Goal: Transaction & Acquisition: Purchase product/service

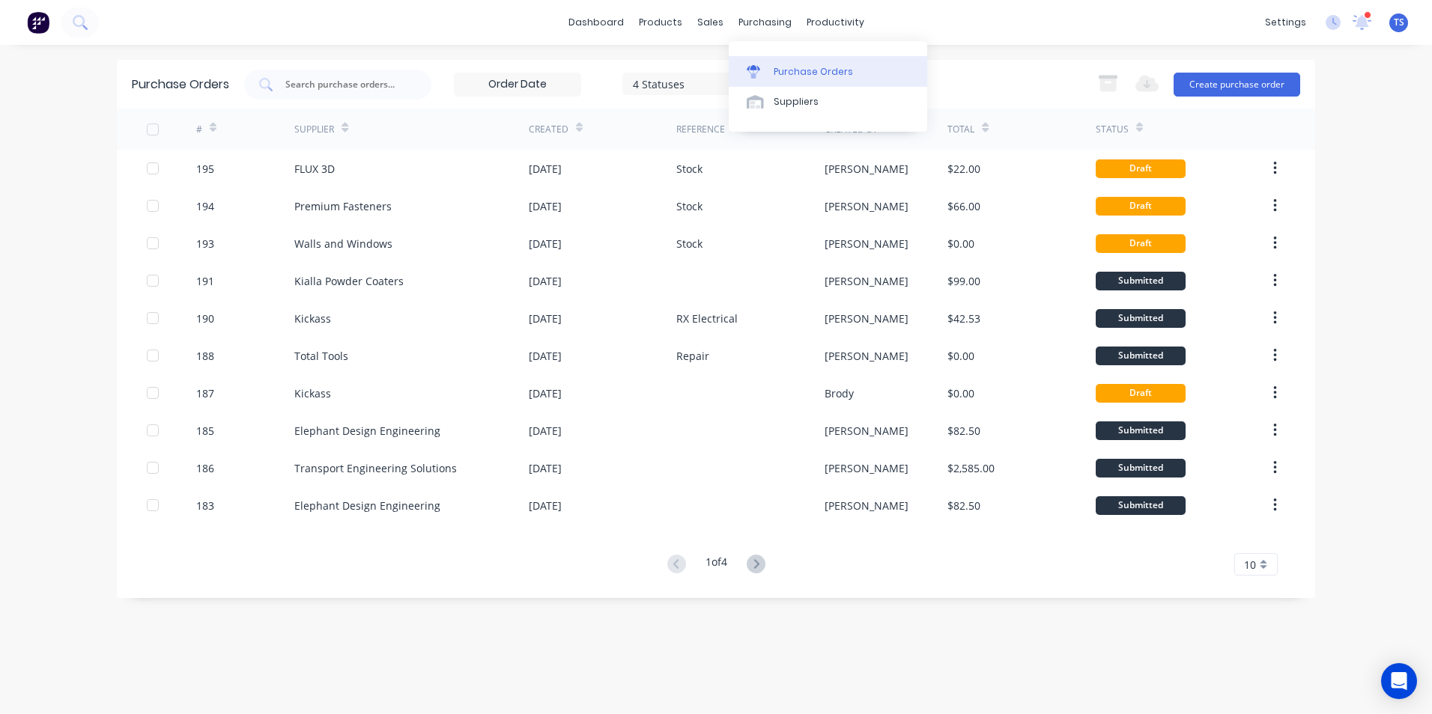
click at [800, 72] on div "Purchase Orders" at bounding box center [812, 71] width 79 height 13
click at [1226, 85] on button "Create purchase order" at bounding box center [1236, 85] width 127 height 24
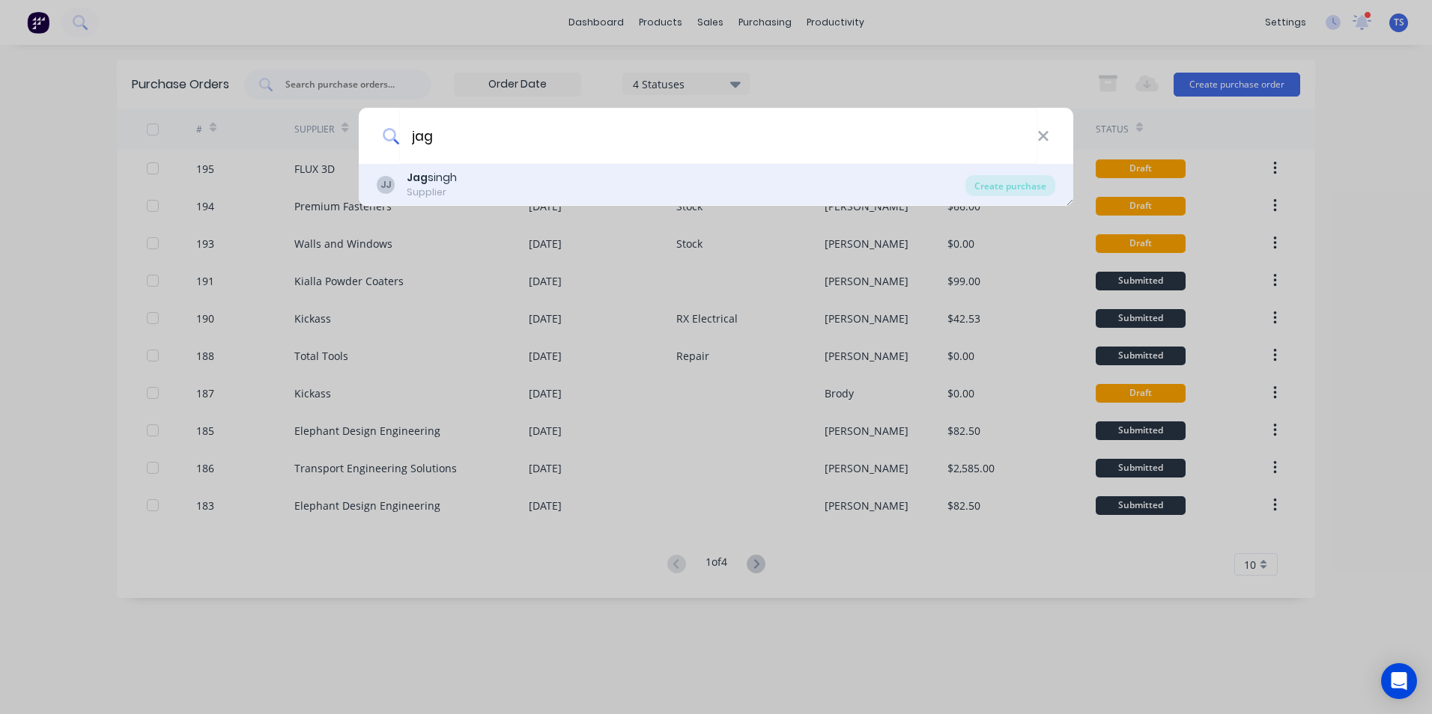
type input "jag"
click at [410, 188] on div "Supplier" at bounding box center [432, 192] width 50 height 13
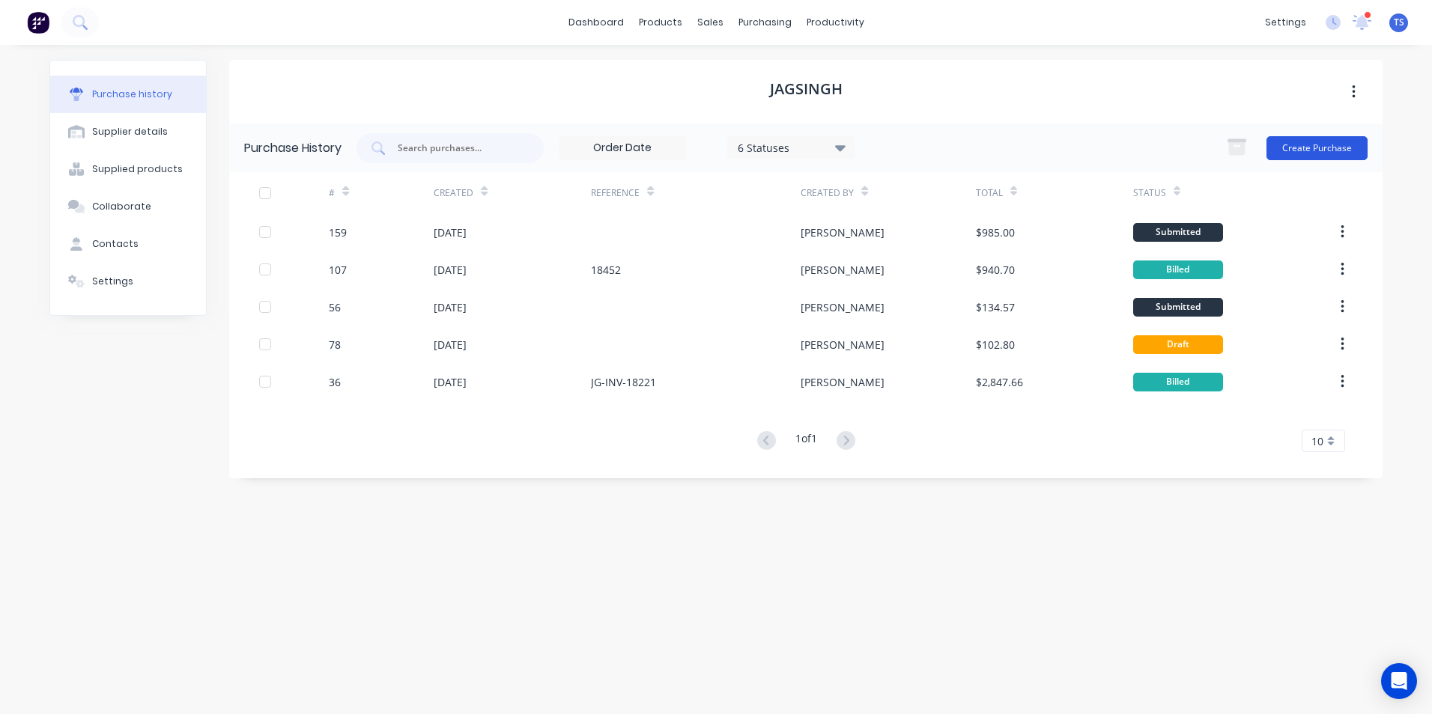
click at [1292, 151] on button "Create Purchase" at bounding box center [1316, 148] width 101 height 24
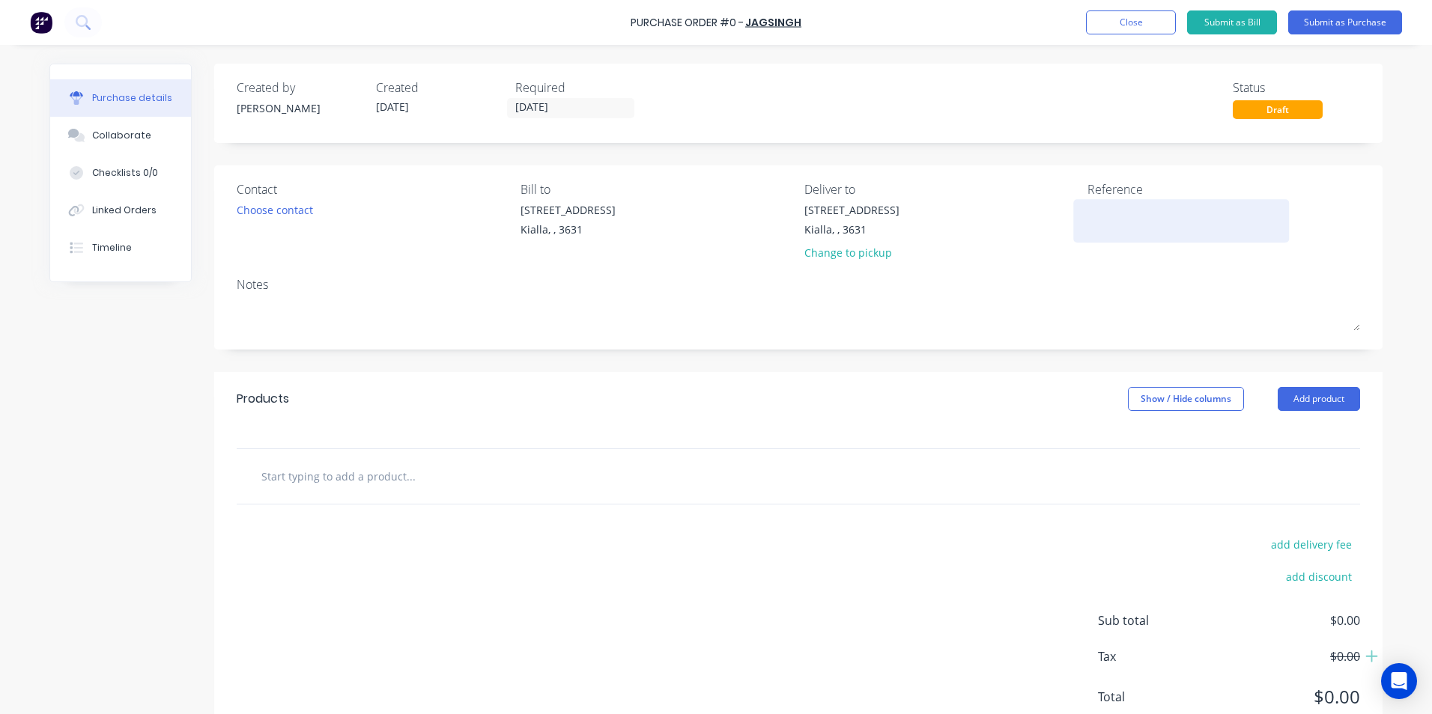
click at [1087, 207] on textarea at bounding box center [1180, 219] width 187 height 34
type textarea "x"
type textarea "M"
type textarea "x"
type textarea "Mi"
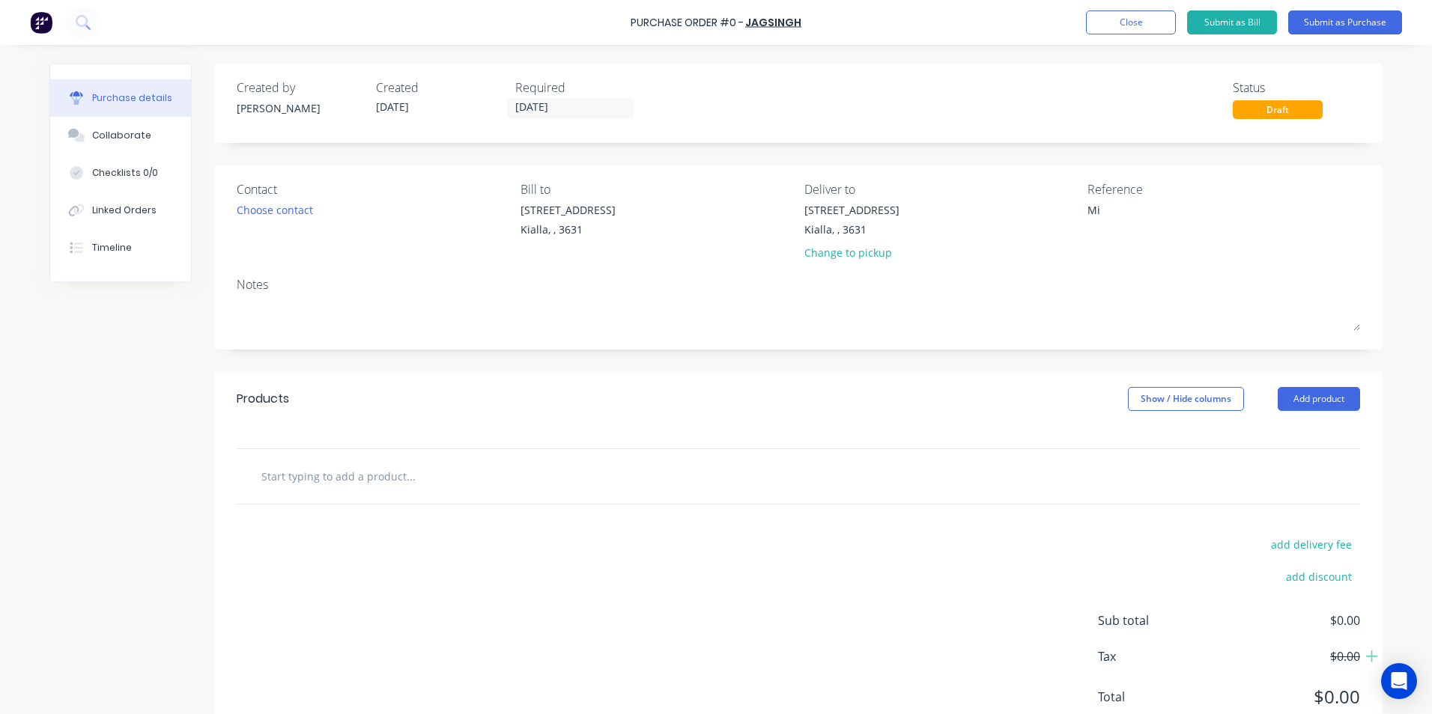
type textarea "x"
type textarea "Mic"
type textarea "x"
type textarea "Mich"
type textarea "x"
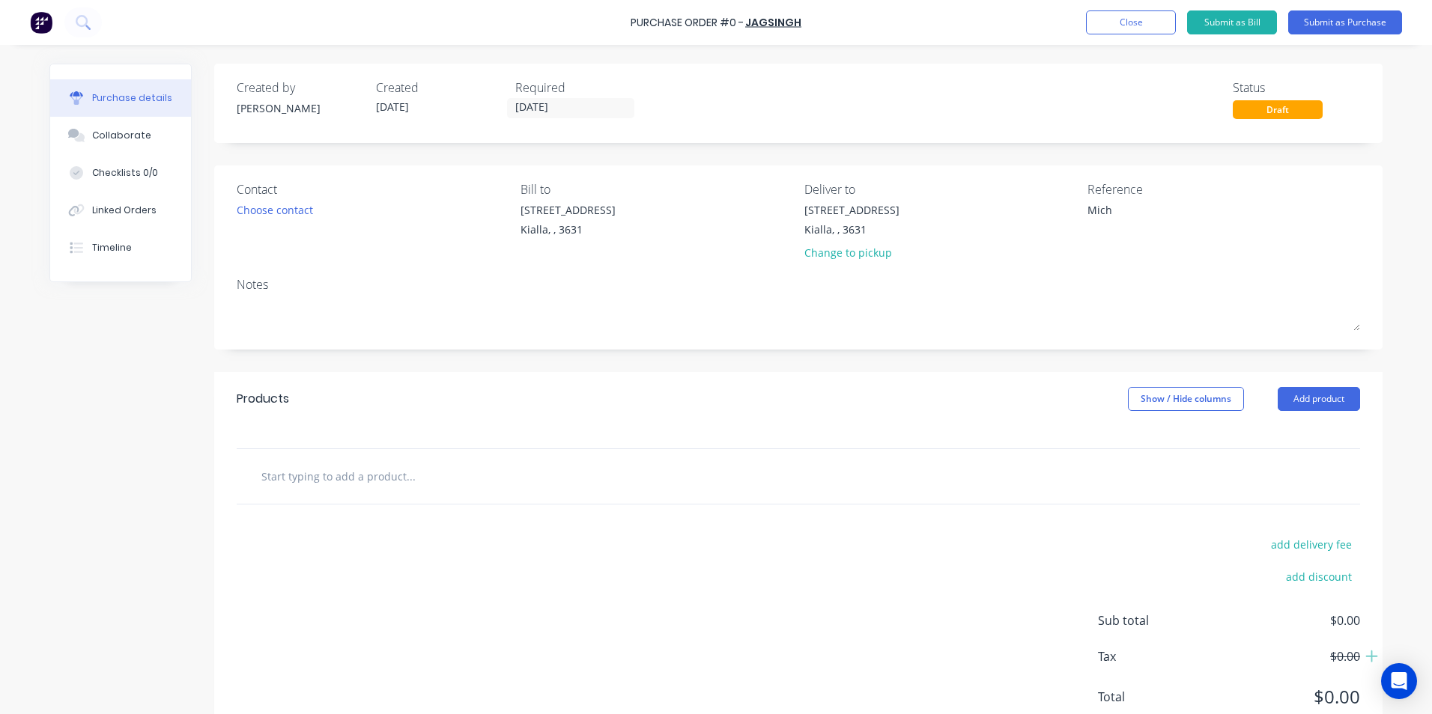
type textarea "Micha"
type textarea "x"
type textarea "Michae"
type textarea "x"
type textarea "[PERSON_NAME]"
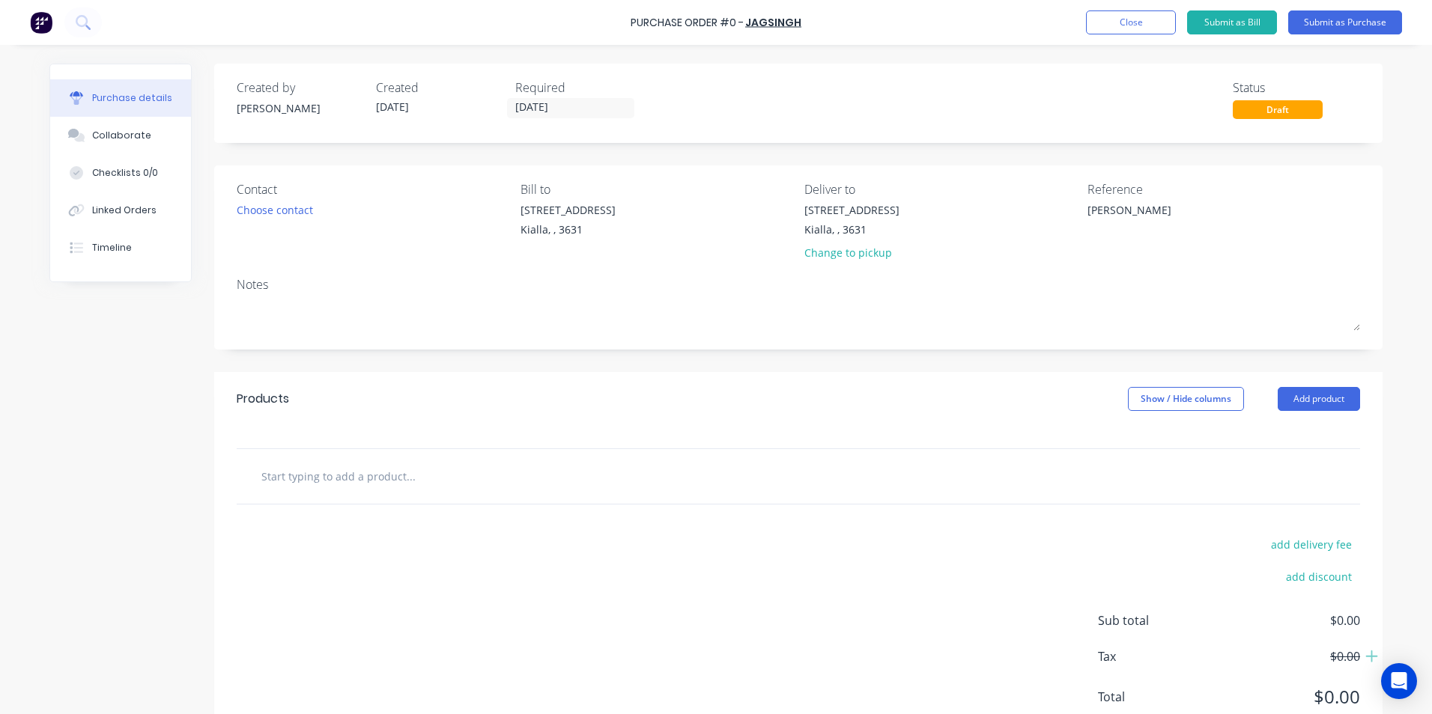
type textarea "x"
type textarea "[PERSON_NAME]"
type textarea "x"
type textarea "[PERSON_NAME]"
type textarea "x"
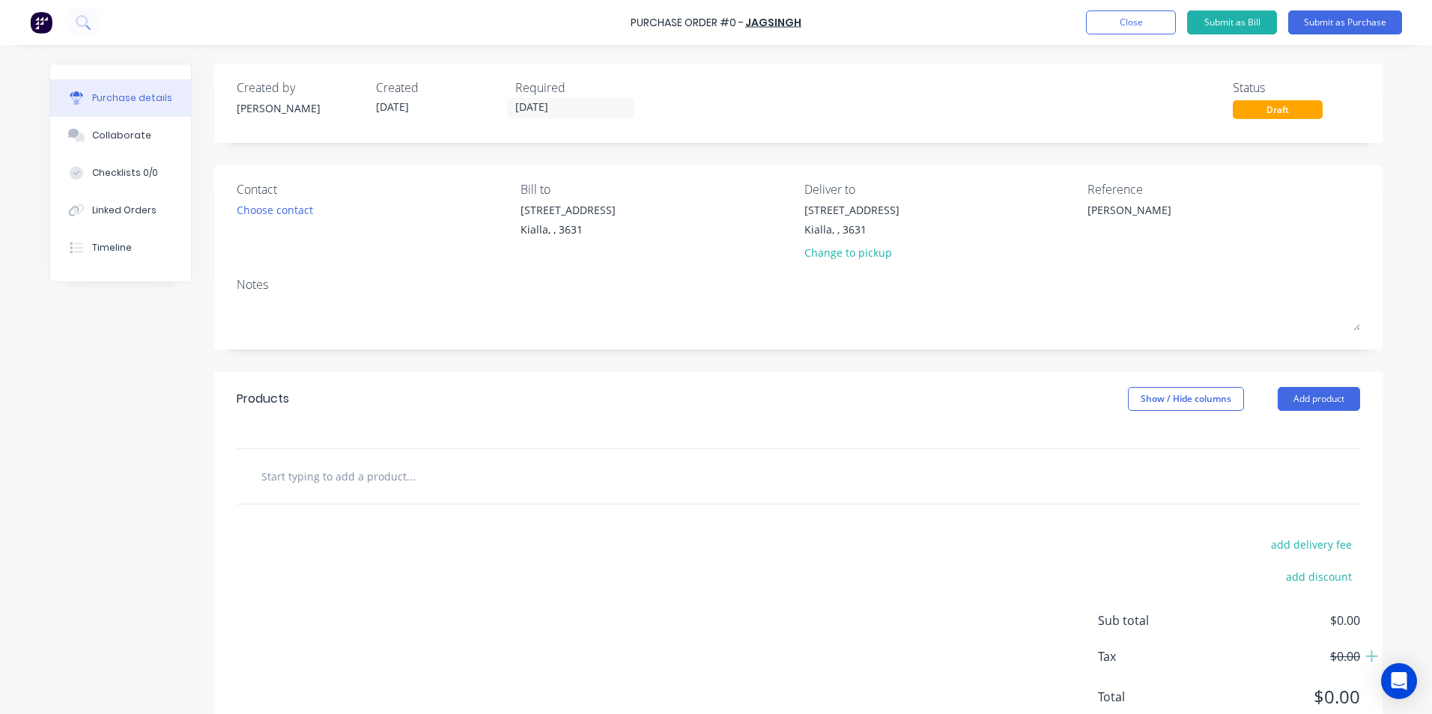
type textarea "[PERSON_NAME]"
type textarea "x"
type textarea "[PERSON_NAME]"
type textarea "x"
type textarea "[PERSON_NAME]"
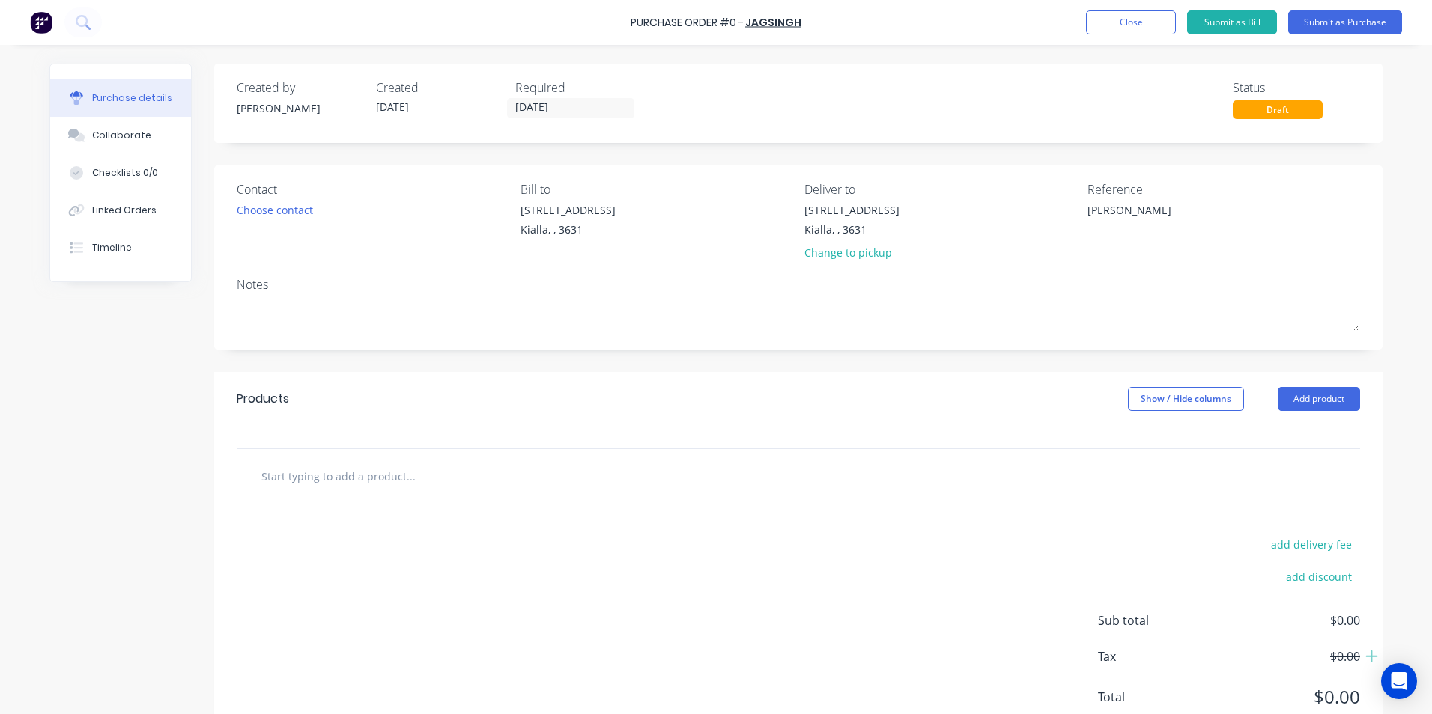
type textarea "x"
type textarea "[PERSON_NAME]"
type textarea "x"
type textarea "[PERSON_NAME]"
type textarea "x"
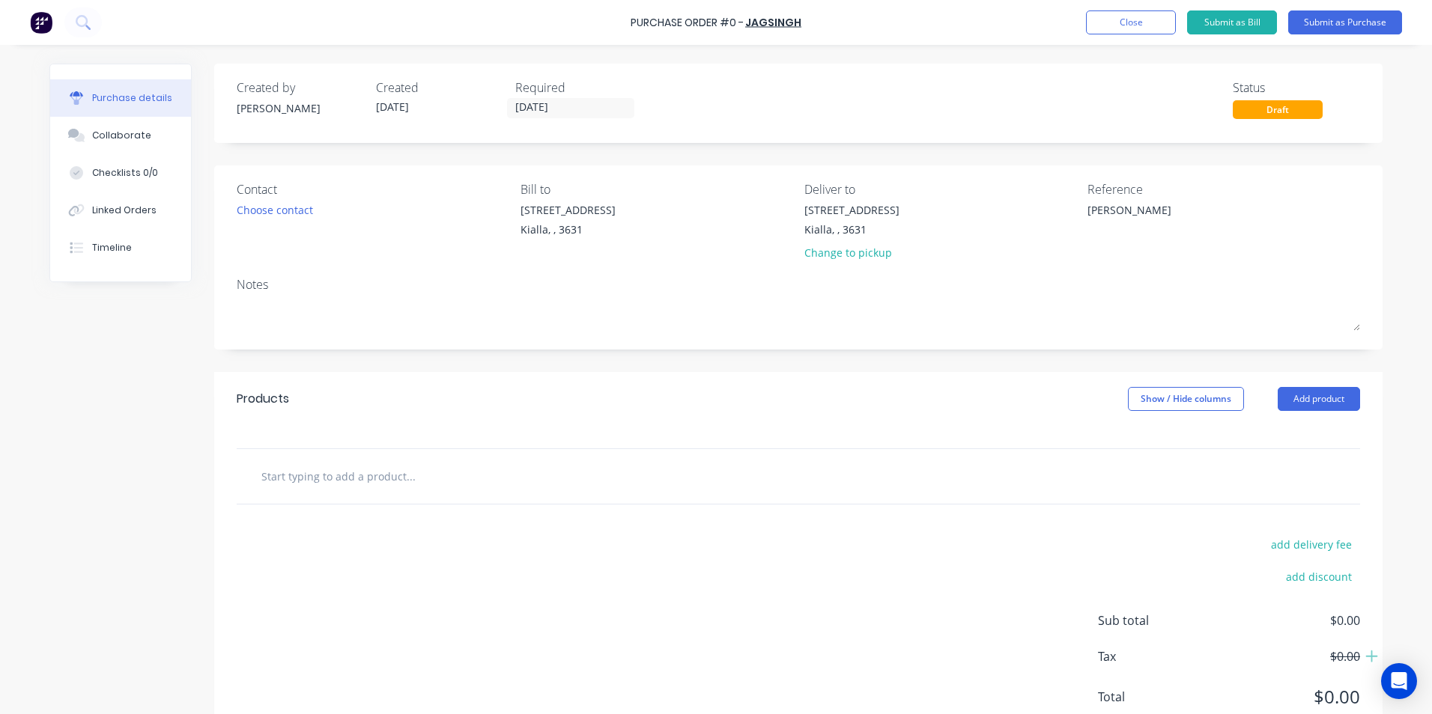
type textarea "[PERSON_NAME]"
click at [356, 477] on input "text" at bounding box center [410, 476] width 299 height 30
type textarea "x"
type input "A"
type textarea "x"
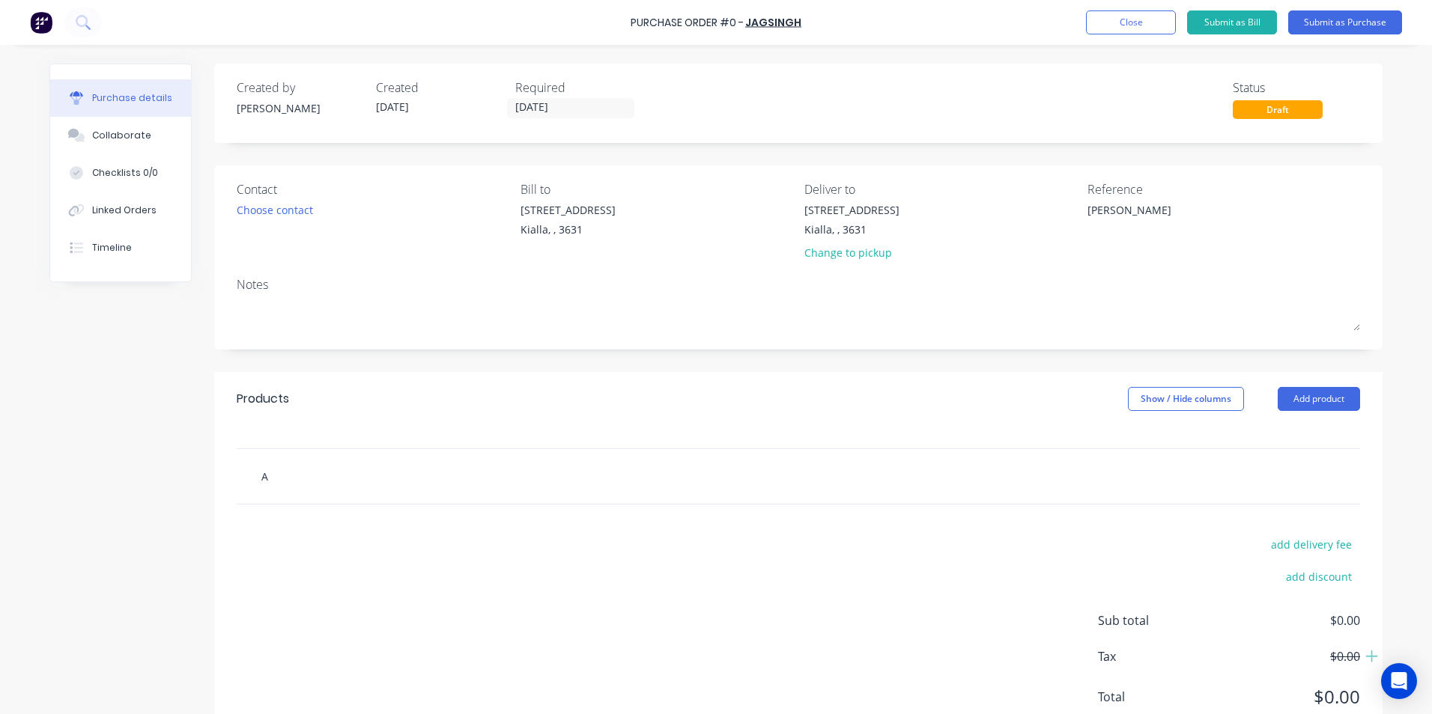
type input "AX"
type textarea "x"
type input "AXS"
type textarea "x"
type input "AXS4"
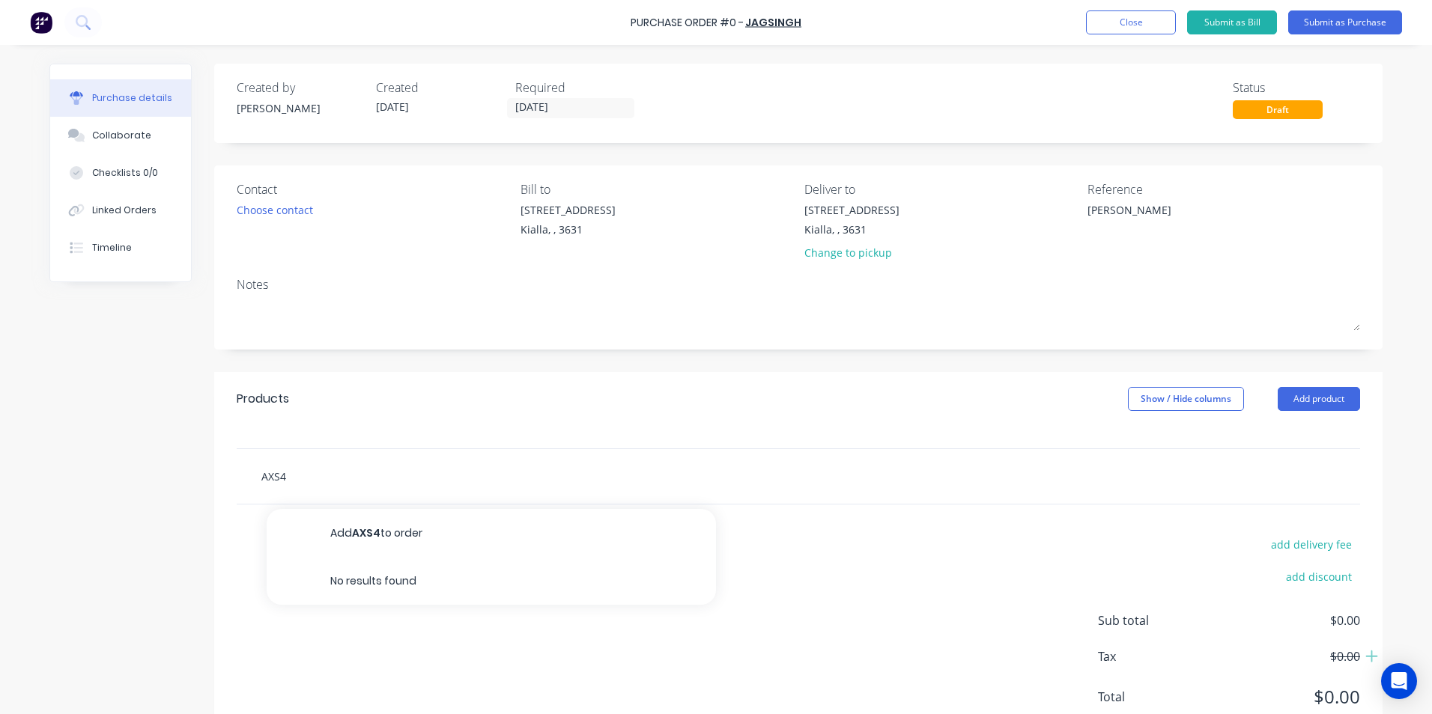
type textarea "x"
type input "AXS40"
type textarea "x"
type input "AXS40x"
type textarea "x"
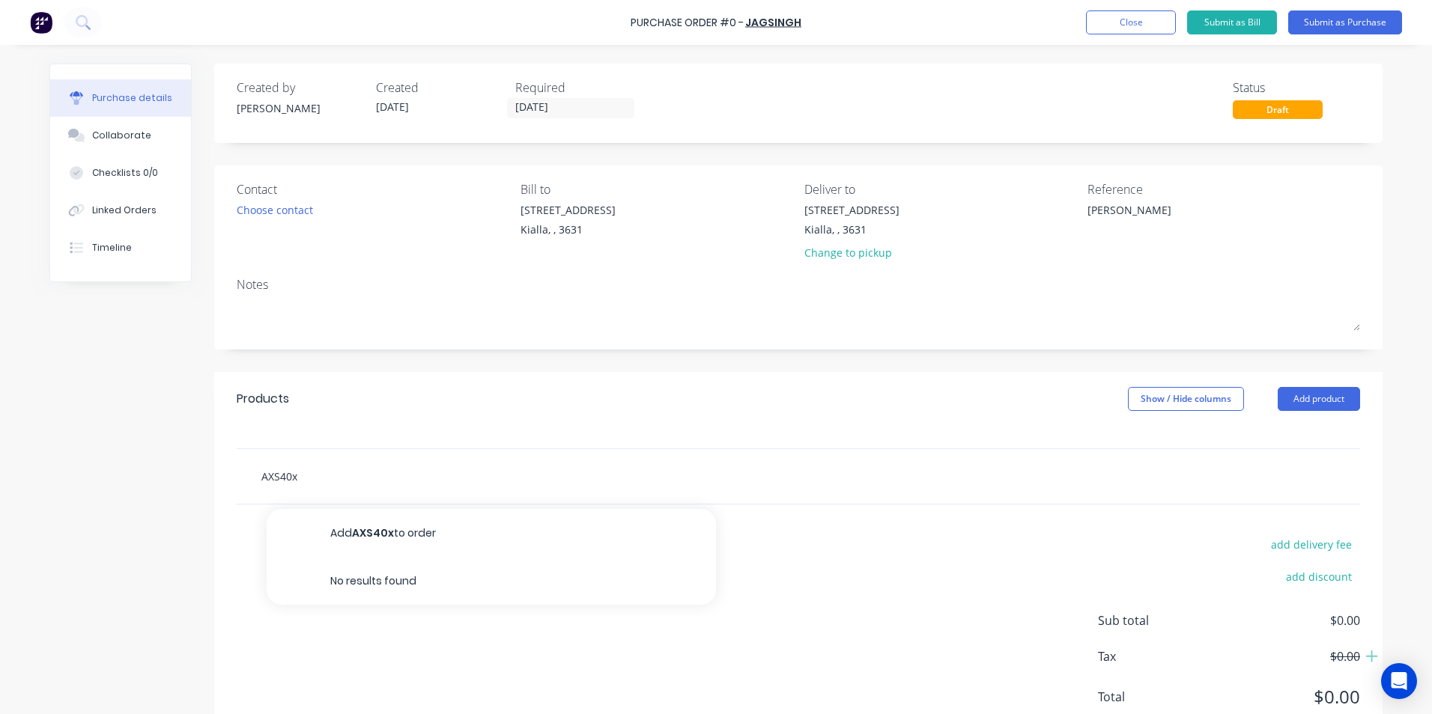
type input "AXS40"
type textarea "x"
type input "AXS40X"
type textarea "x"
type input "AXS40X9"
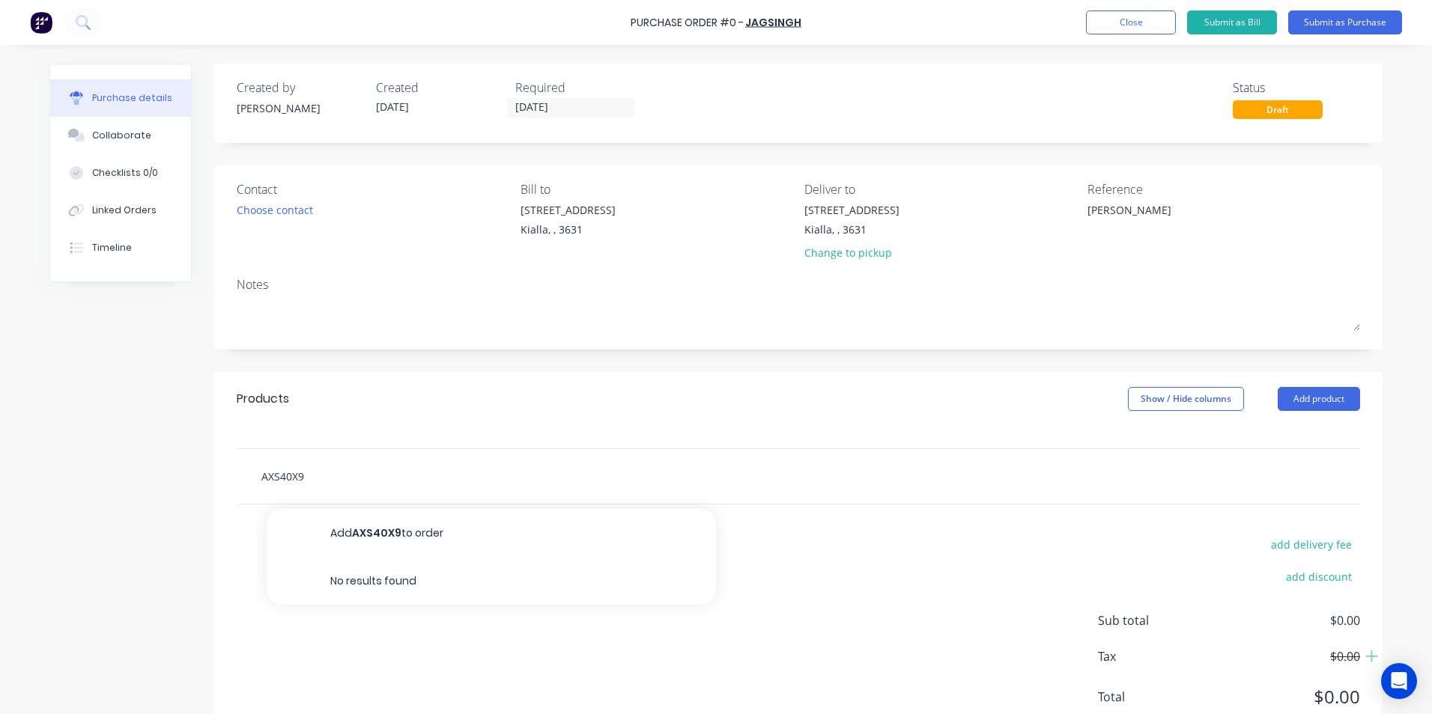
type textarea "x"
type input "AXS40X93"
type textarea "x"
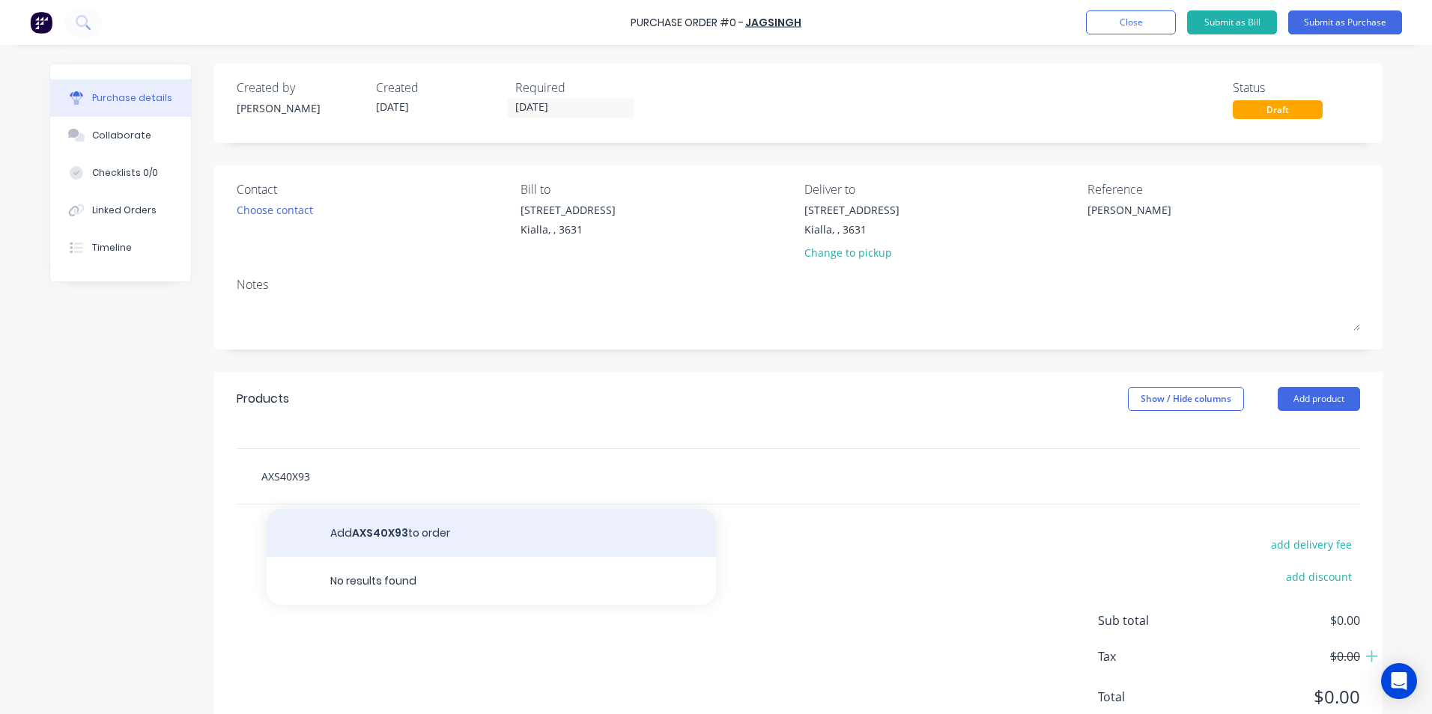
type input "AXS40X93"
click at [365, 535] on button "Add AXS40X93 to order" at bounding box center [491, 533] width 449 height 48
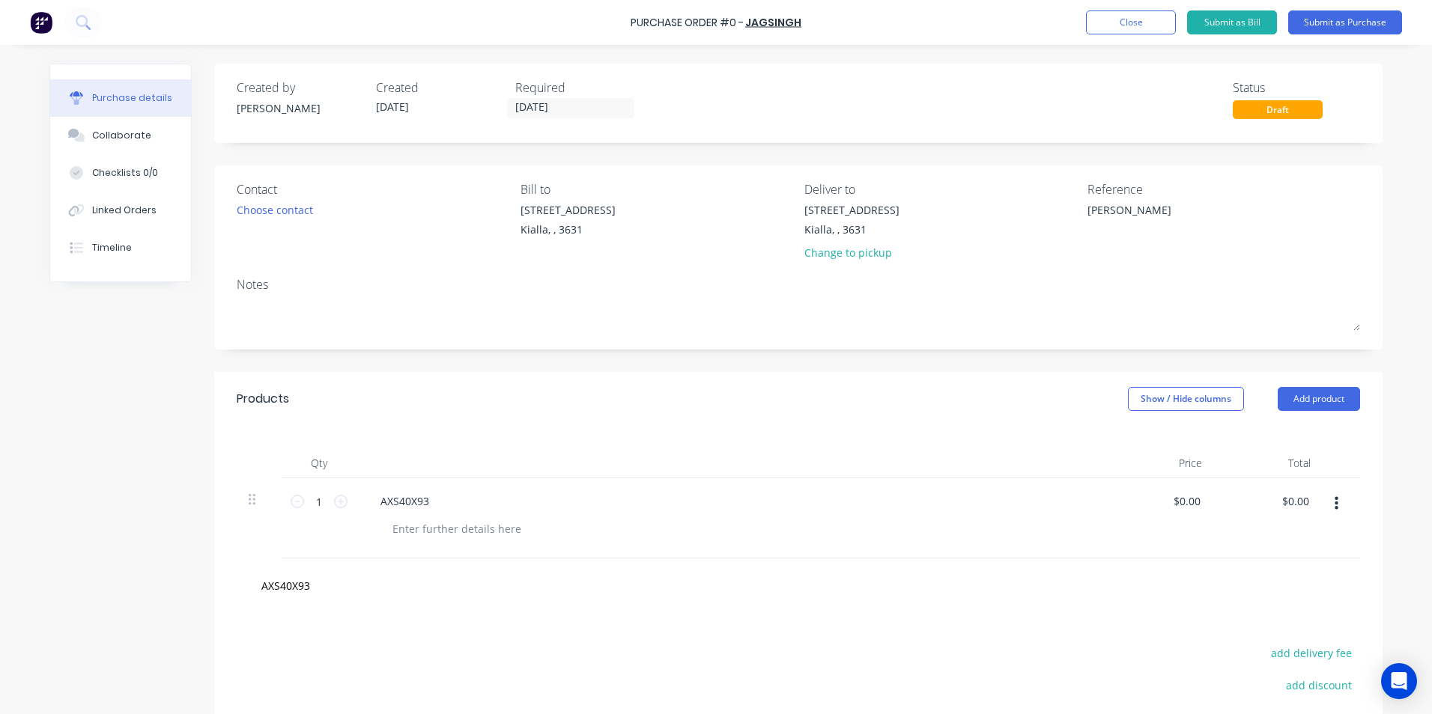
type textarea "x"
click at [1304, 398] on button "Add product" at bounding box center [1318, 399] width 82 height 24
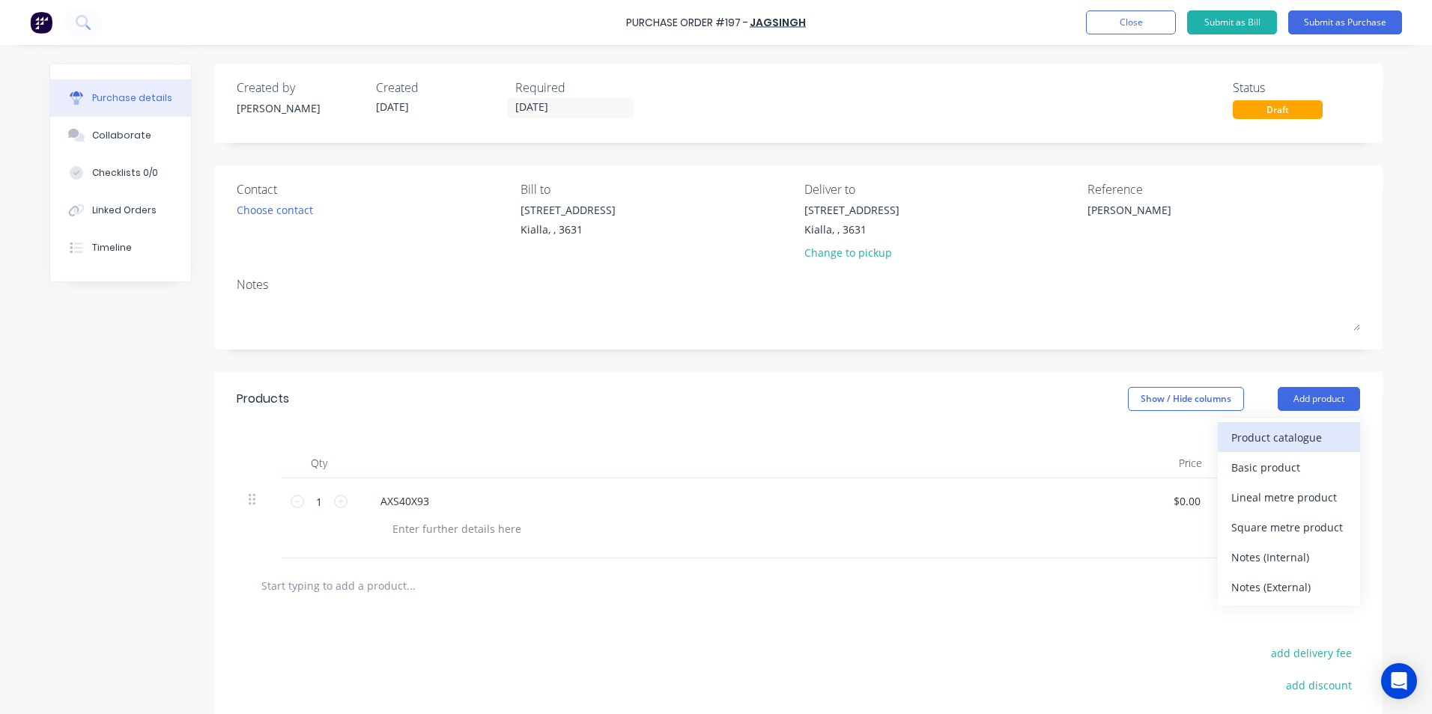
click at [1258, 439] on div "Product catalogue" at bounding box center [1288, 438] width 115 height 22
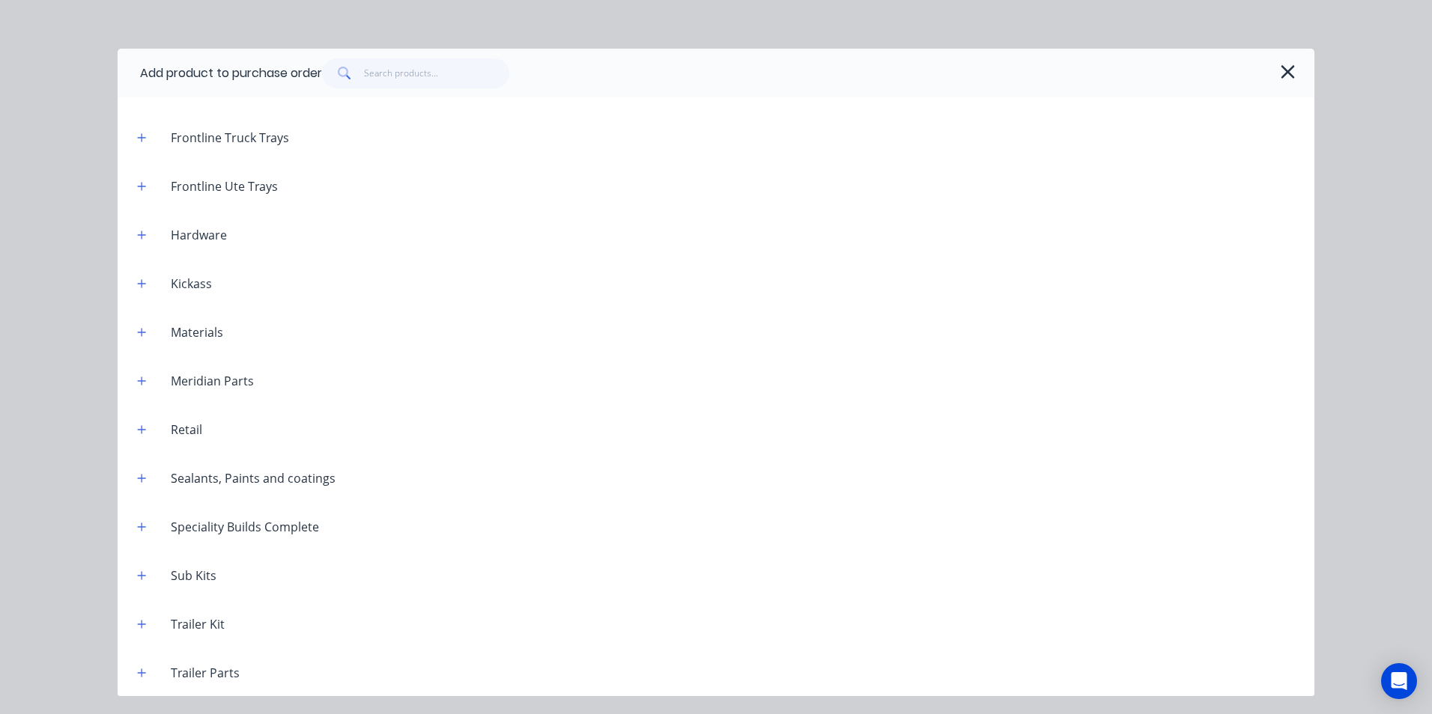
scroll to position [5687, 0]
click at [144, 624] on icon "button" at bounding box center [142, 623] width 8 height 8
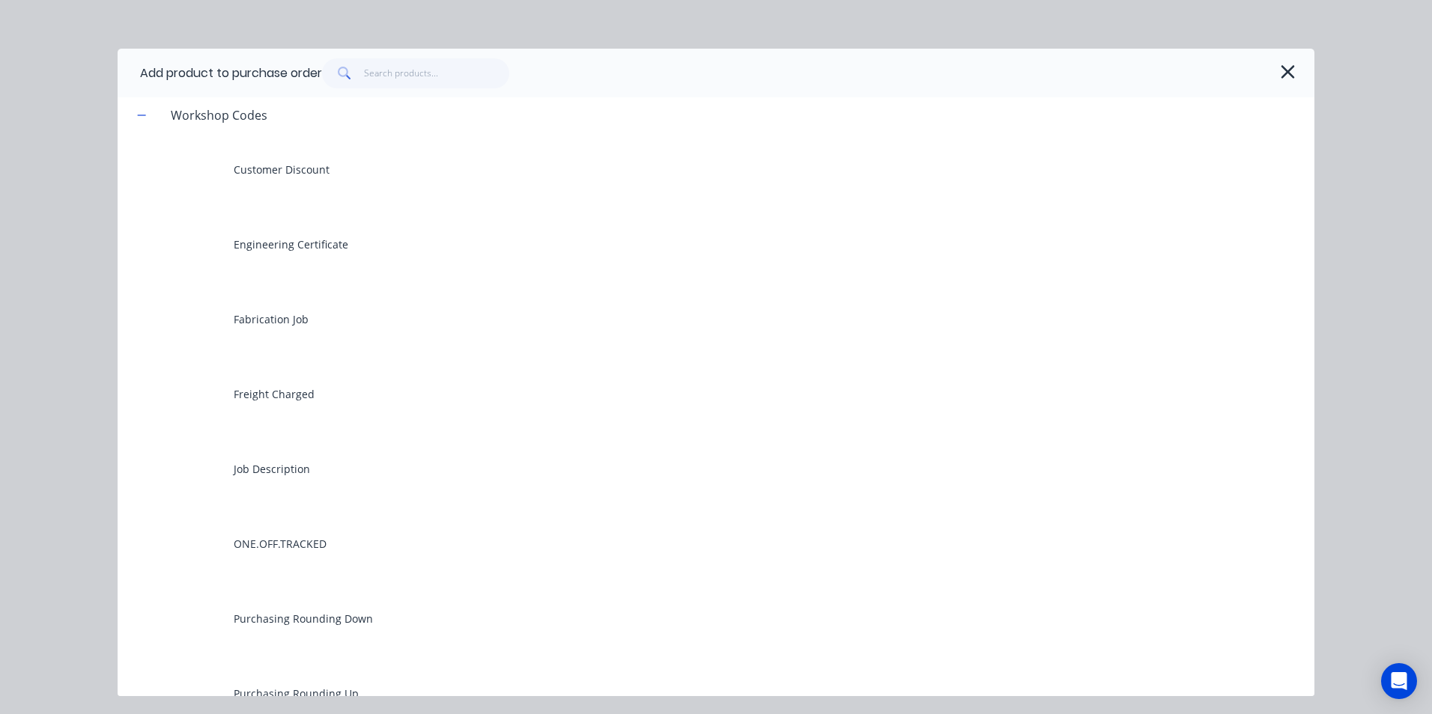
scroll to position [6211, 0]
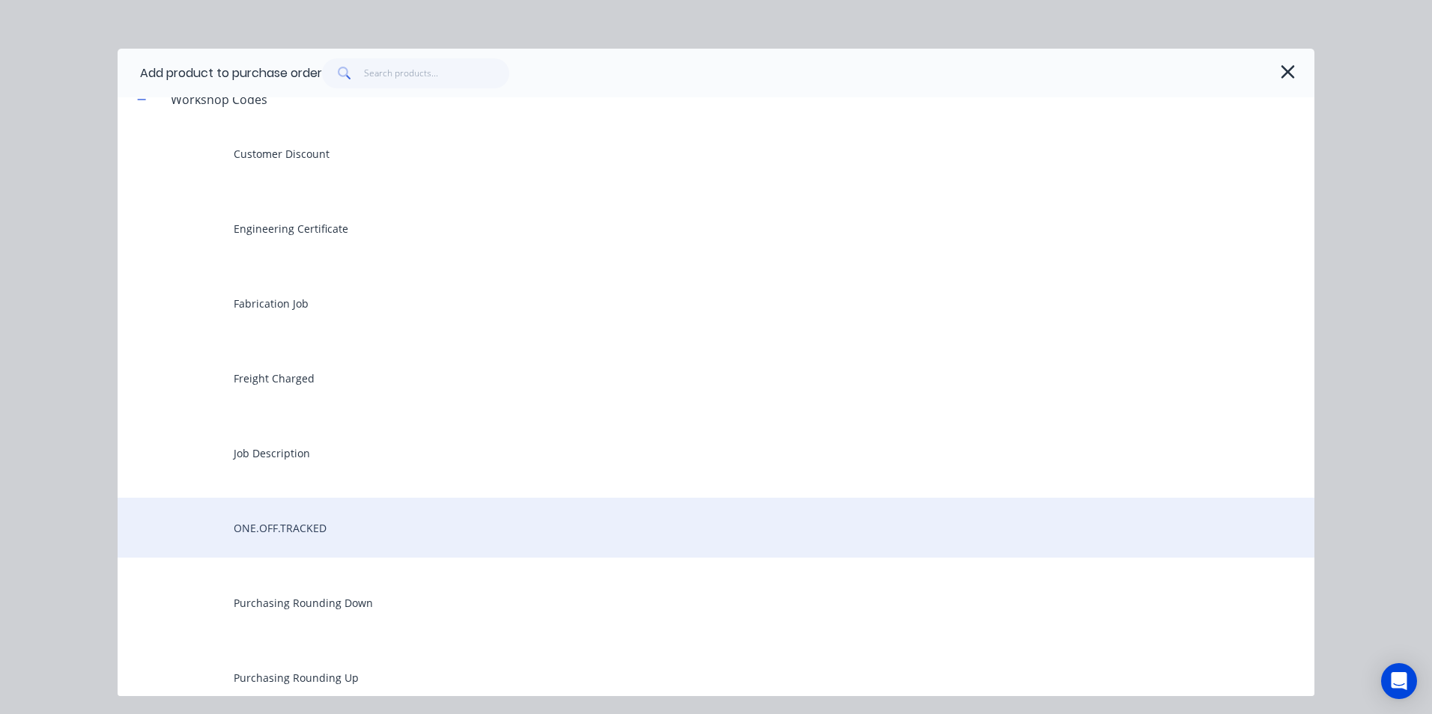
click at [320, 524] on div "ONE.OFF.TRACKED" at bounding box center [716, 528] width 1196 height 60
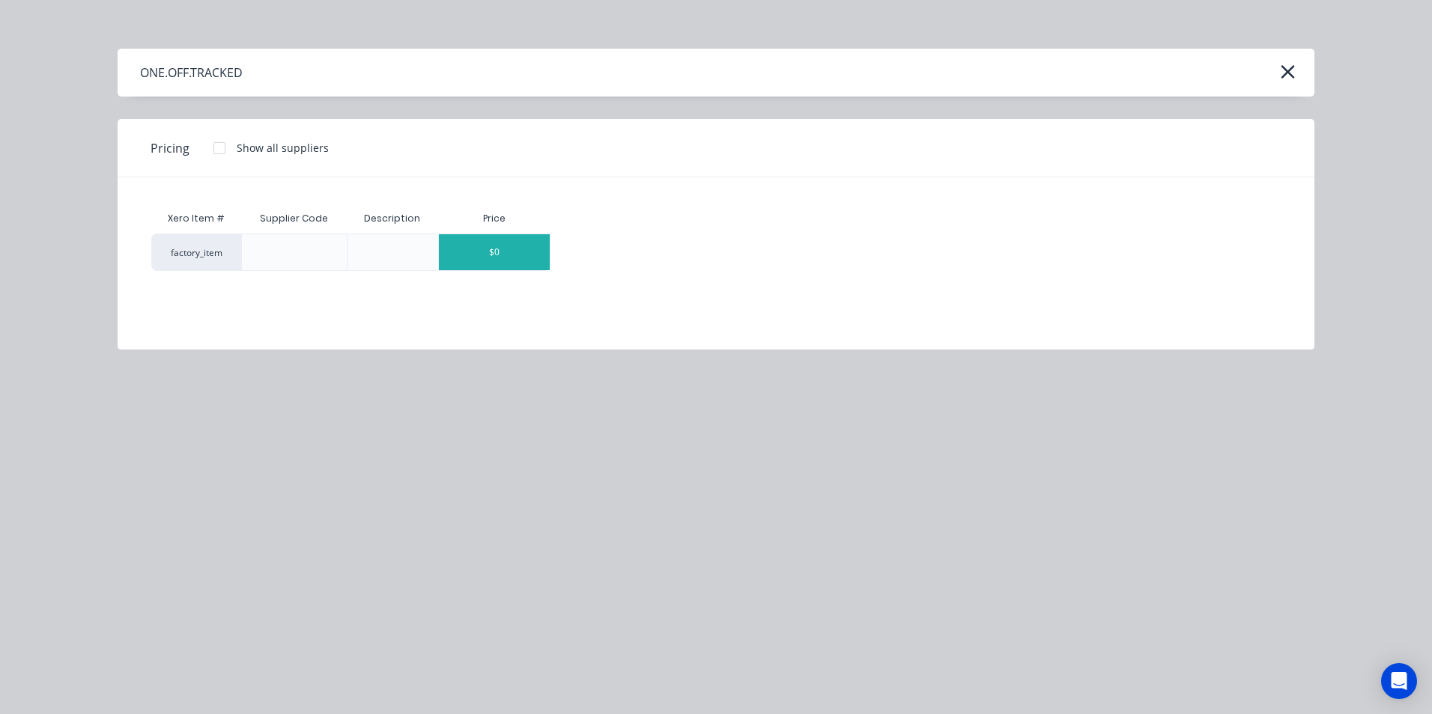
click at [536, 247] on div "$0" at bounding box center [494, 252] width 111 height 36
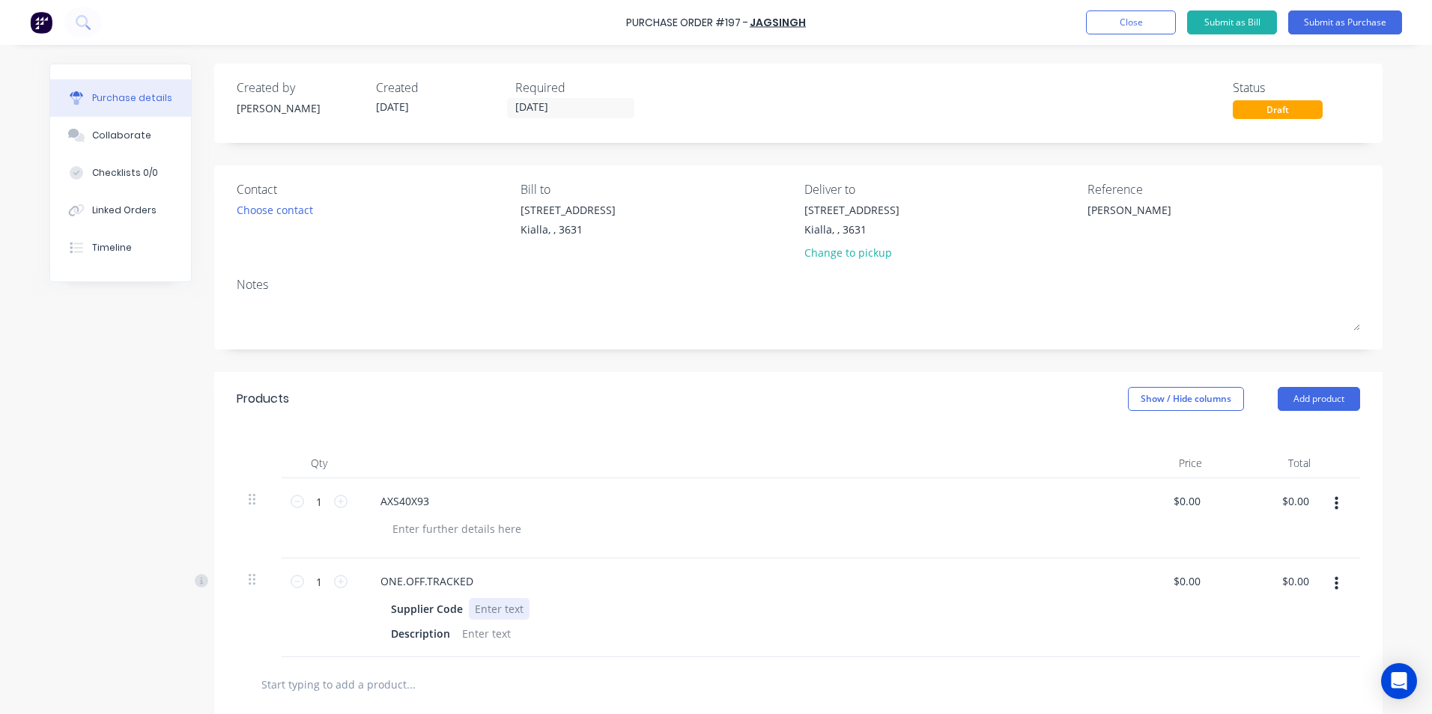
type textarea "x"
click at [477, 607] on div at bounding box center [499, 609] width 61 height 22
click at [486, 631] on div at bounding box center [486, 634] width 61 height 22
type textarea "x"
click at [1334, 502] on icon "button" at bounding box center [1336, 503] width 4 height 13
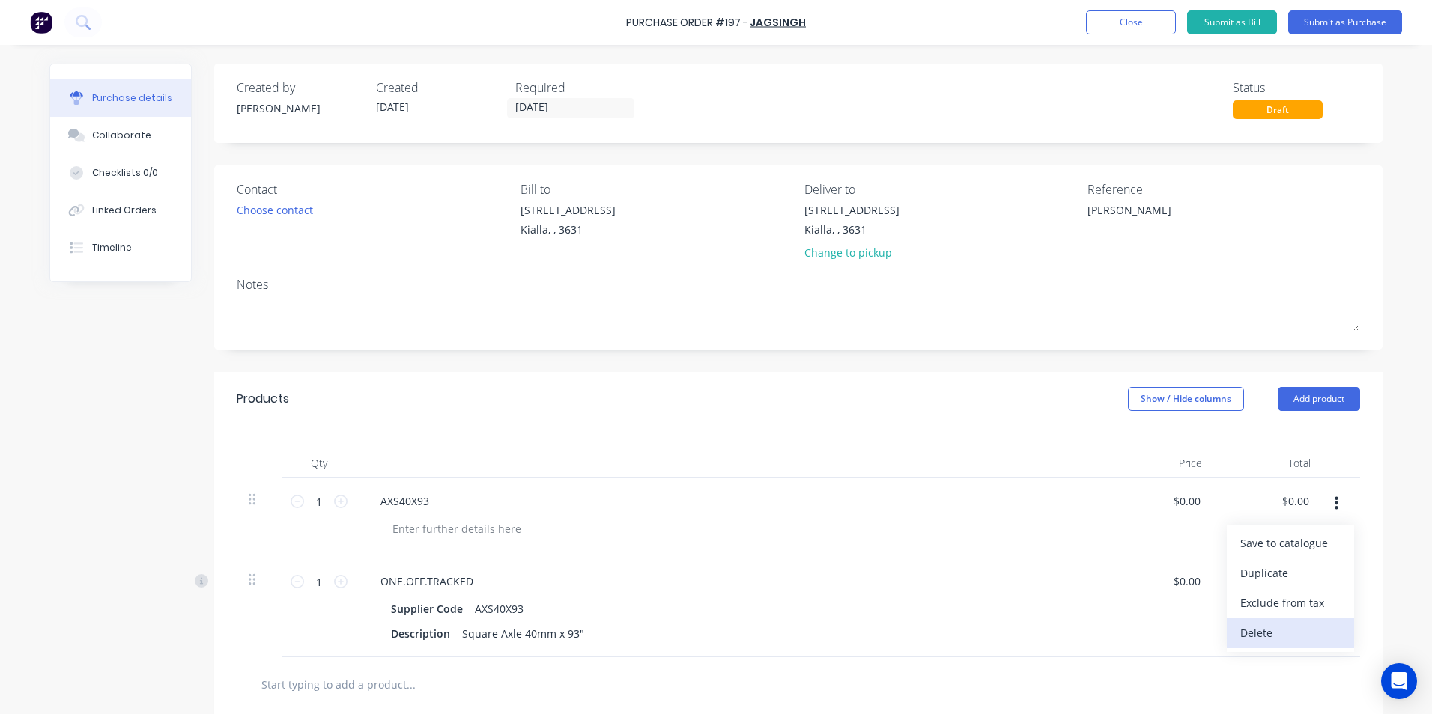
click at [1270, 634] on button "Delete" at bounding box center [1289, 633] width 127 height 30
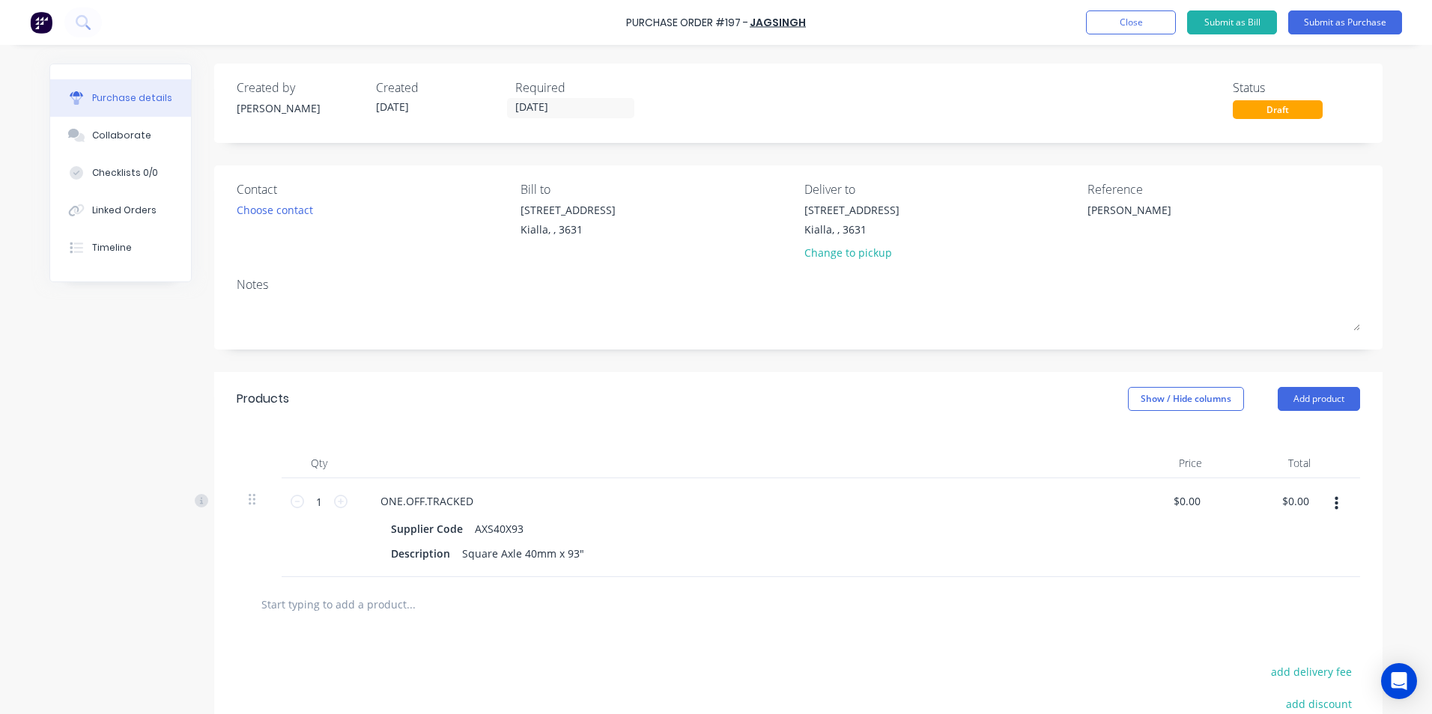
click at [401, 606] on input "text" at bounding box center [410, 604] width 299 height 30
click at [1315, 395] on button "Add product" at bounding box center [1318, 399] width 82 height 24
click at [1289, 440] on div "Product catalogue" at bounding box center [1288, 438] width 115 height 22
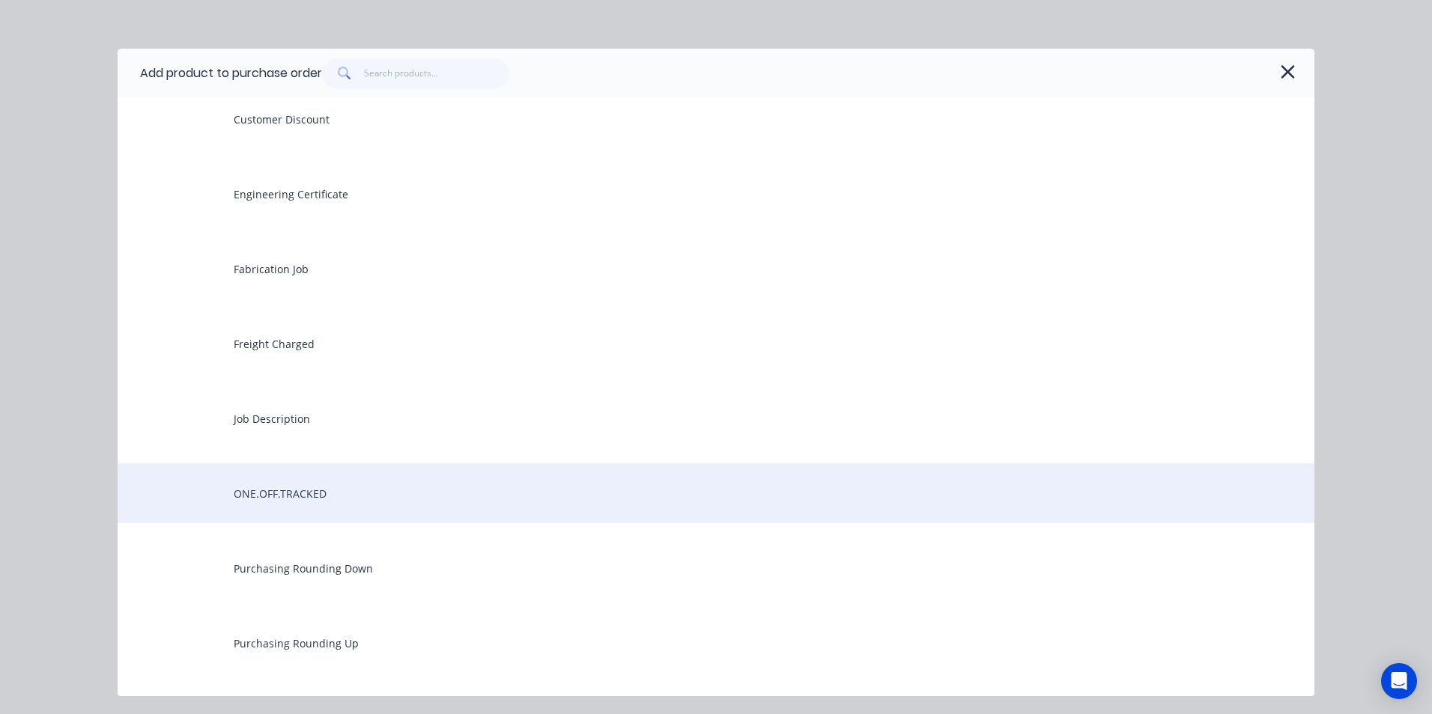
scroll to position [6289, 0]
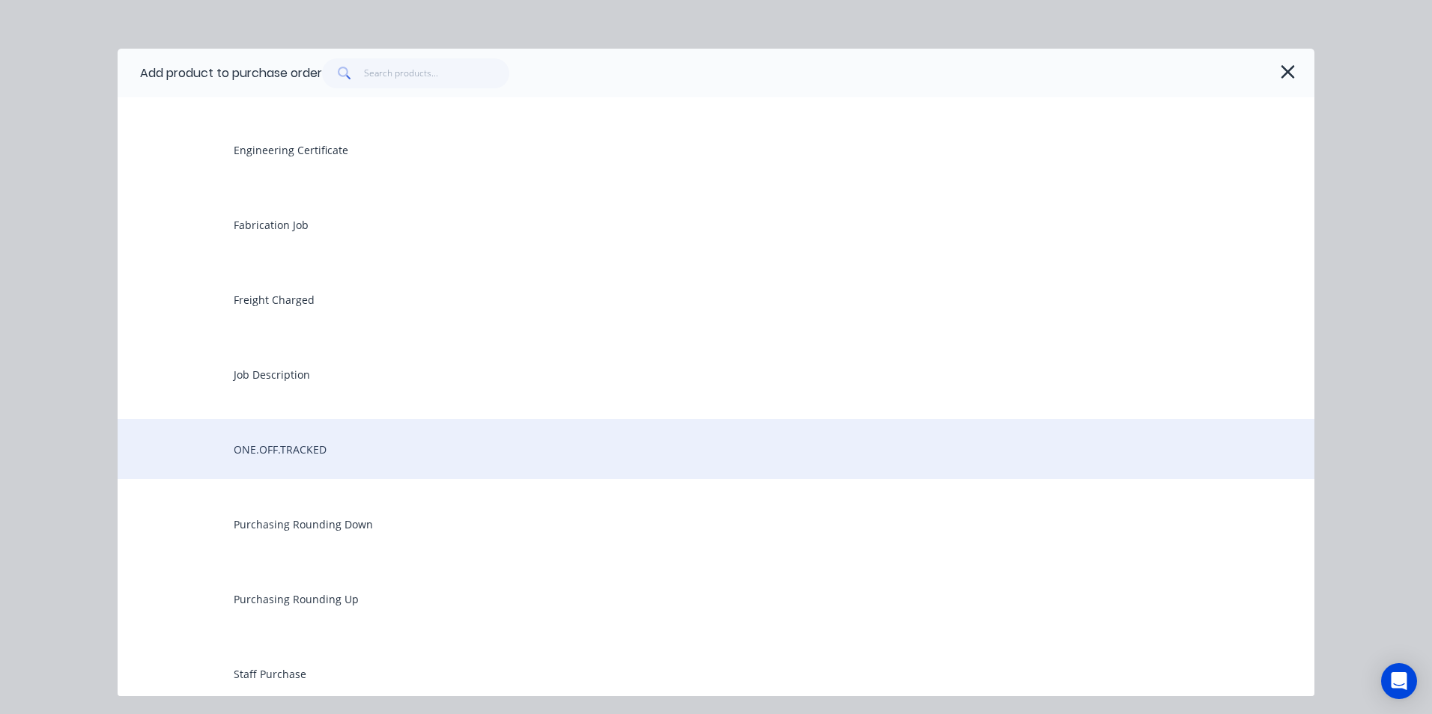
click at [336, 449] on div "ONE.OFF.TRACKED" at bounding box center [716, 449] width 1196 height 60
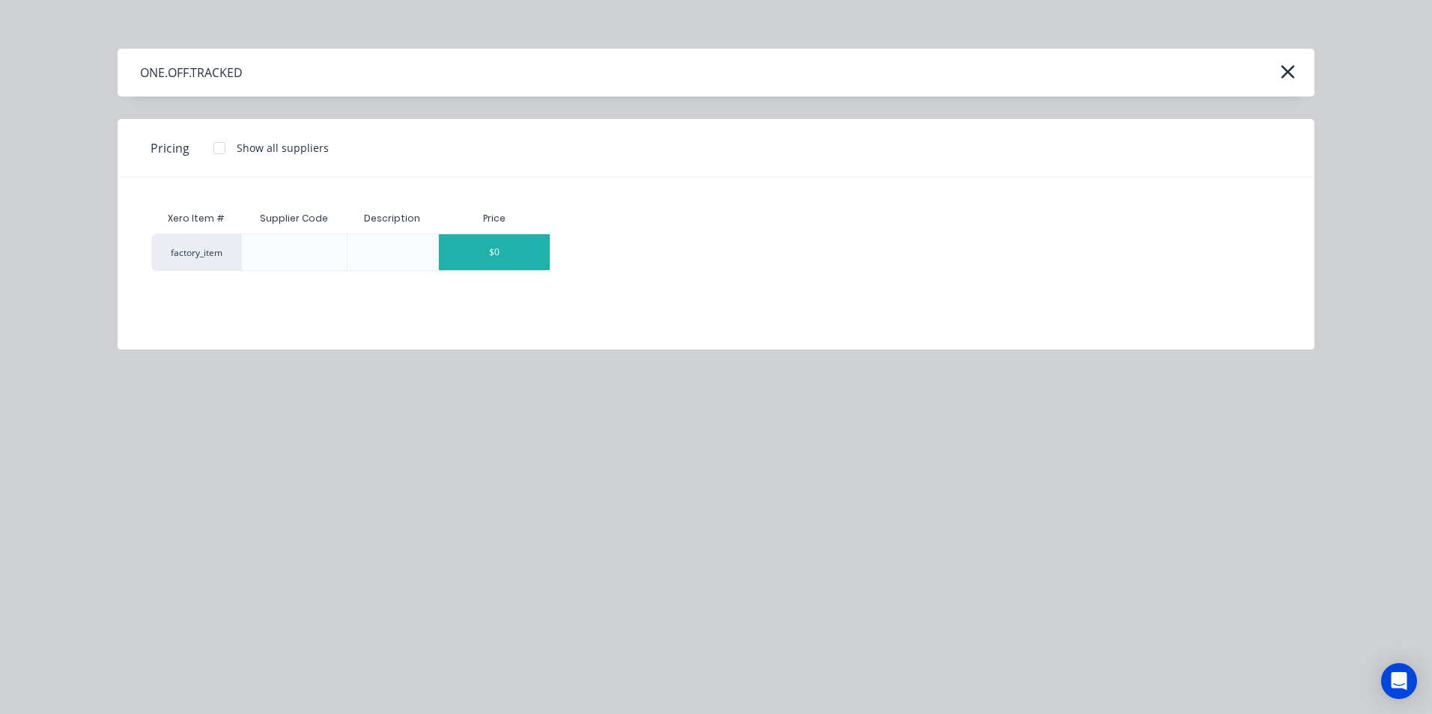
click at [535, 246] on div "$0" at bounding box center [494, 252] width 111 height 36
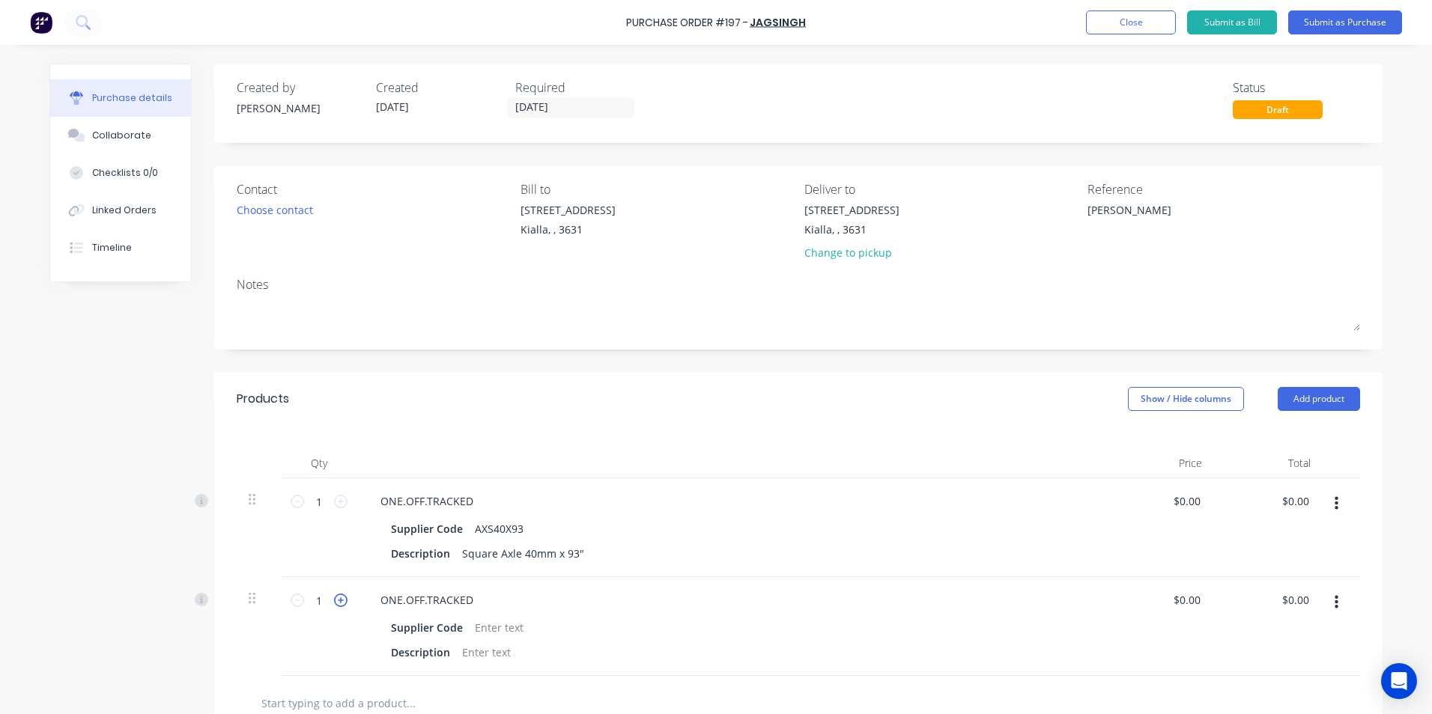
click at [334, 601] on icon at bounding box center [340, 600] width 13 height 13
type textarea "x"
type input "2"
click at [485, 628] on div at bounding box center [499, 628] width 61 height 22
type textarea "x"
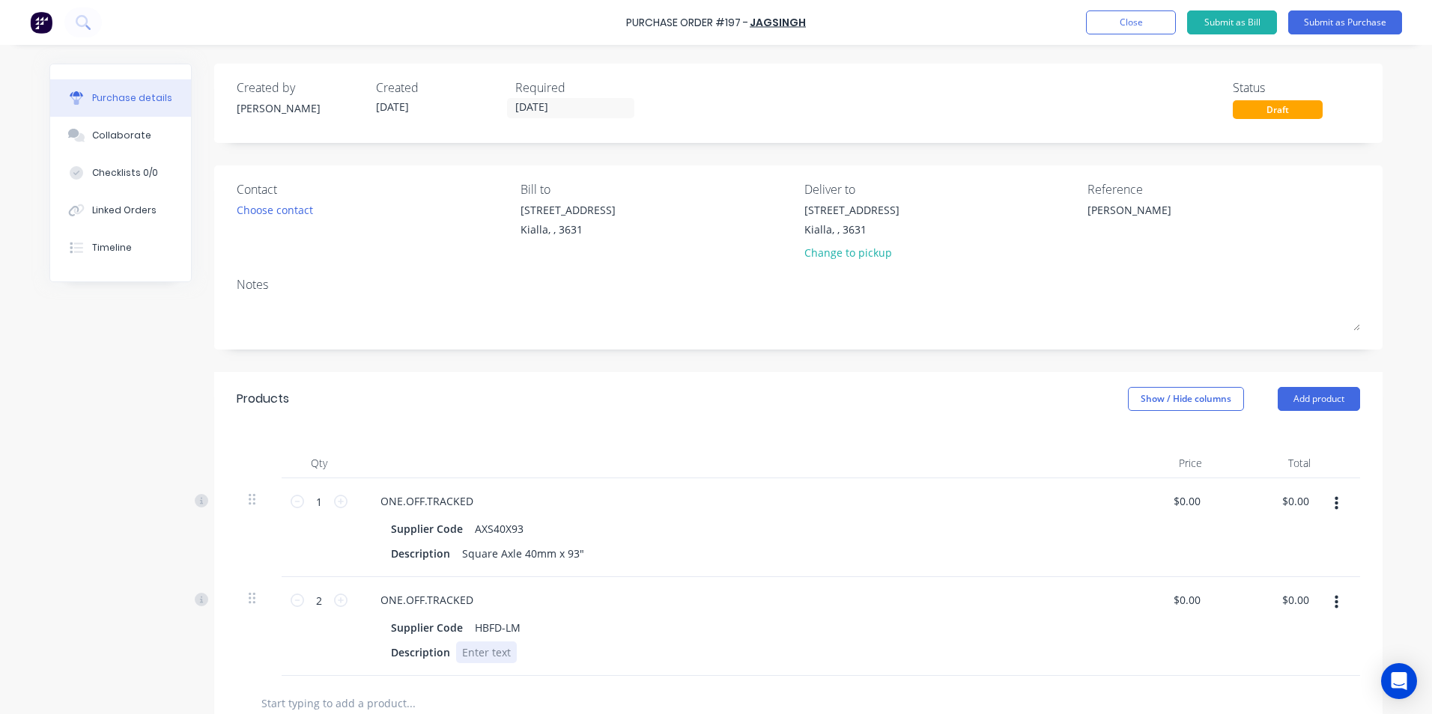
click at [478, 654] on div at bounding box center [486, 653] width 61 height 22
type textarea "x"
click at [673, 688] on div at bounding box center [473, 703] width 449 height 30
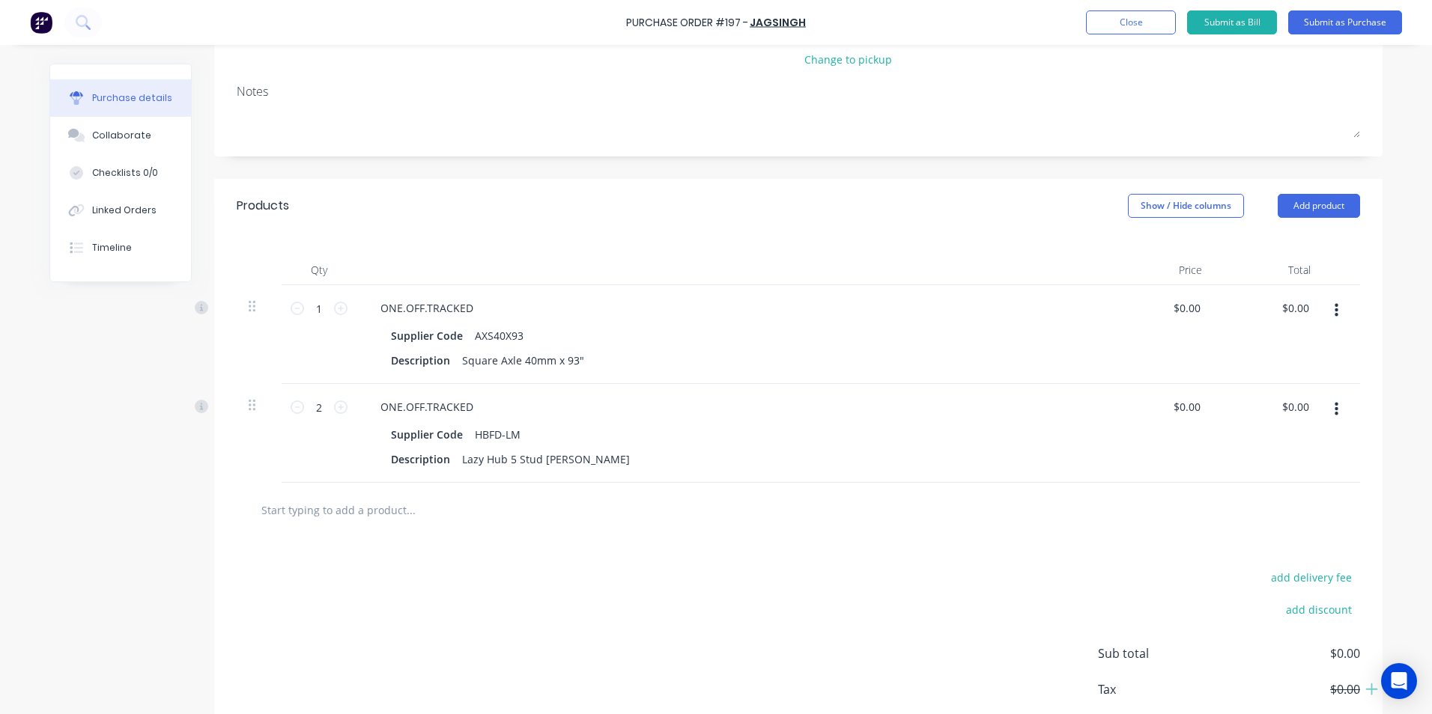
scroll to position [225, 0]
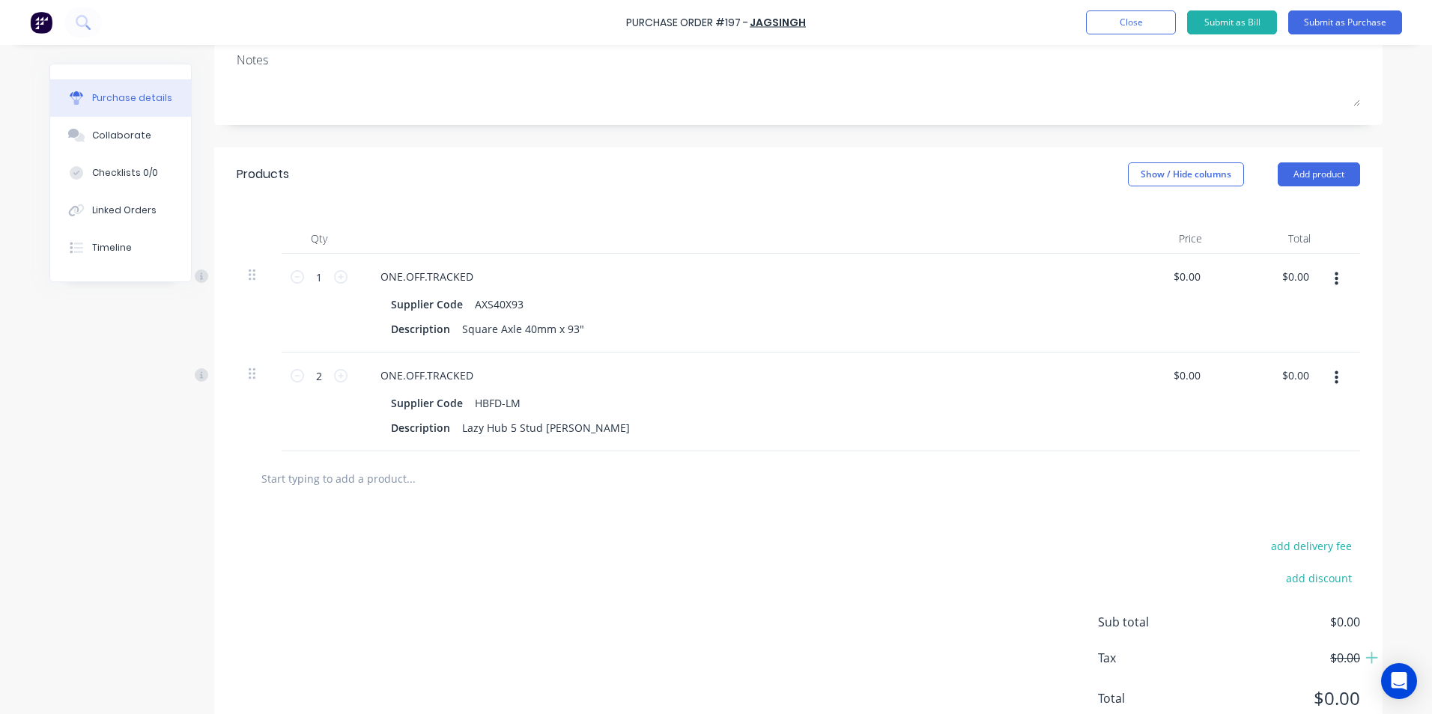
click at [377, 493] on div at bounding box center [798, 478] width 1123 height 55
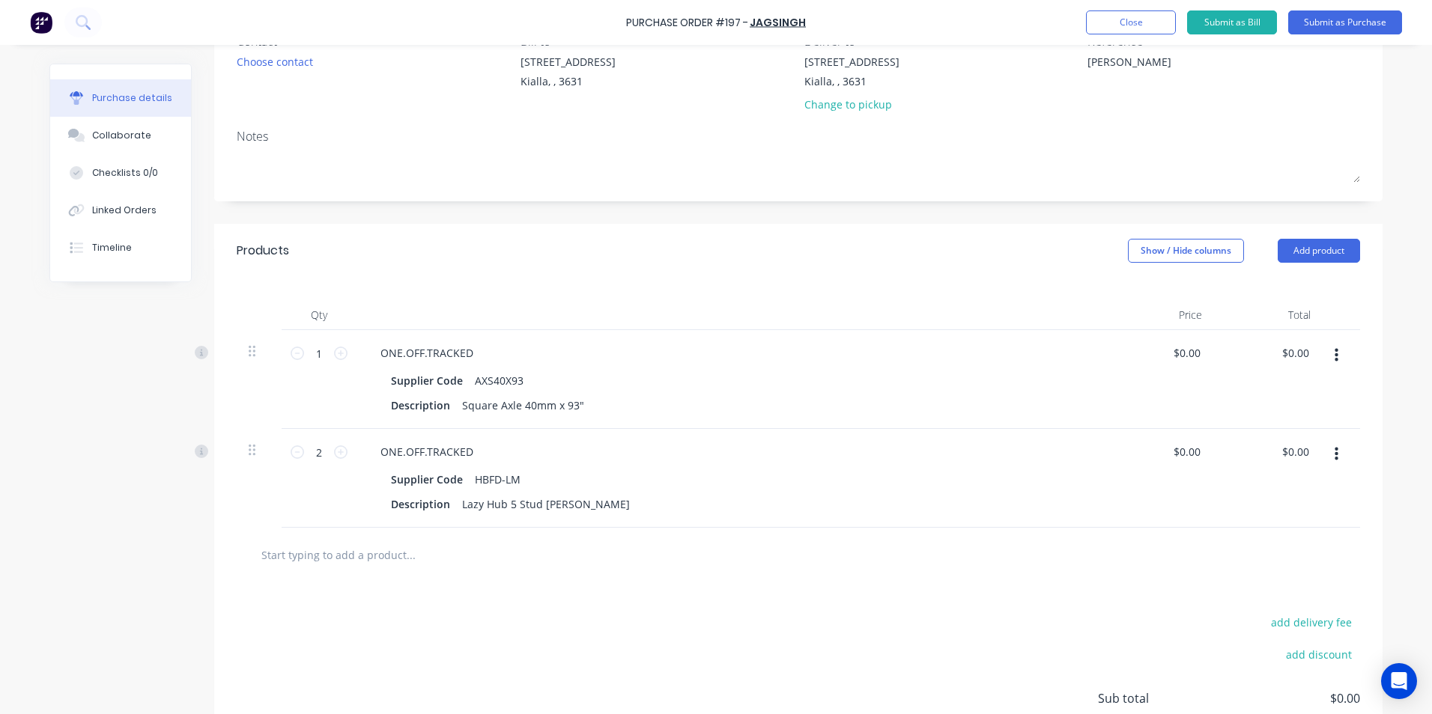
scroll to position [150, 0]
click at [395, 551] on input "text" at bounding box center [410, 553] width 299 height 30
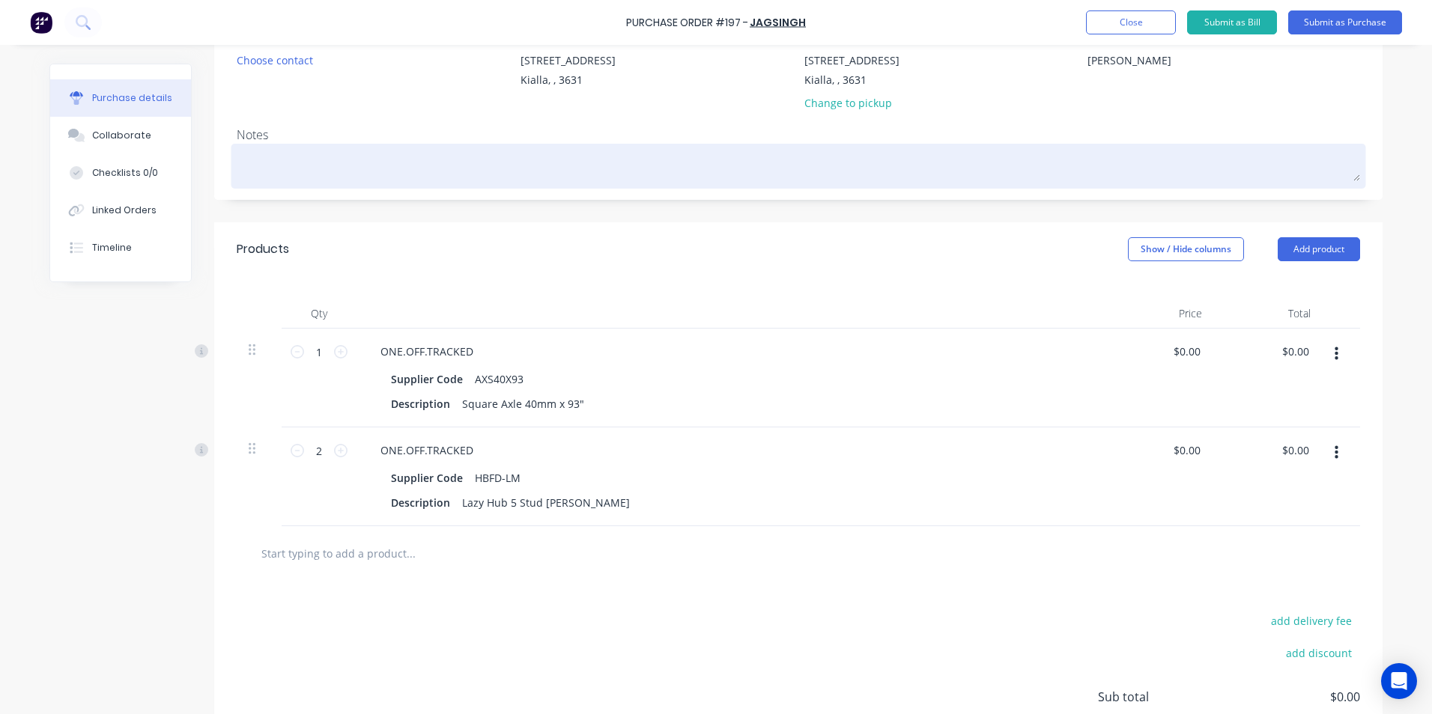
type textarea "x"
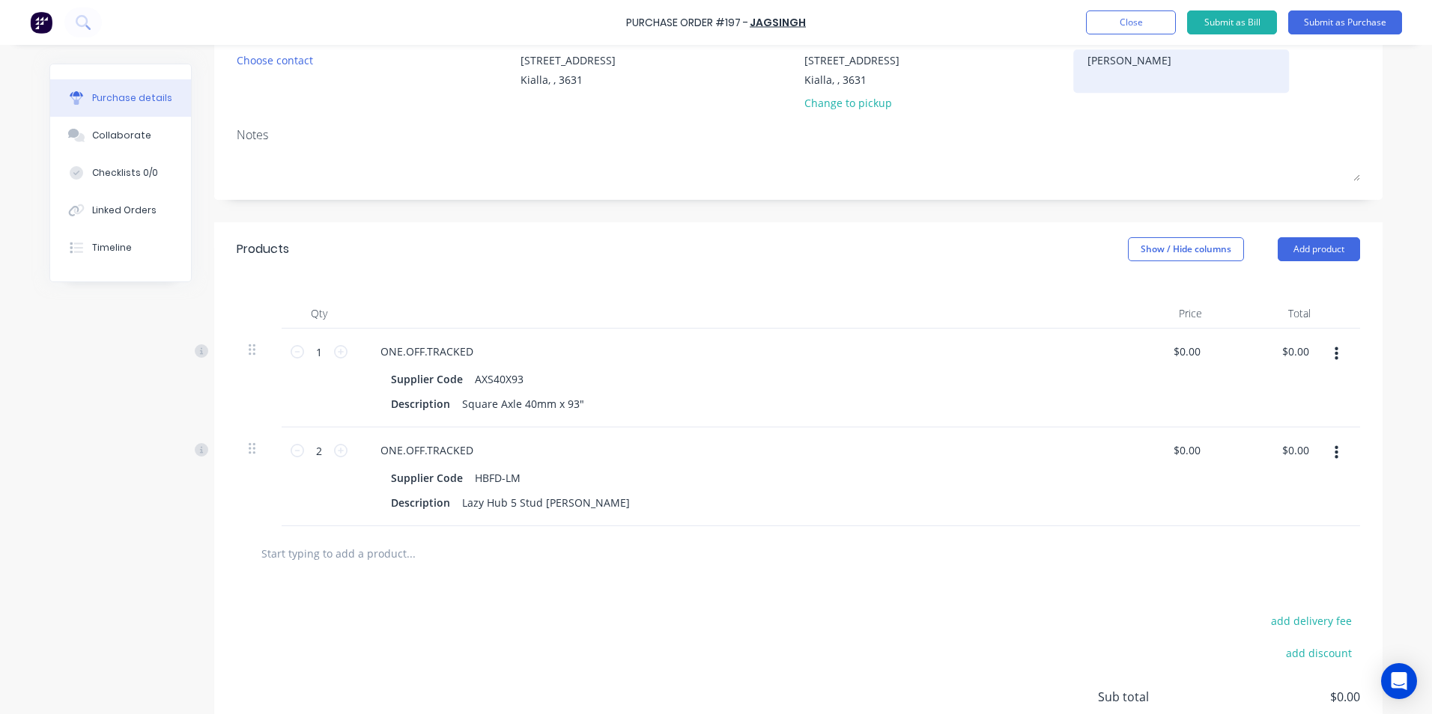
click at [1164, 59] on textarea "[PERSON_NAME]" at bounding box center [1180, 69] width 187 height 34
type textarea "[PERSON_NAME]/"
type textarea "x"
type textarea "[PERSON_NAME]/Stock"
type textarea "x"
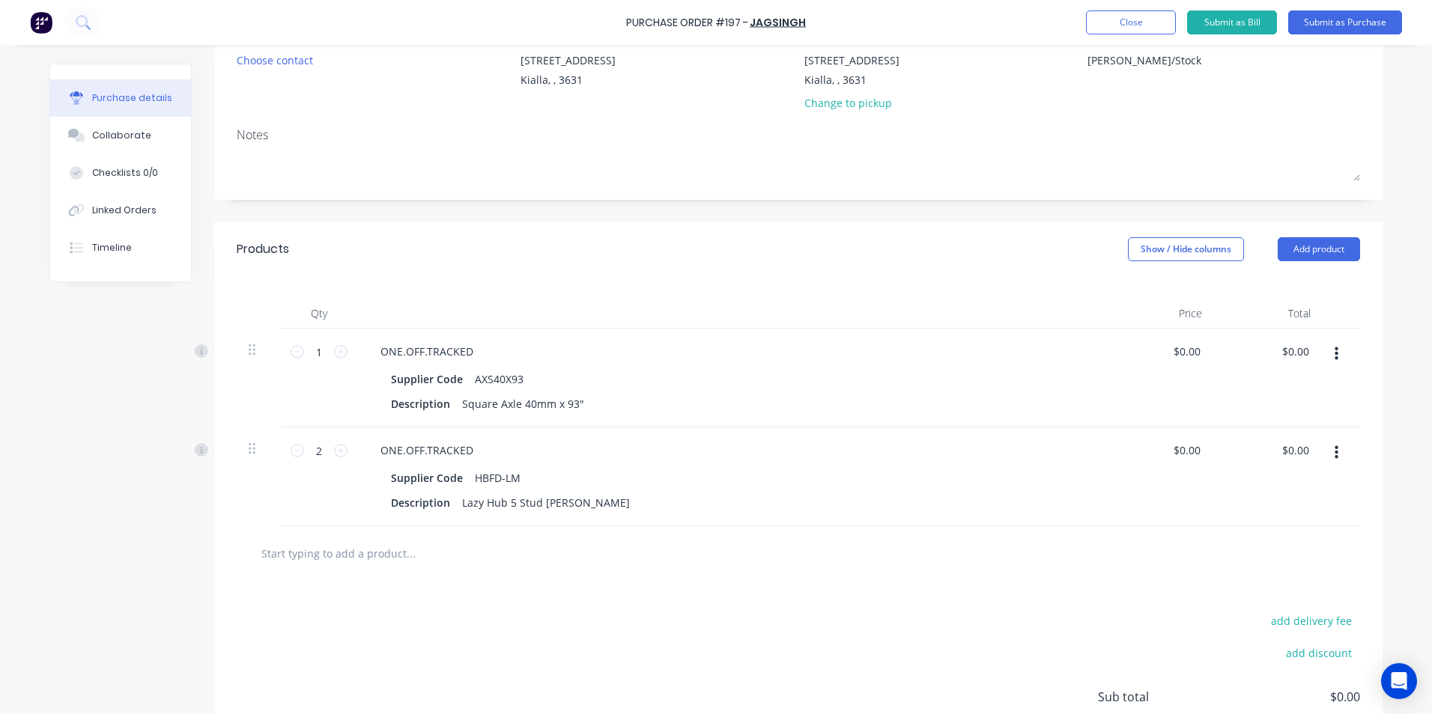
type textarea "[PERSON_NAME]/Stock"
click at [324, 565] on input "text" at bounding box center [410, 553] width 299 height 30
click at [1330, 251] on button "Add product" at bounding box center [1318, 249] width 82 height 24
click at [1292, 282] on div "Product catalogue" at bounding box center [1288, 288] width 115 height 22
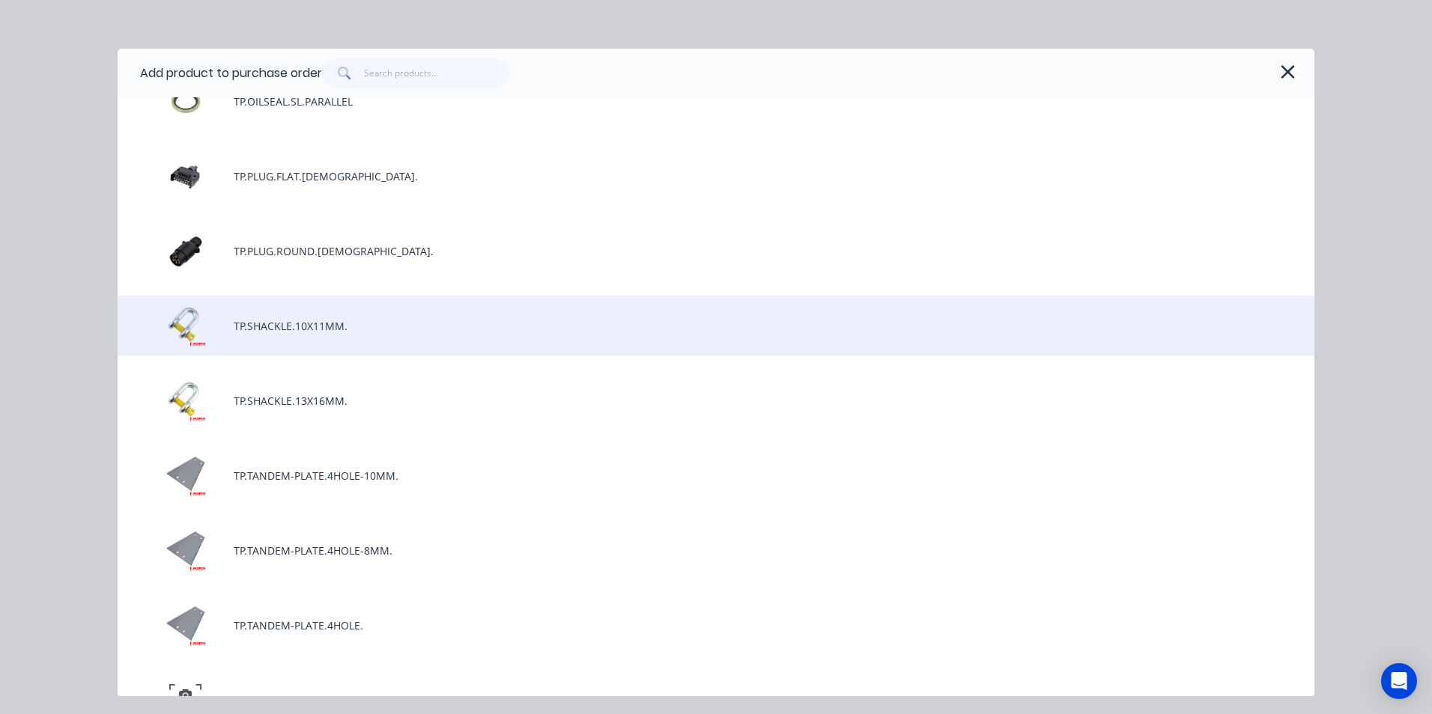
scroll to position [3669, 0]
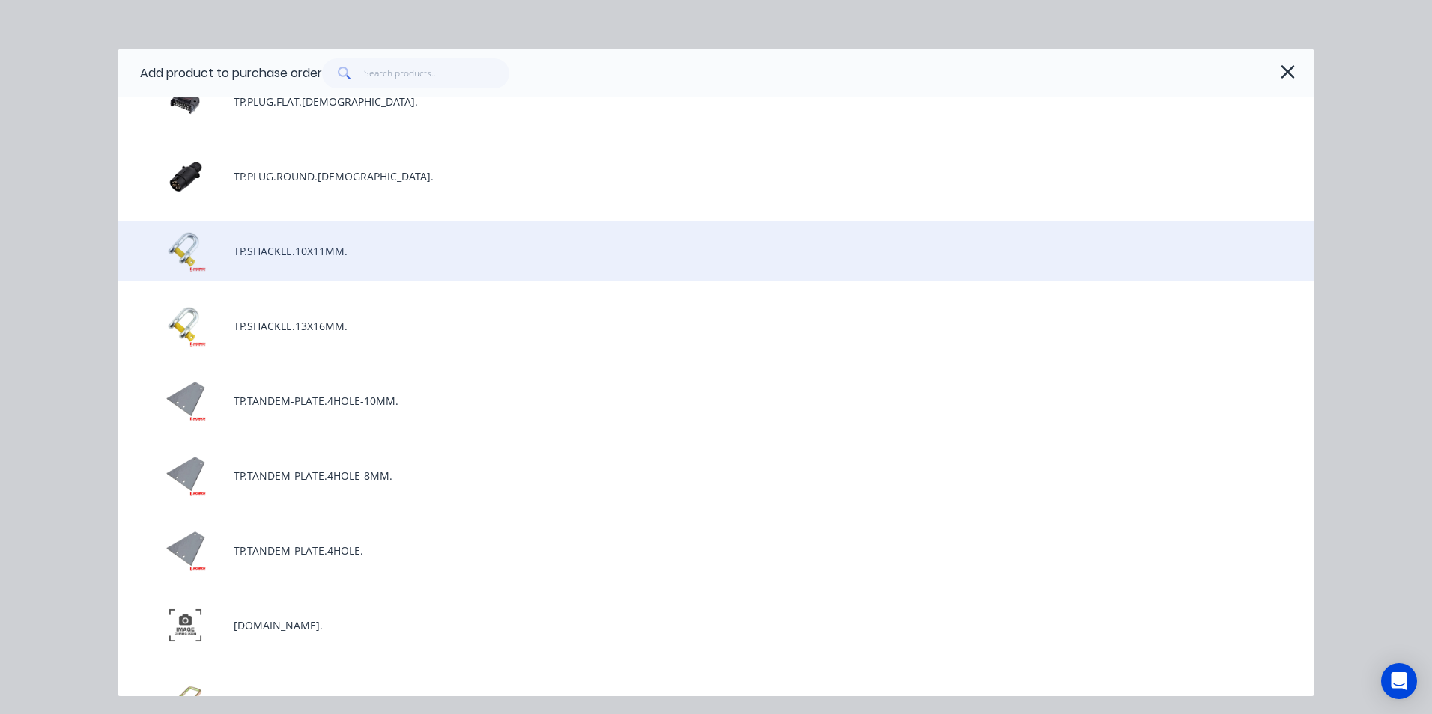
click at [332, 256] on div "TP.SHACKLE.10X11MM." at bounding box center [716, 251] width 1196 height 60
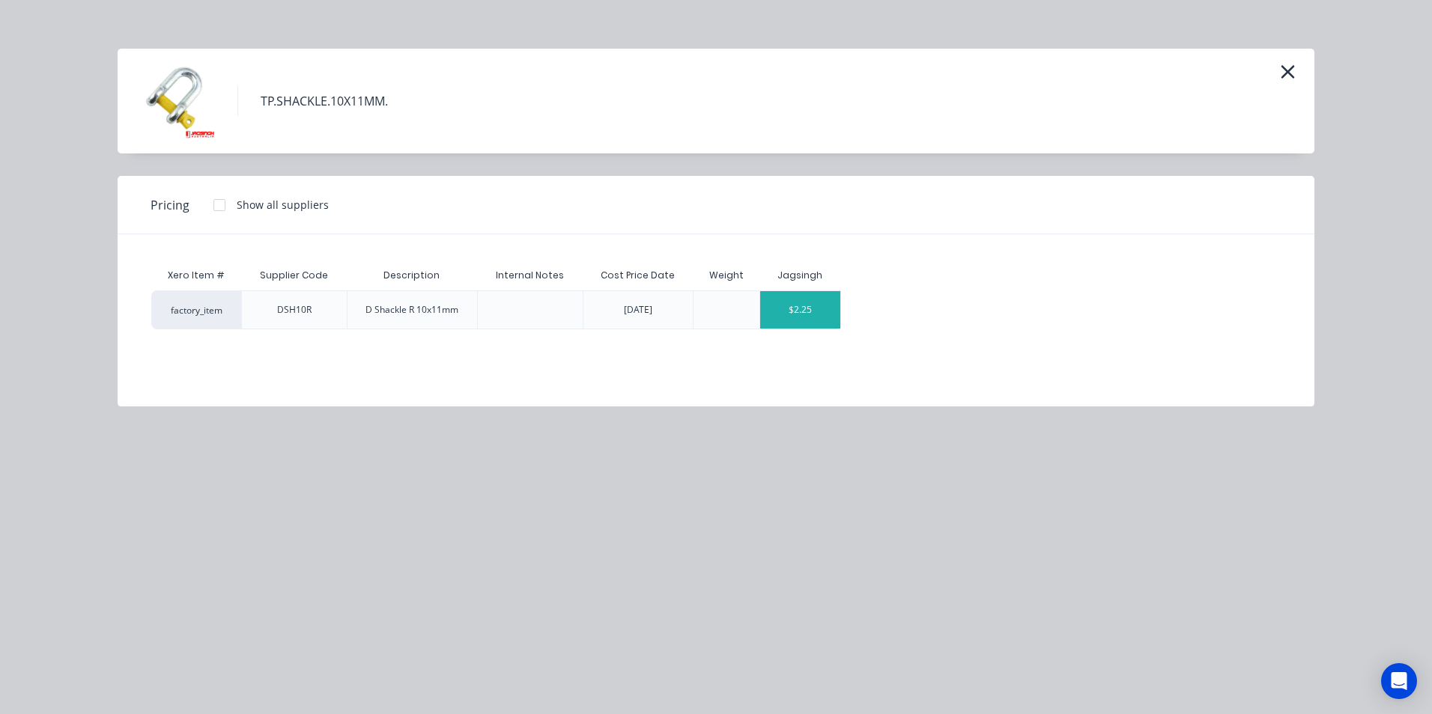
click at [828, 311] on div "$2.25" at bounding box center [800, 309] width 80 height 37
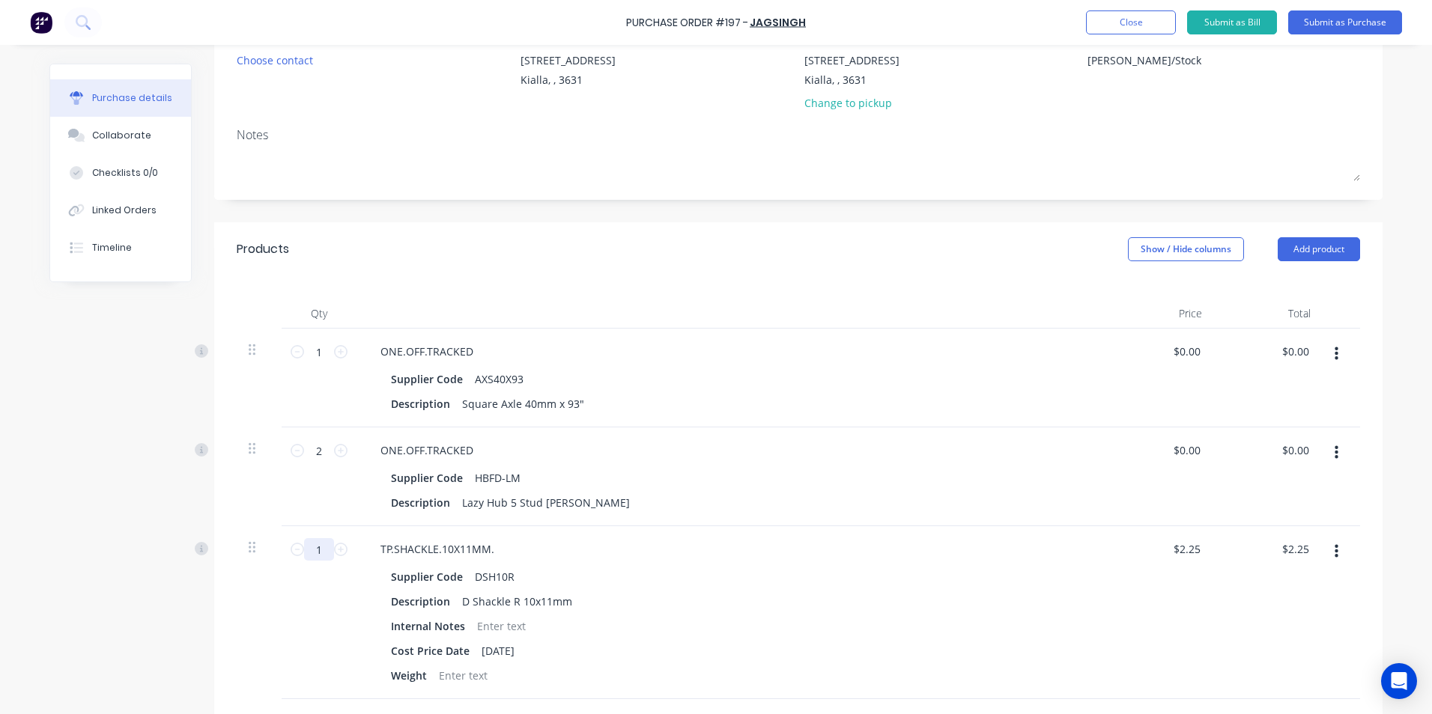
click at [319, 549] on input "1" at bounding box center [319, 549] width 30 height 22
type textarea "x"
type input "10"
type input "$22.50"
type textarea "x"
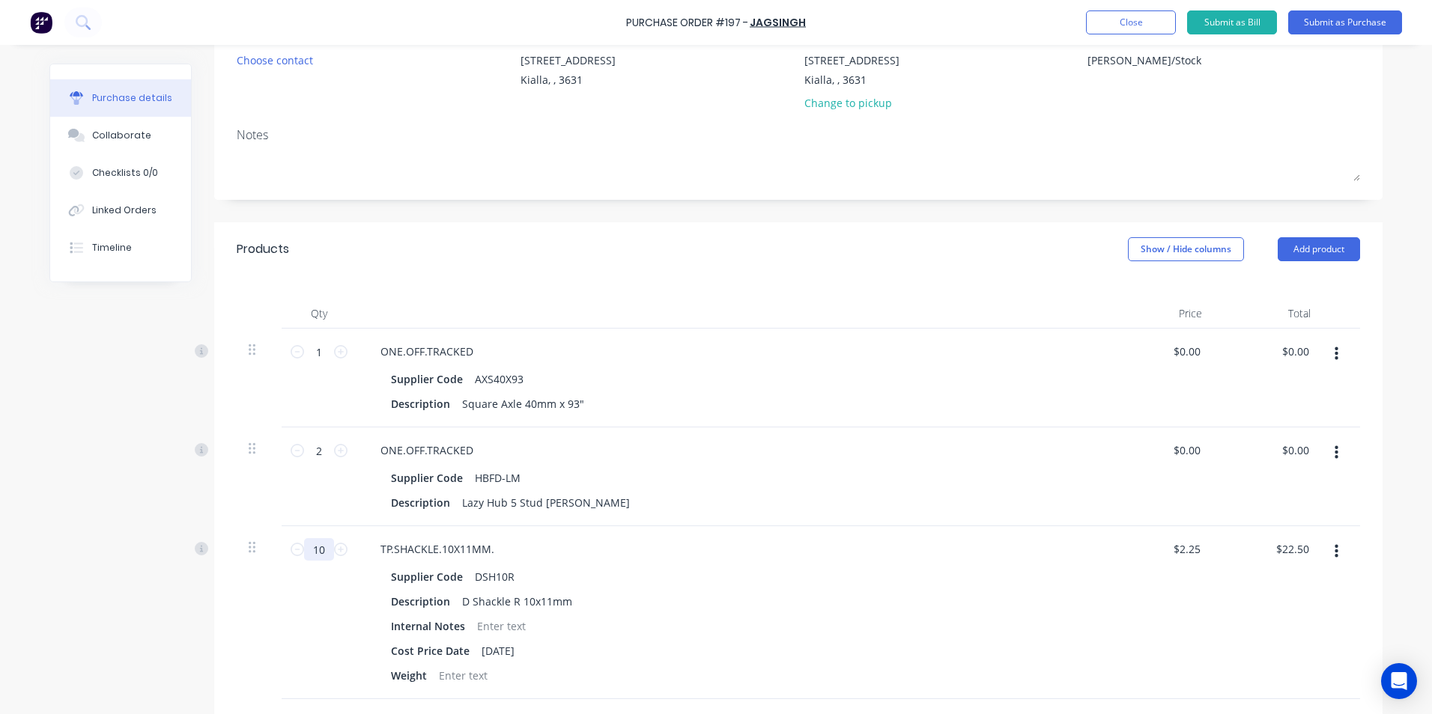
type input "10"
click at [751, 609] on div "Description D Shackle R 10x11mm" at bounding box center [728, 602] width 686 height 22
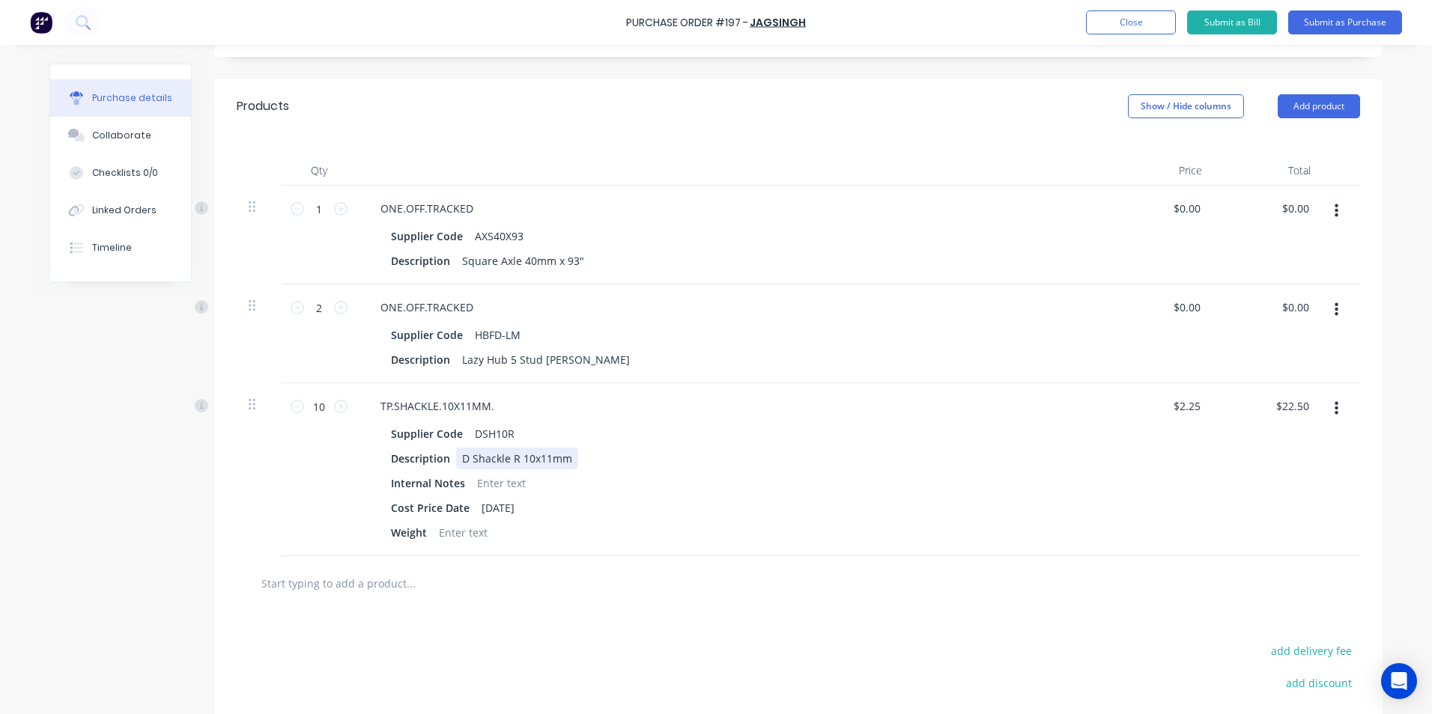
scroll to position [299, 0]
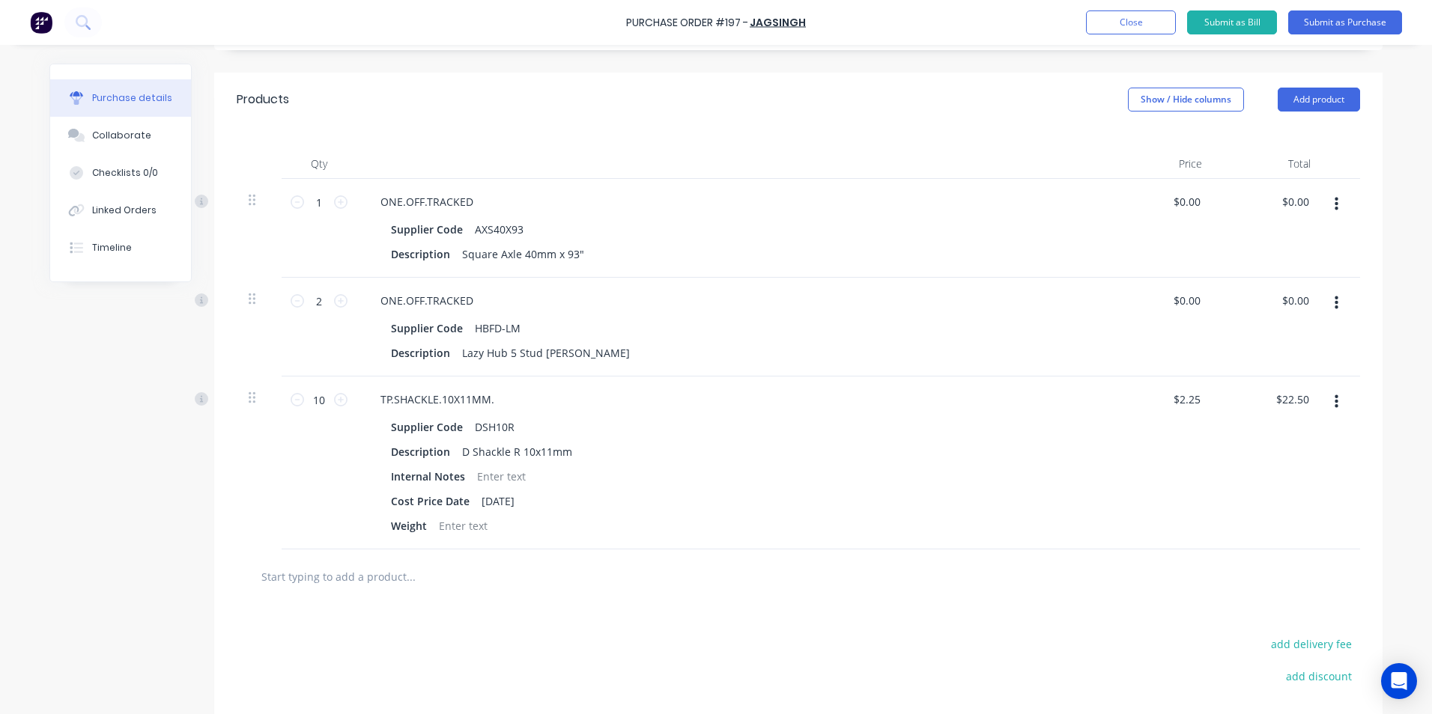
click at [391, 578] on input "text" at bounding box center [410, 577] width 299 height 30
click at [1324, 100] on button "Add product" at bounding box center [1318, 100] width 82 height 24
click at [1278, 137] on div "Product catalogue" at bounding box center [1288, 138] width 115 height 22
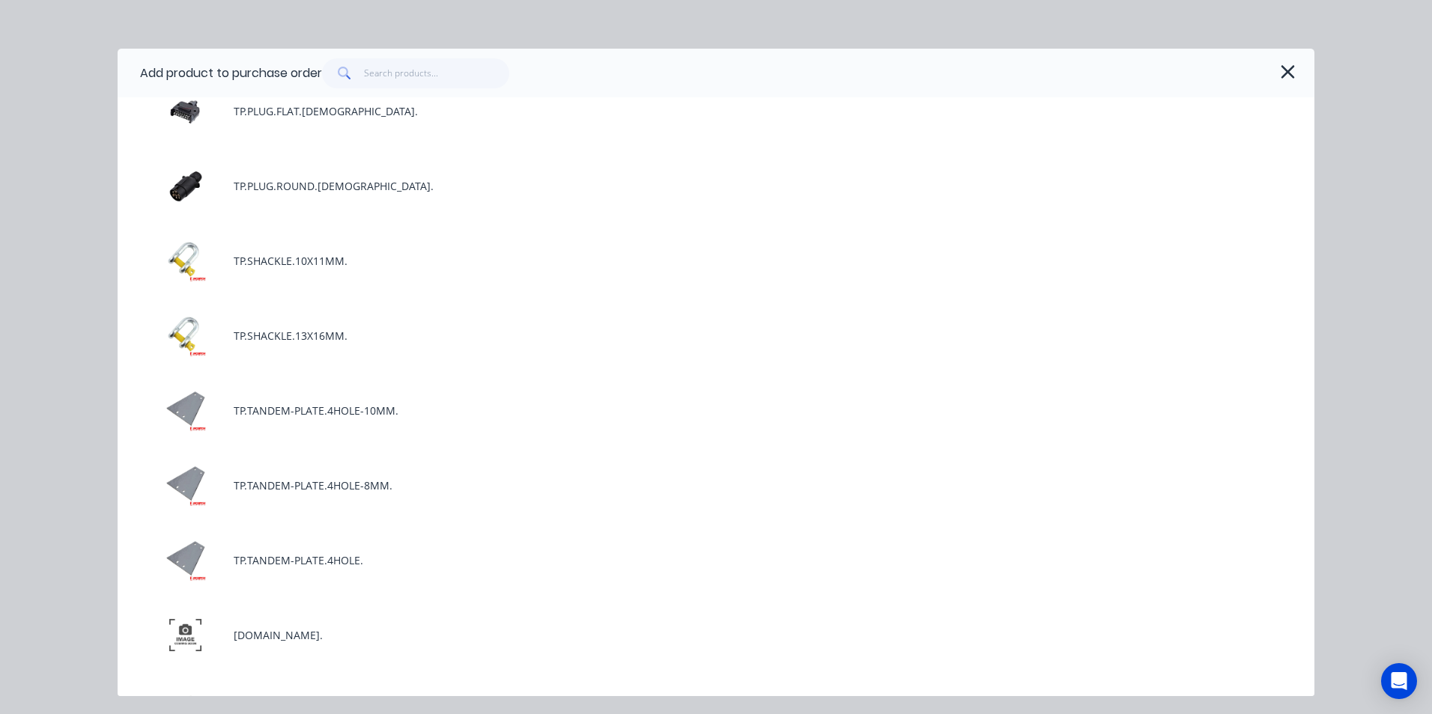
scroll to position [3669, 0]
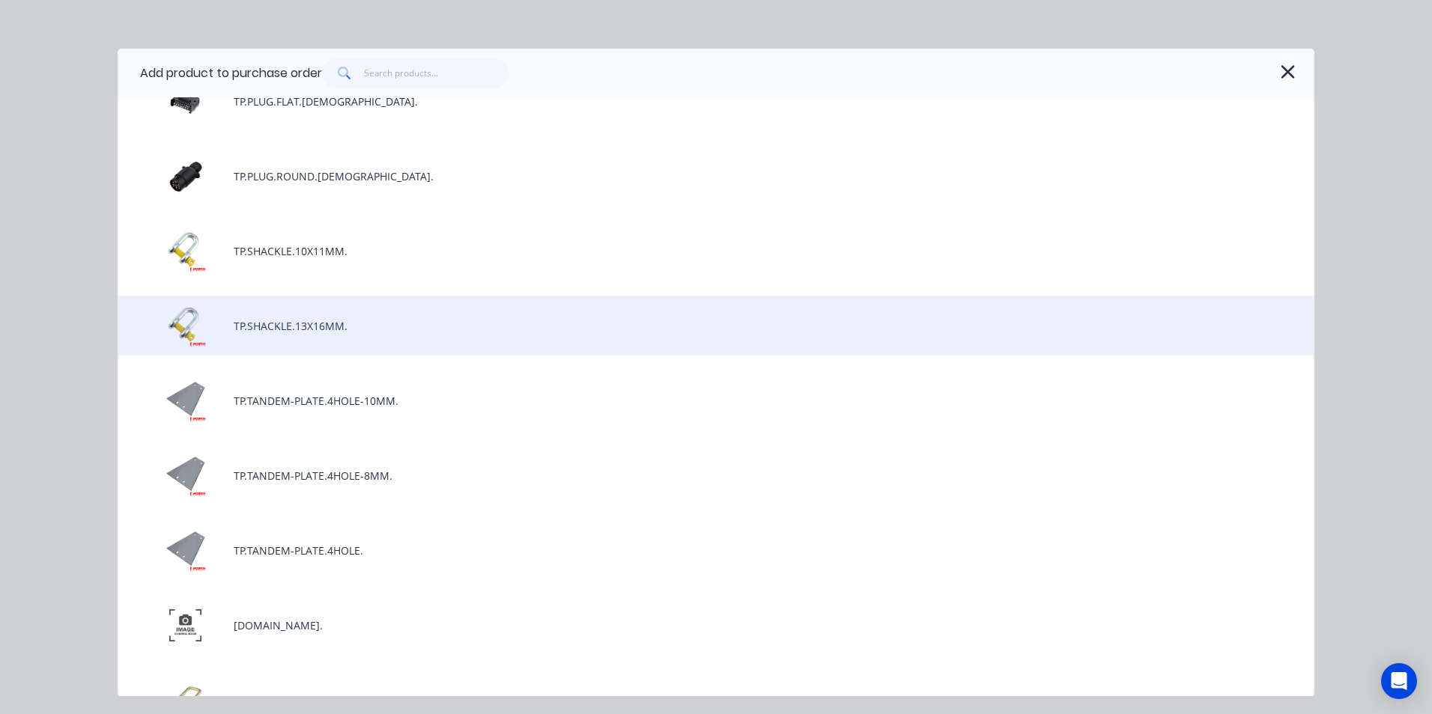
click at [347, 317] on div "TP.SHACKLE.13X16MM." at bounding box center [716, 326] width 1196 height 60
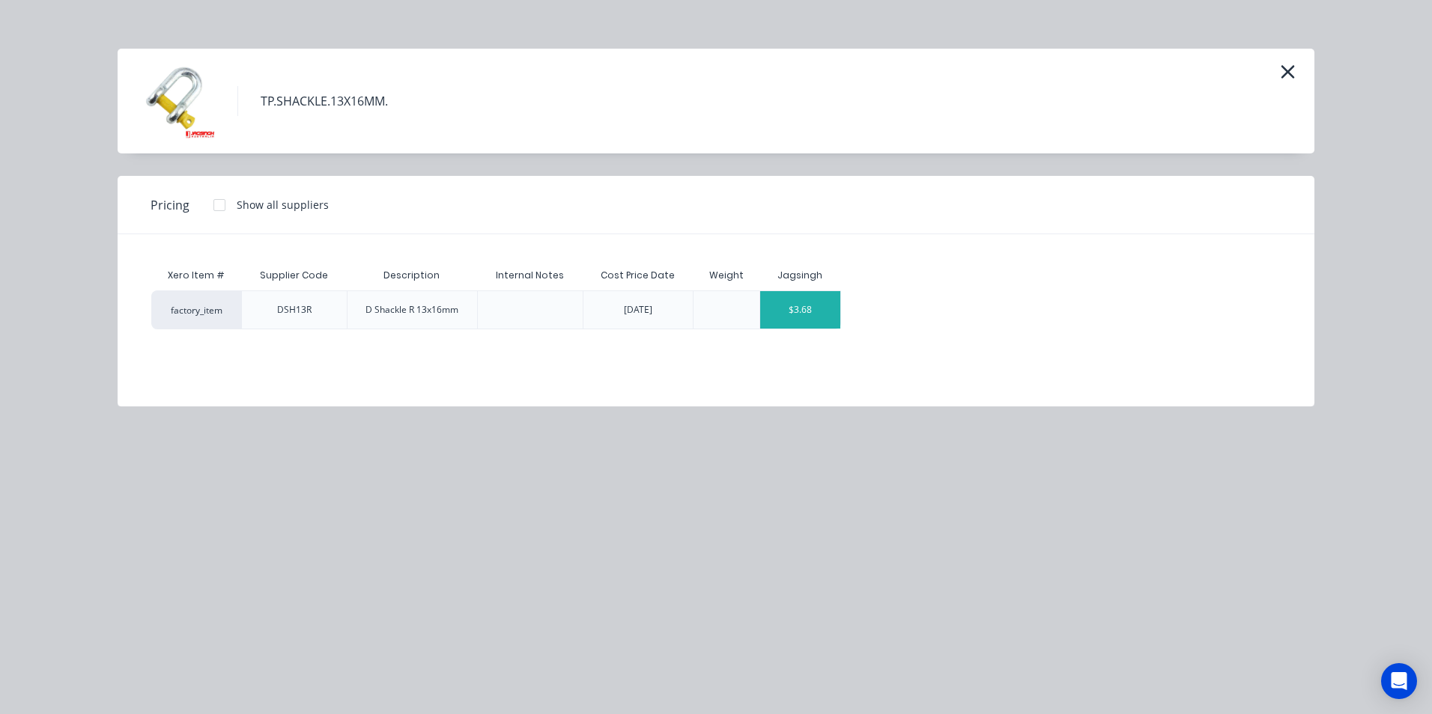
click at [833, 311] on div "$3.68" at bounding box center [800, 309] width 80 height 37
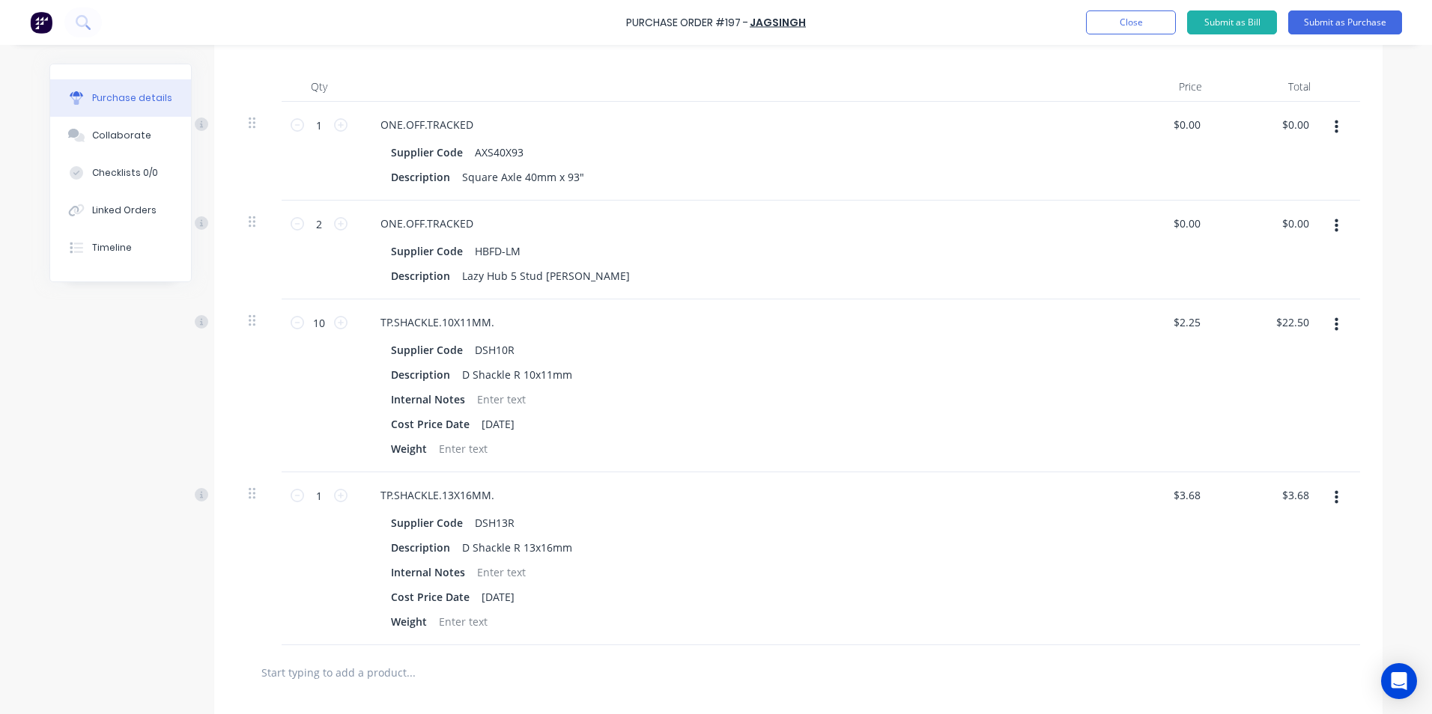
scroll to position [524, 0]
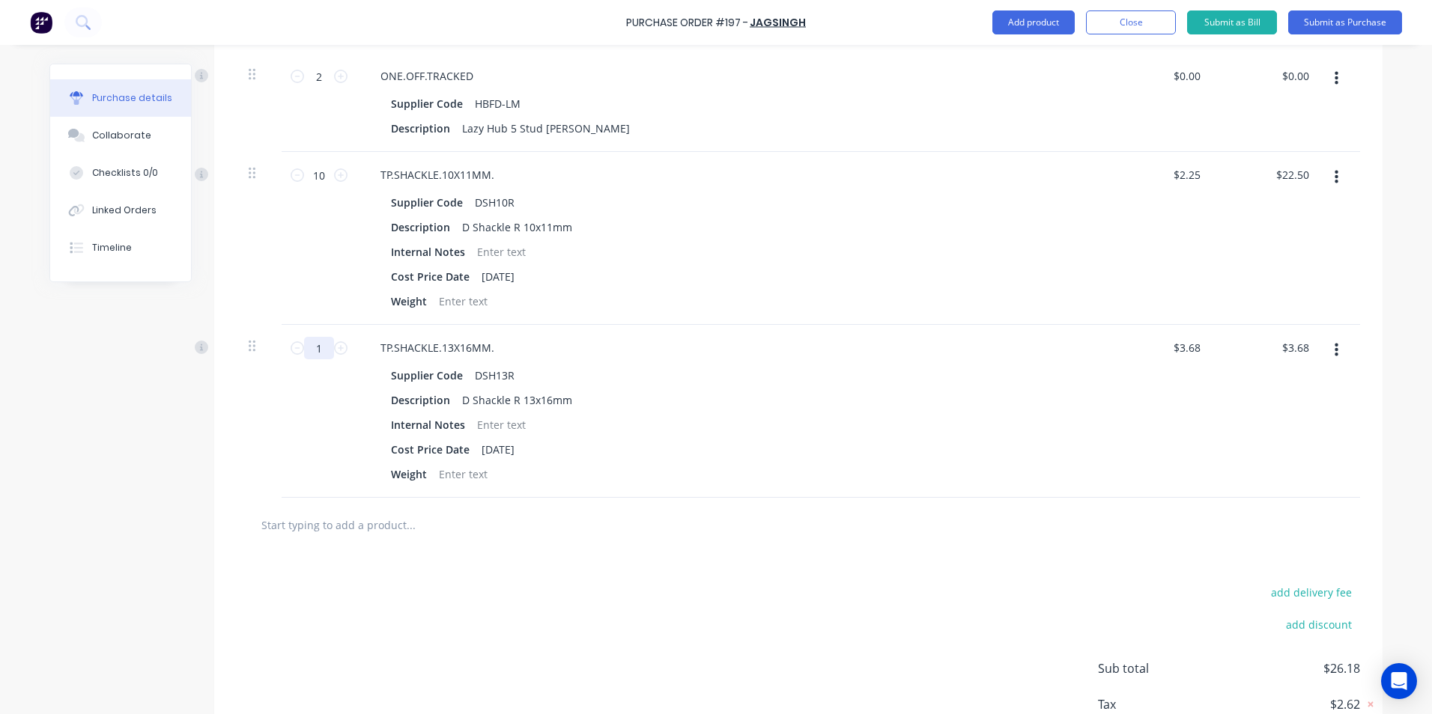
click at [312, 344] on input "1" at bounding box center [319, 348] width 30 height 22
type textarea "x"
type input "10"
type input "$36.80"
type textarea "x"
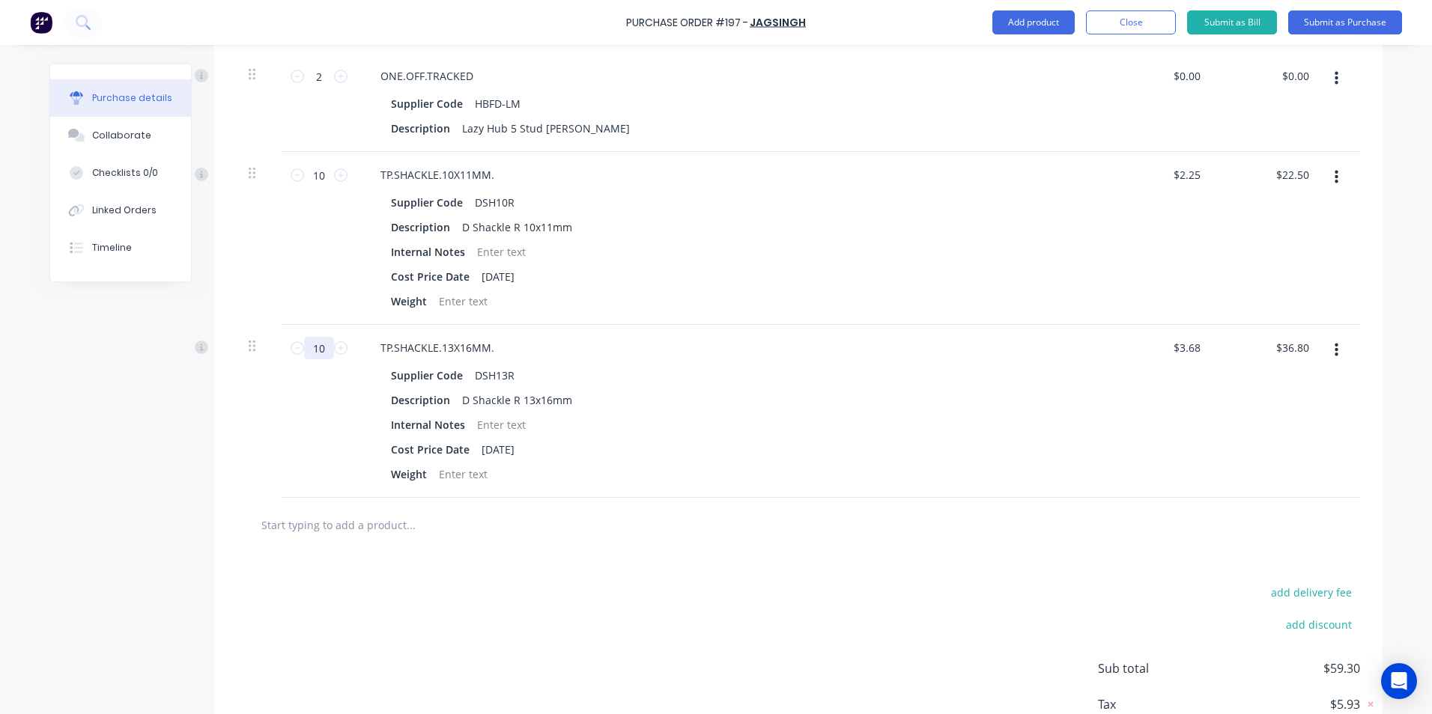
type input "10"
click at [326, 520] on input "text" at bounding box center [410, 525] width 299 height 30
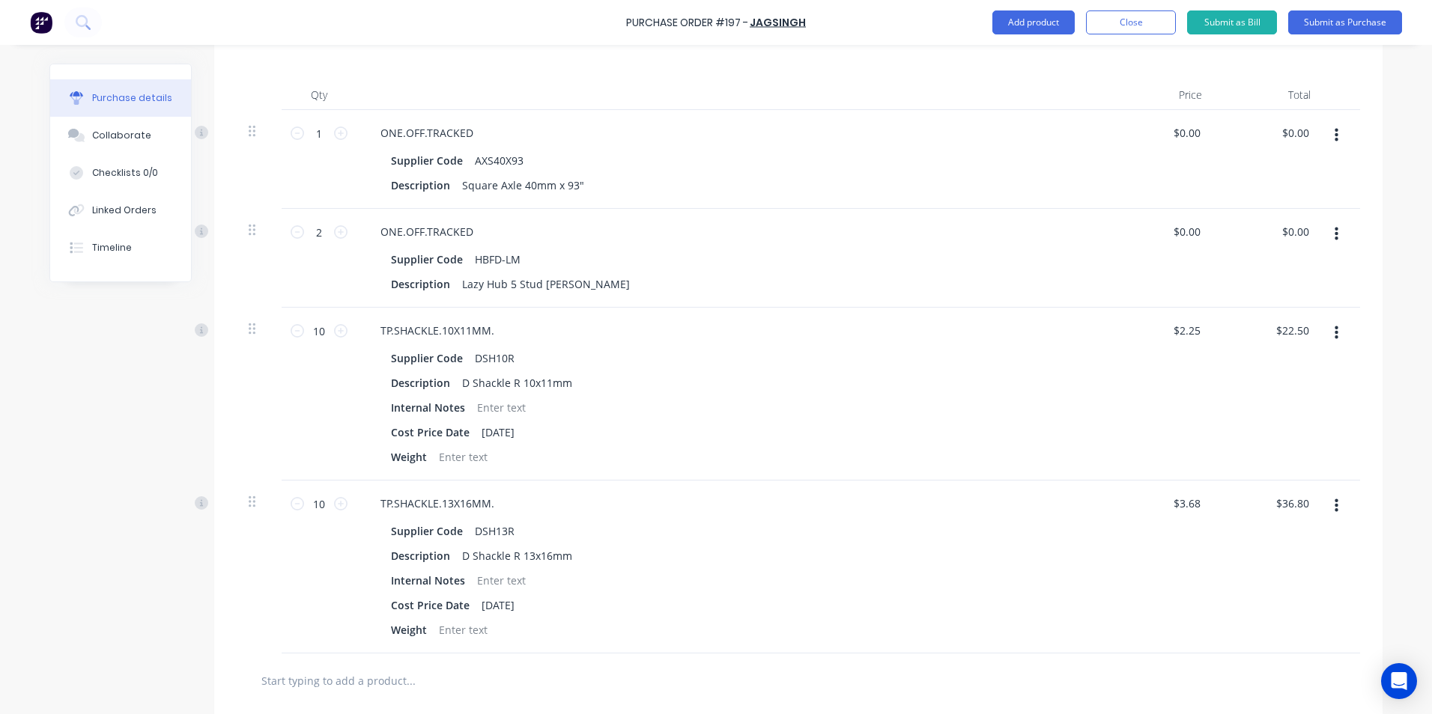
scroll to position [75, 0]
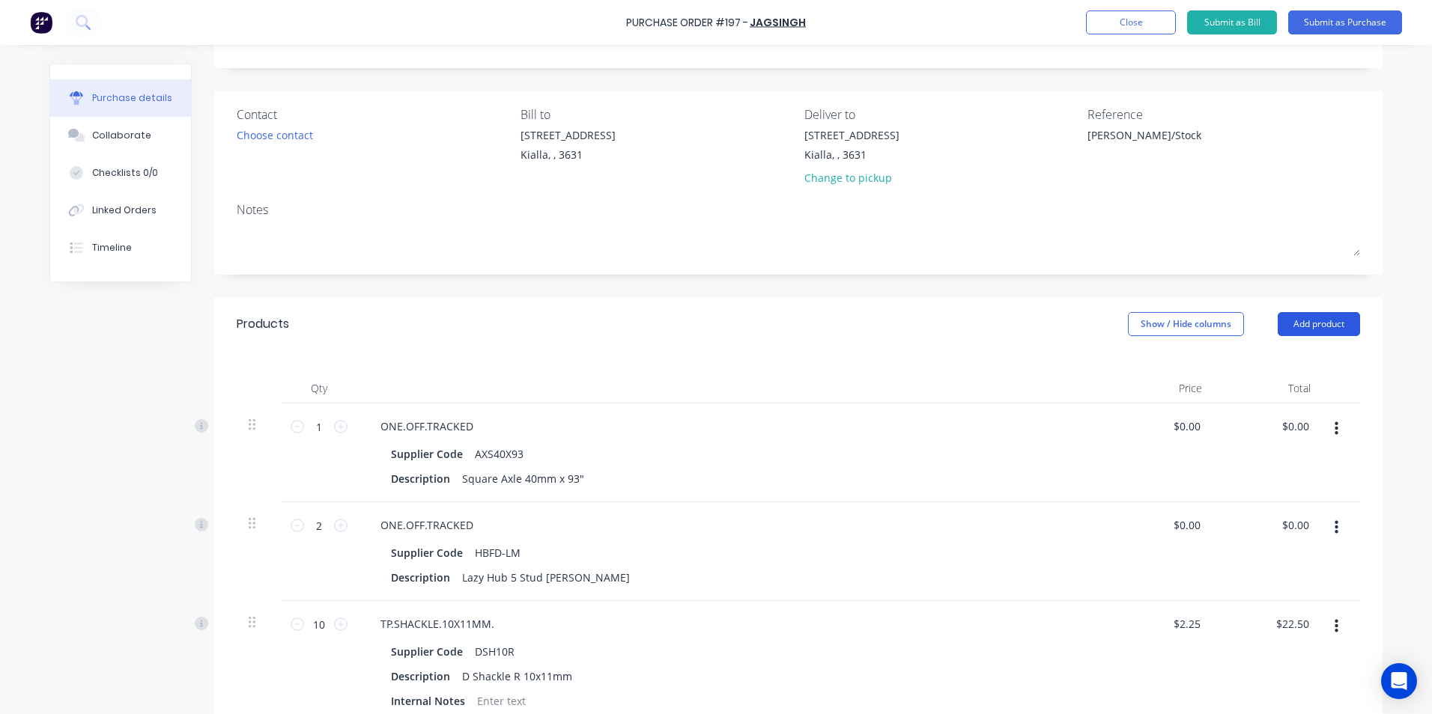
click at [1310, 323] on button "Add product" at bounding box center [1318, 324] width 82 height 24
click at [1233, 360] on div "Product catalogue" at bounding box center [1288, 363] width 115 height 22
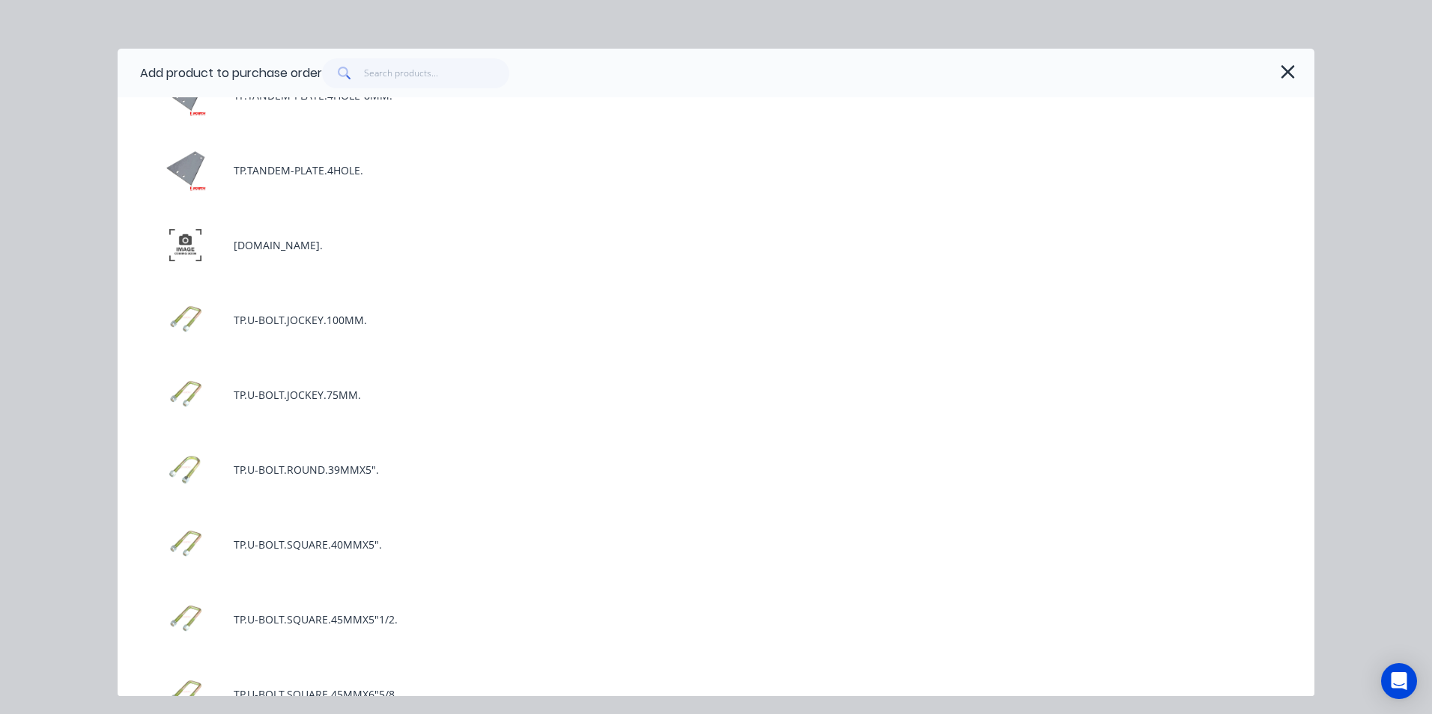
scroll to position [4043, 0]
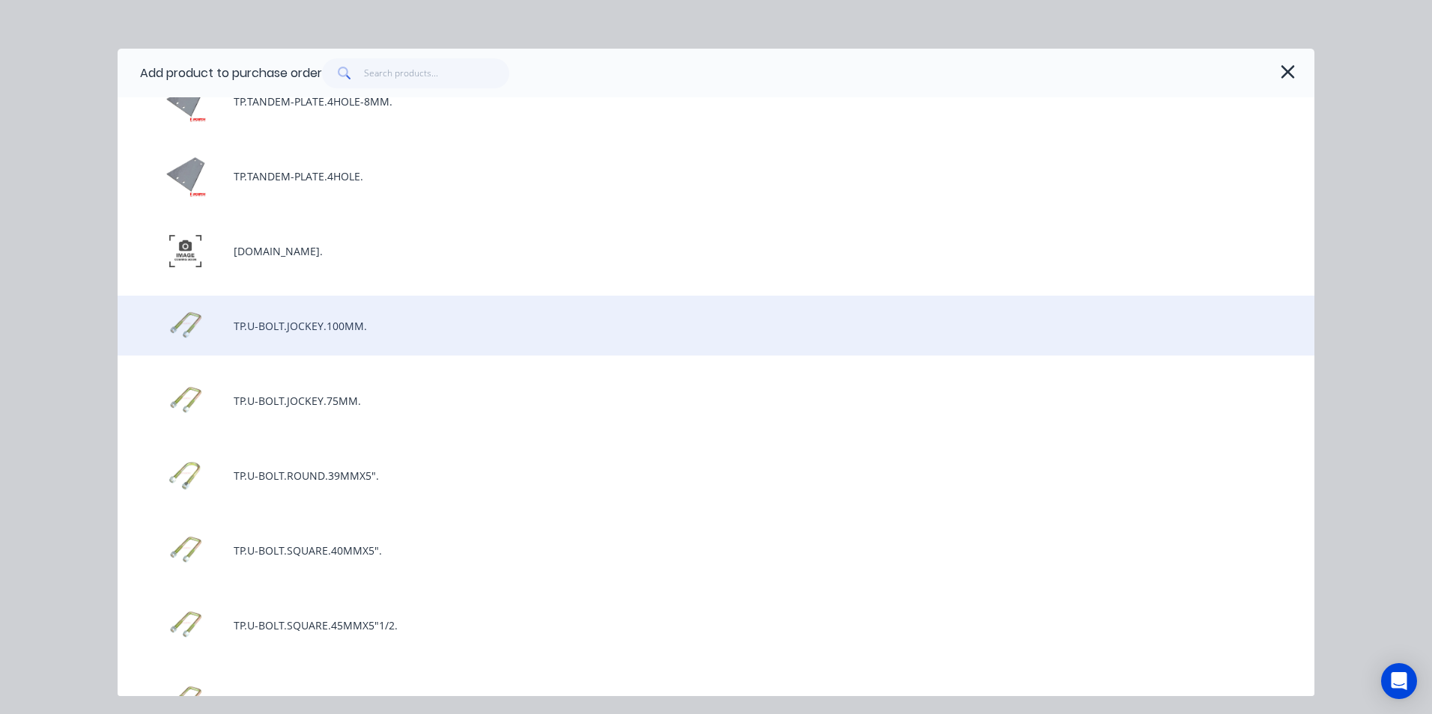
click at [320, 332] on div "TP.U-BOLT.JOCKEY.100MM." at bounding box center [716, 326] width 1196 height 60
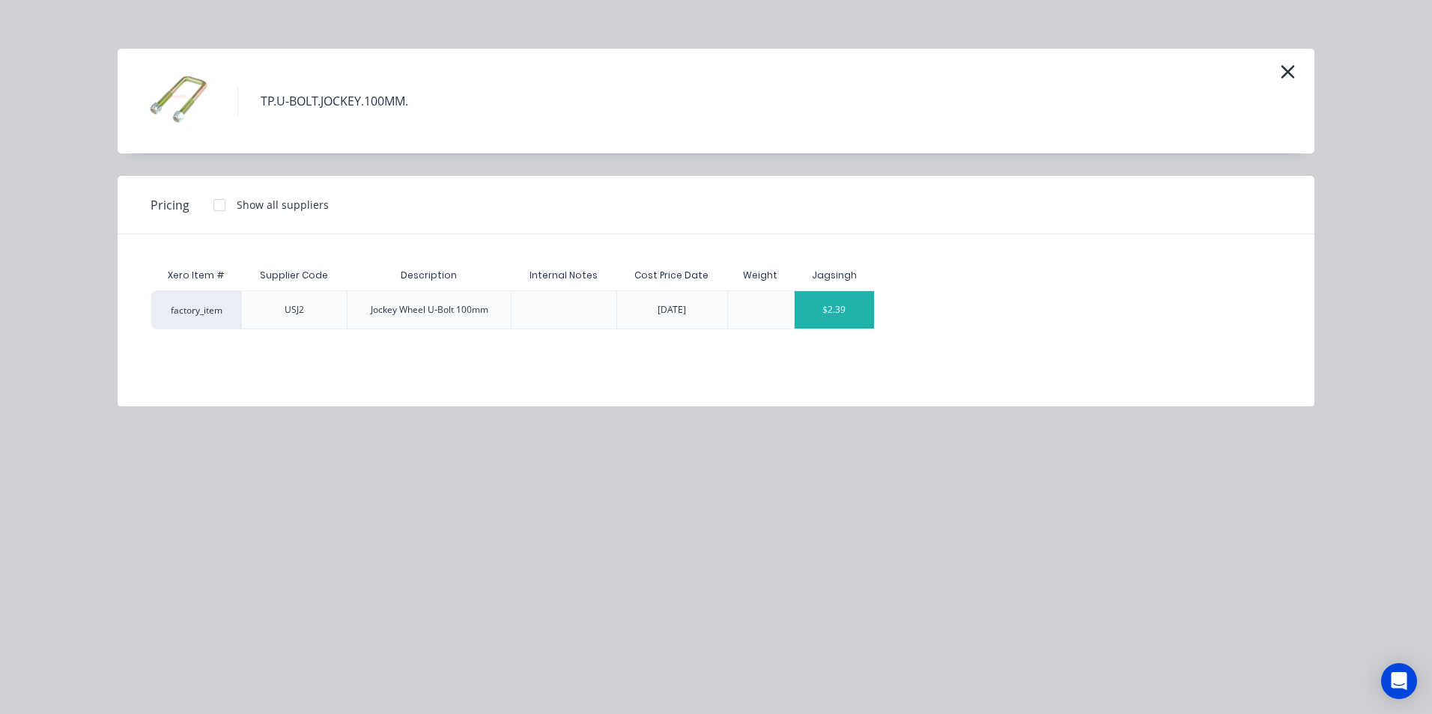
click at [858, 310] on div "$2.39" at bounding box center [834, 309] width 80 height 37
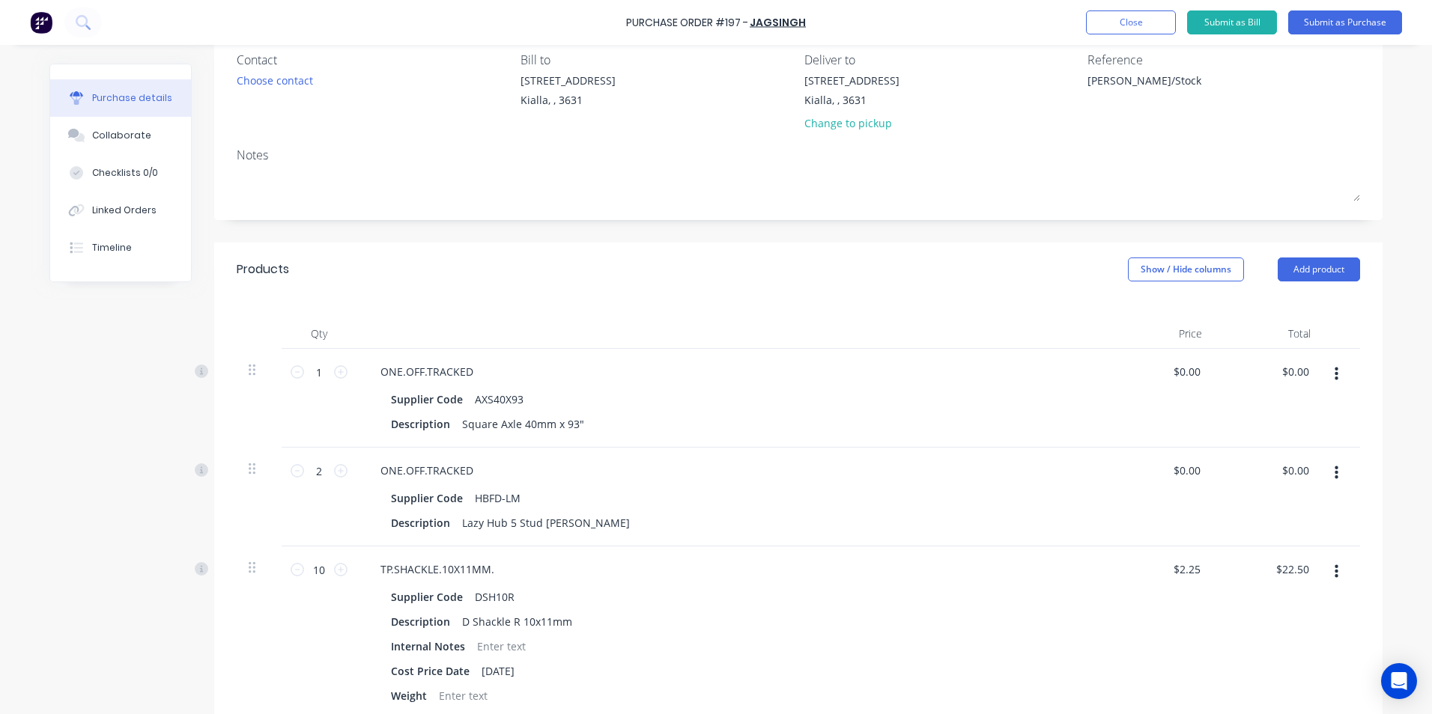
scroll to position [599, 0]
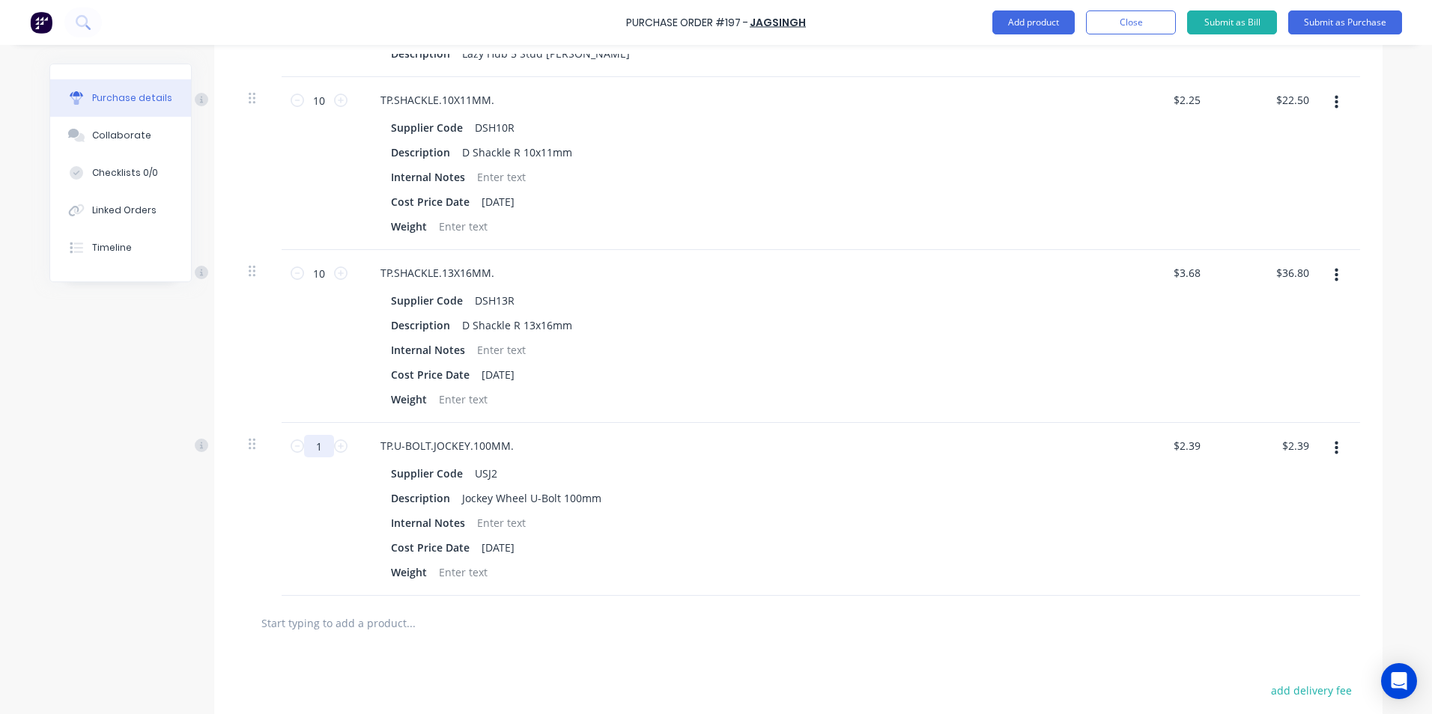
click at [314, 446] on input "1" at bounding box center [319, 446] width 30 height 22
type textarea "x"
type input "2"
type input "$4.78"
type textarea "x"
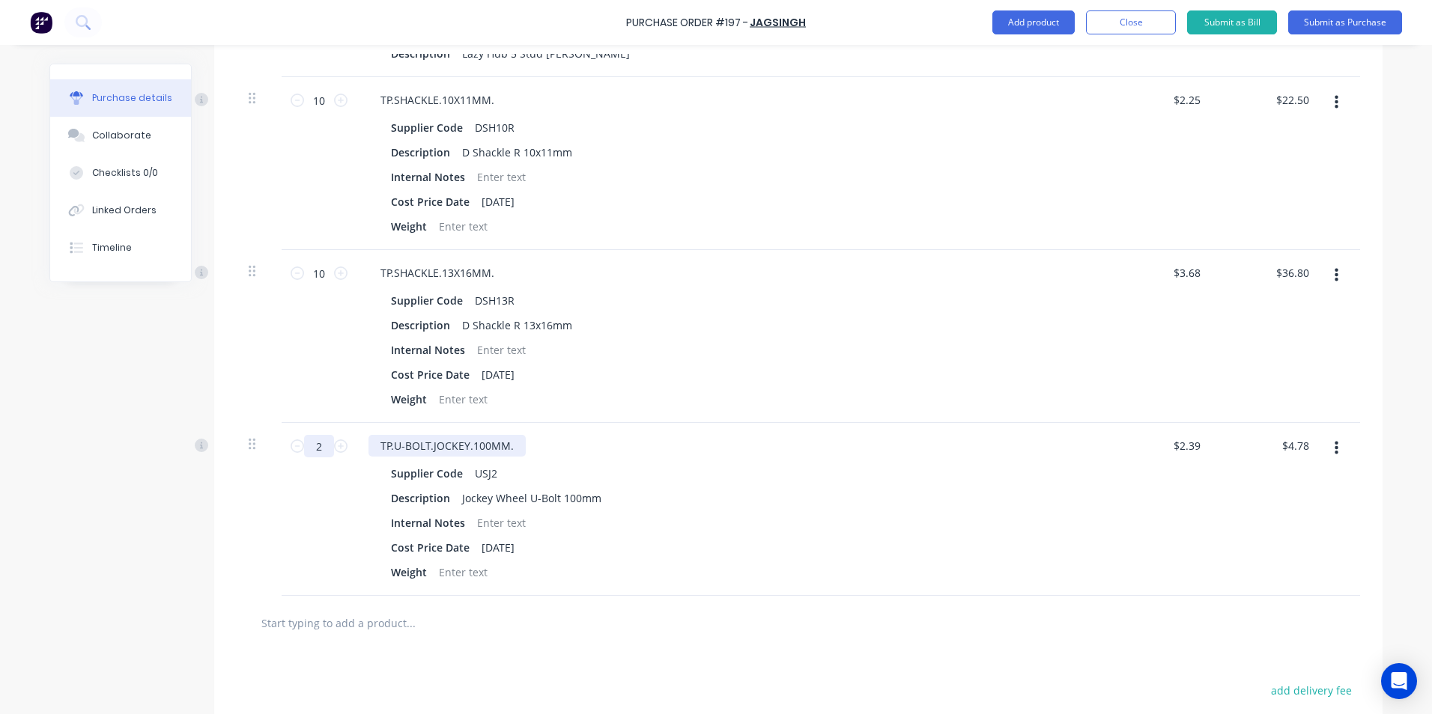
type input "20"
type input "$47.80"
type textarea "x"
type input "20"
click at [323, 631] on input "text" at bounding box center [410, 623] width 299 height 30
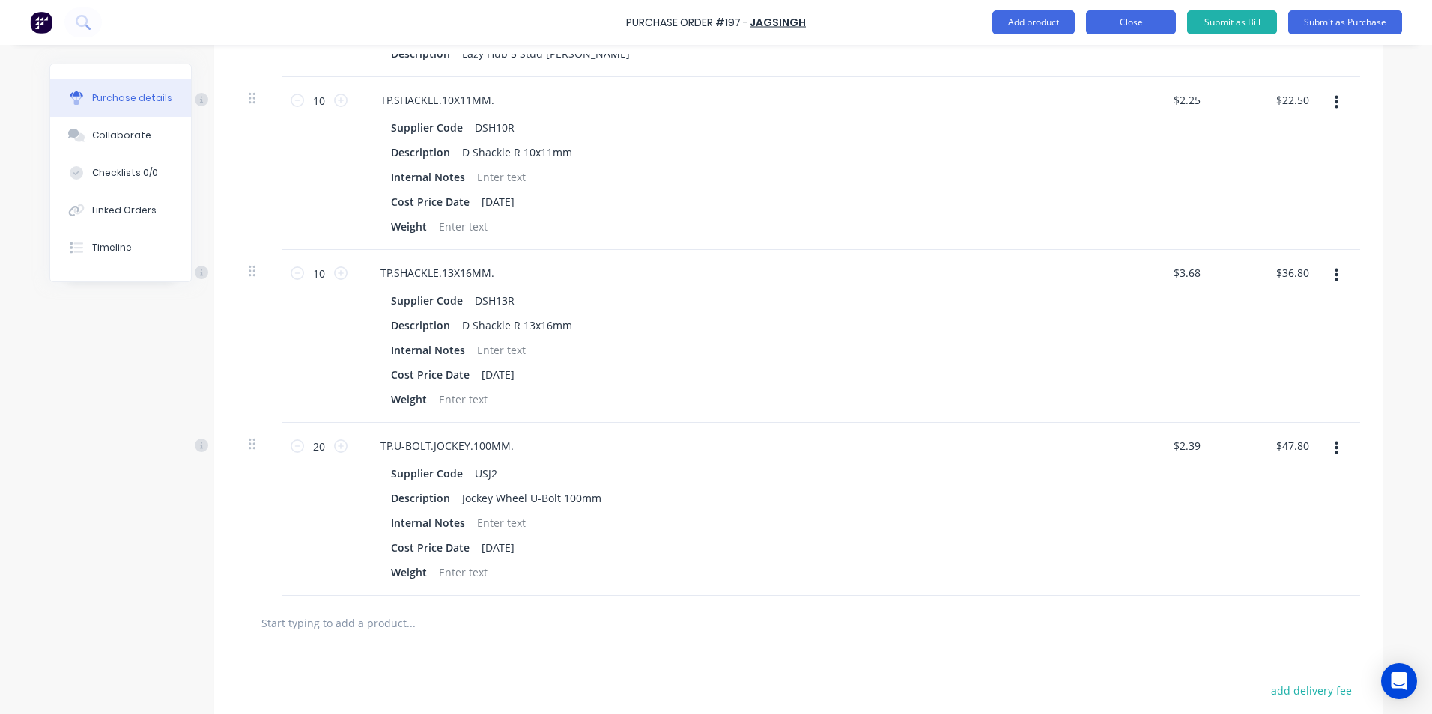
click at [1120, 20] on button "Close" at bounding box center [1131, 22] width 90 height 24
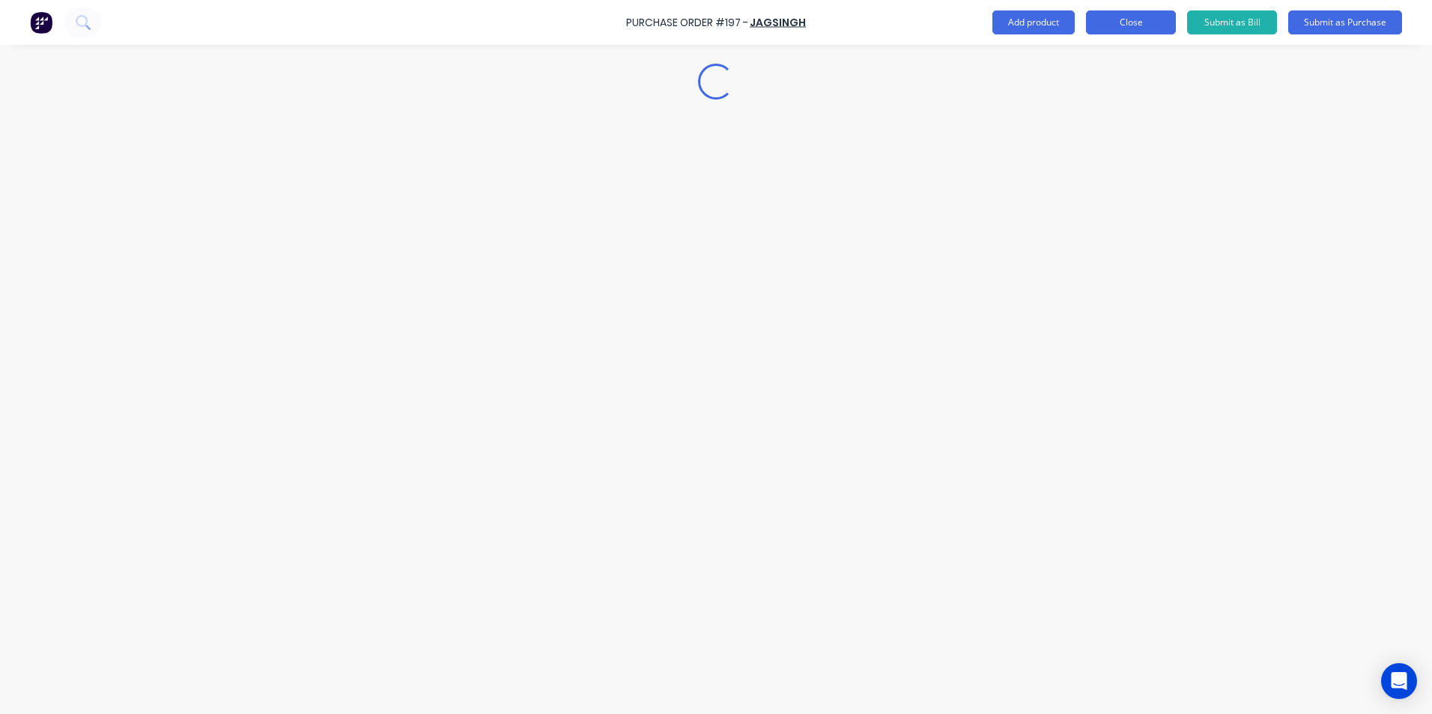
scroll to position [0, 0]
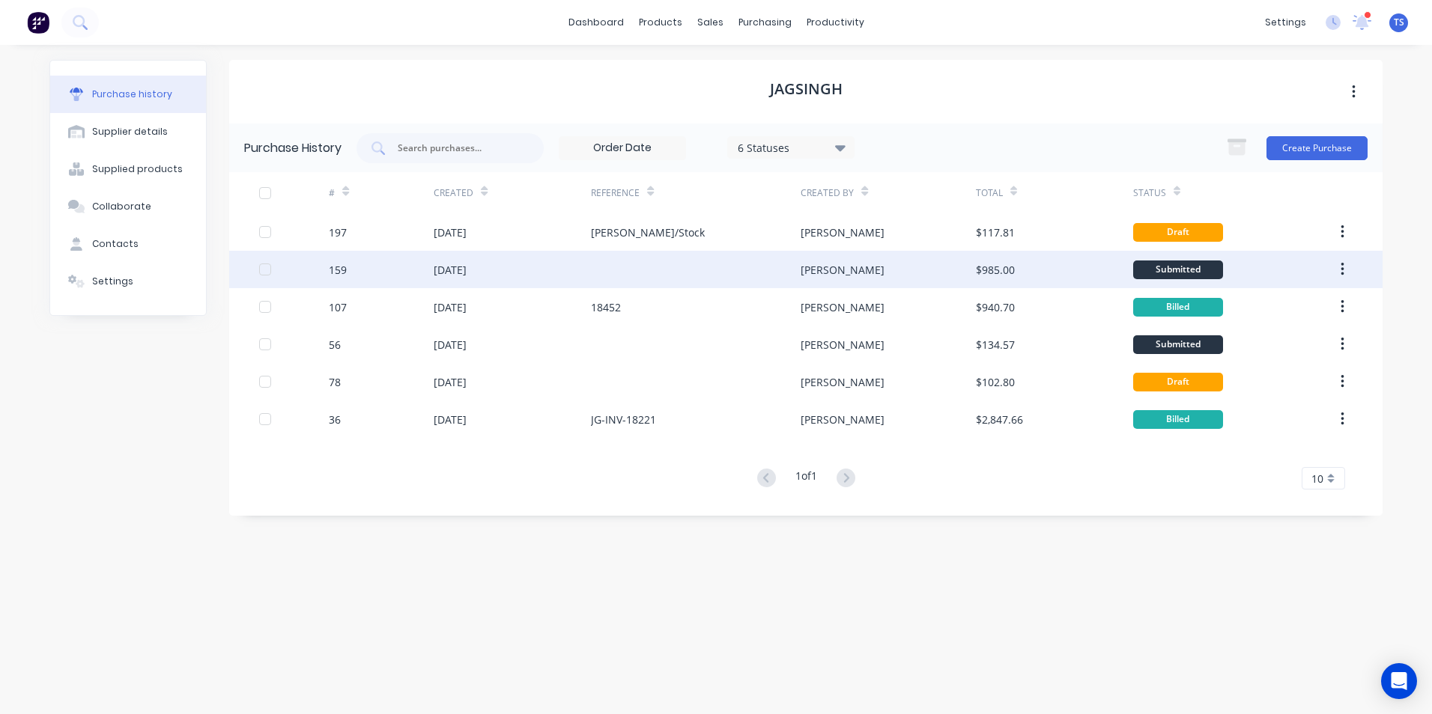
click at [466, 266] on div "[DATE]" at bounding box center [450, 270] width 33 height 16
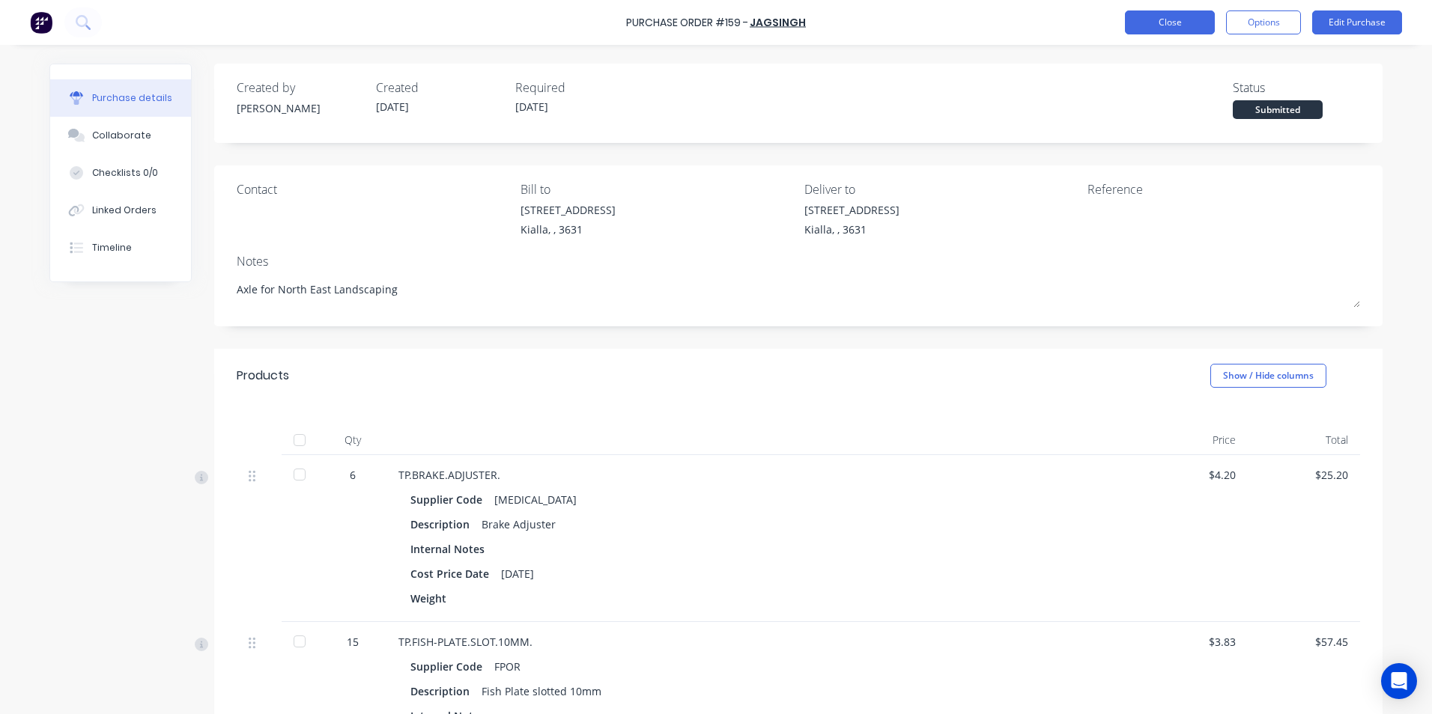
click at [1178, 21] on button "Close" at bounding box center [1170, 22] width 90 height 24
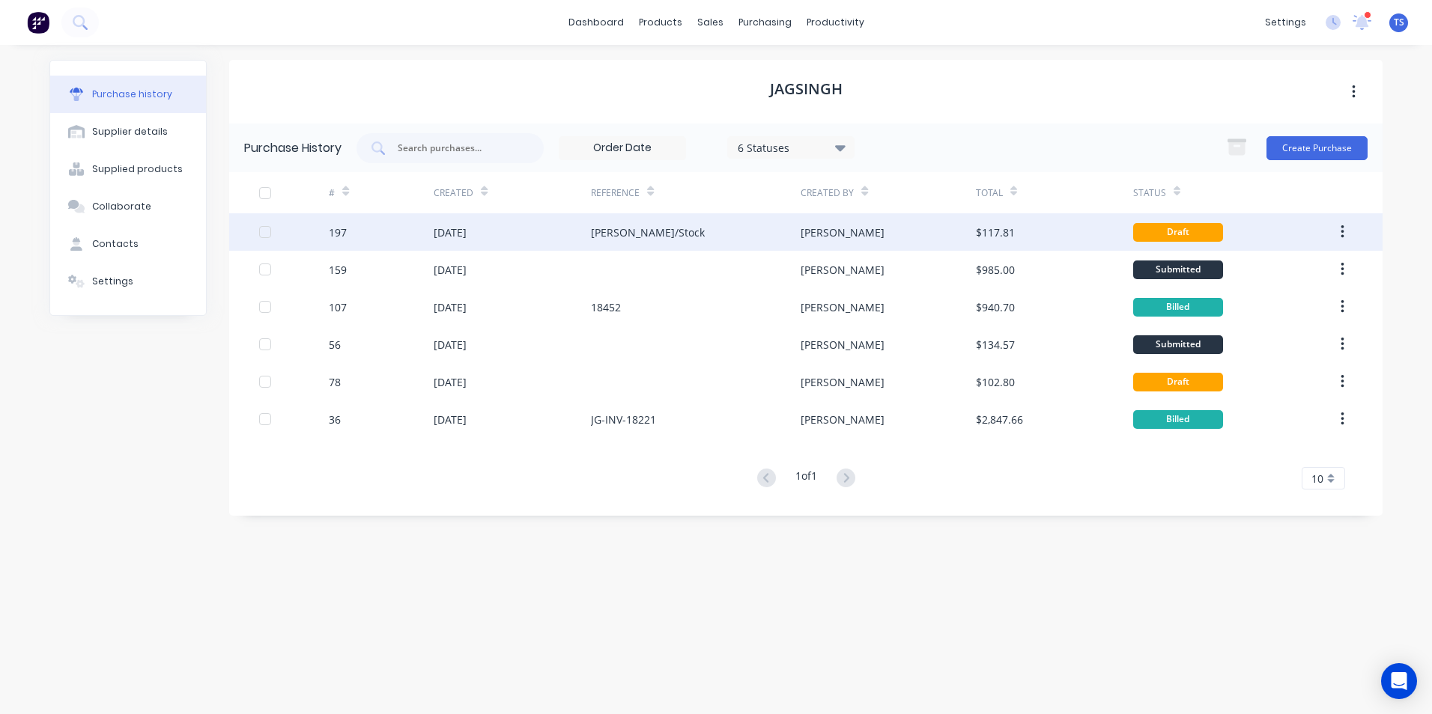
click at [341, 235] on div "197" at bounding box center [338, 233] width 18 height 16
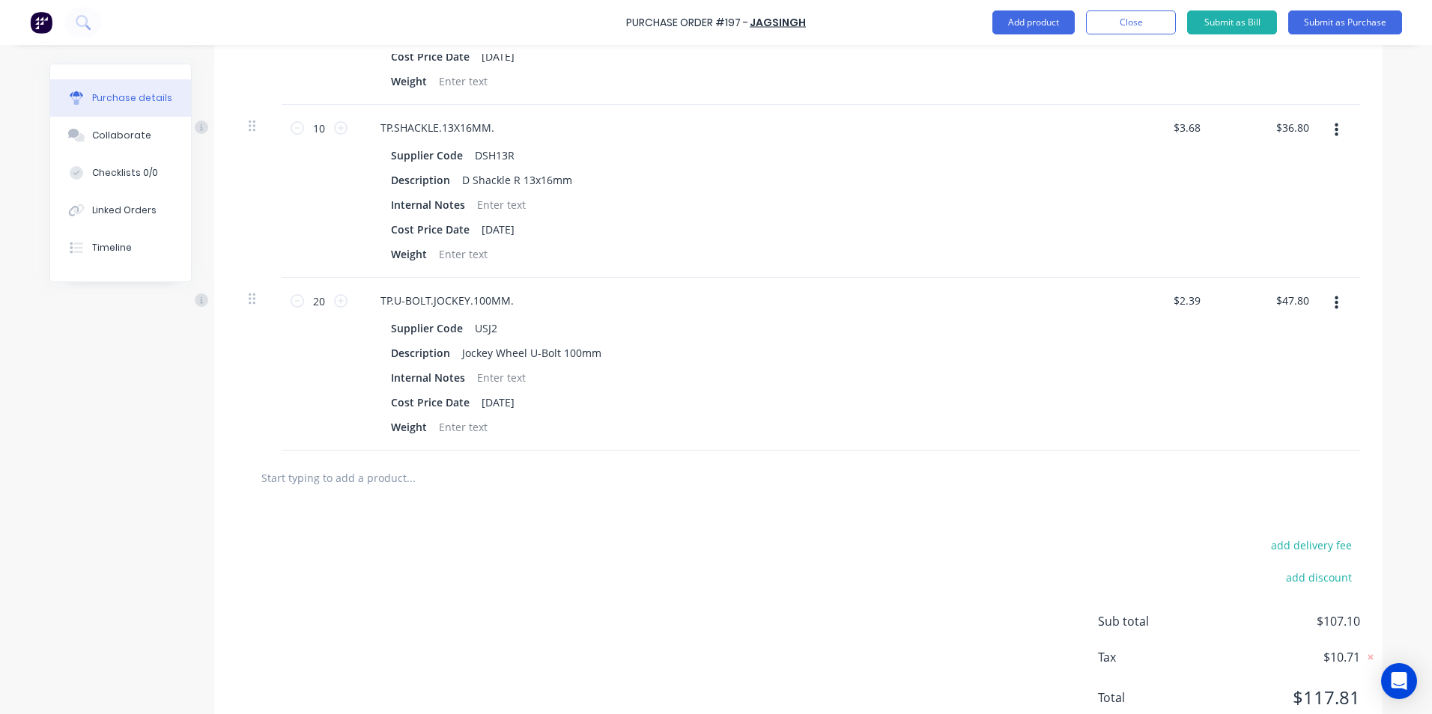
scroll to position [749, 0]
click at [347, 475] on input "text" at bounding box center [410, 473] width 299 height 30
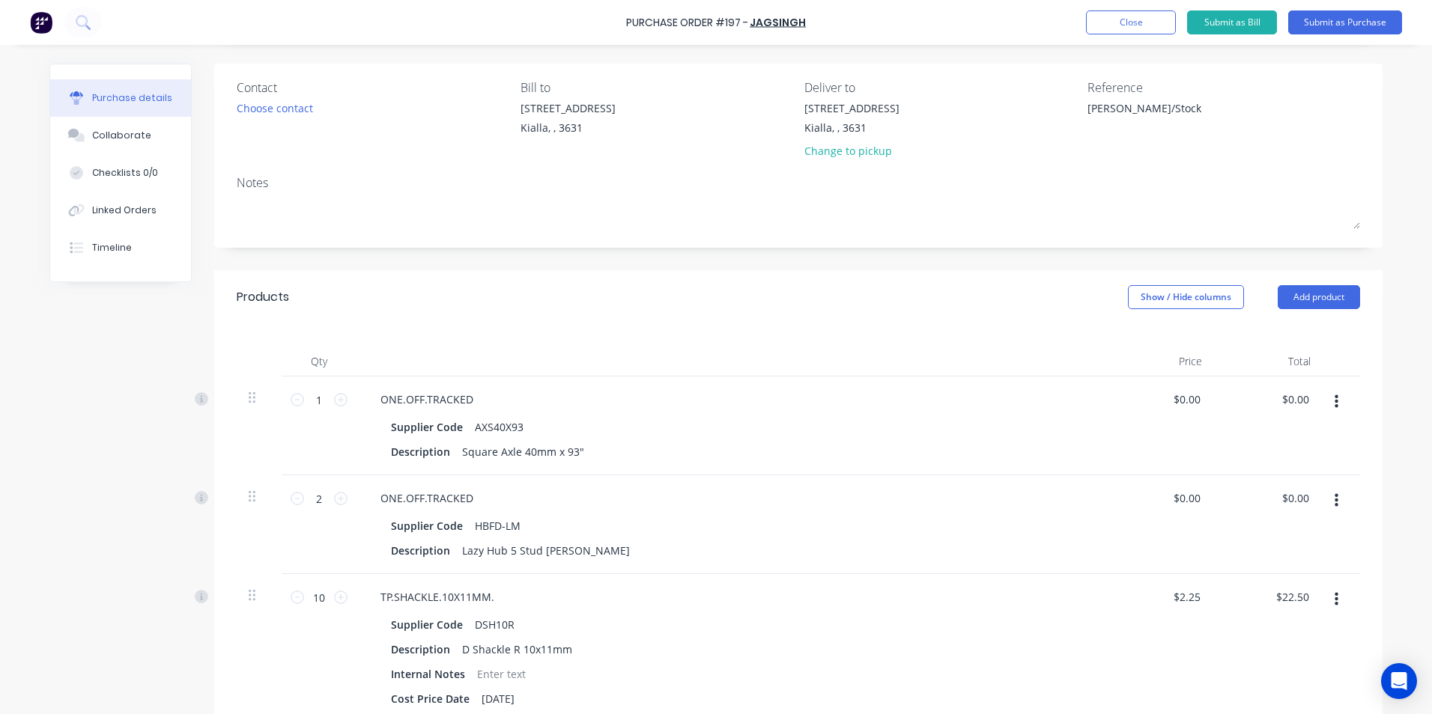
scroll to position [75, 0]
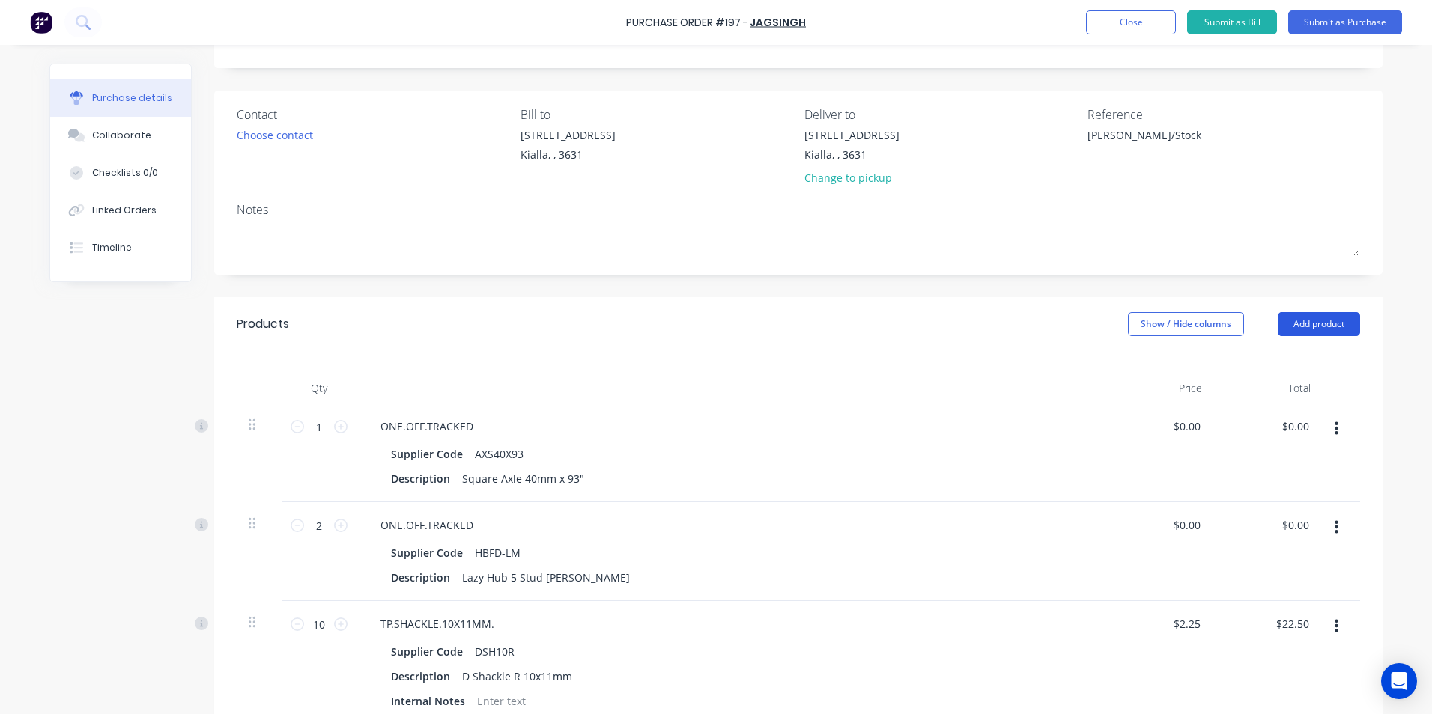
click at [1298, 326] on button "Add product" at bounding box center [1318, 324] width 82 height 24
click at [1288, 367] on div "Product catalogue" at bounding box center [1288, 363] width 115 height 22
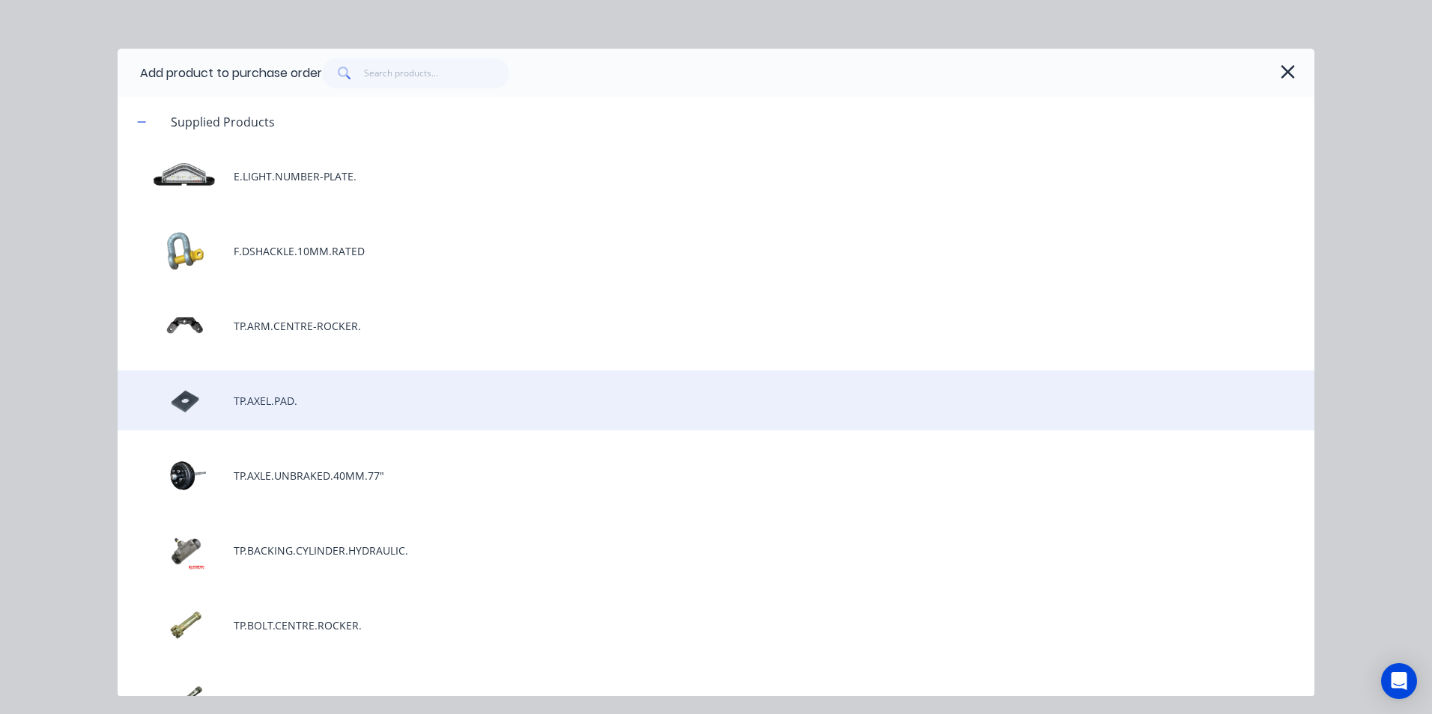
click at [275, 402] on div "TP.AXEL.PAD." at bounding box center [716, 401] width 1196 height 60
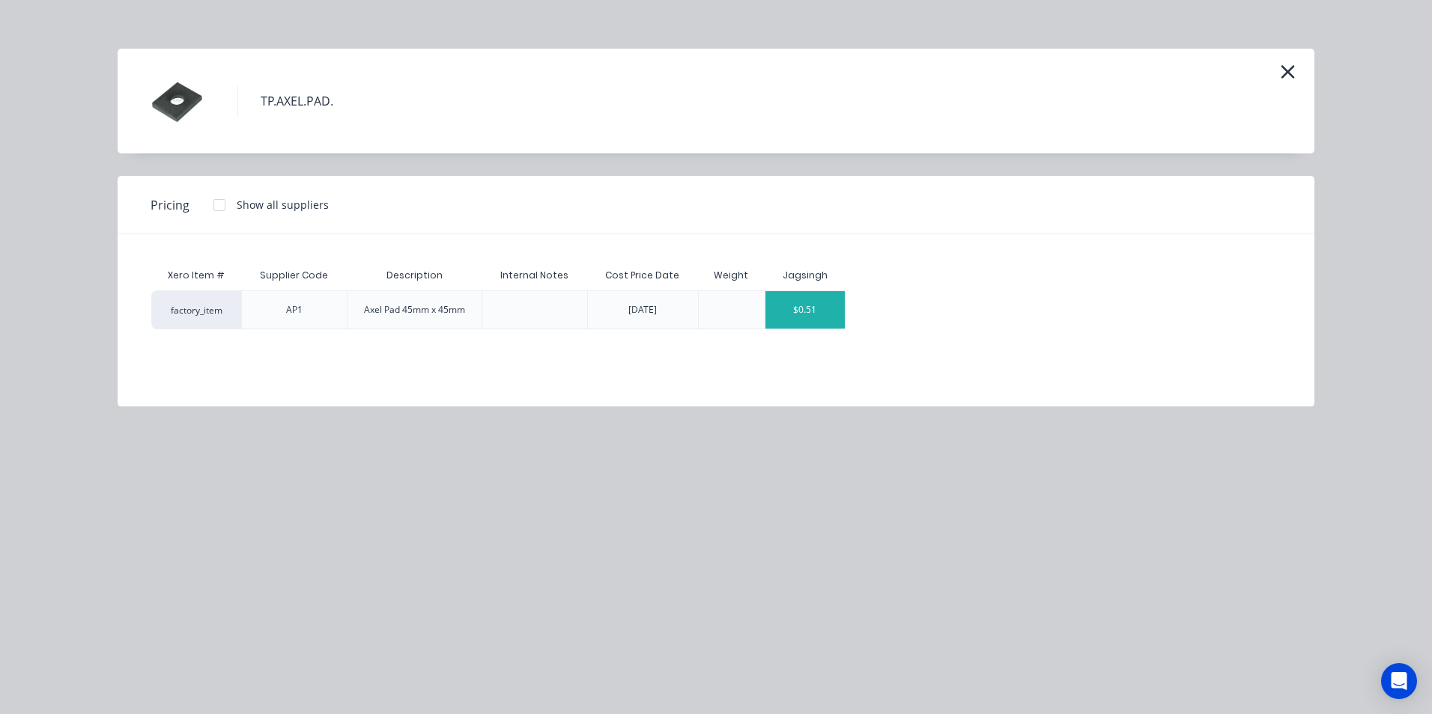
click at [836, 314] on div "$0.51" at bounding box center [805, 309] width 80 height 37
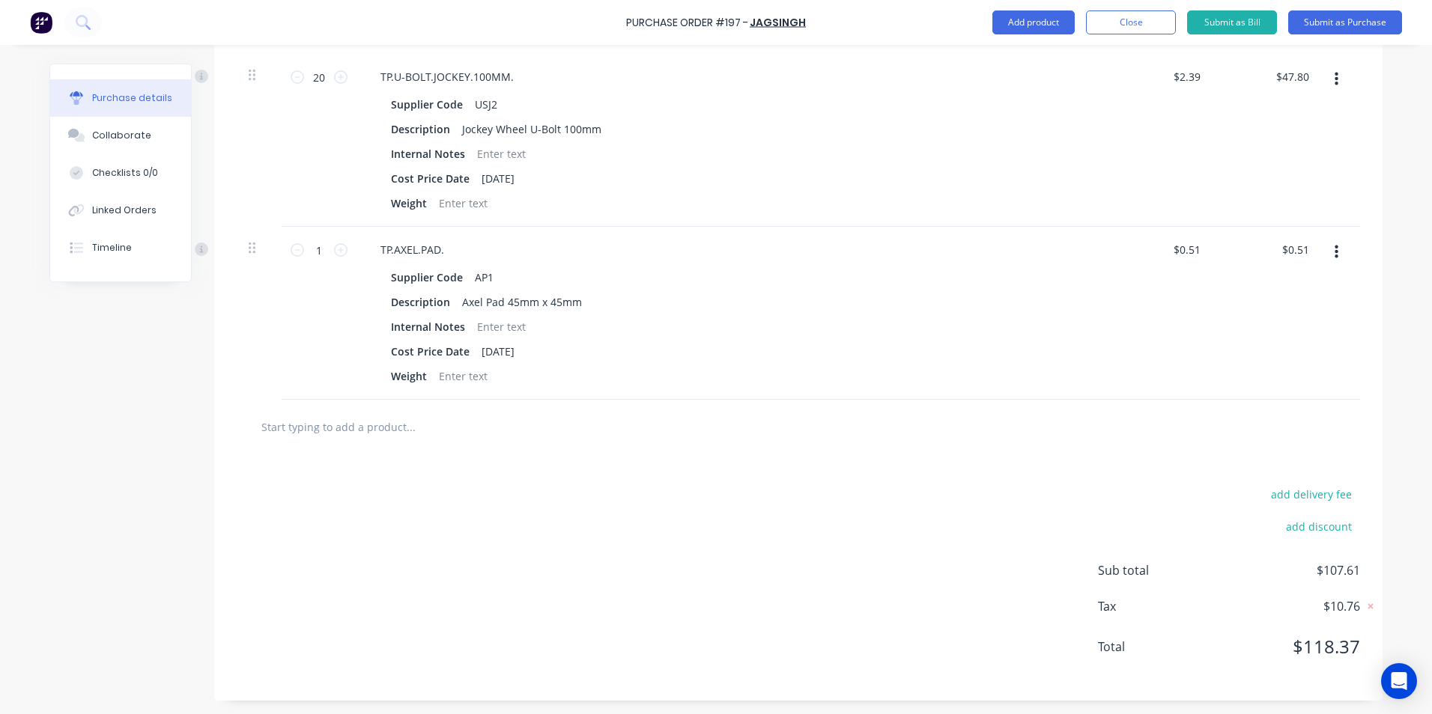
scroll to position [970, 0]
click at [315, 249] on input "1" at bounding box center [319, 248] width 30 height 22
type textarea "x"
type input "10"
type input "$5.10"
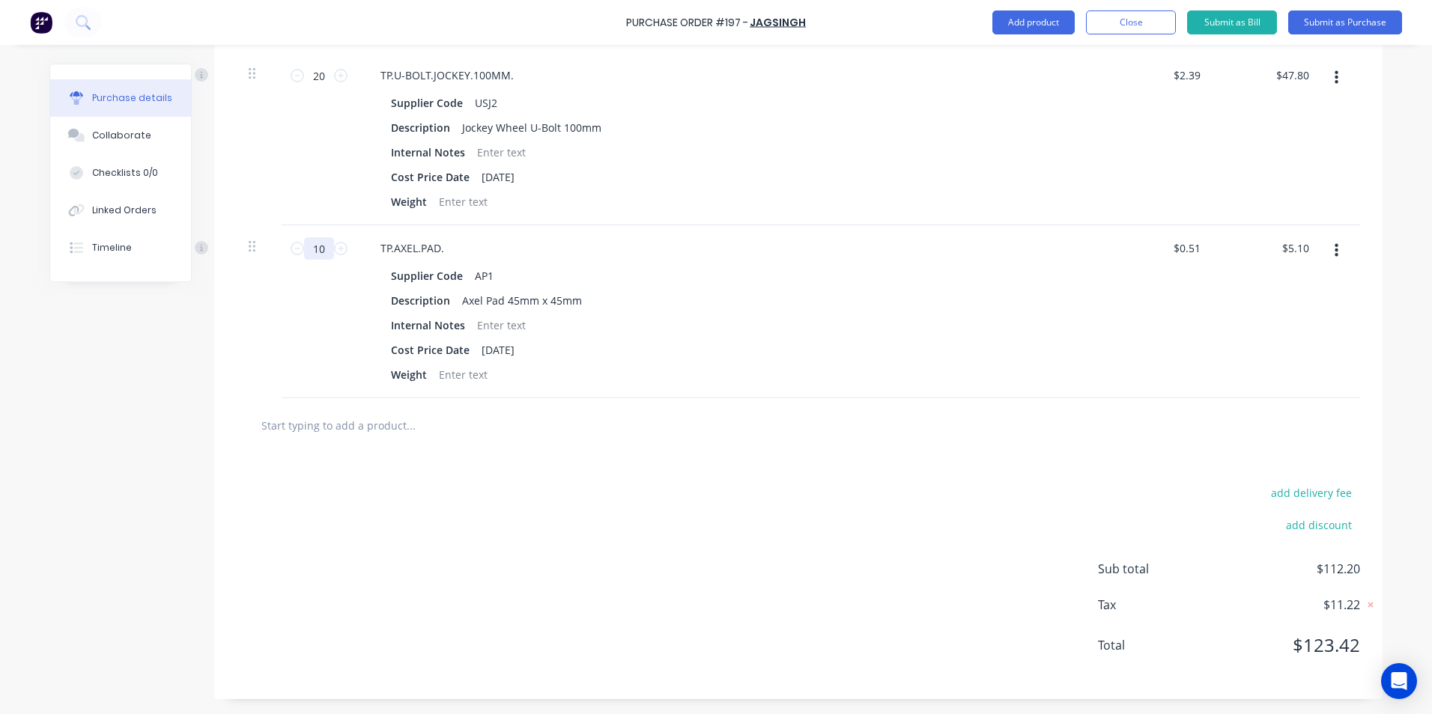
type textarea "x"
type input "100"
type input "$51.00"
type textarea "x"
type input "100"
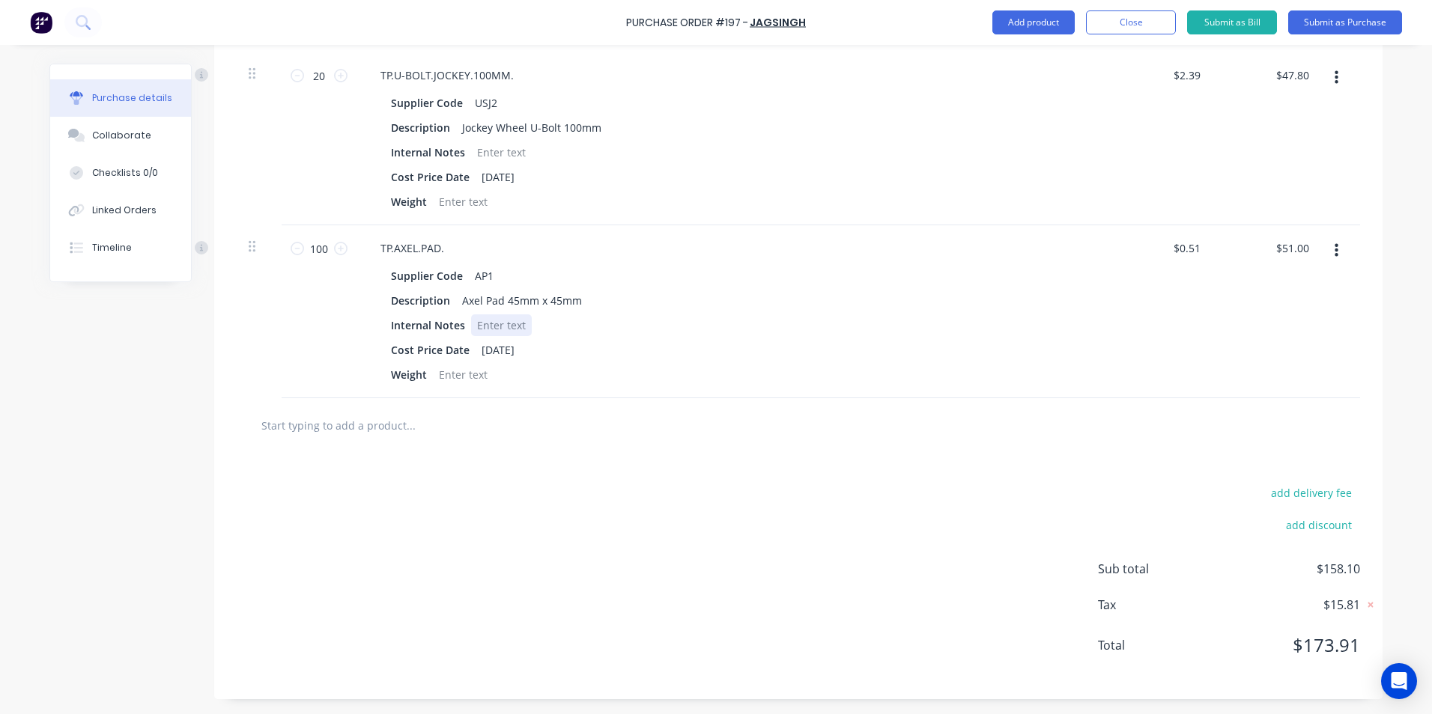
click at [763, 314] on div "Internal Notes" at bounding box center [728, 325] width 686 height 22
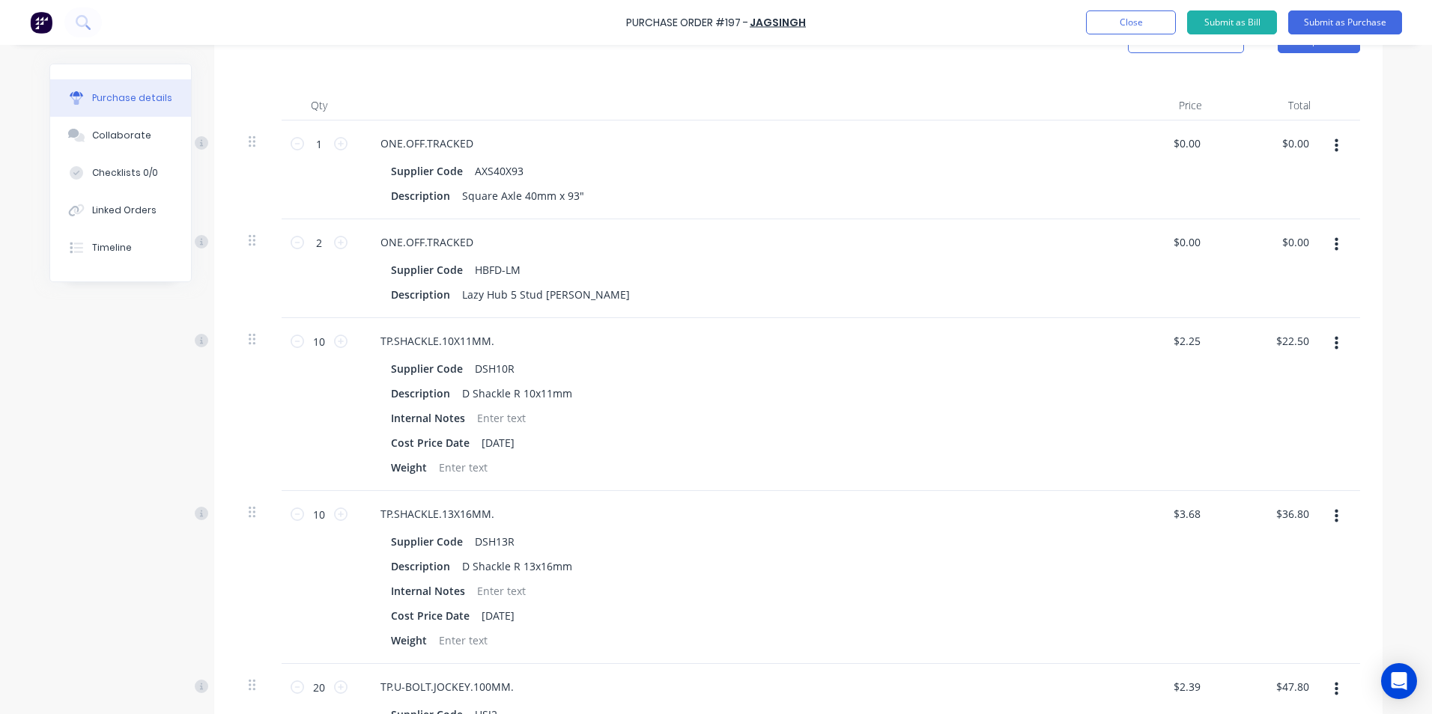
scroll to position [0, 0]
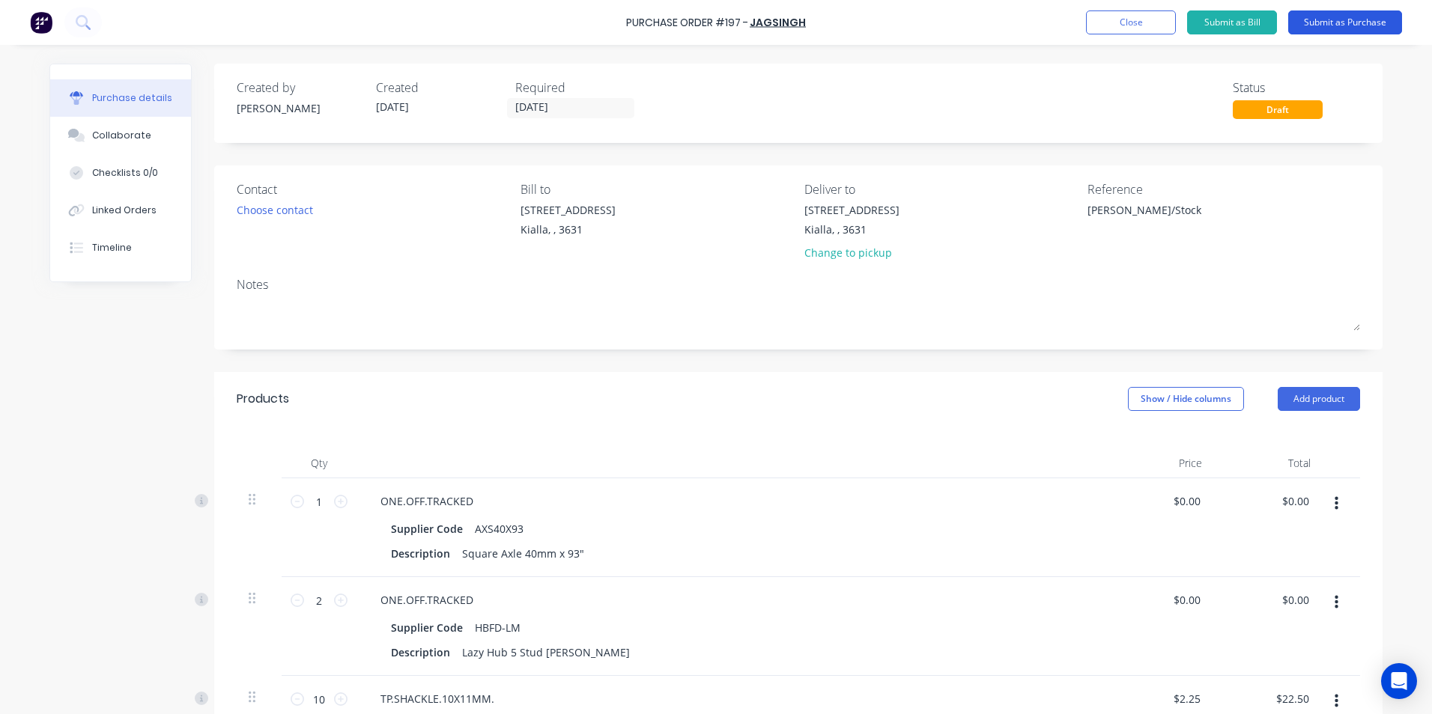
click at [1335, 22] on button "Submit as Purchase" at bounding box center [1345, 22] width 114 height 24
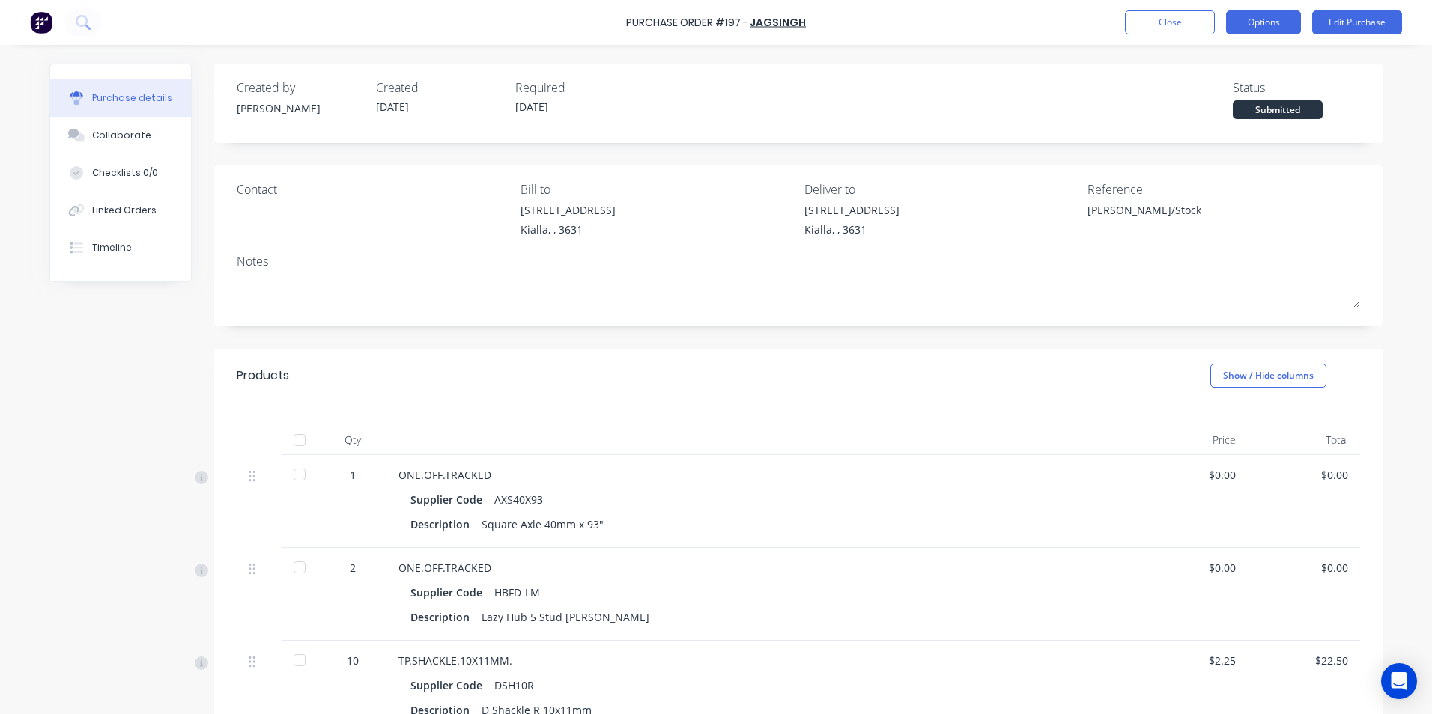
click at [1265, 19] on button "Options" at bounding box center [1263, 22] width 75 height 24
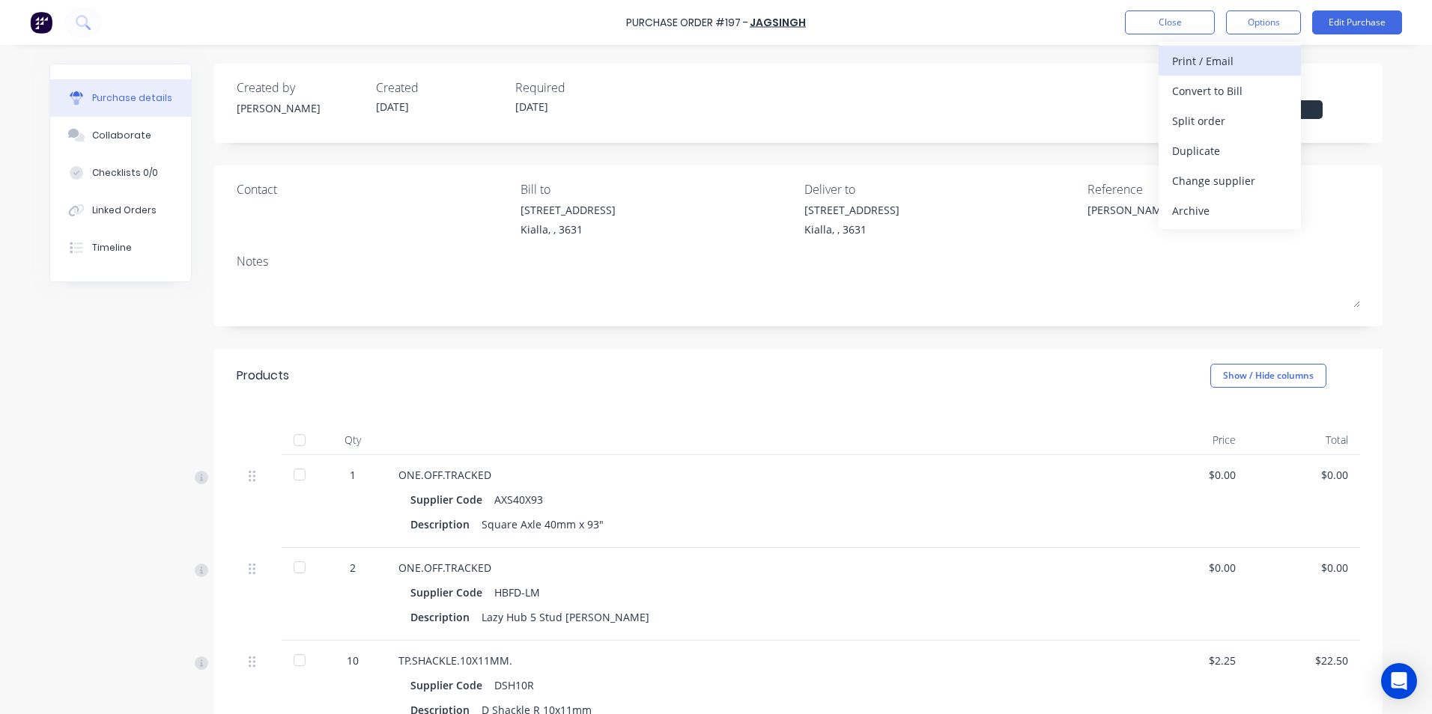
click at [1255, 63] on div "Print / Email" at bounding box center [1229, 61] width 115 height 22
click at [1231, 91] on div "With pricing" at bounding box center [1229, 91] width 115 height 22
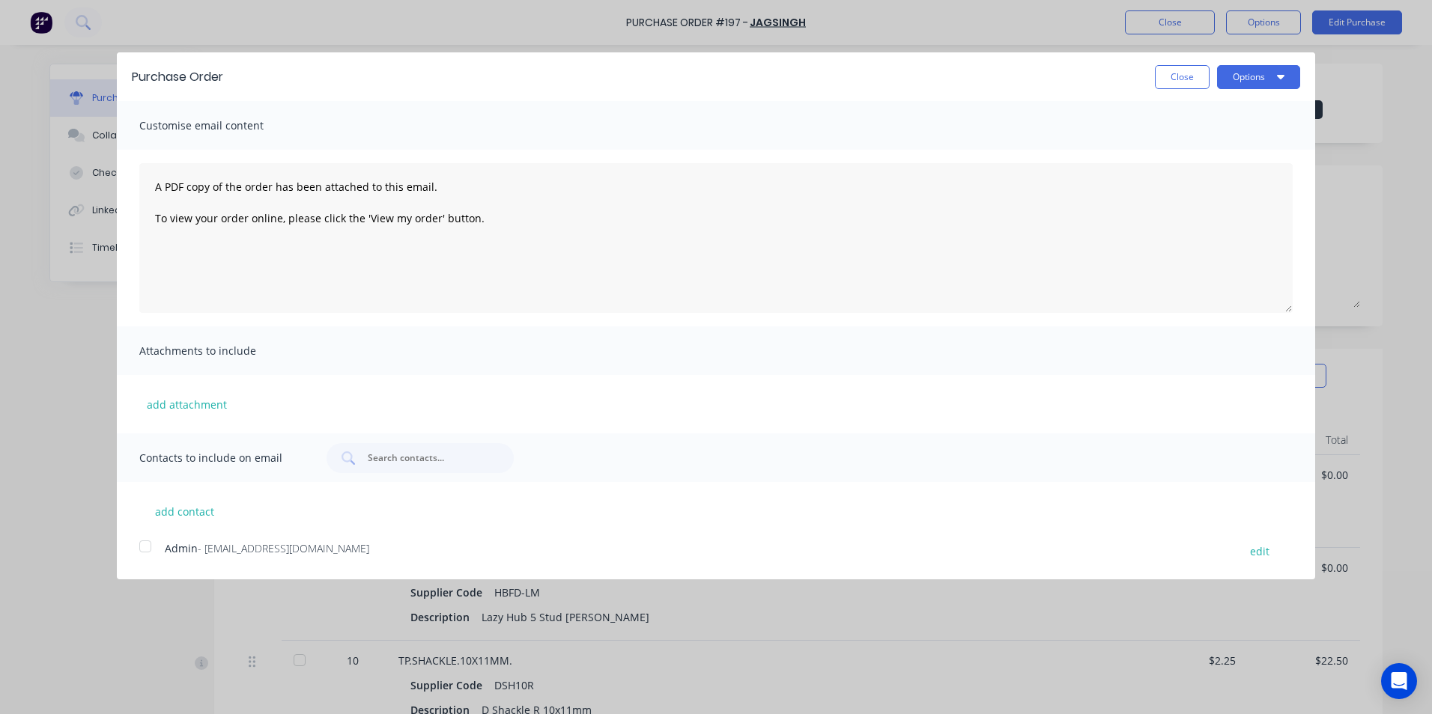
click at [145, 547] on div at bounding box center [145, 547] width 30 height 30
click at [1265, 76] on button "Options" at bounding box center [1258, 77] width 83 height 24
click at [1228, 147] on div "Email" at bounding box center [1228, 145] width 115 height 22
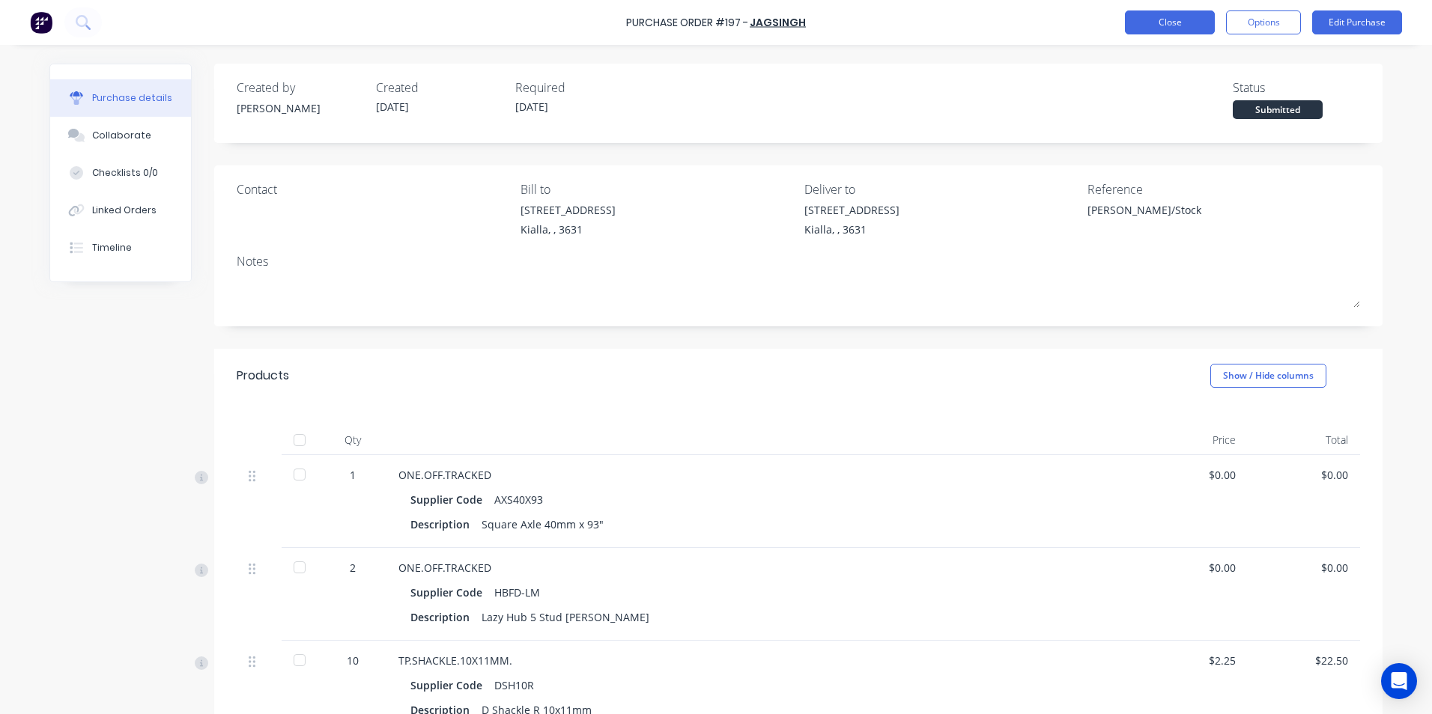
click at [1182, 19] on button "Close" at bounding box center [1170, 22] width 90 height 24
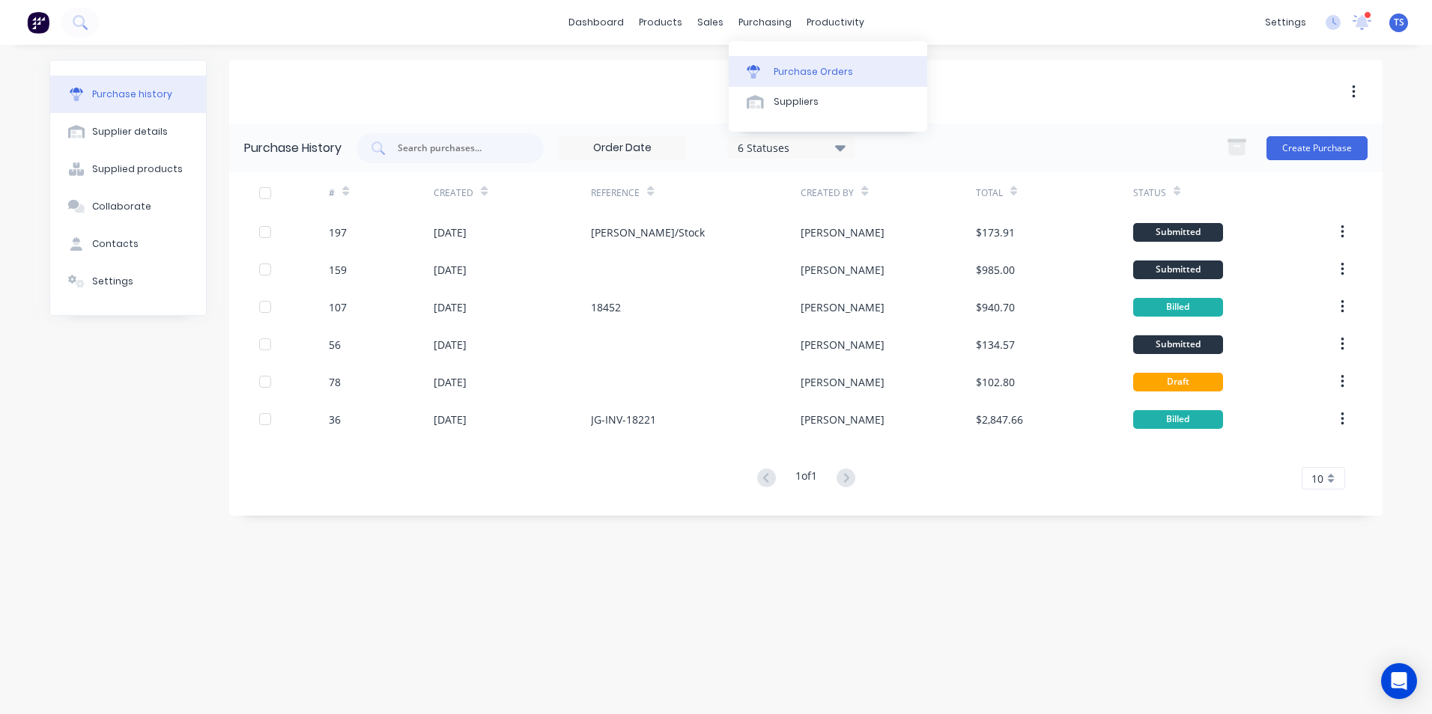
click at [788, 69] on div "Purchase Orders" at bounding box center [812, 71] width 79 height 13
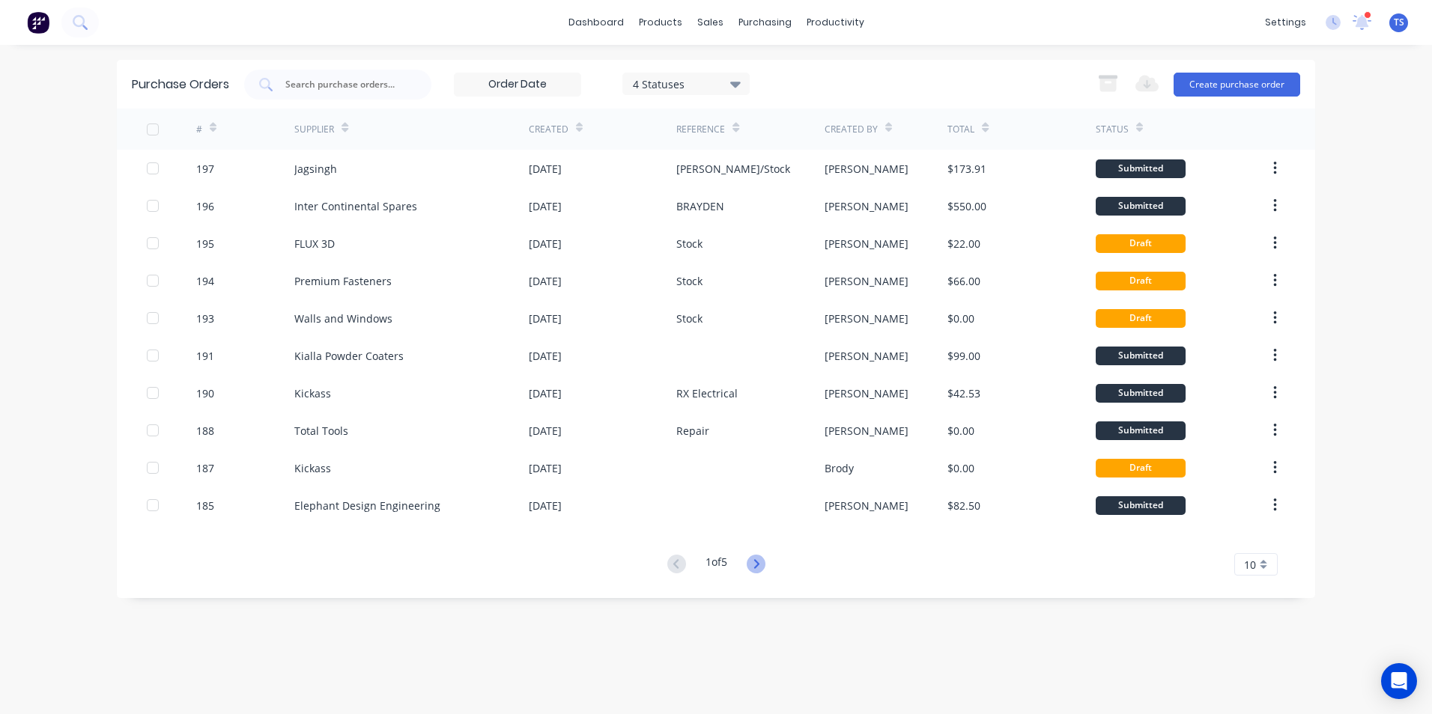
click at [760, 567] on icon at bounding box center [755, 564] width 19 height 19
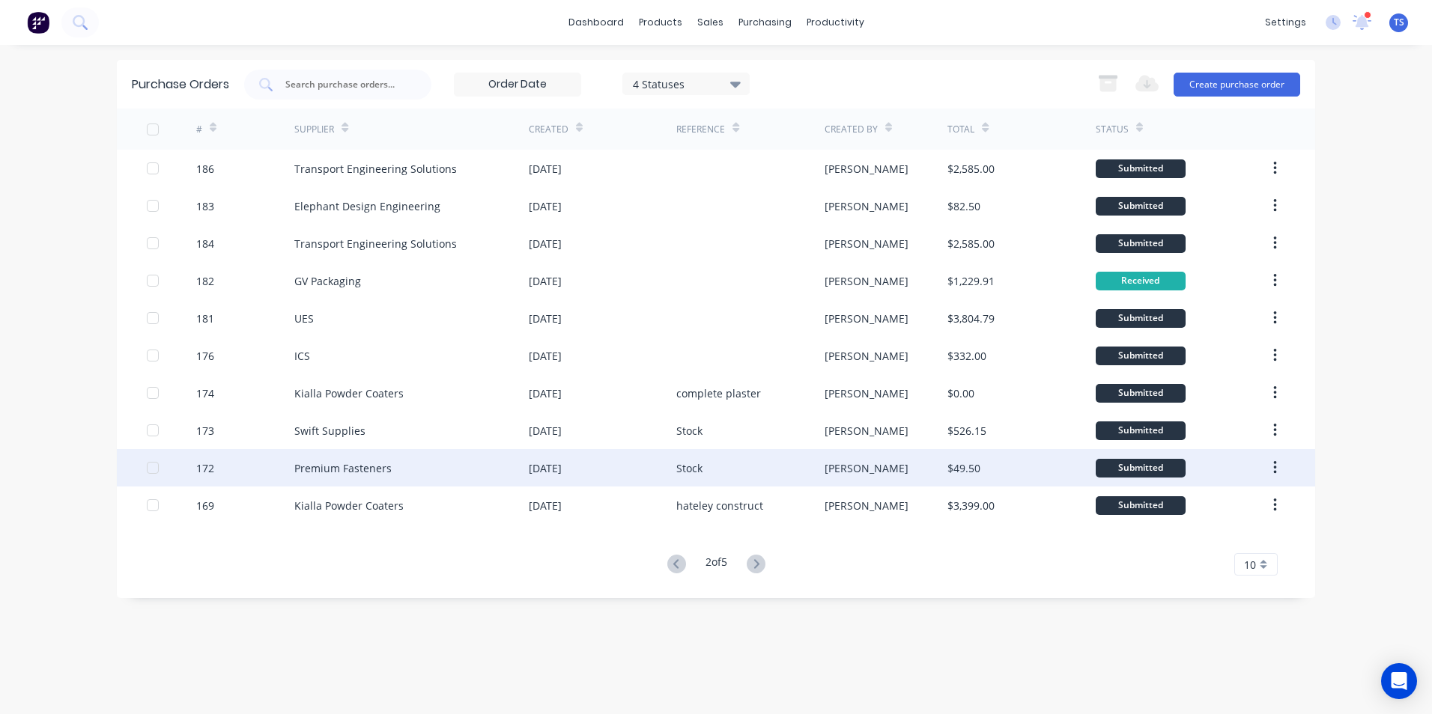
click at [395, 469] on div "Premium Fasteners" at bounding box center [411, 467] width 234 height 37
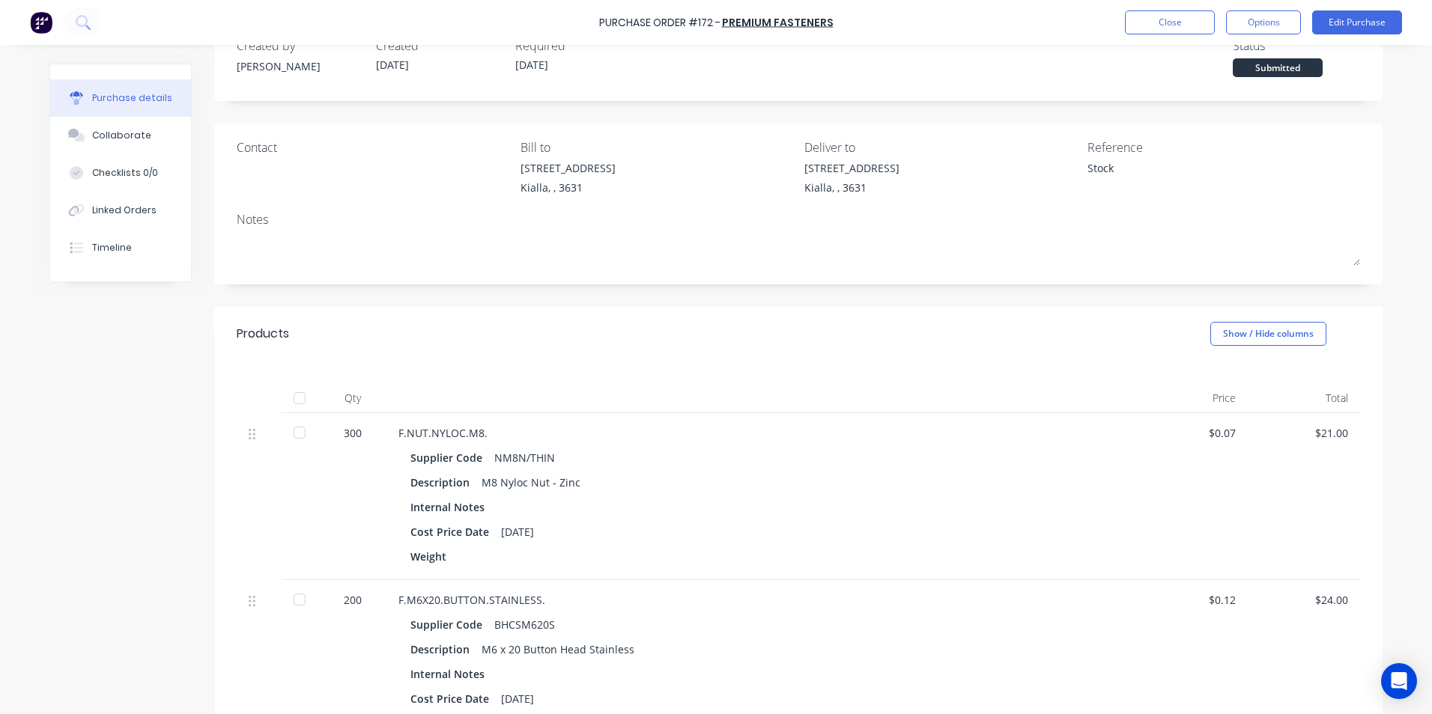
scroll to position [150, 0]
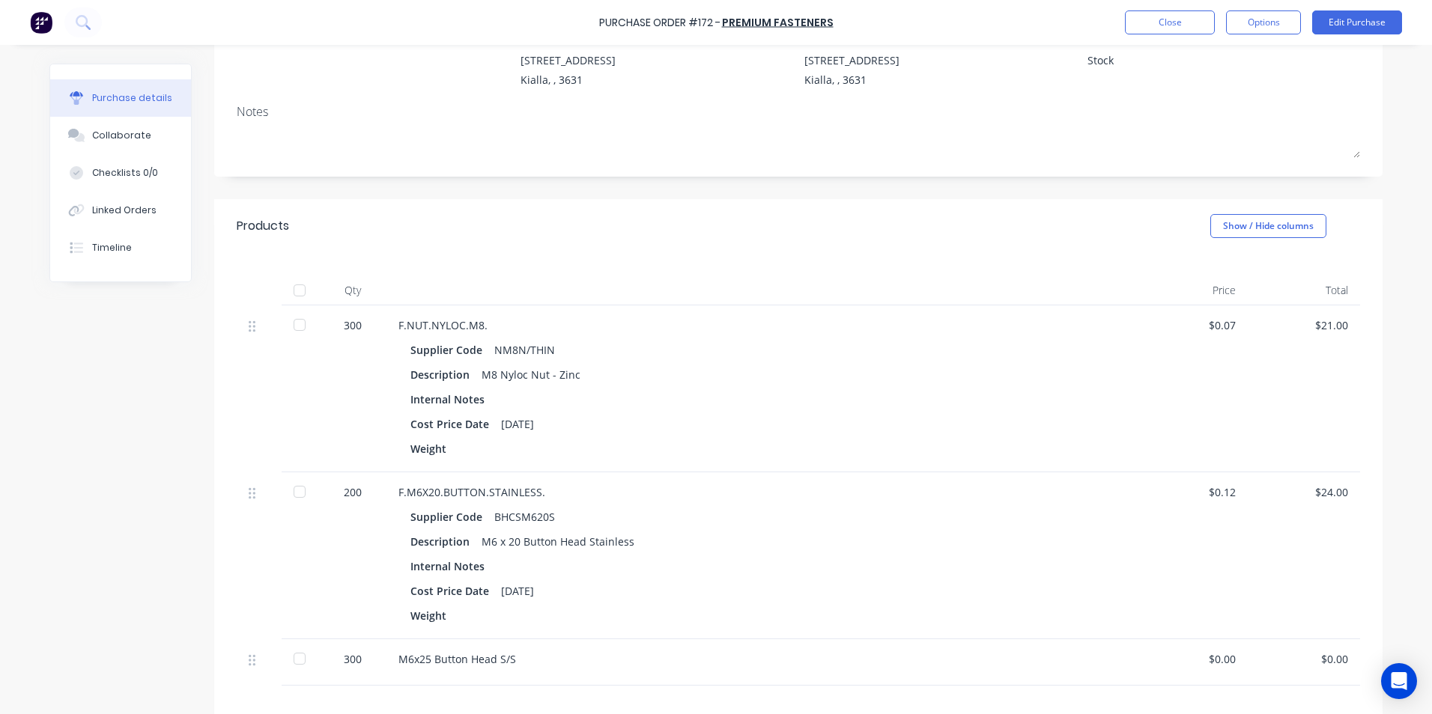
click at [296, 327] on div at bounding box center [300, 325] width 30 height 30
click at [296, 493] on div at bounding box center [300, 492] width 30 height 30
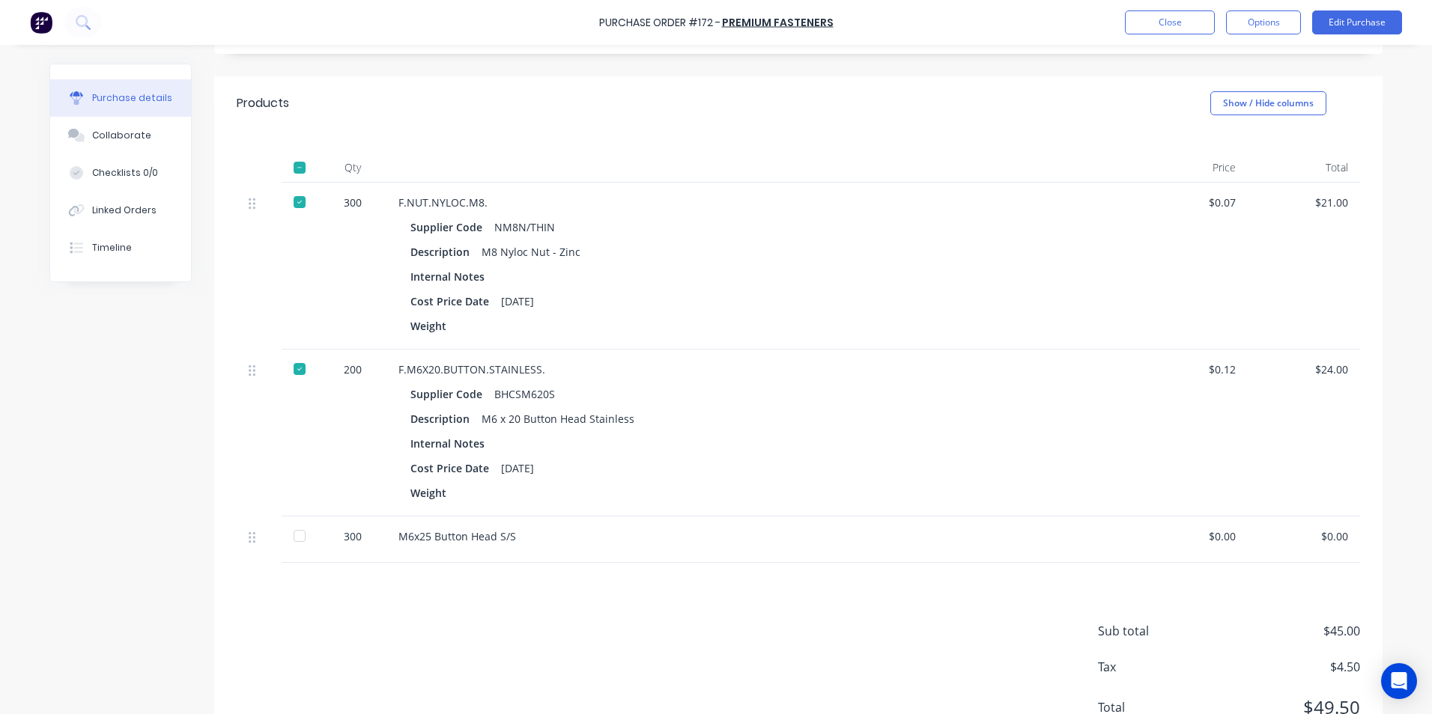
scroll to position [299, 0]
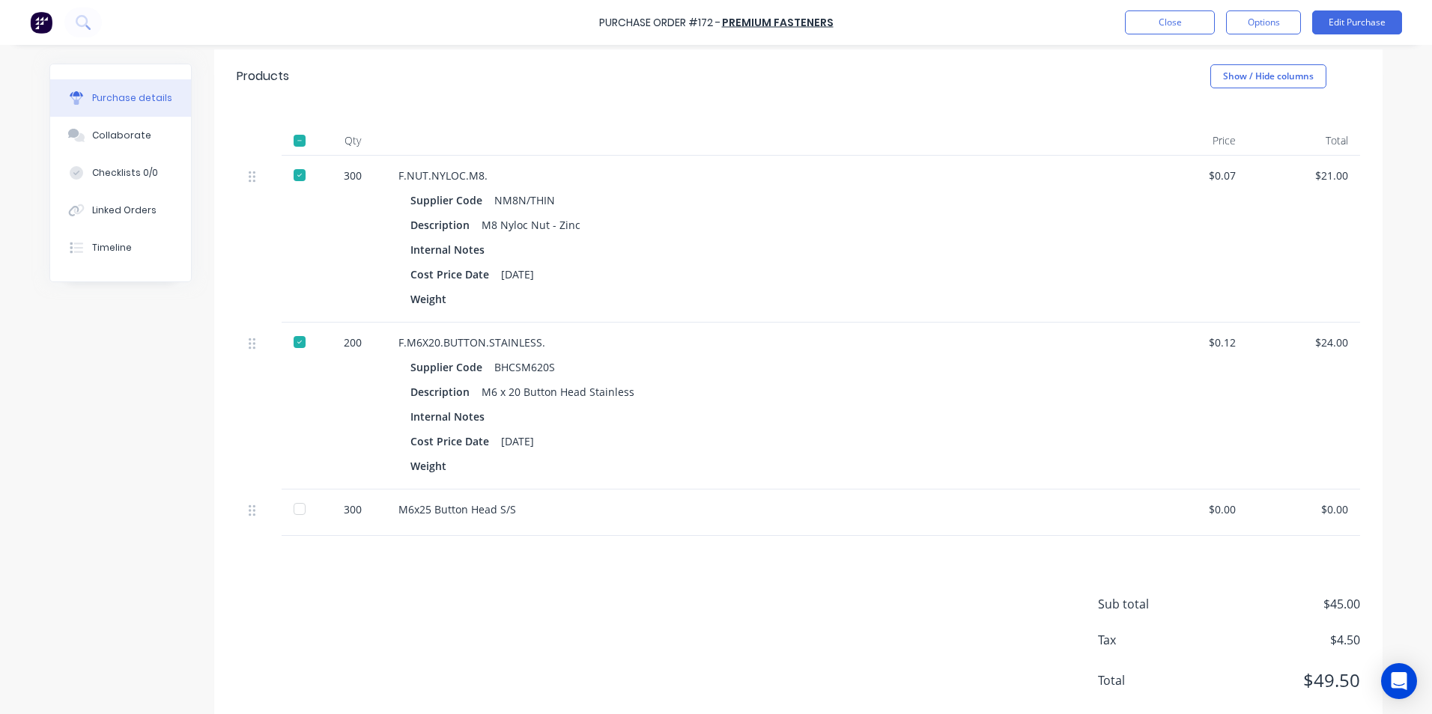
type textarea "x"
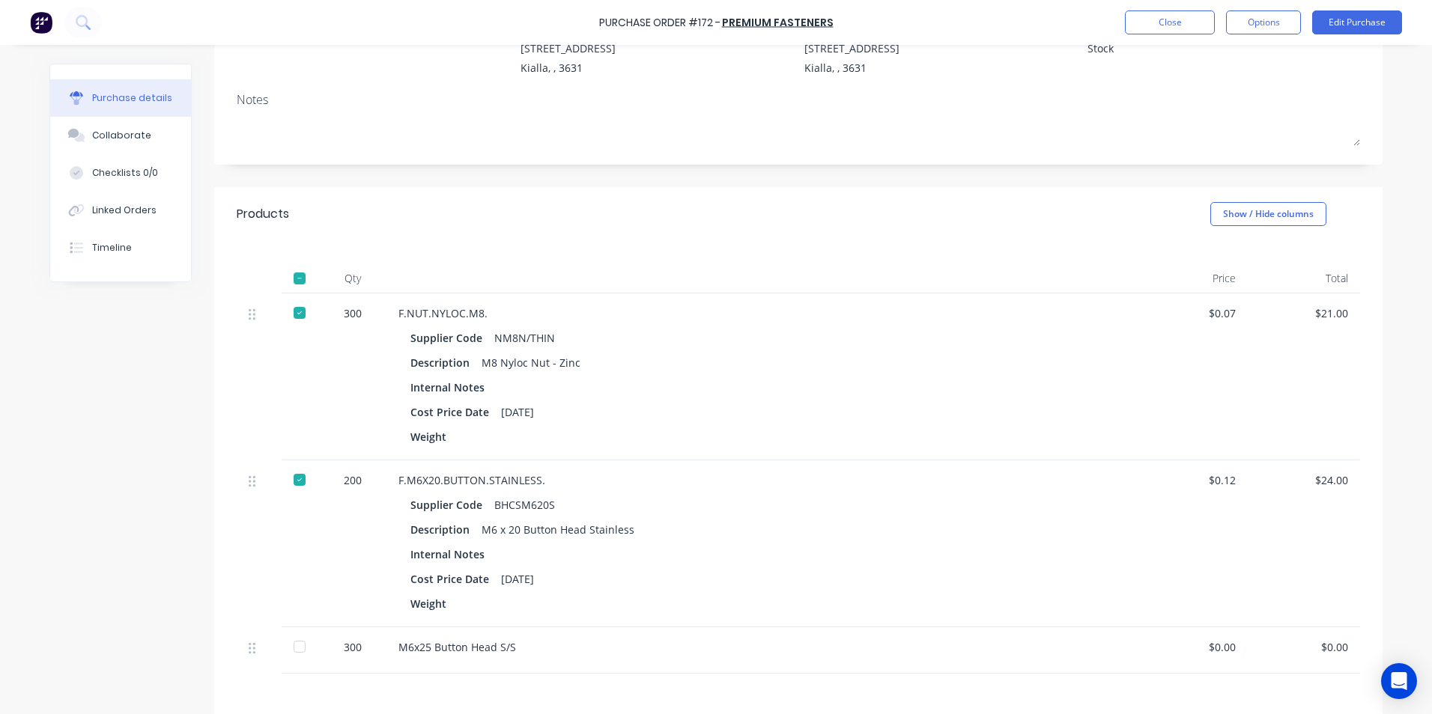
scroll to position [150, 0]
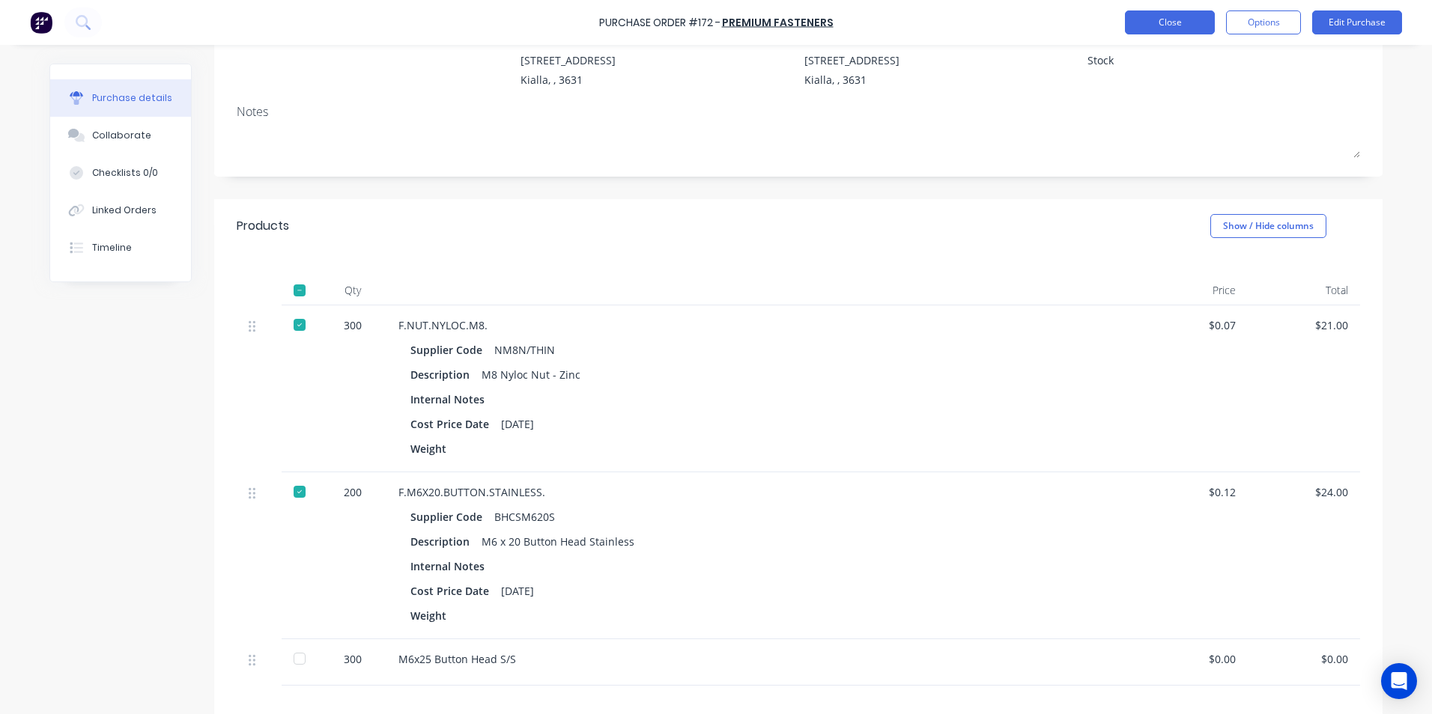
click at [1178, 23] on button "Close" at bounding box center [1170, 22] width 90 height 24
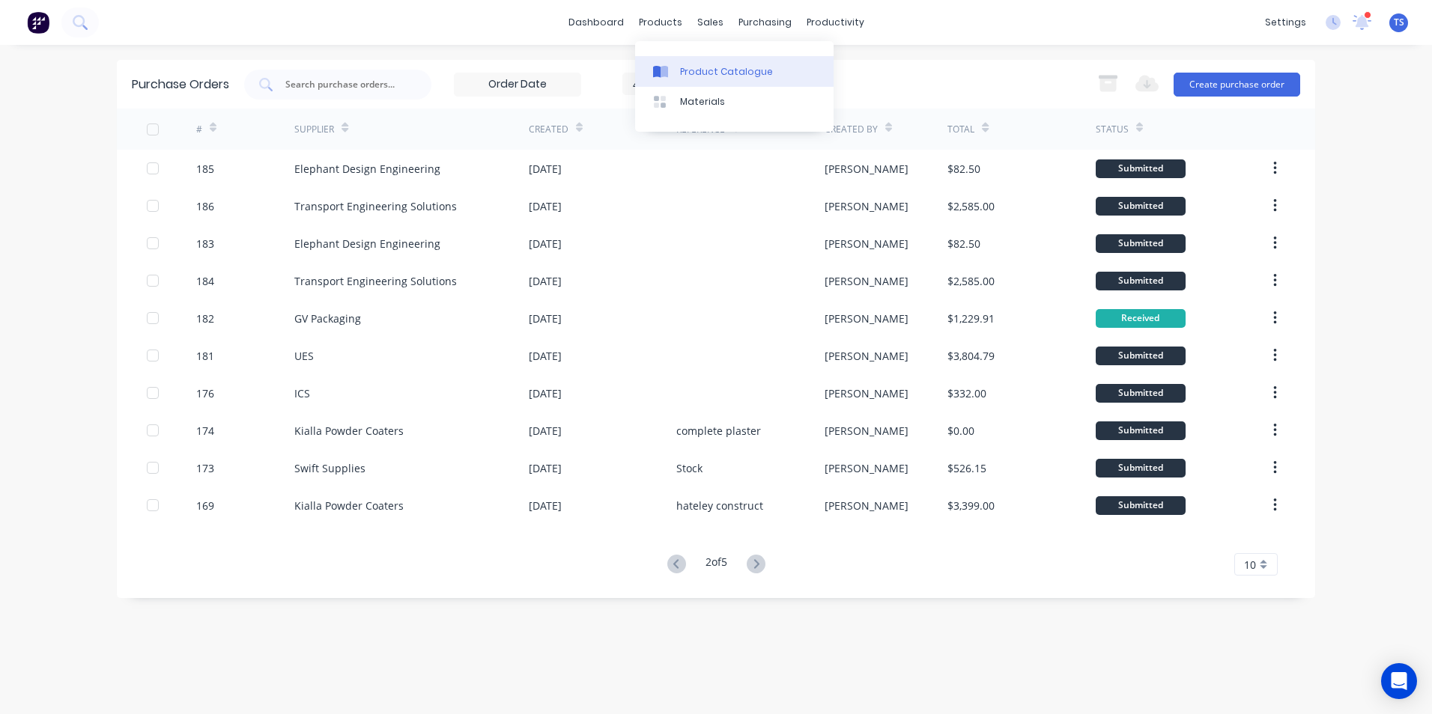
click at [716, 69] on div "Product Catalogue" at bounding box center [726, 71] width 93 height 13
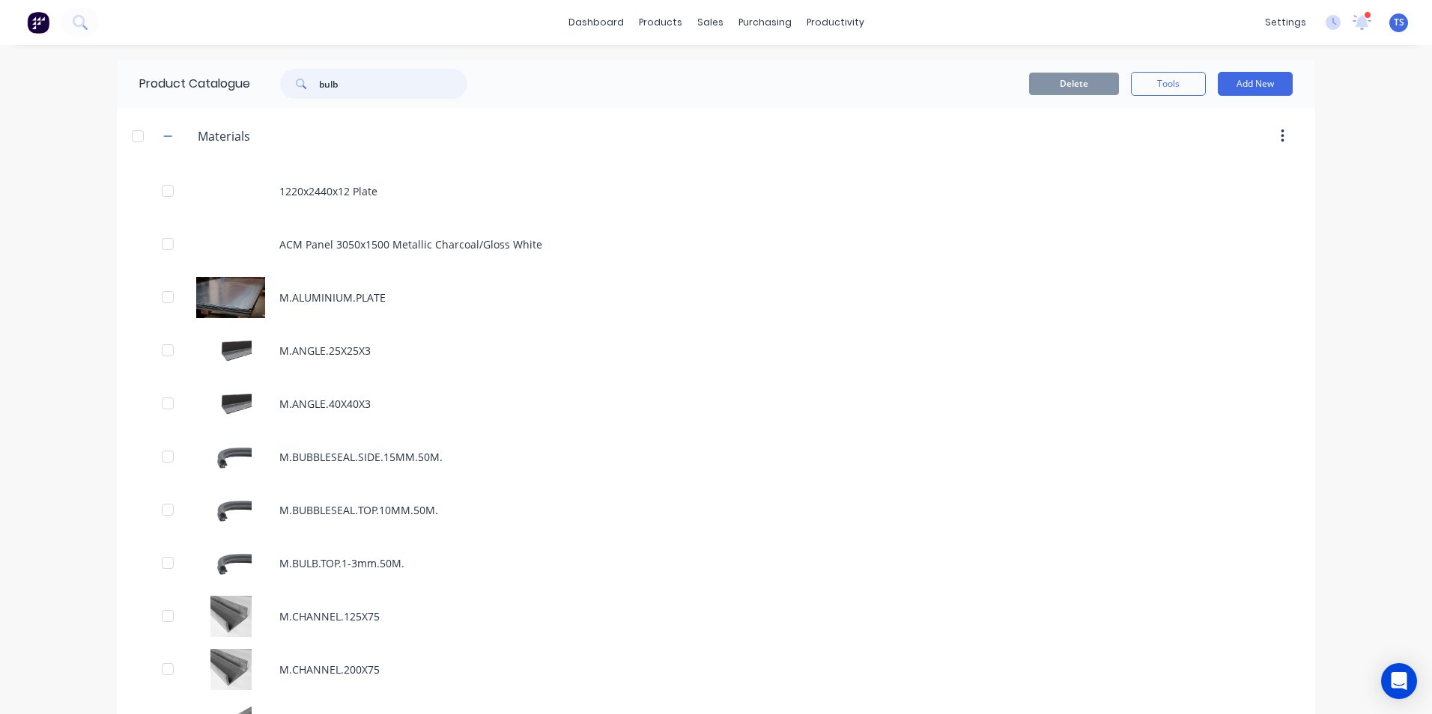
click at [341, 88] on input "bulb" at bounding box center [393, 84] width 148 height 30
type input "b"
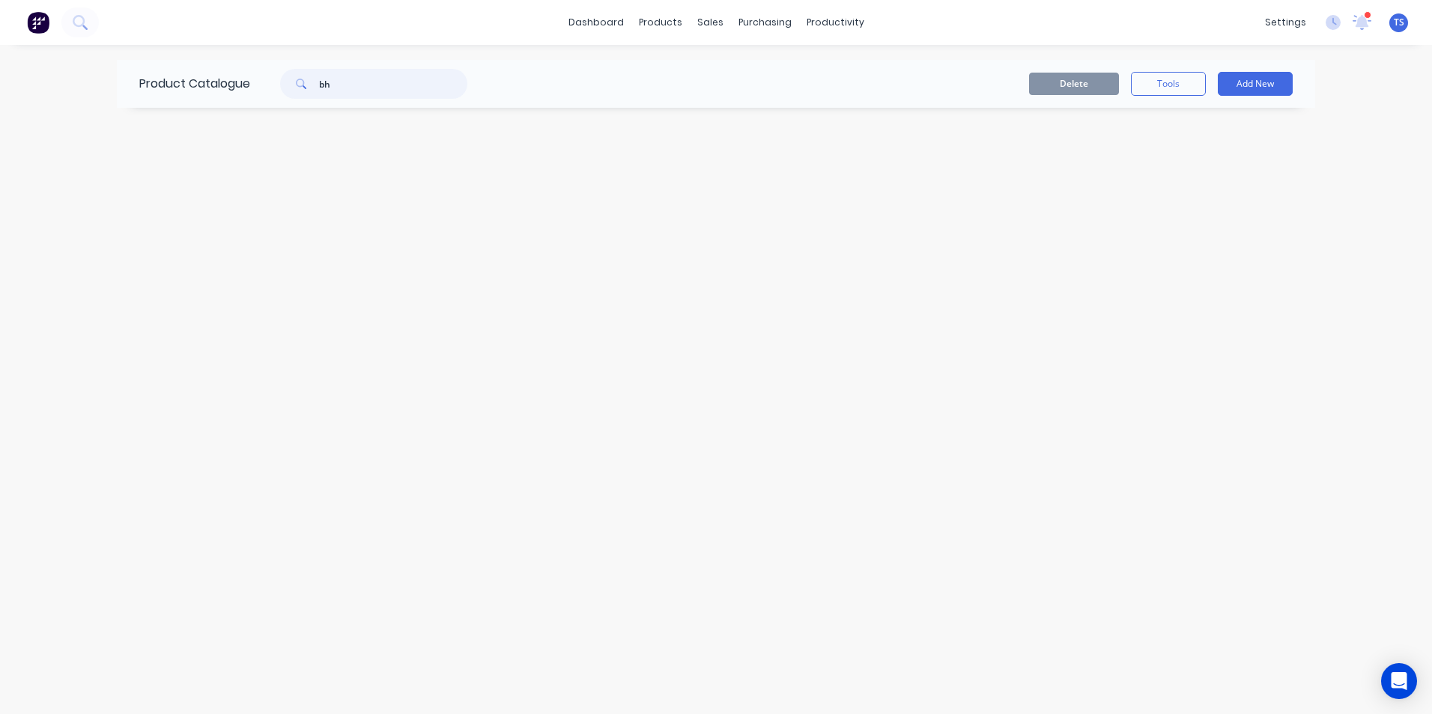
type input "b"
type input "m"
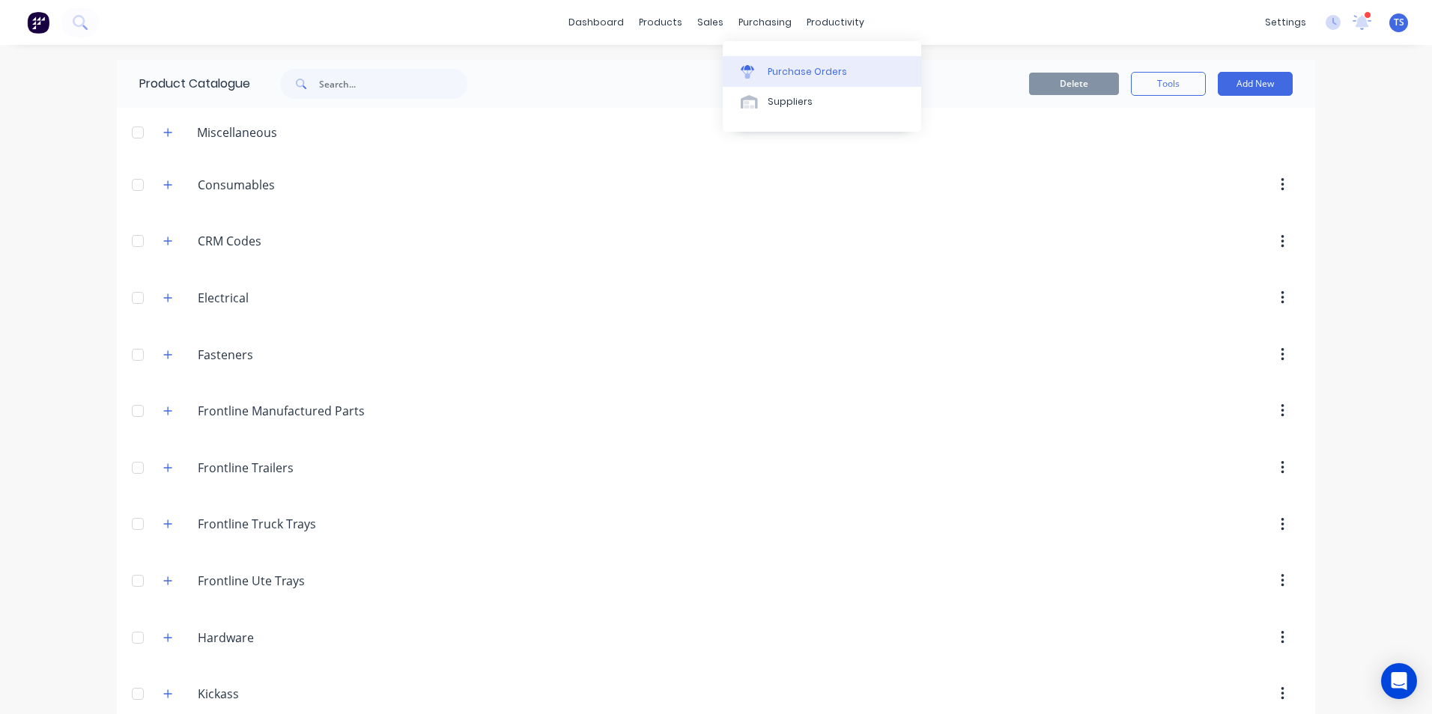
click at [811, 70] on div "Purchase Orders" at bounding box center [806, 71] width 79 height 13
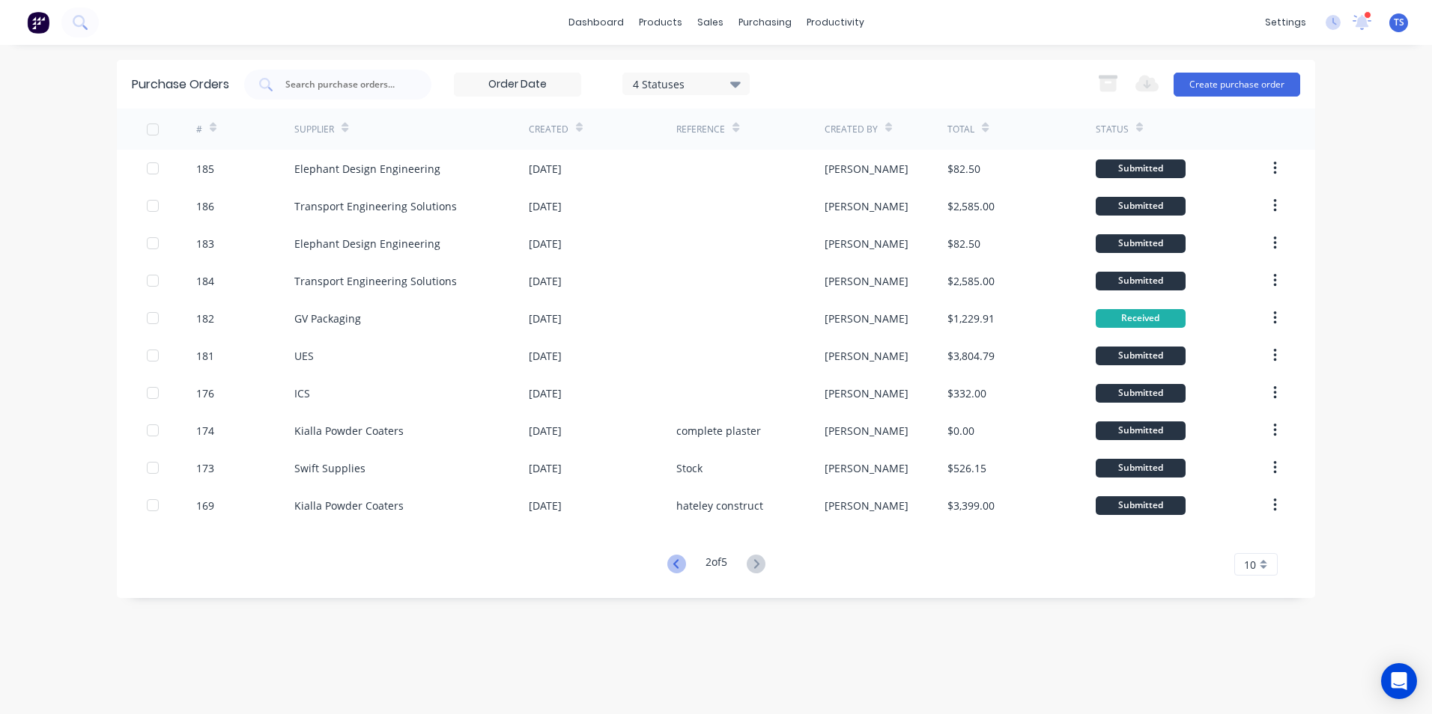
click at [679, 559] on icon at bounding box center [676, 564] width 19 height 19
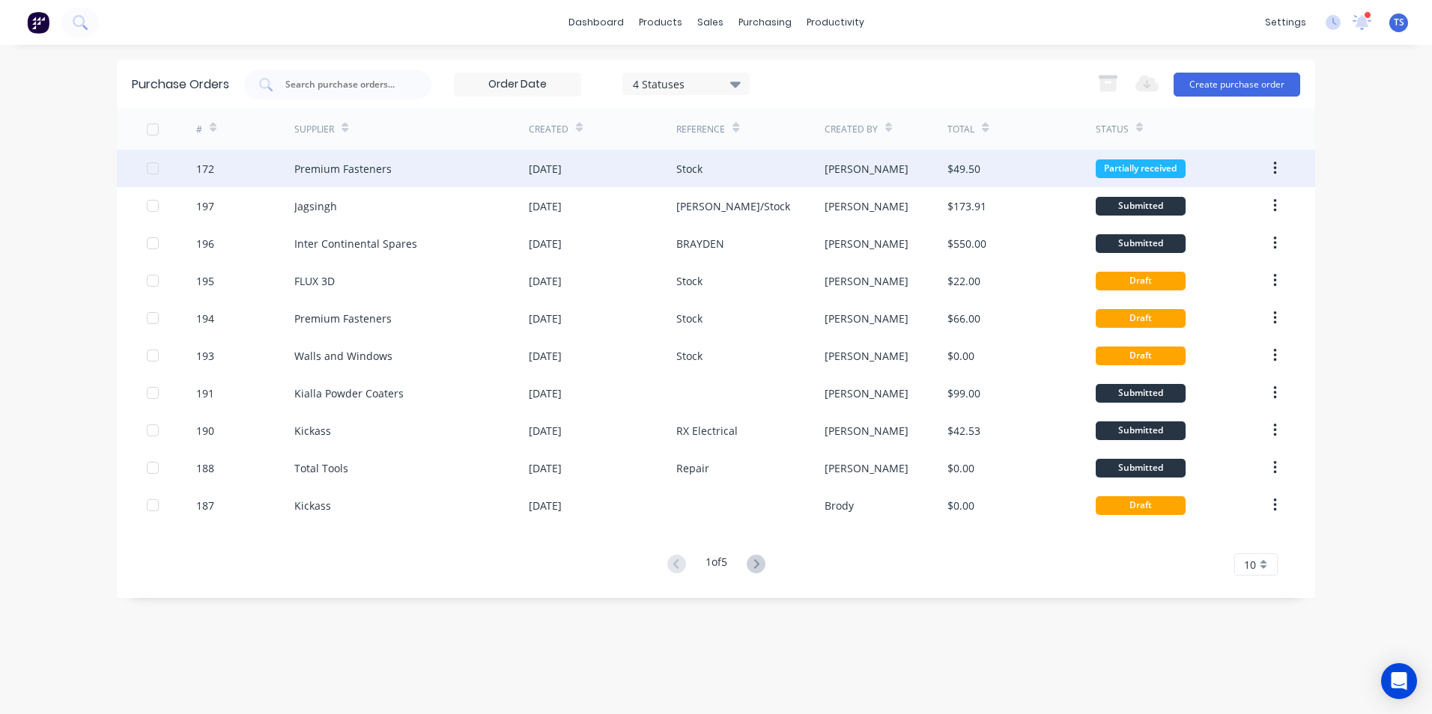
click at [353, 172] on div "Premium Fasteners" at bounding box center [342, 169] width 97 height 16
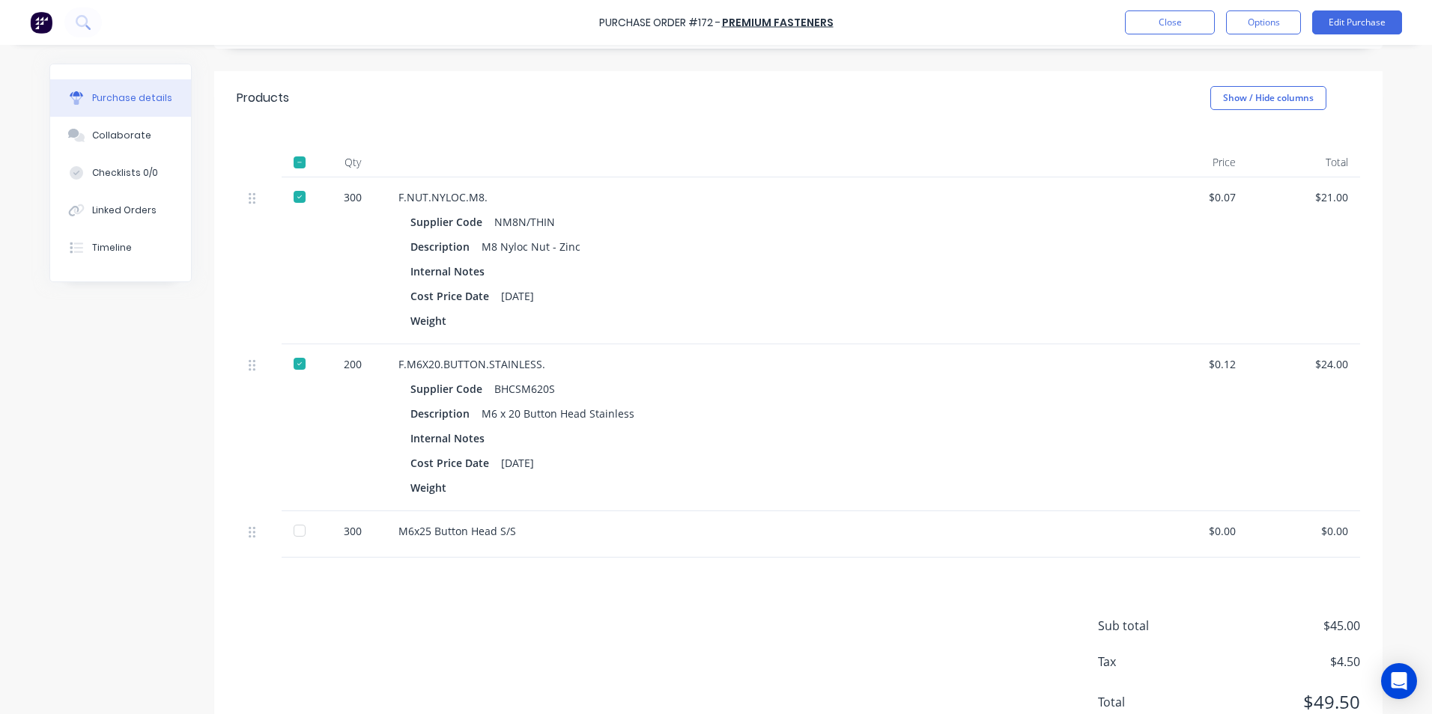
scroll to position [335, 0]
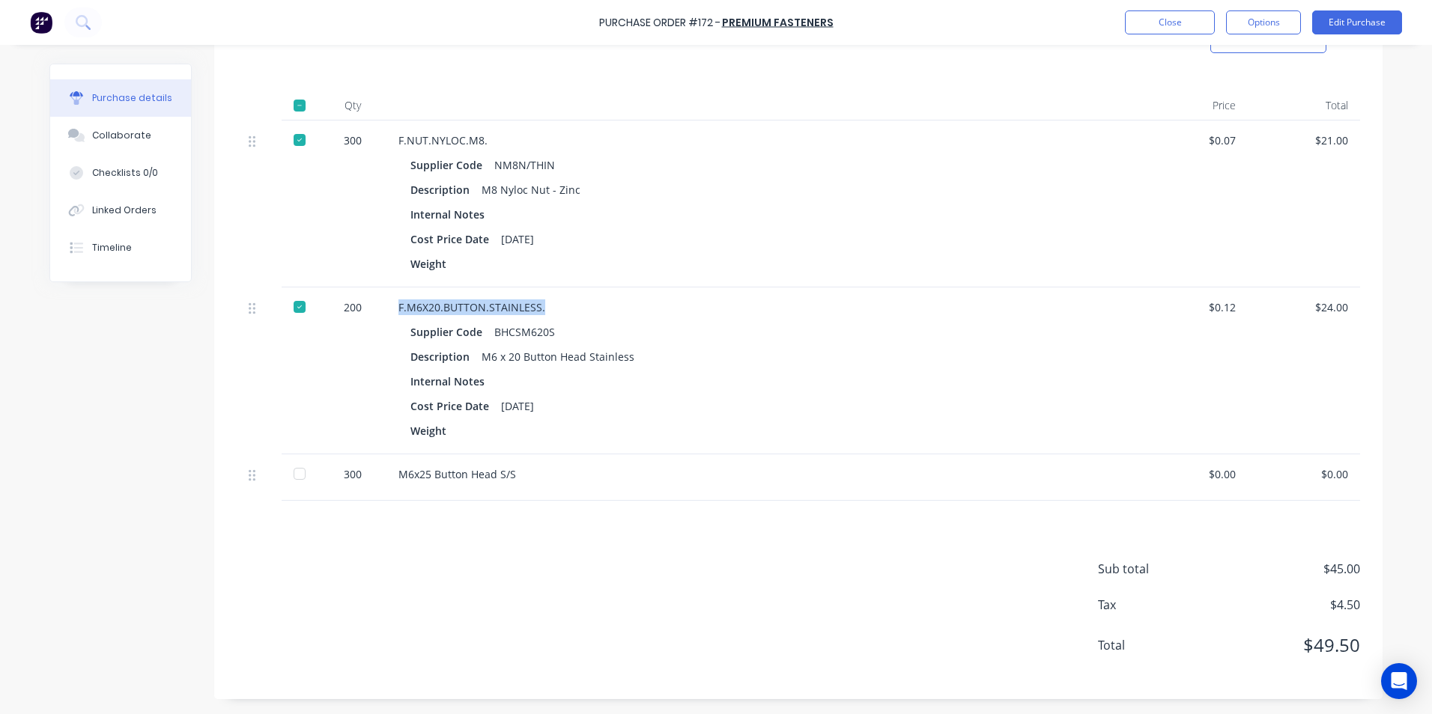
drag, startPoint x: 395, startPoint y: 305, endPoint x: 536, endPoint y: 305, distance: 141.5
click at [536, 305] on div "F.M6X20.BUTTON.STAINLESS." at bounding box center [760, 307] width 725 height 16
drag, startPoint x: 536, startPoint y: 305, endPoint x: 484, endPoint y: 310, distance: 52.6
copy div "F.M6X20.BUTTON.STAINLESS."
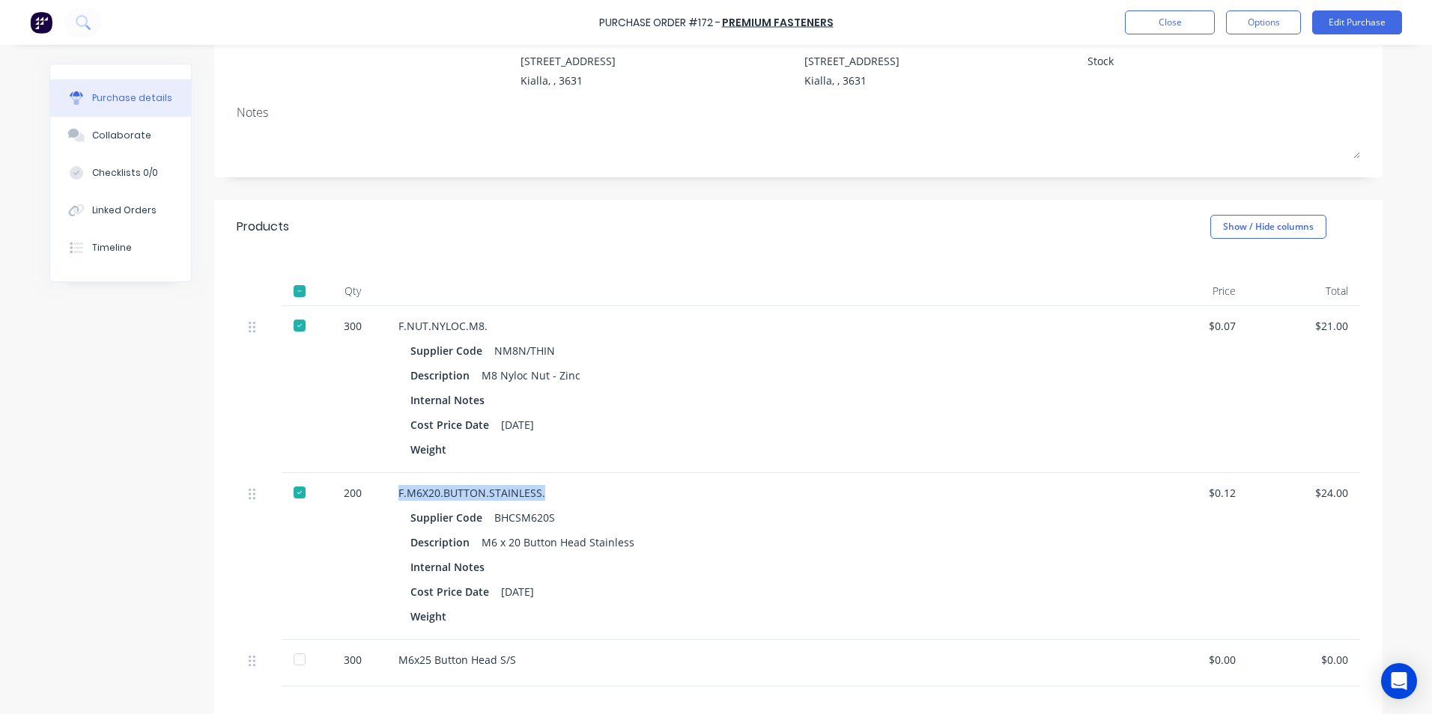
scroll to position [0, 0]
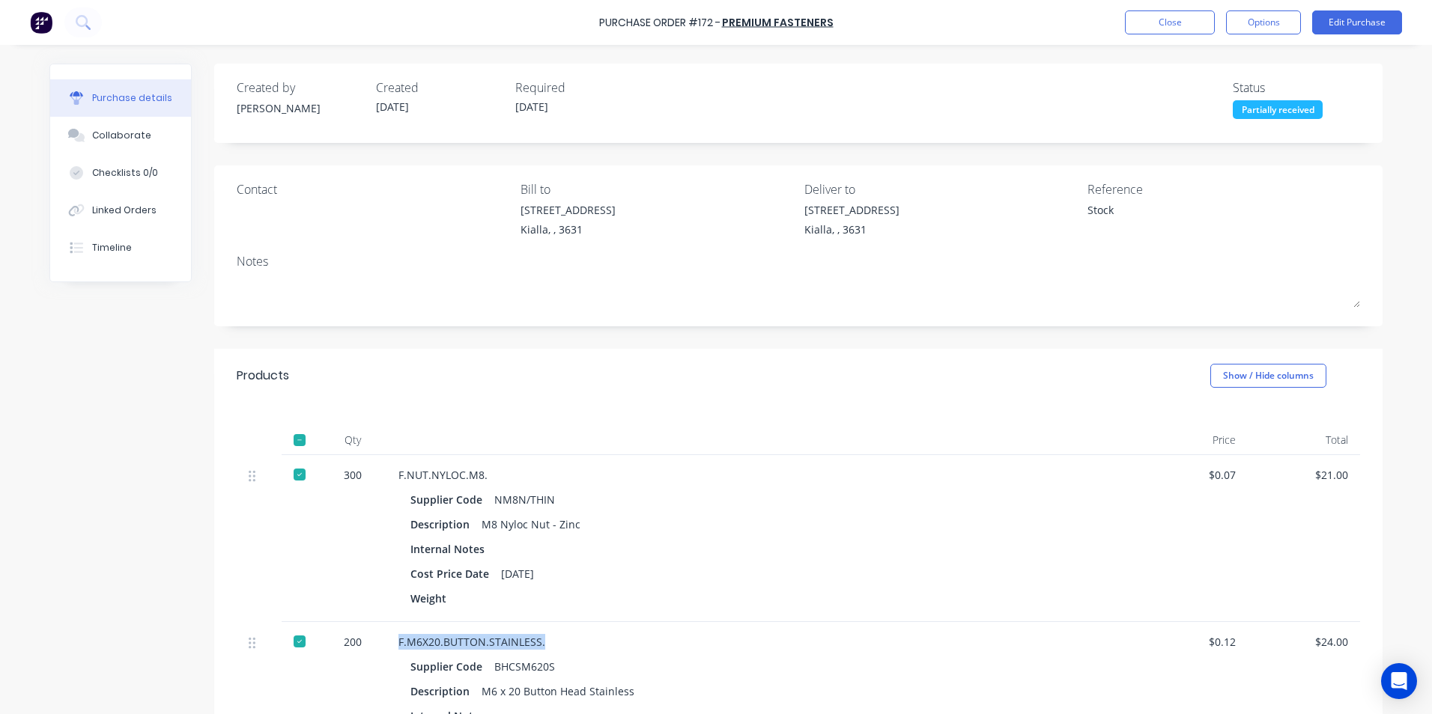
type textarea "x"
click at [1188, 22] on button "Close" at bounding box center [1170, 22] width 90 height 24
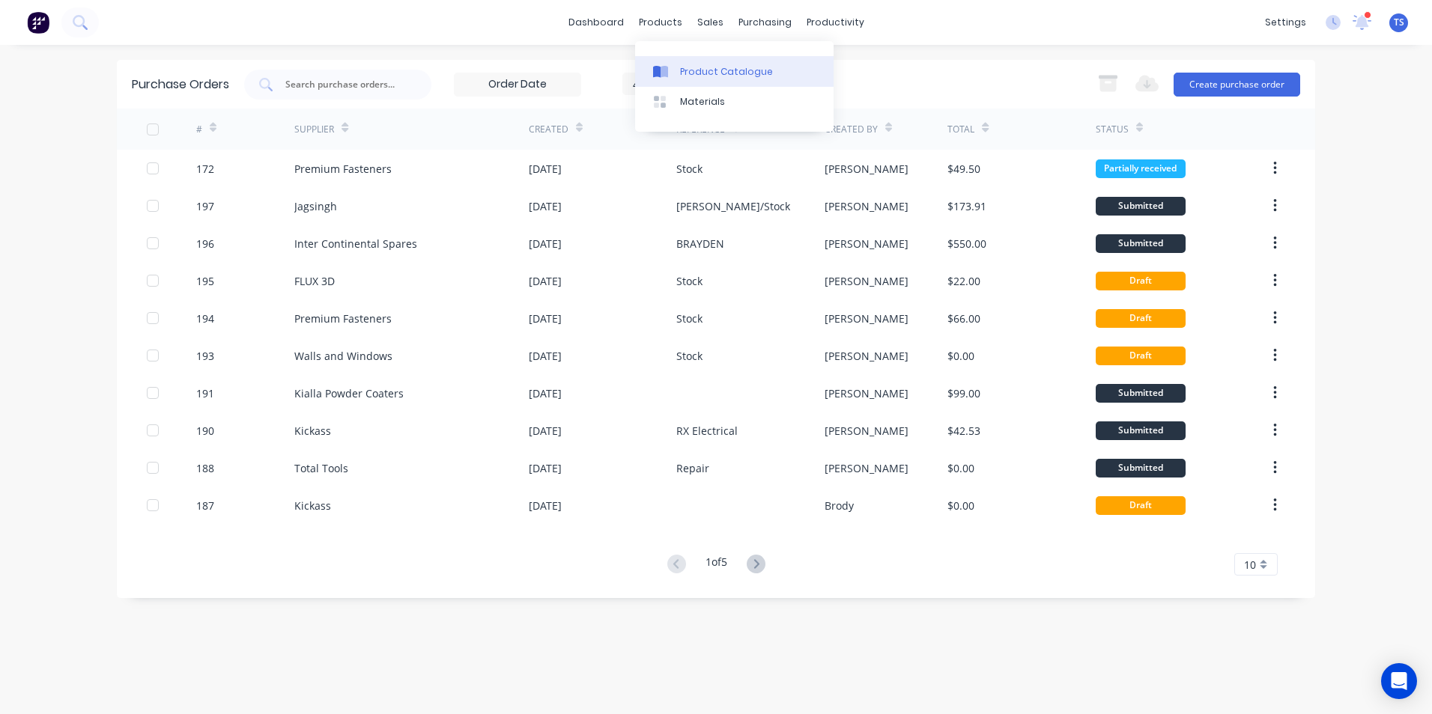
click at [701, 67] on div "Product Catalogue" at bounding box center [726, 71] width 93 height 13
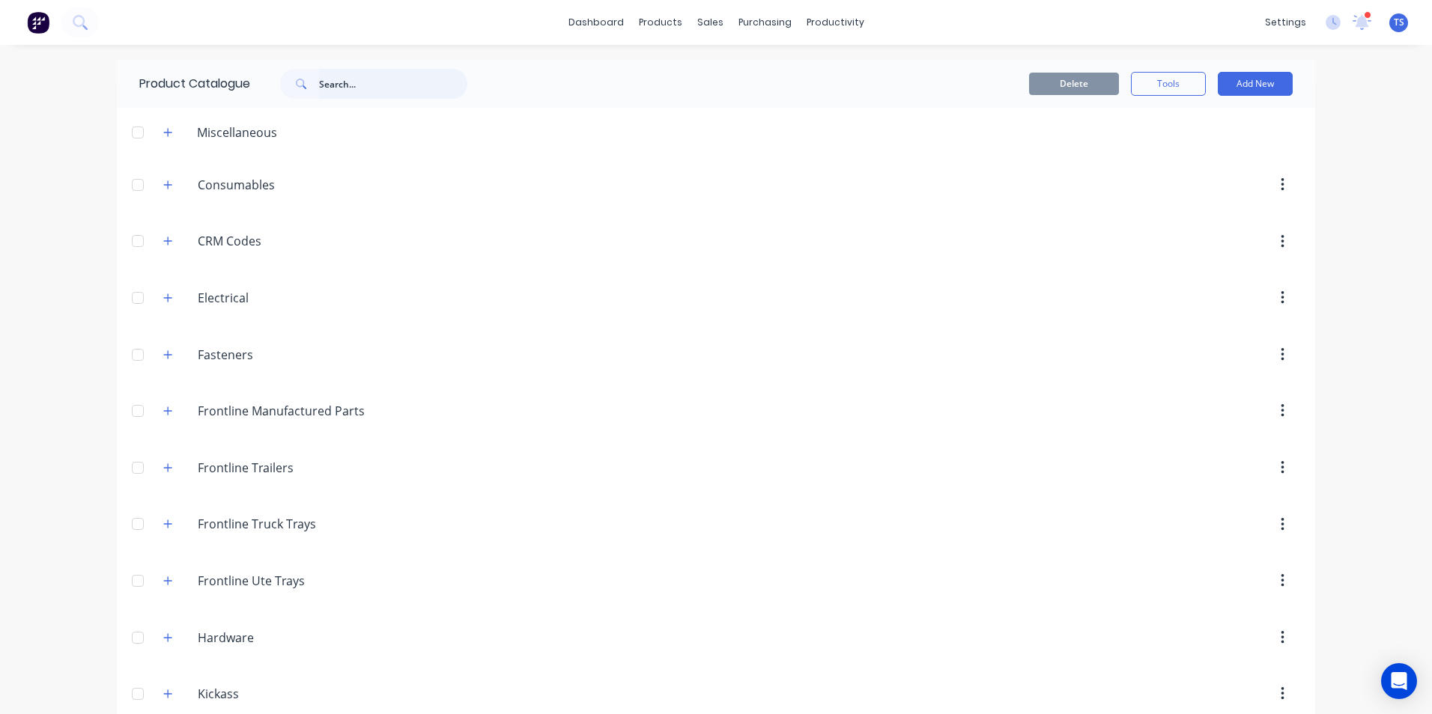
click at [319, 81] on input "text" at bounding box center [393, 84] width 148 height 30
click at [312, 85] on span at bounding box center [299, 84] width 39 height 30
paste input "F.M6X20.BUTTON.STAINLESS."
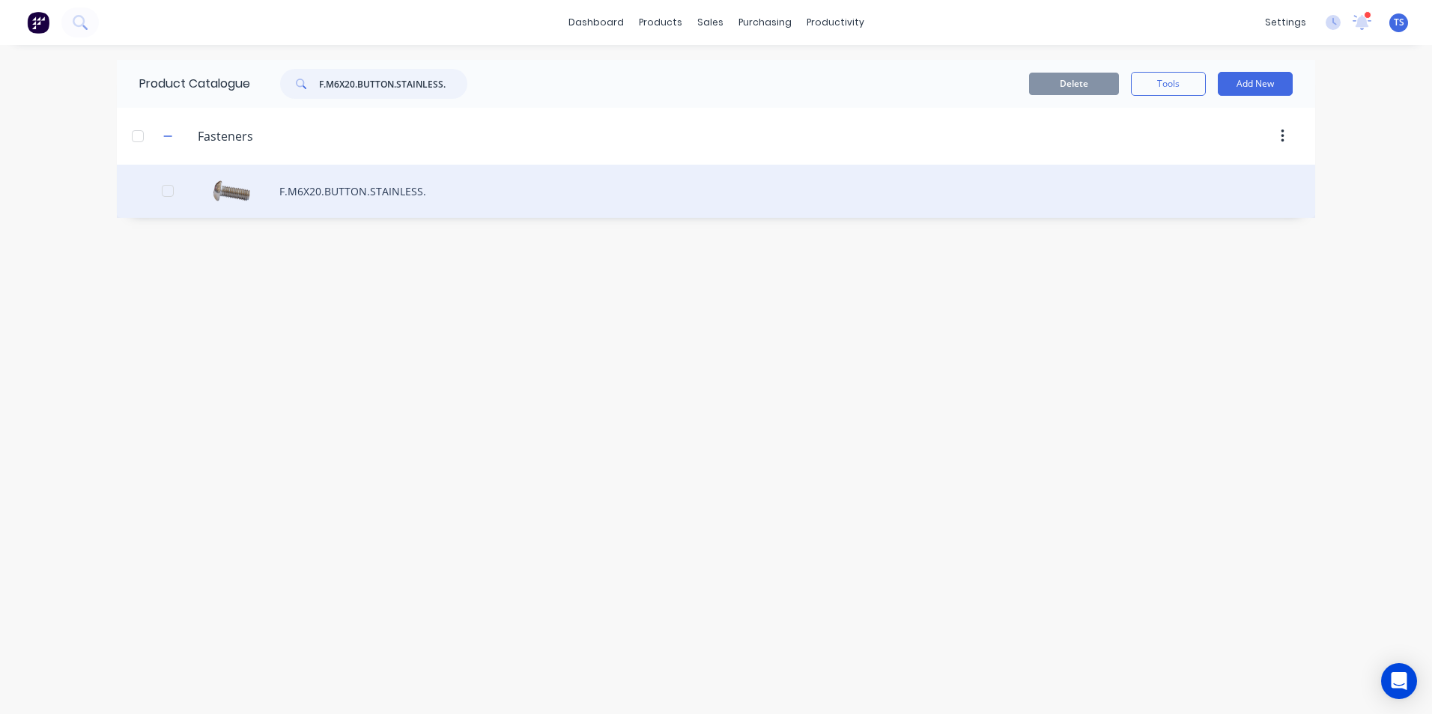
type input "F.M6X20.BUTTON.STAINLESS."
click at [319, 193] on div "F.M6X20.BUTTON.STAINLESS." at bounding box center [716, 191] width 1198 height 53
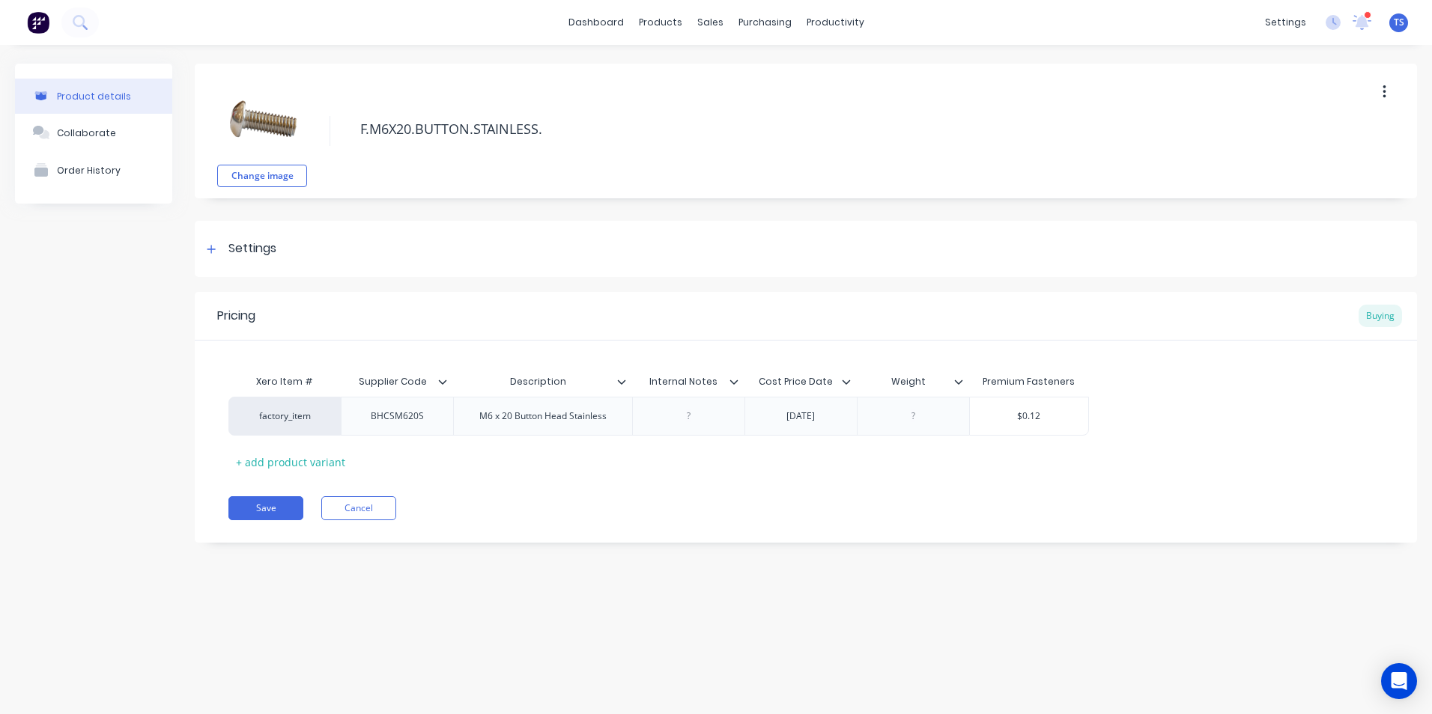
click at [1384, 92] on icon "button" at bounding box center [1383, 91] width 3 height 13
click at [1333, 133] on span "Duplicate" at bounding box center [1329, 132] width 112 height 16
click at [711, 70] on div "Product Catalogue" at bounding box center [726, 71] width 93 height 13
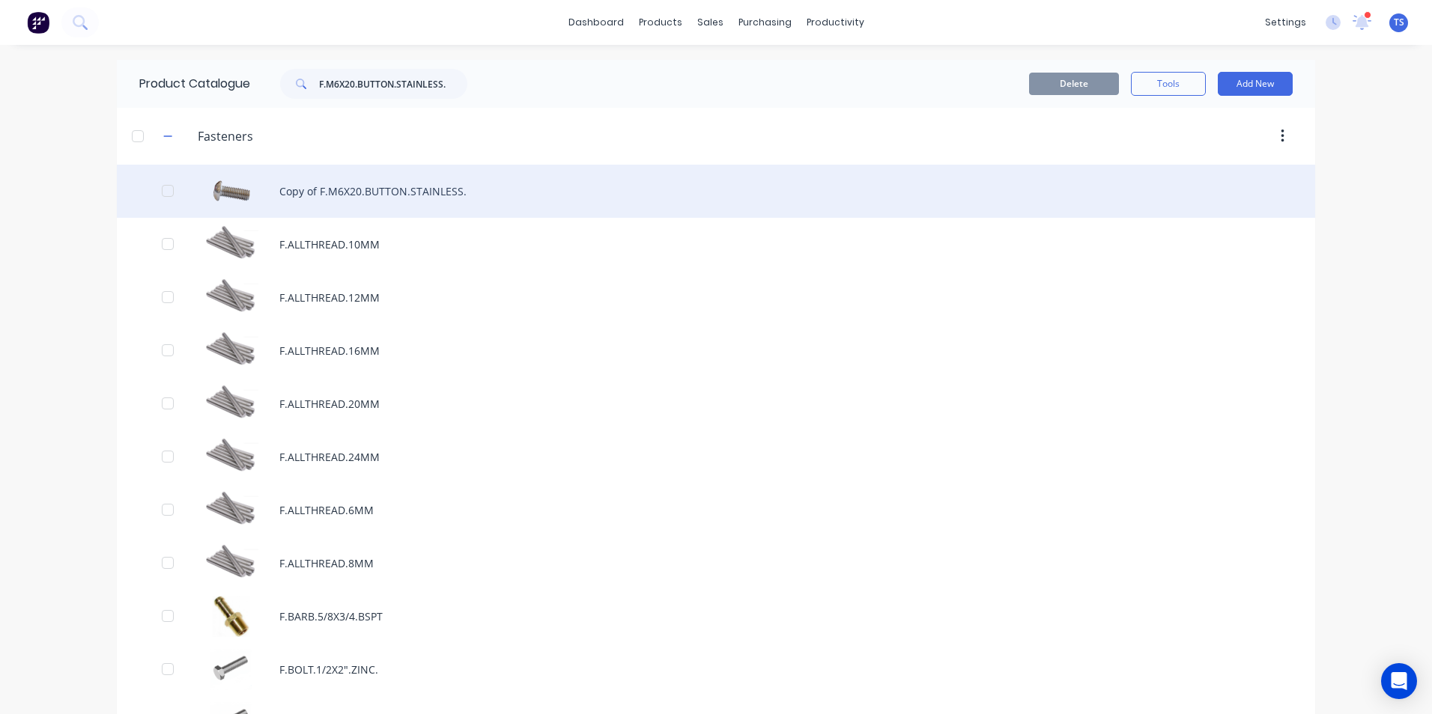
click at [392, 189] on div "Copy of F.M6X20.BUTTON.STAINLESS." at bounding box center [716, 191] width 1198 height 53
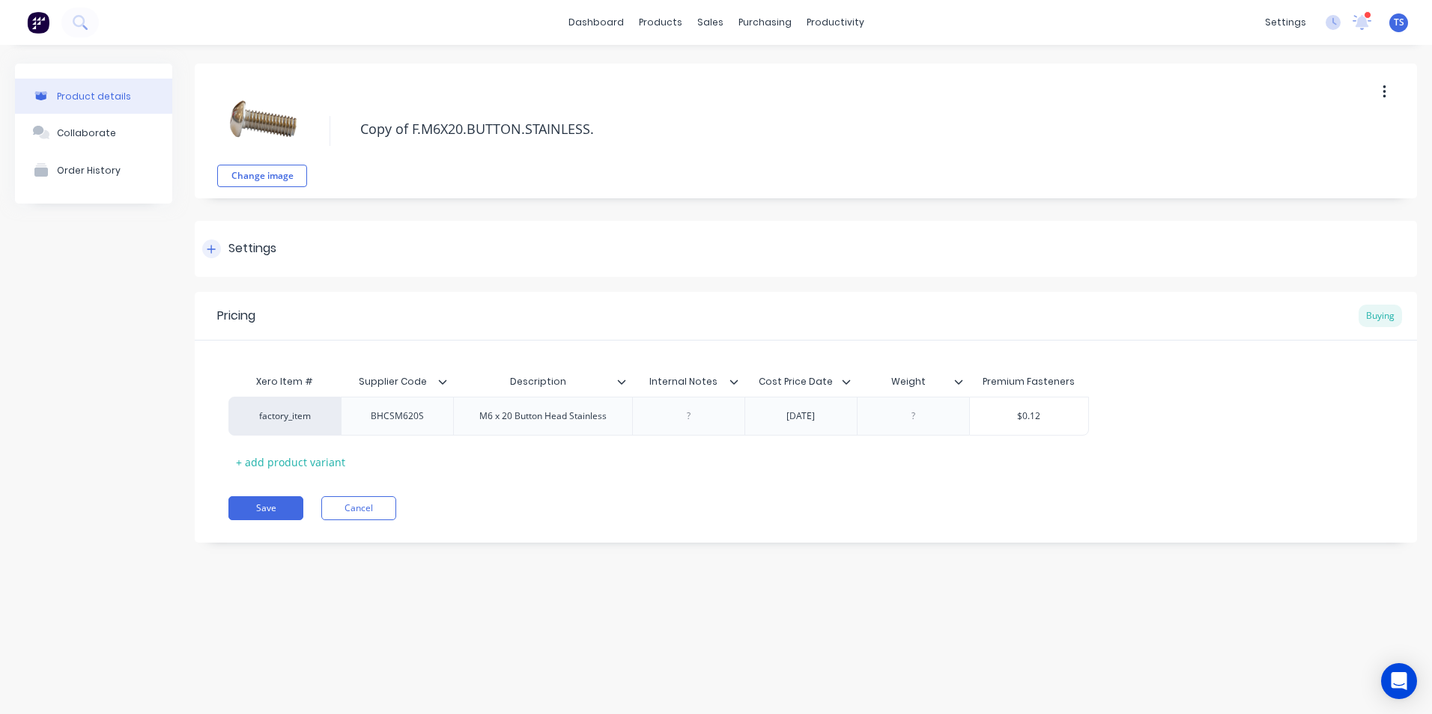
type textarea "x"
type textarea "Copy ofF.M6X20.BUTTON.STAINLESS."
type textarea "x"
type textarea "Copy oF.M6X20.BUTTON.STAINLESS."
type textarea "x"
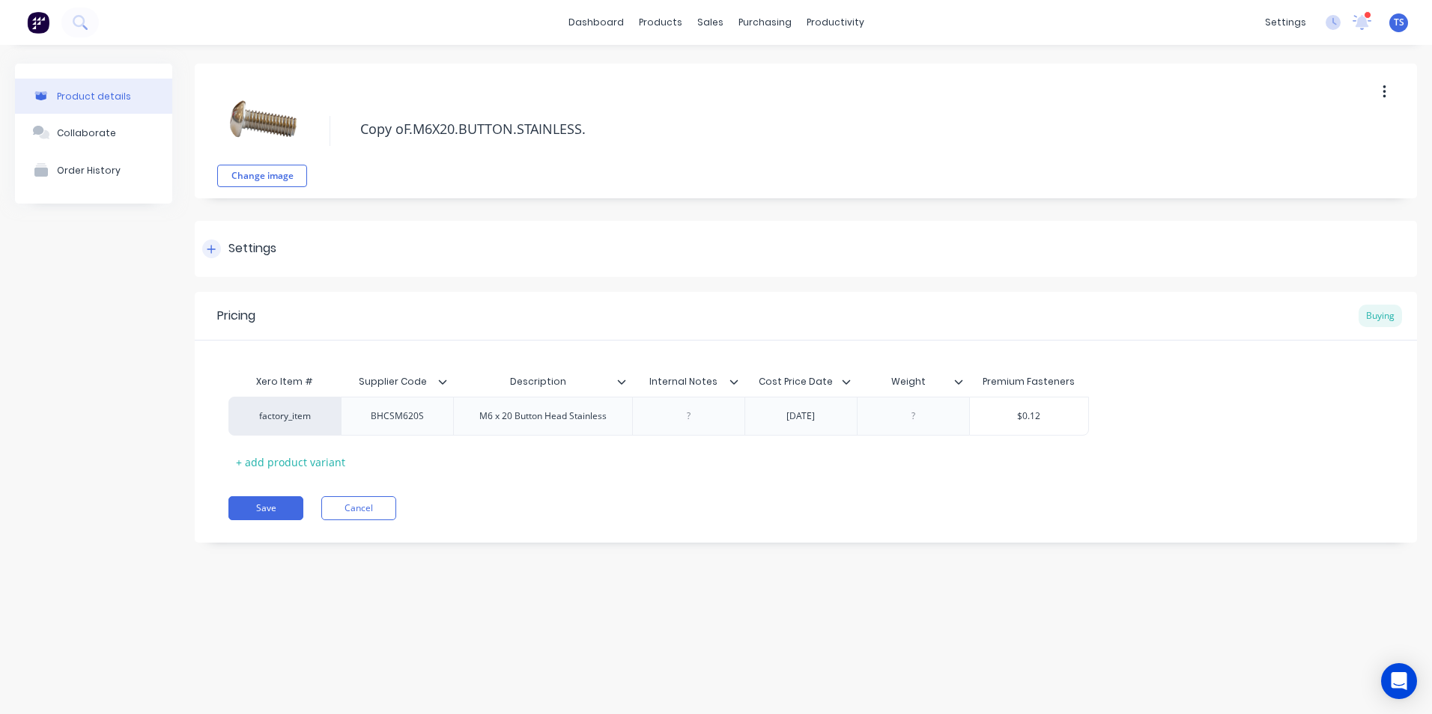
type textarea "Copy F.M6X20.BUTTON.STAINLESS."
type textarea "x"
type textarea "CopyF.M6X20.BUTTON.STAINLESS."
type textarea "x"
type textarea "CopF.M6X20.BUTTON.STAINLESS."
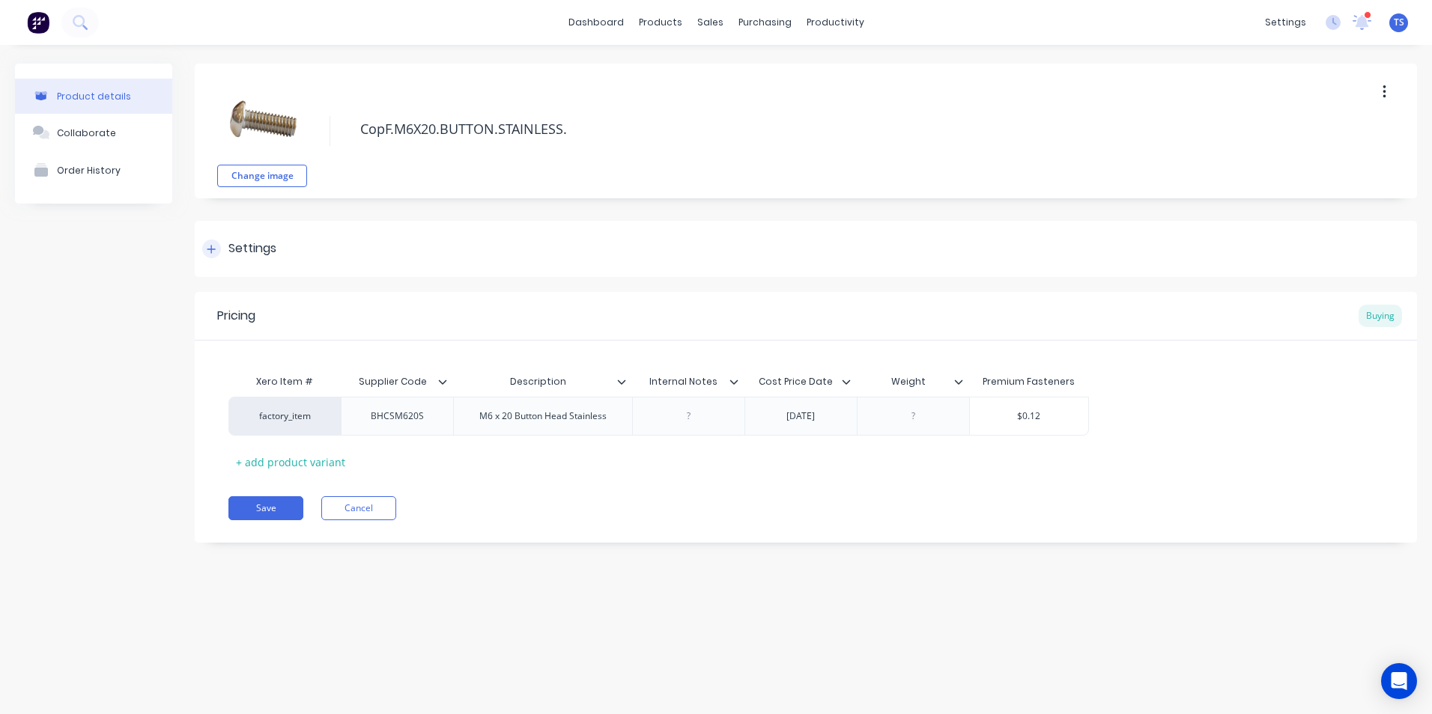
type textarea "x"
type textarea "CoF.M6X20.BUTTON.STAINLESS."
type textarea "x"
type textarea "CF.M6X20.BUTTON.STAINLESS."
type textarea "x"
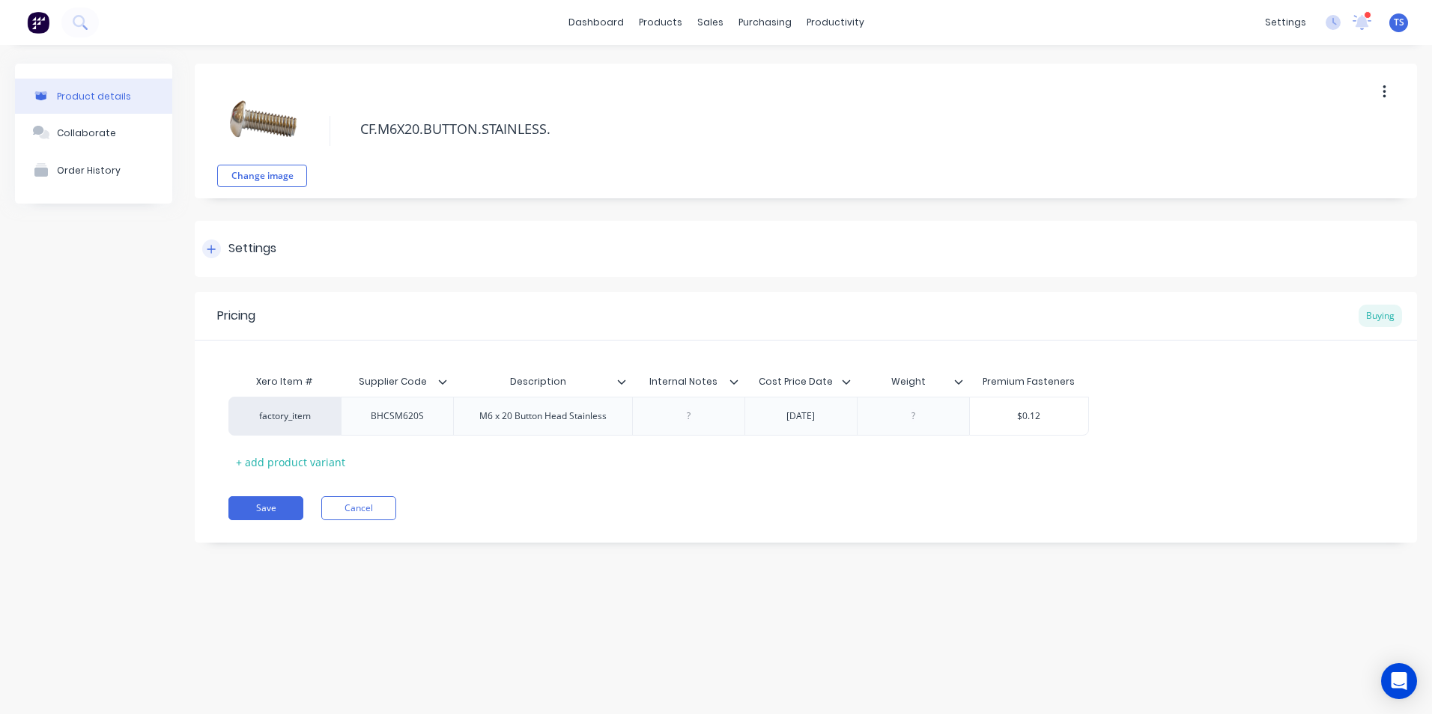
type textarea "F.M6X20.BUTTON.STAINLESS."
type textarea "x"
type textarea "F.M6X2.BUTTON.STAINLESS."
type textarea "x"
type textarea "F.M6X25.BUTTON.STAINLESS."
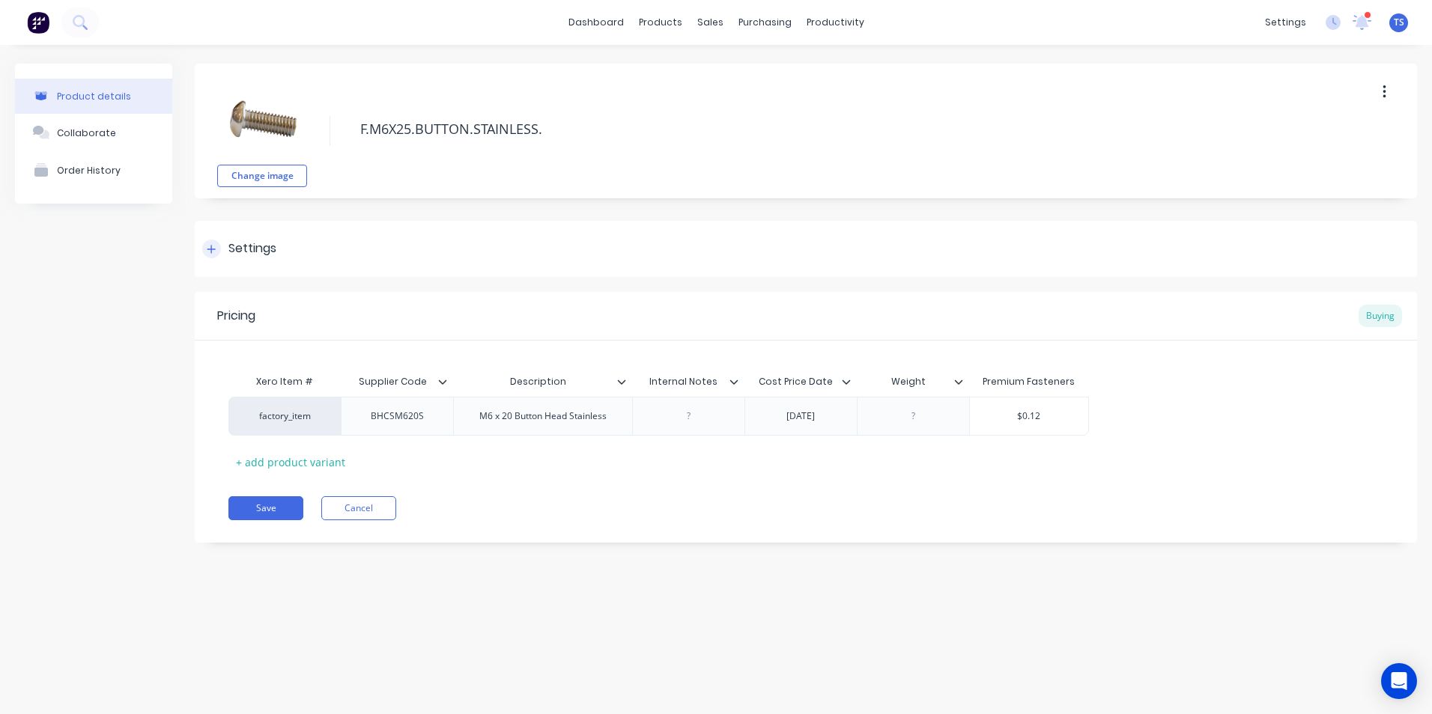
type textarea "x"
type textarea "F.M6X25.BUTTON.STAINLESS."
click at [432, 228] on div "Settings" at bounding box center [806, 249] width 1222 height 56
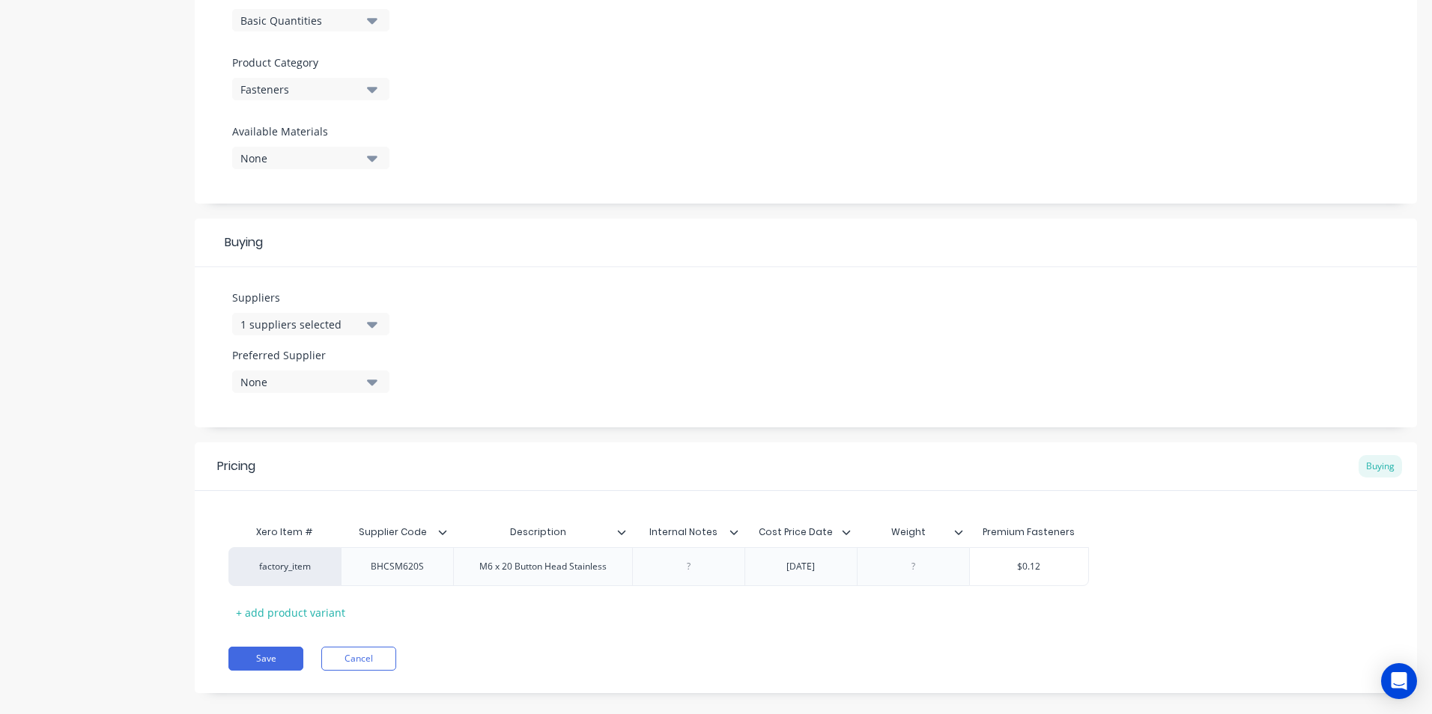
scroll to position [505, 0]
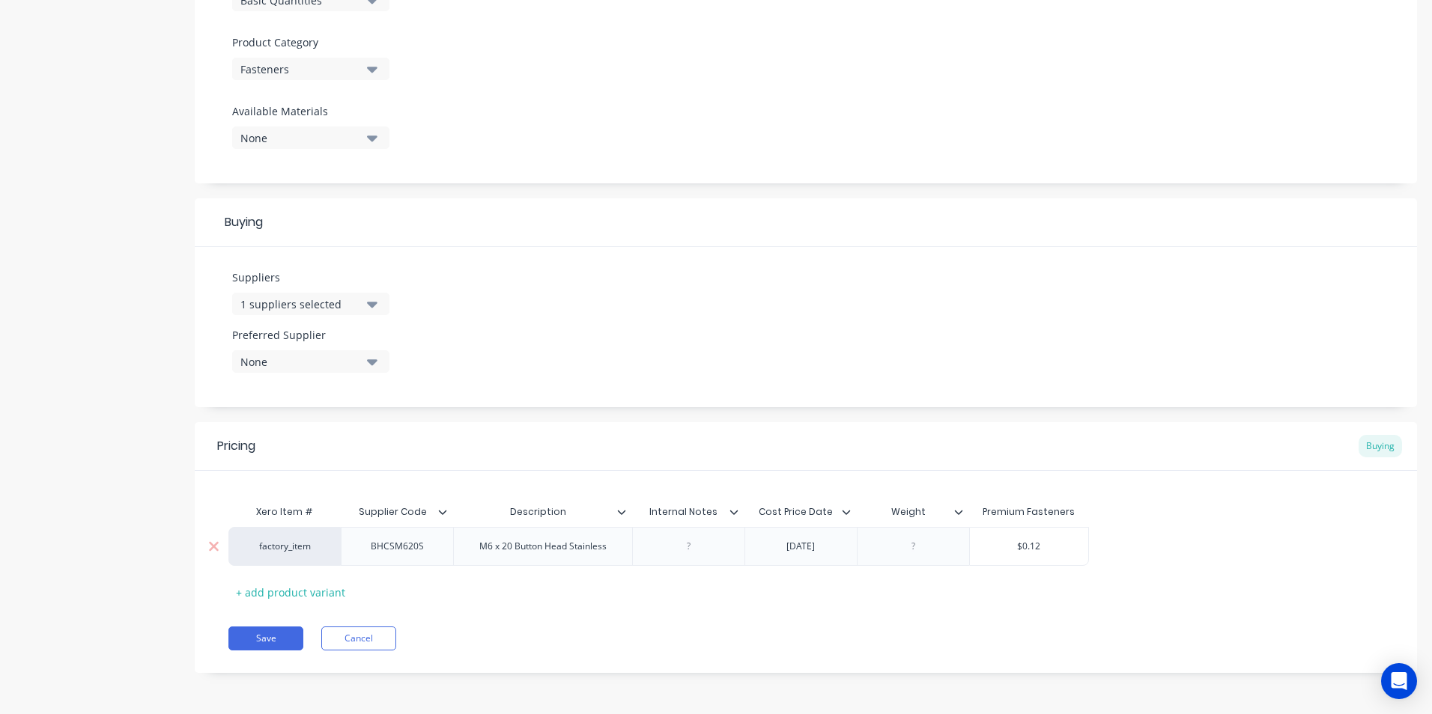
click at [425, 550] on div "BHCSM620S" at bounding box center [397, 546] width 77 height 19
drag, startPoint x: 424, startPoint y: 549, endPoint x: 371, endPoint y: 558, distance: 53.2
click at [371, 558] on div "BHCSM620S" at bounding box center [397, 546] width 112 height 39
type textarea "x"
click at [512, 547] on div "M6 x 20 Button Head Stainless" at bounding box center [542, 546] width 151 height 19
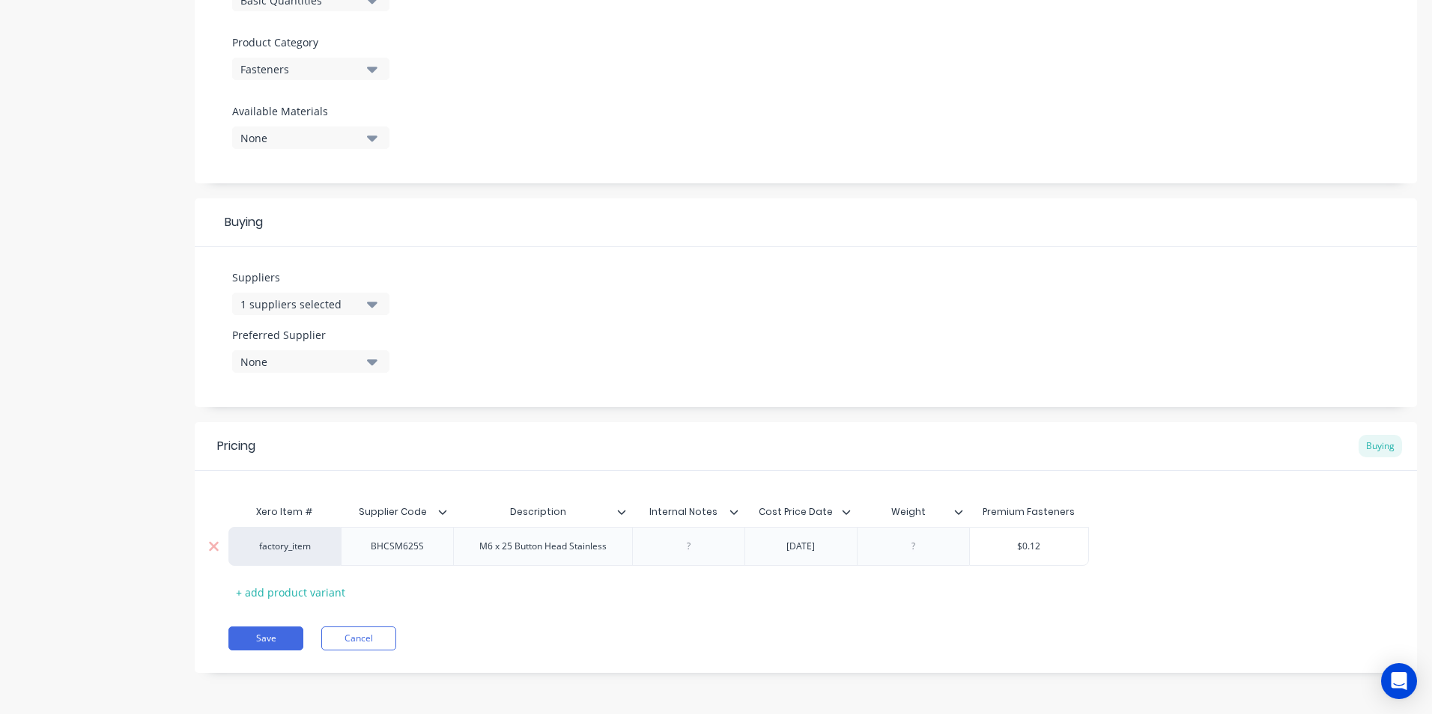
type textarea "x"
type input "$0.12"
click at [1039, 544] on input "$0.12" at bounding box center [1029, 546] width 119 height 13
type textarea "x"
type input "$0.1"
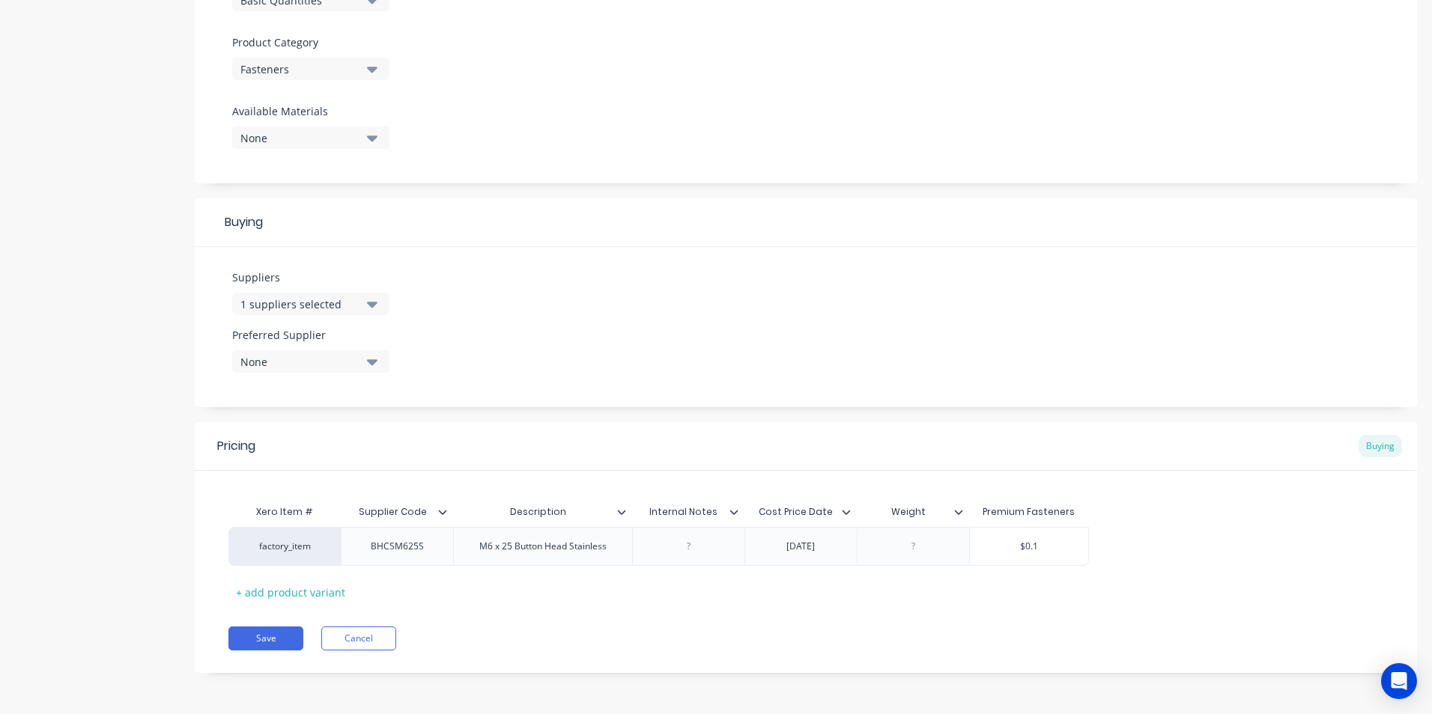
type textarea "x"
type input "$0."
type textarea "x"
type input "$0.1"
type textarea "x"
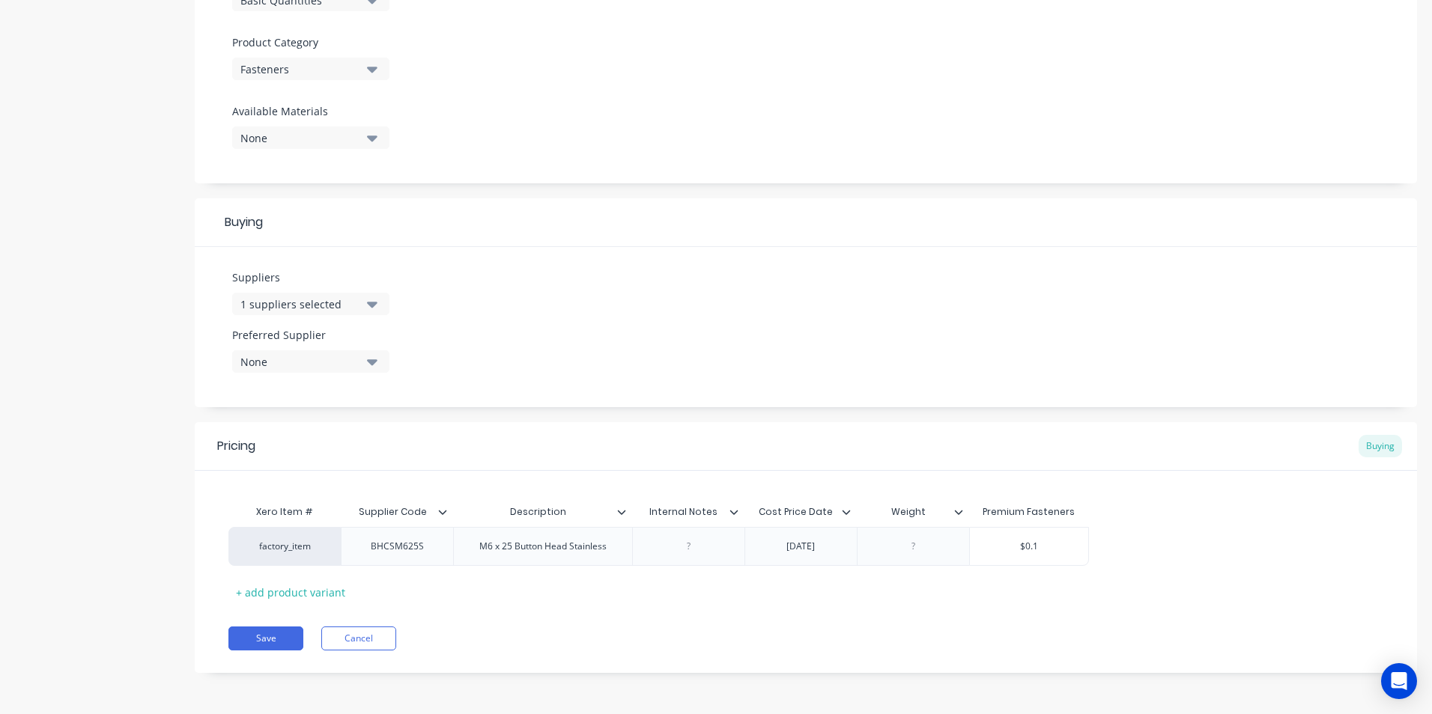
type input "$0.10"
type textarea "x"
type input "$0.105"
type textarea "x"
type input "$0.1053"
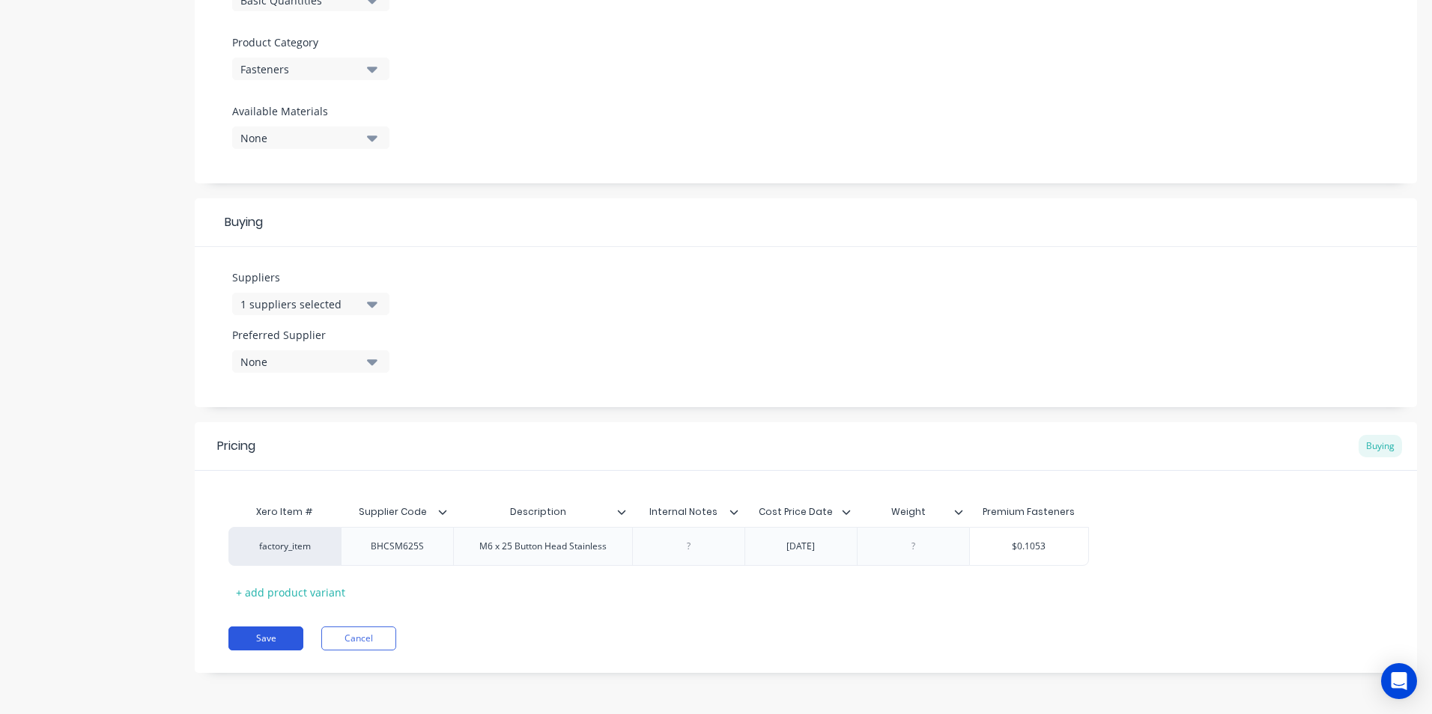
click at [261, 638] on button "Save" at bounding box center [265, 639] width 75 height 24
type textarea "x"
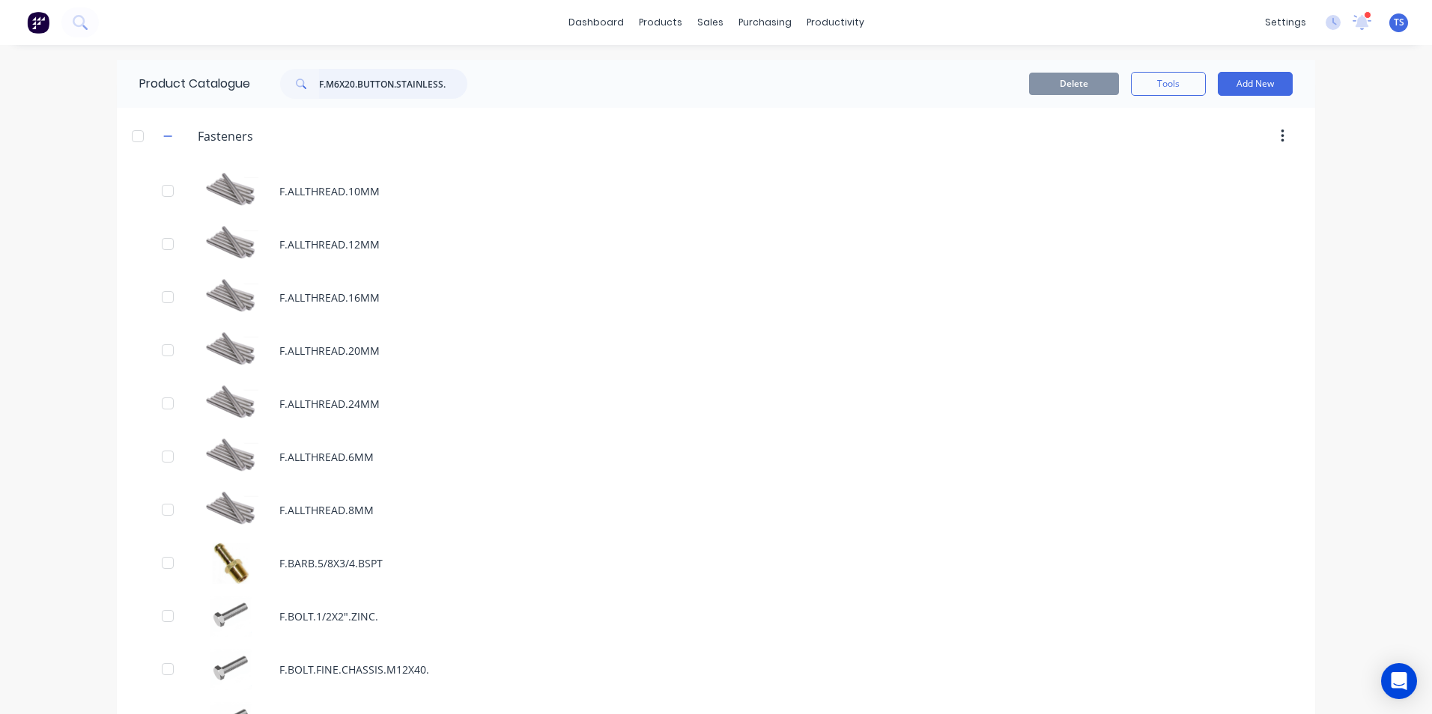
click at [444, 82] on input "F.M6X20.BUTTON.STAINLESS." at bounding box center [393, 84] width 148 height 30
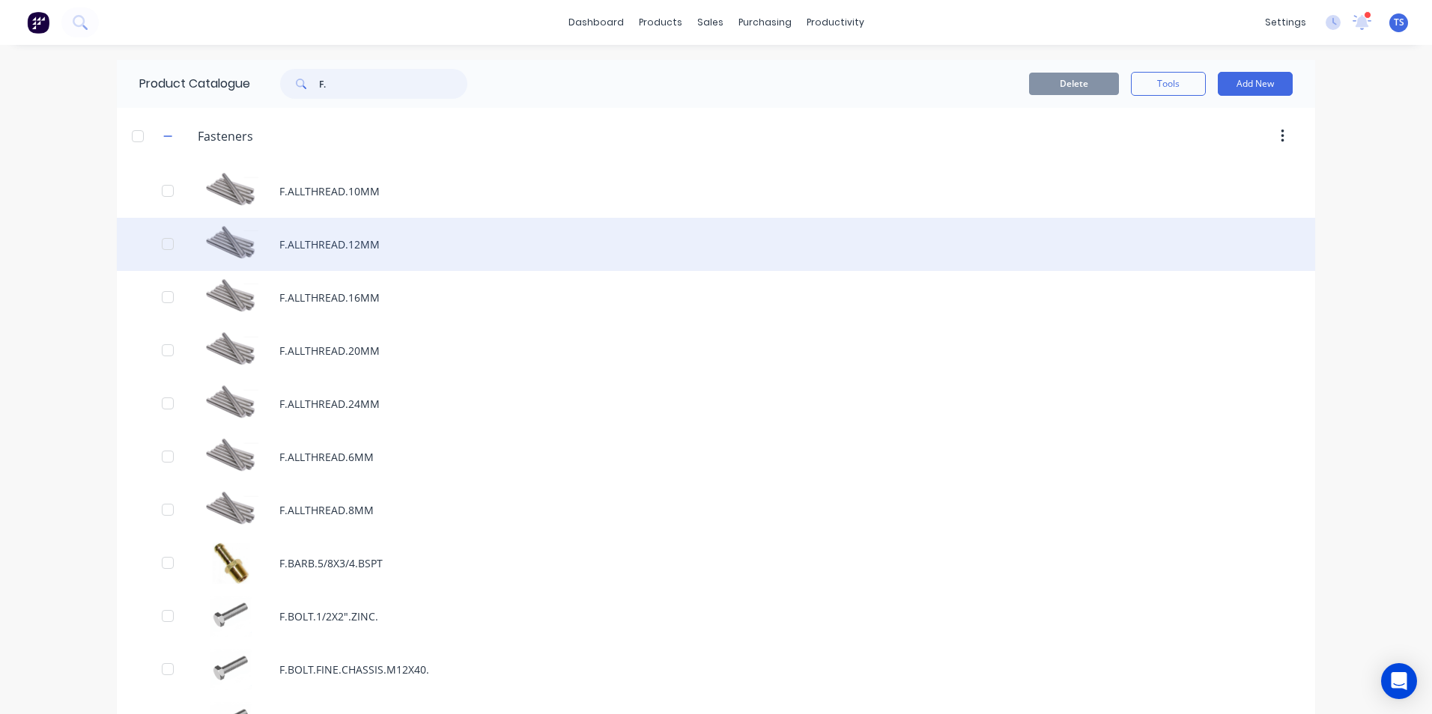
type input "F"
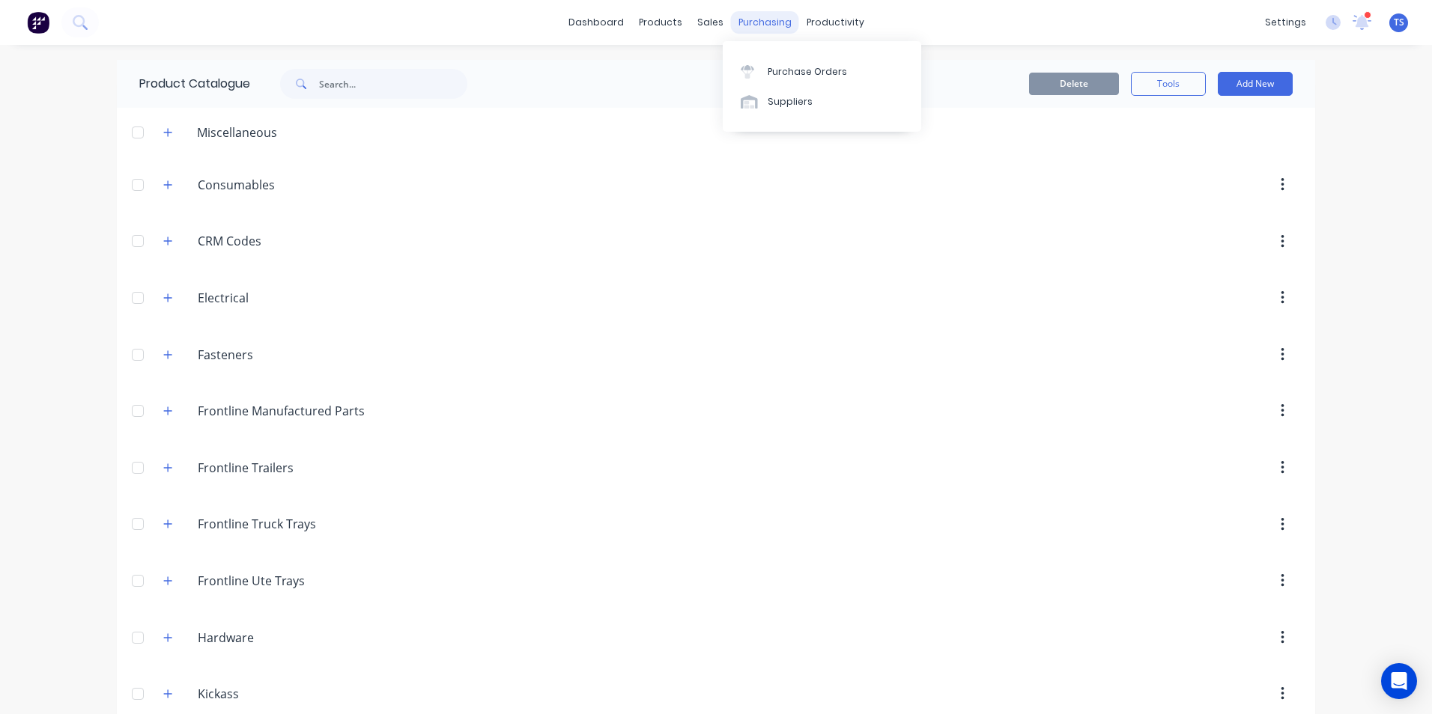
click at [762, 20] on div "purchasing" at bounding box center [765, 22] width 68 height 22
click at [791, 70] on div "Purchase Orders" at bounding box center [806, 71] width 79 height 13
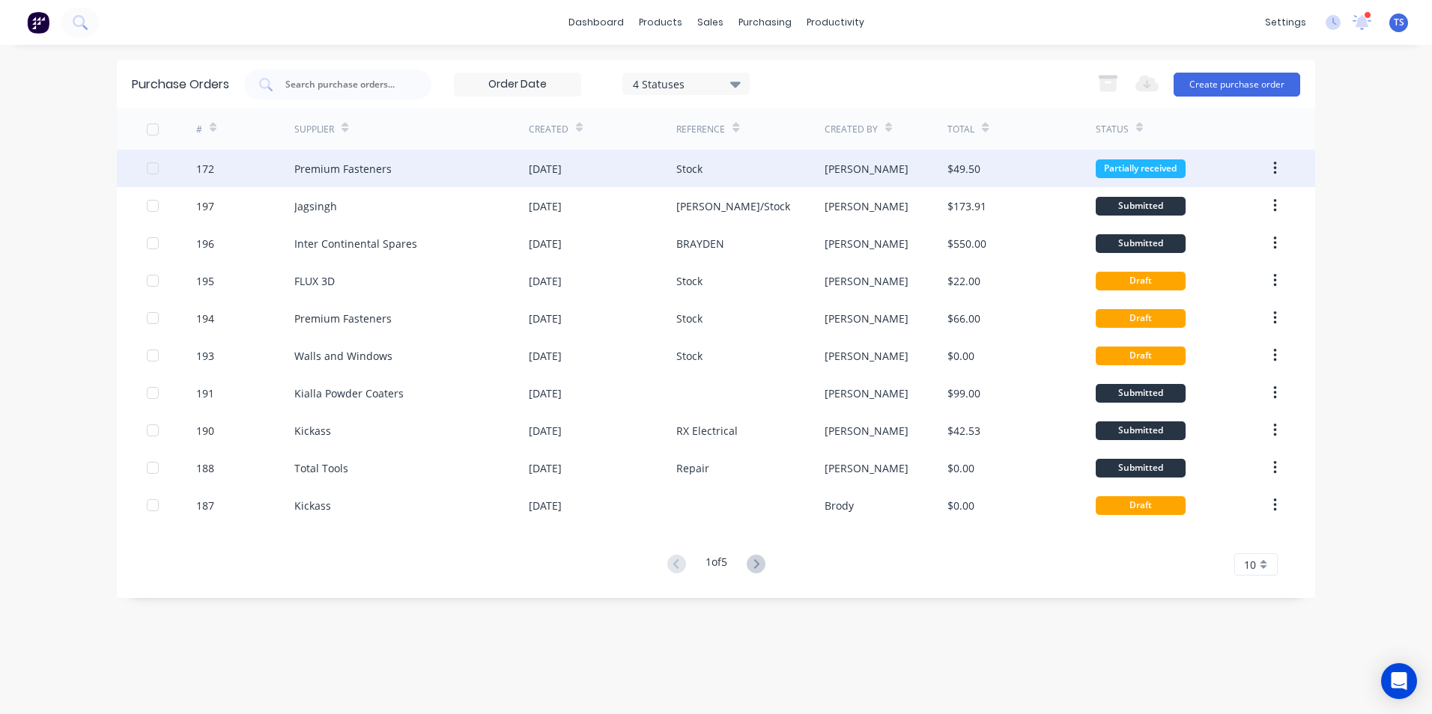
click at [316, 171] on div "Premium Fasteners" at bounding box center [342, 169] width 97 height 16
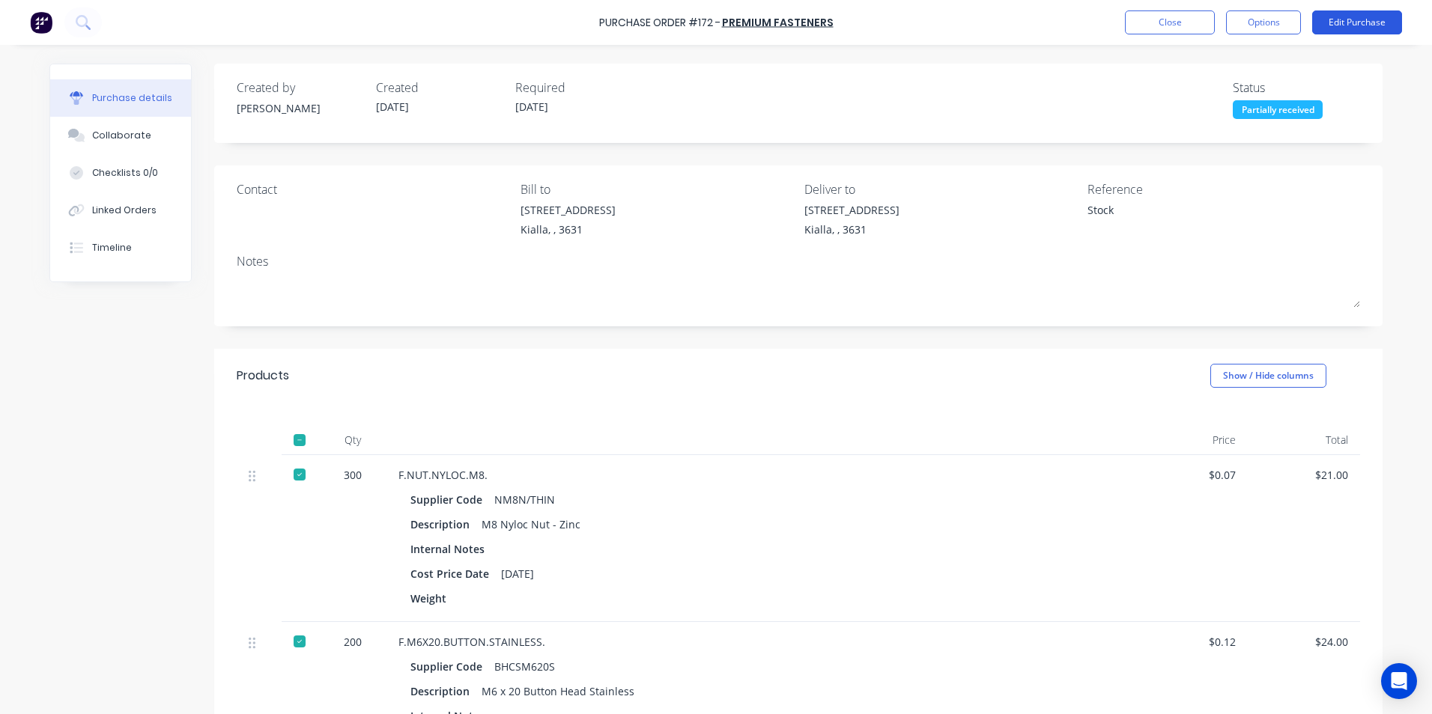
click at [1352, 22] on button "Edit Purchase" at bounding box center [1357, 22] width 90 height 24
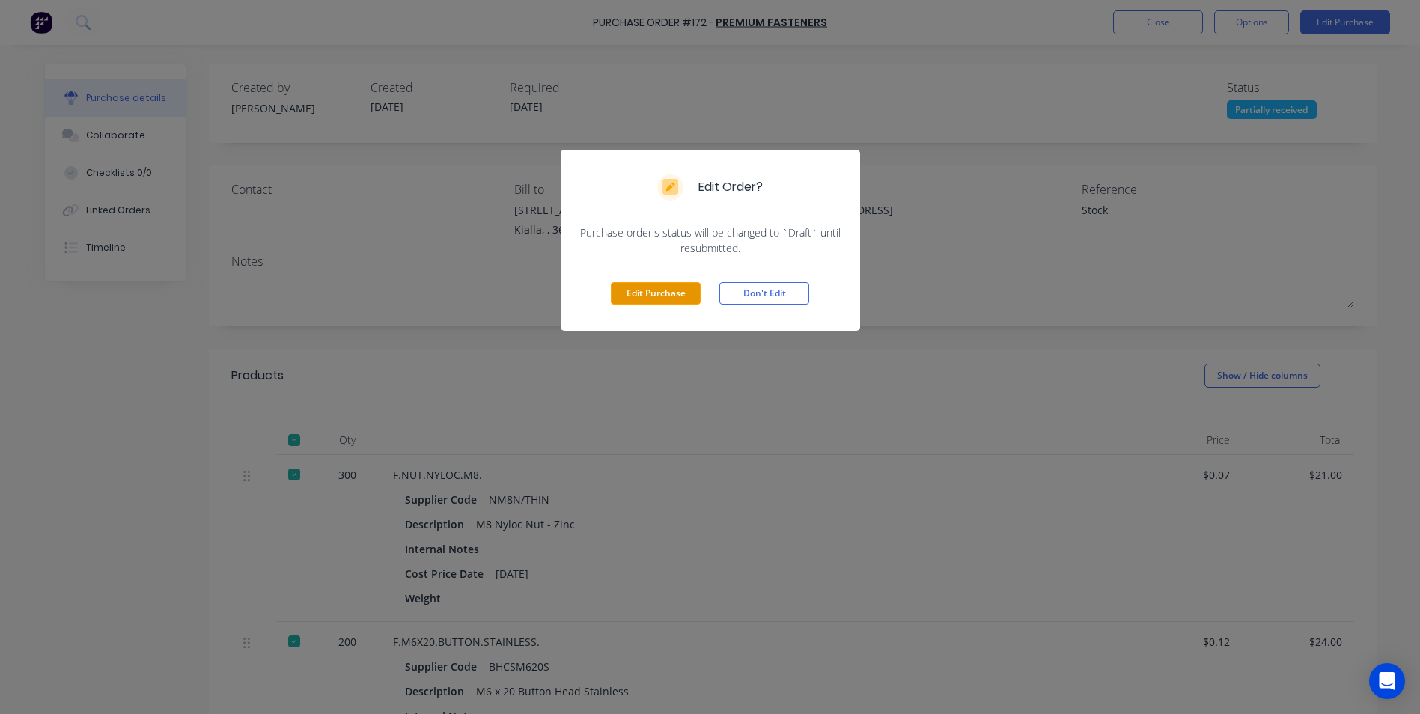
click at [636, 294] on button "Edit Purchase" at bounding box center [656, 293] width 90 height 22
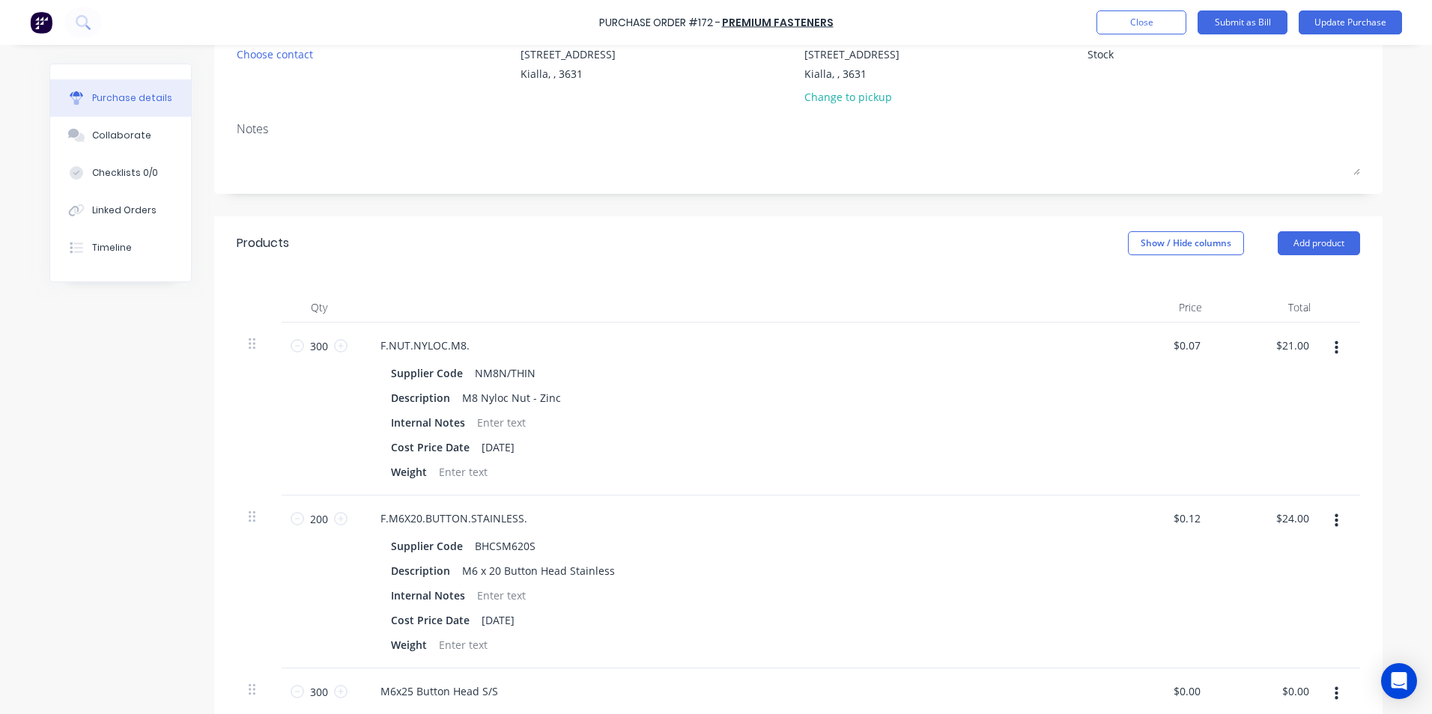
scroll to position [75, 0]
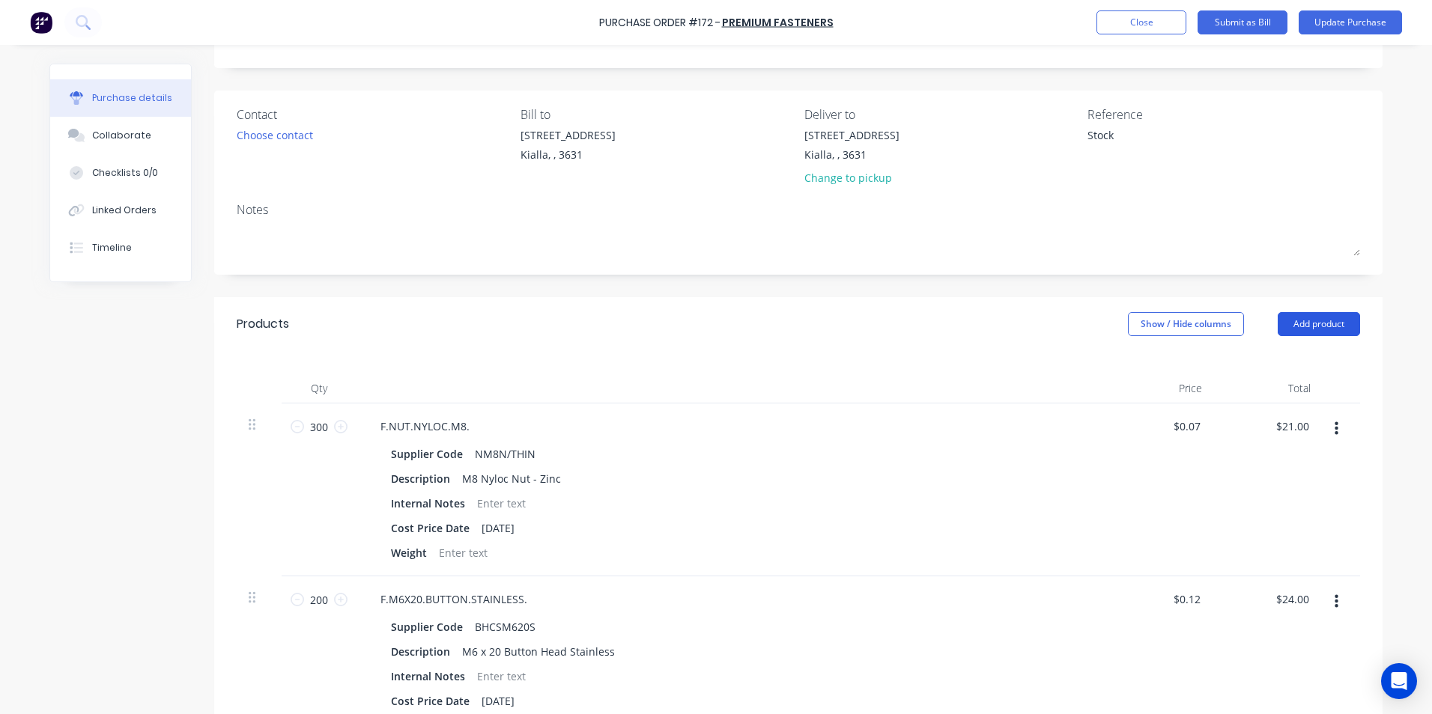
click at [1324, 322] on button "Add product" at bounding box center [1318, 324] width 82 height 24
click at [1295, 362] on div "Product catalogue" at bounding box center [1288, 363] width 115 height 22
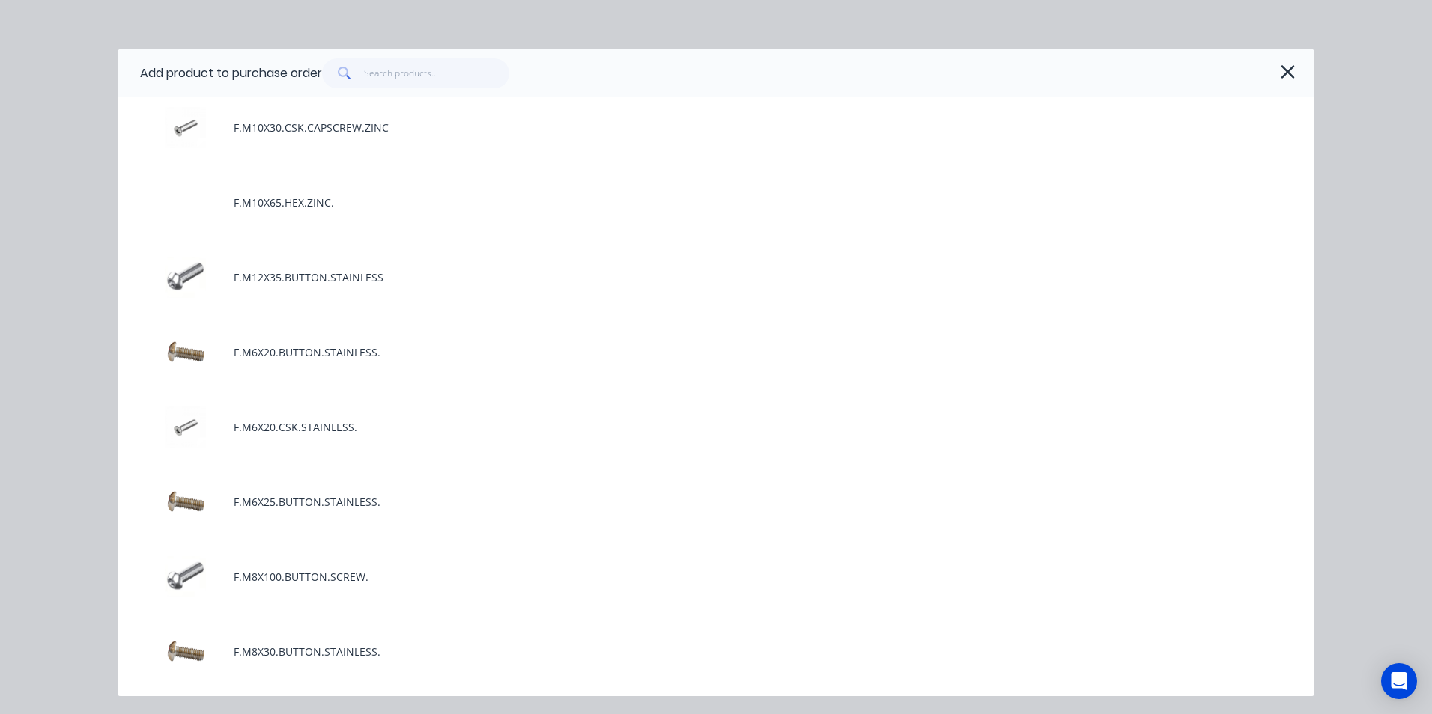
scroll to position [2246, 0]
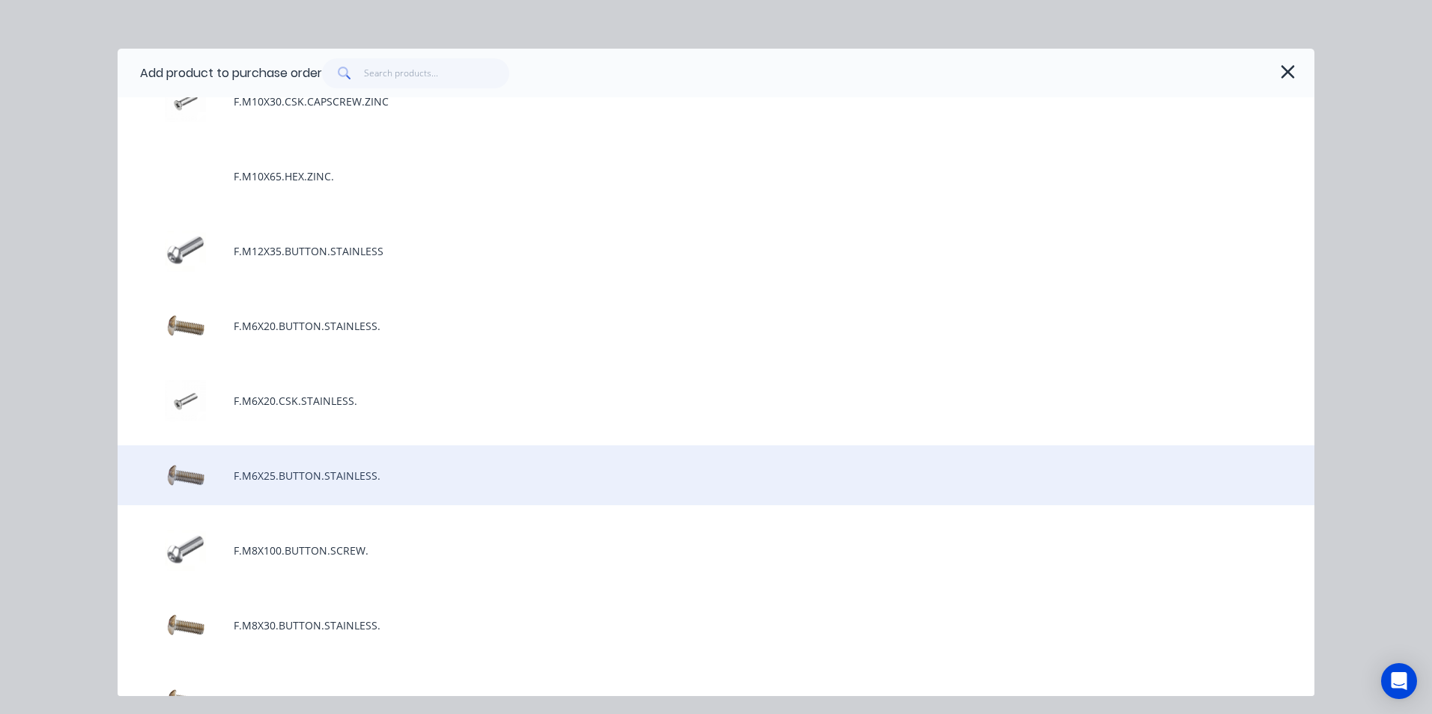
click at [326, 474] on div "F.M6X25.BUTTON.STAINLESS." at bounding box center [716, 475] width 1196 height 60
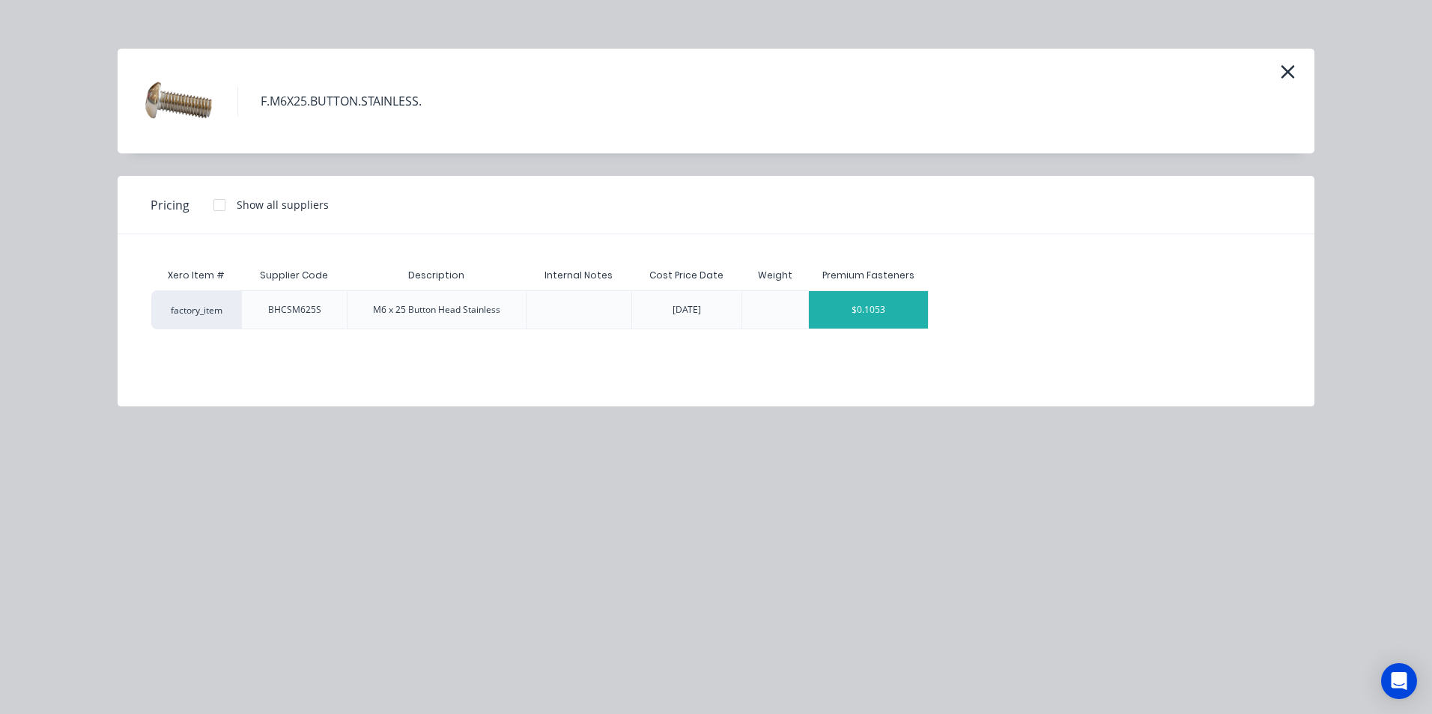
click at [908, 302] on div "$0.1053" at bounding box center [868, 309] width 119 height 37
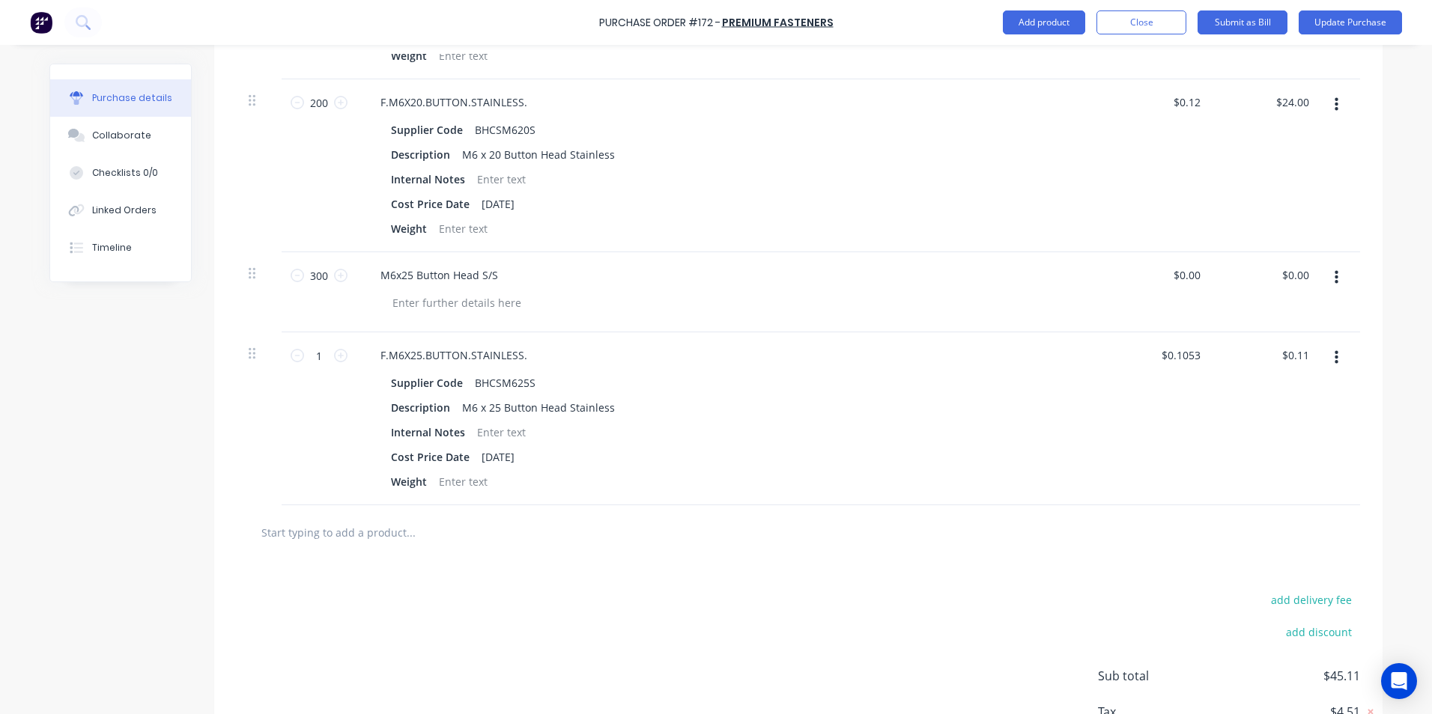
scroll to position [529, 0]
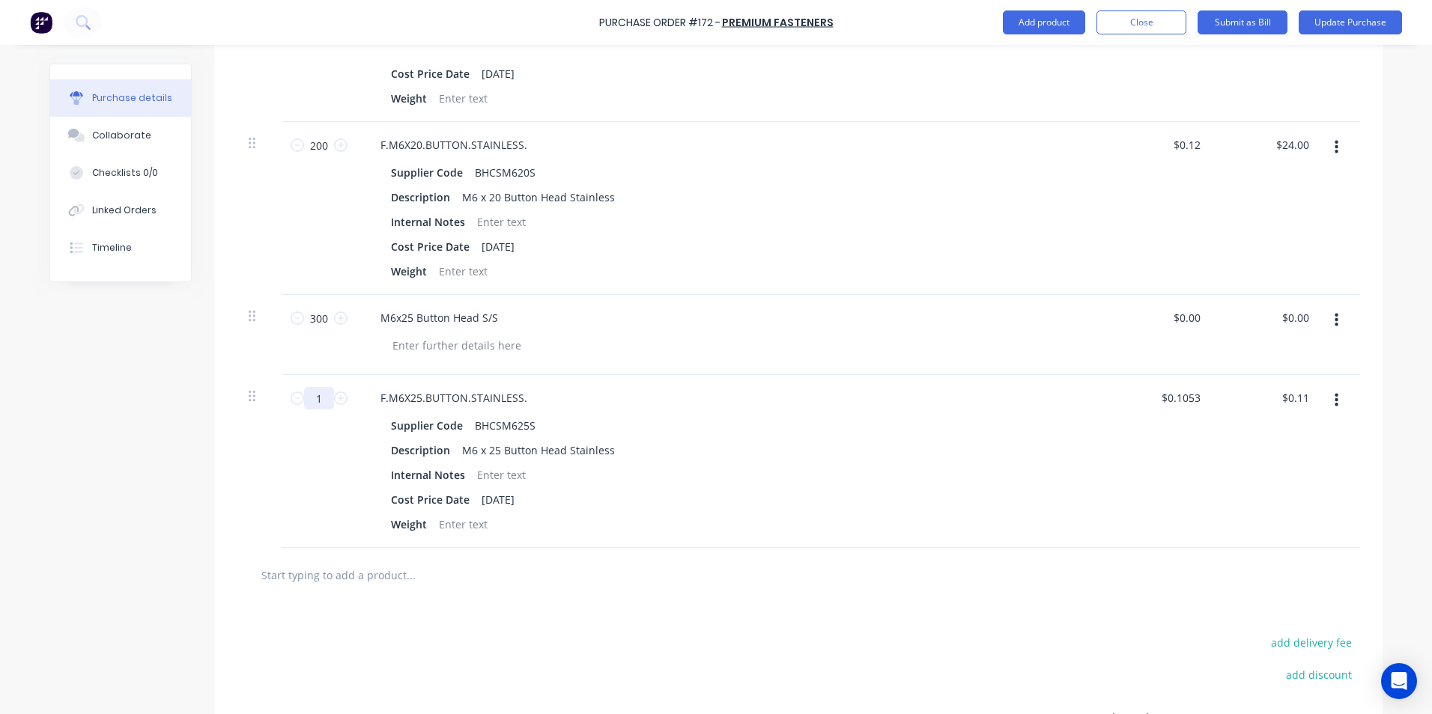
click at [320, 395] on input "1" at bounding box center [319, 398] width 30 height 22
type textarea "x"
type input "3"
type input "$0.32"
type textarea "x"
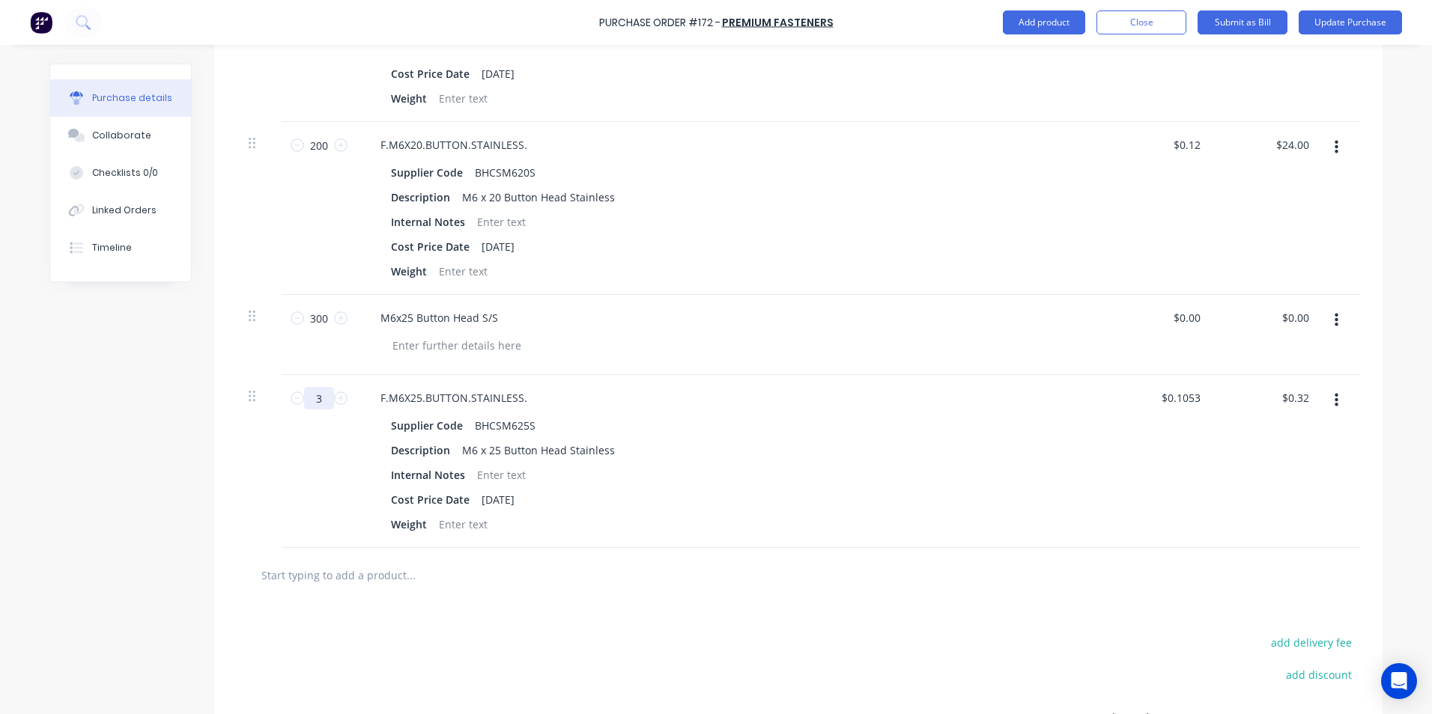
type input "30"
type input "$3.16"
type textarea "x"
type input "300"
type input "$31.59"
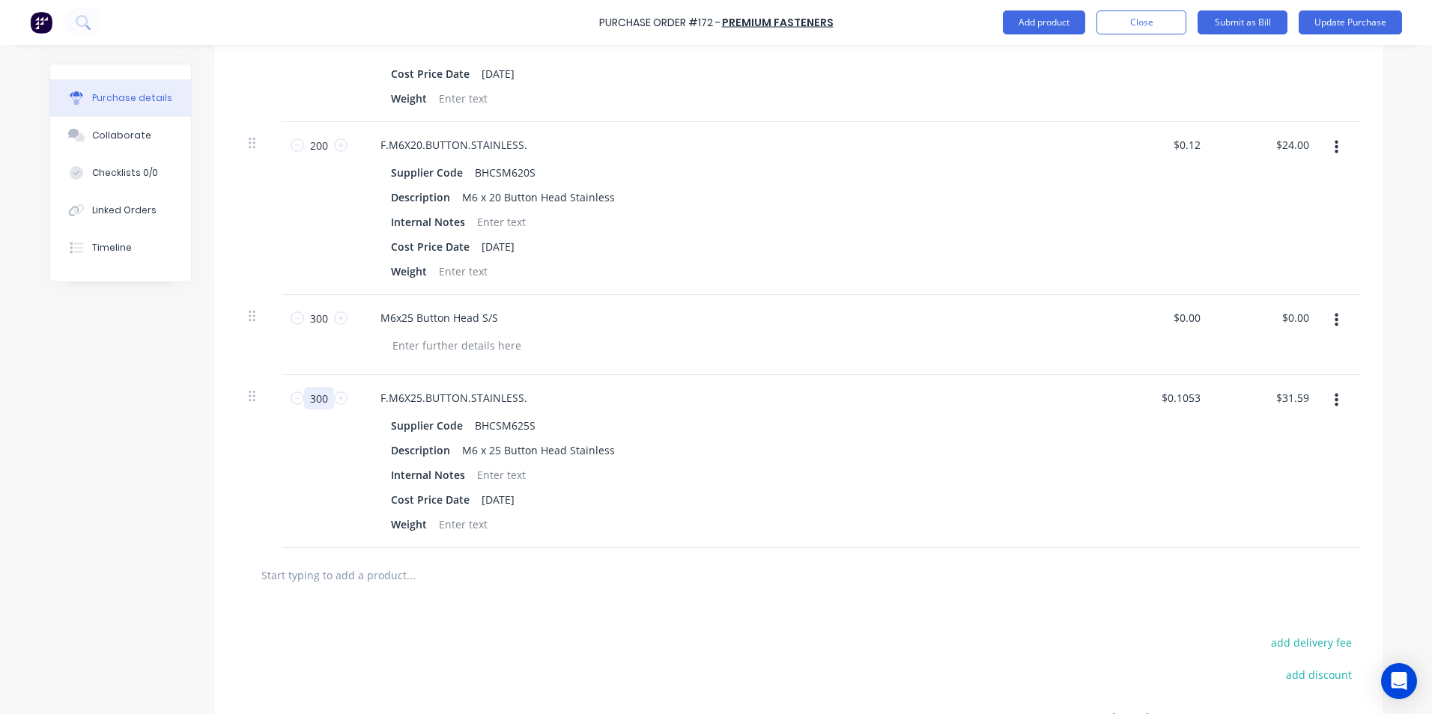
type textarea "x"
type input "300"
click at [909, 443] on div "Description M6 x 25 Button Head Stainless" at bounding box center [728, 451] width 686 height 22
click at [1334, 324] on icon "button" at bounding box center [1336, 320] width 4 height 13
click at [1249, 451] on button "Delete" at bounding box center [1289, 450] width 127 height 30
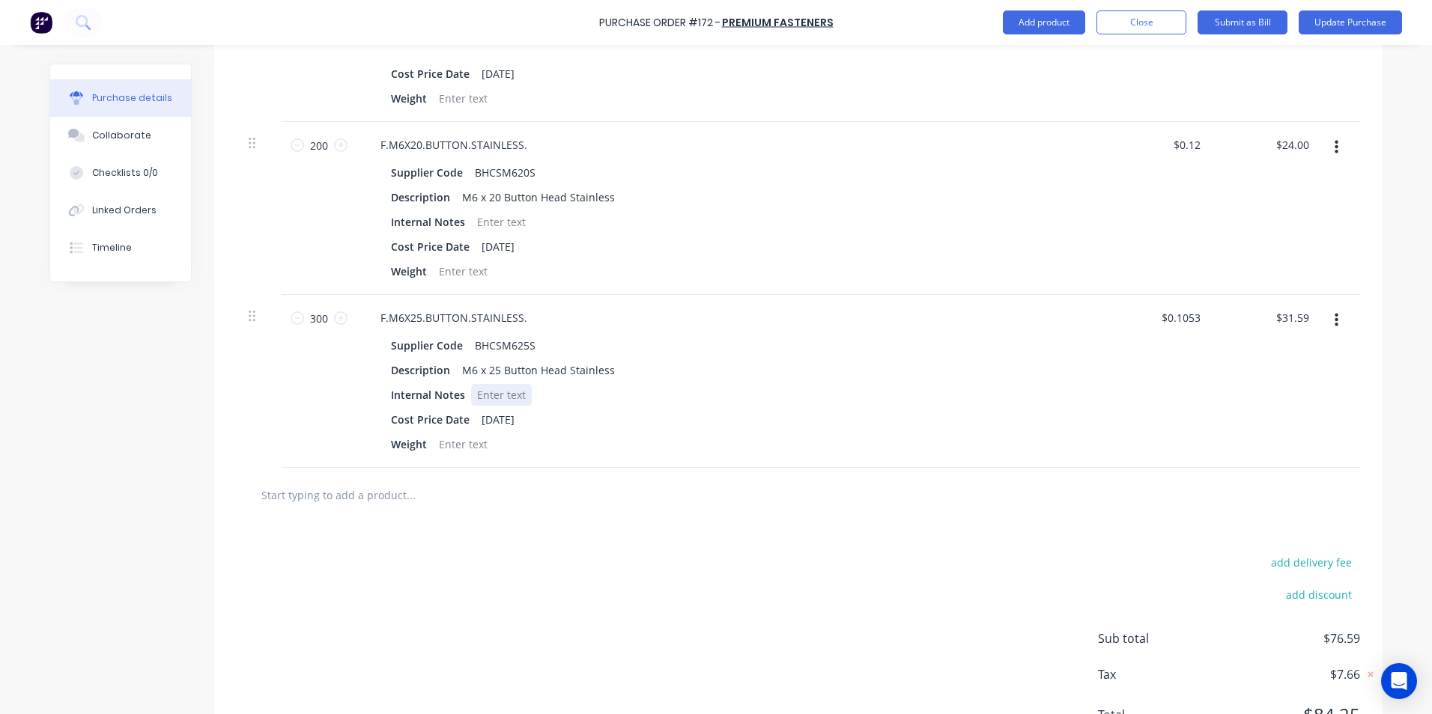
click at [961, 386] on div "Internal Notes" at bounding box center [728, 395] width 686 height 22
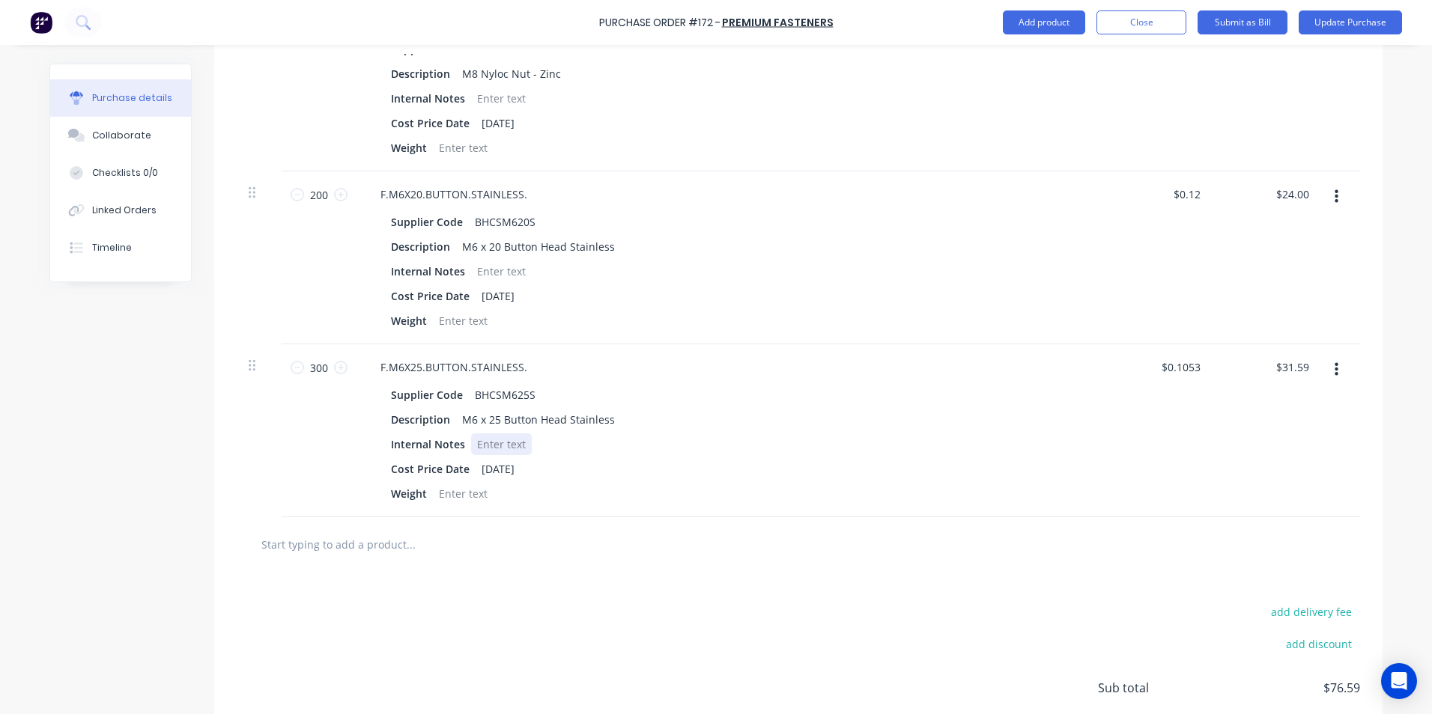
scroll to position [454, 0]
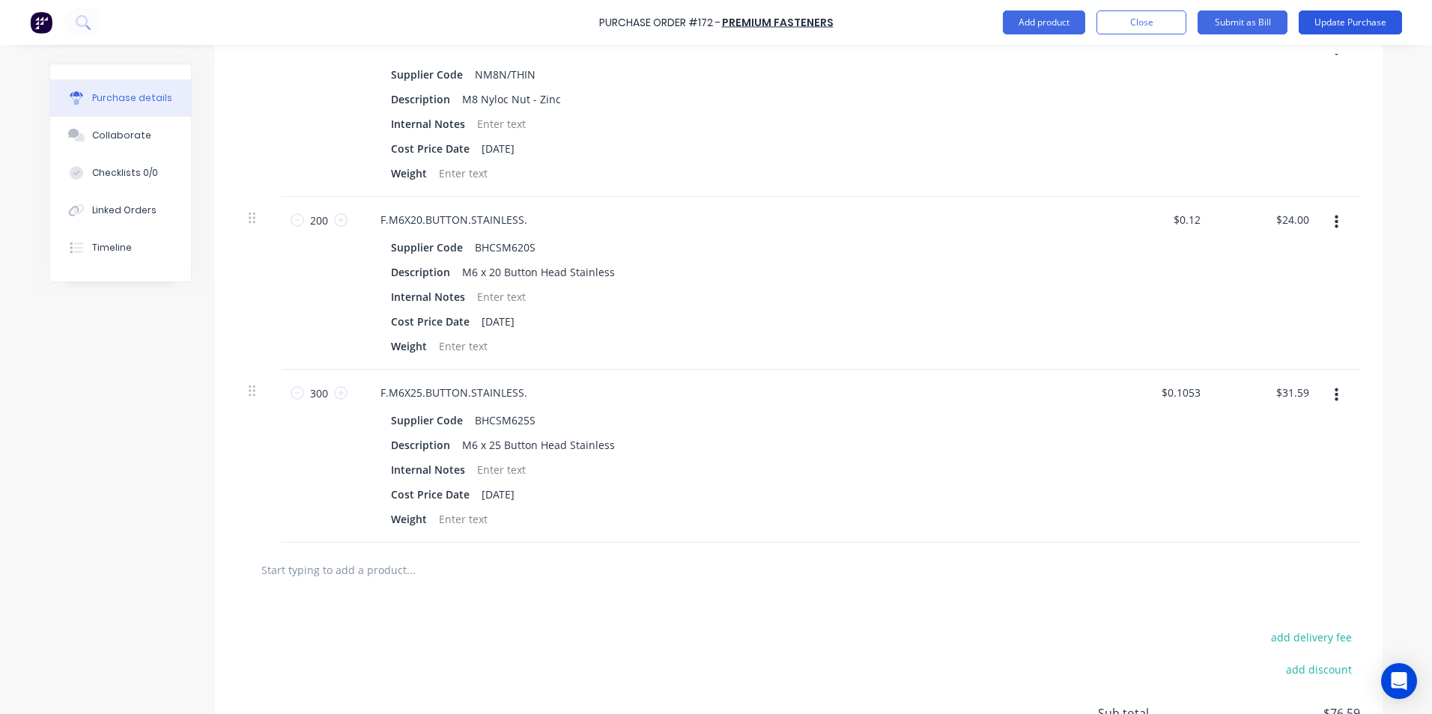
click at [1335, 20] on button "Update Purchase" at bounding box center [1349, 22] width 103 height 24
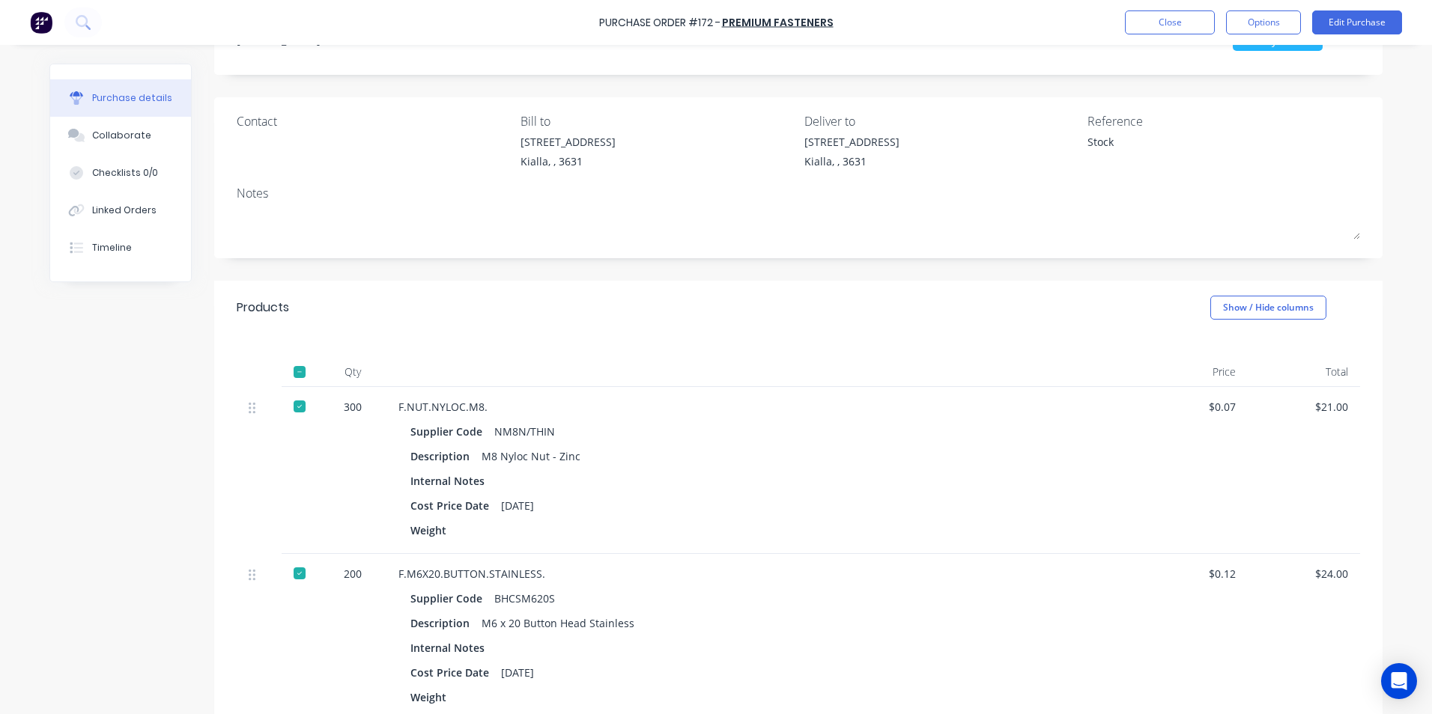
scroll to position [374, 0]
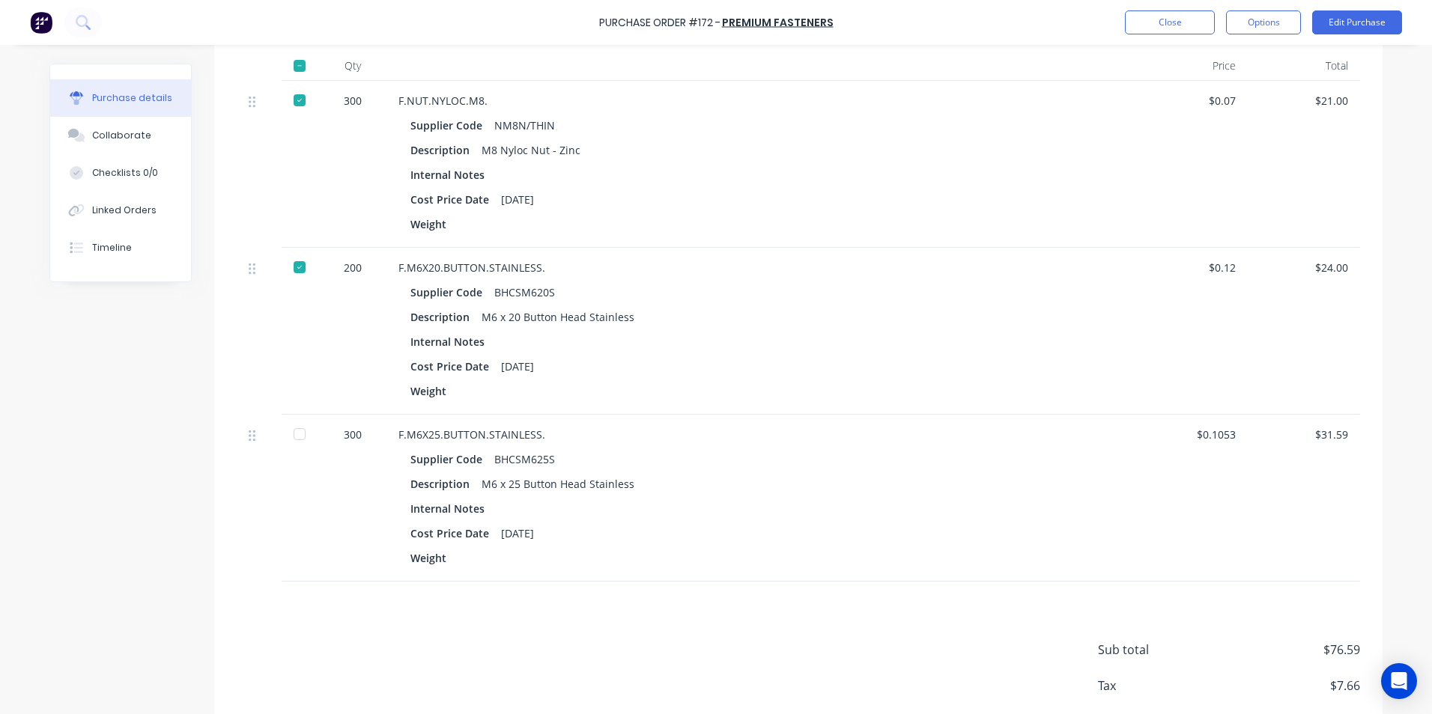
click at [296, 434] on div at bounding box center [300, 434] width 30 height 30
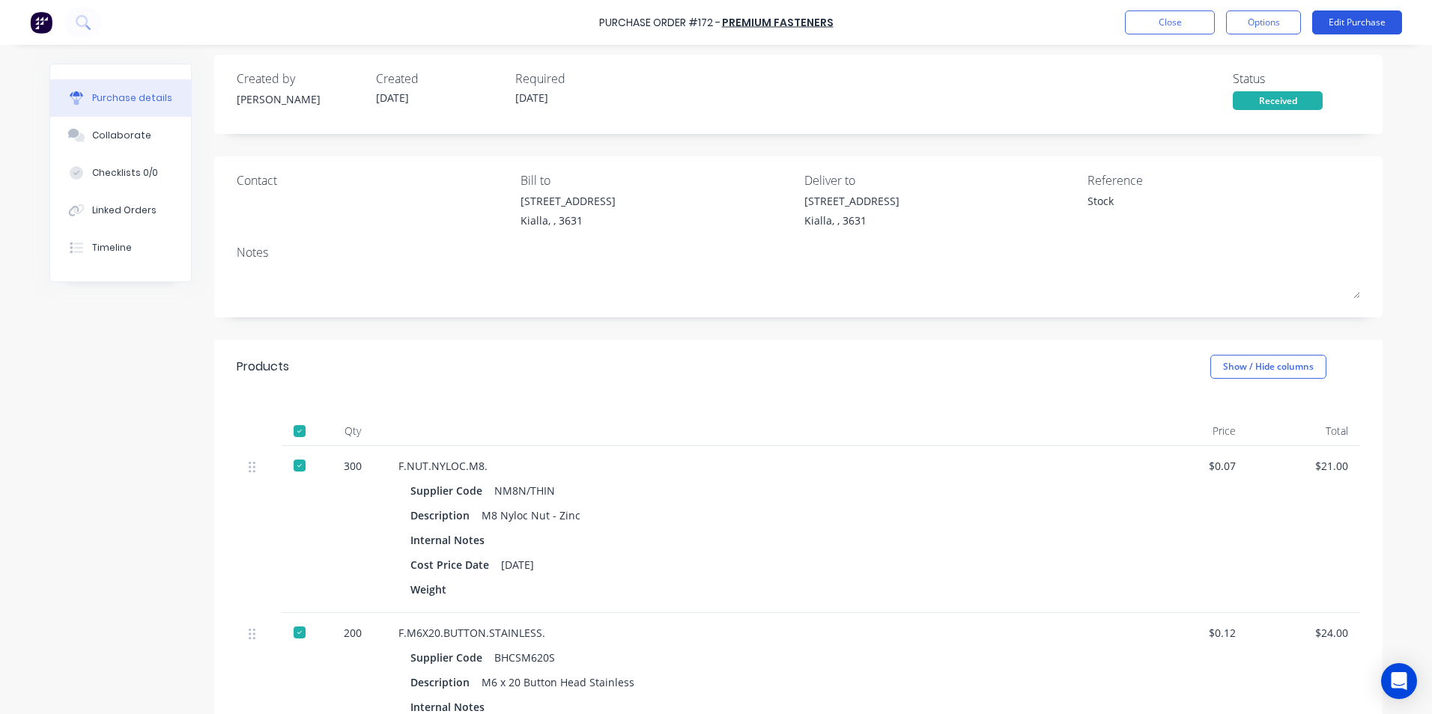
scroll to position [6, 0]
click at [1375, 17] on button "Edit Purchase" at bounding box center [1357, 22] width 90 height 24
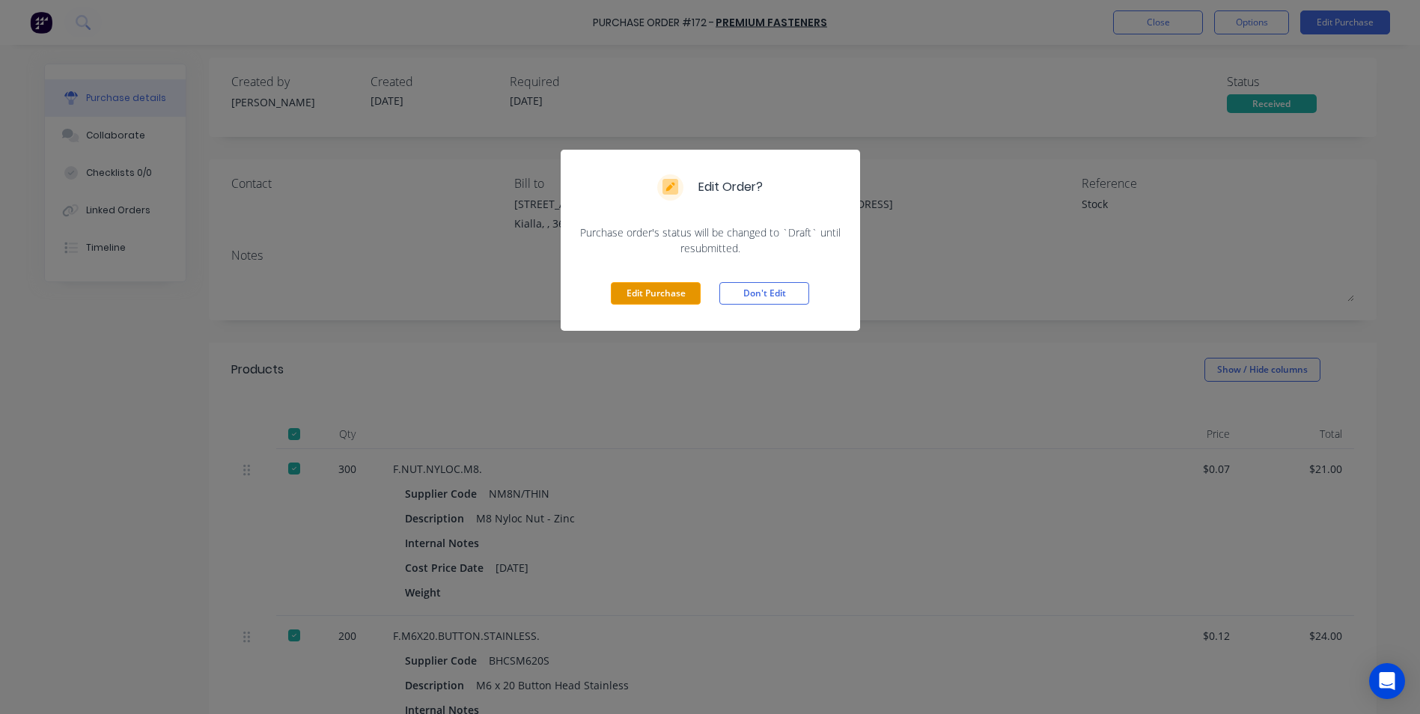
click at [633, 291] on button "Edit Purchase" at bounding box center [656, 293] width 90 height 22
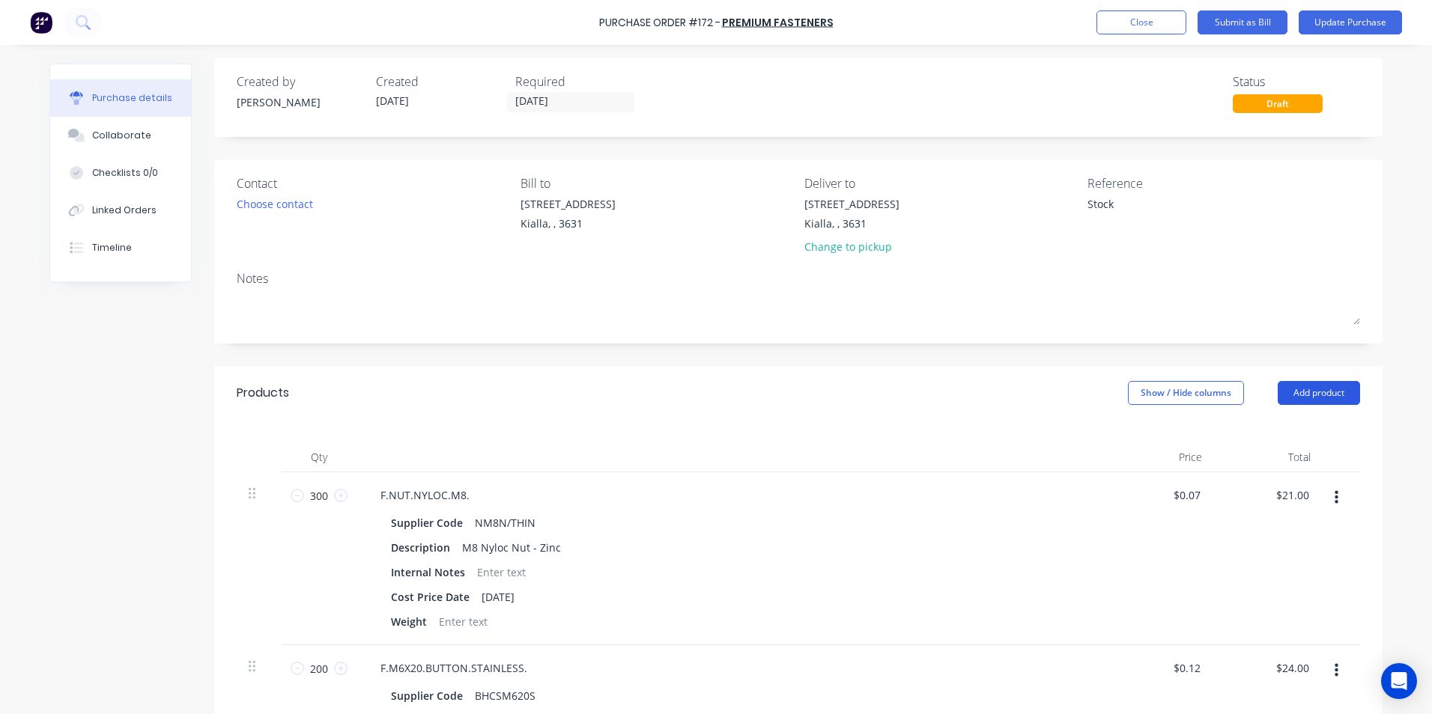
click at [1322, 397] on button "Add product" at bounding box center [1318, 393] width 82 height 24
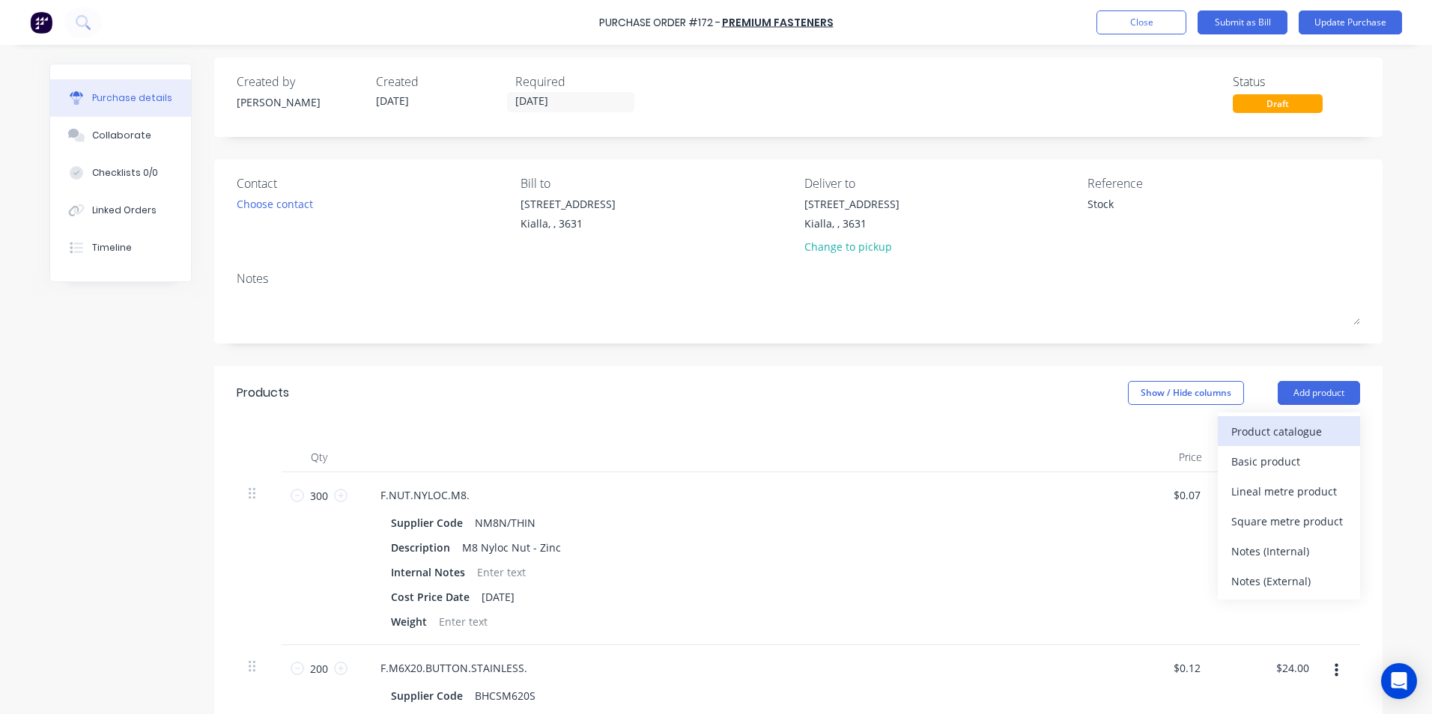
click at [1271, 428] on div "Product catalogue" at bounding box center [1288, 432] width 115 height 22
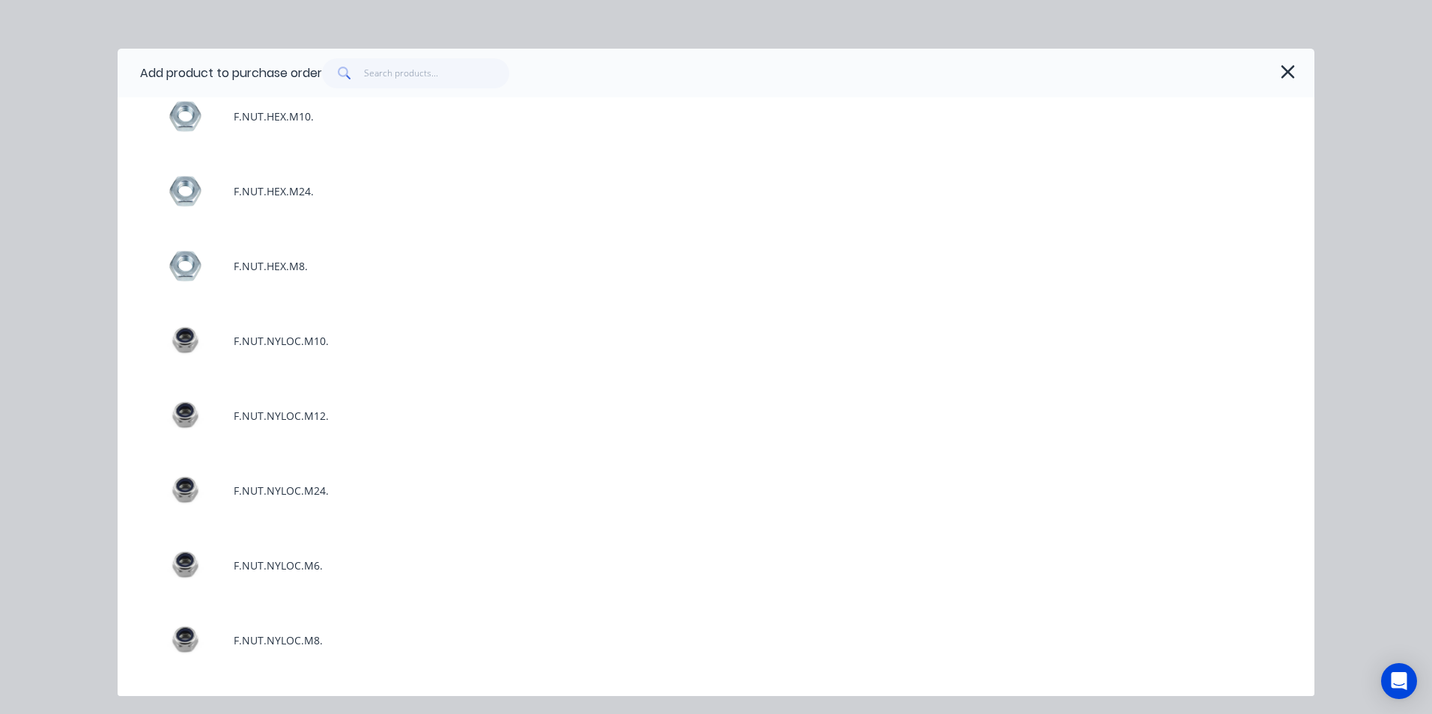
scroll to position [3070, 0]
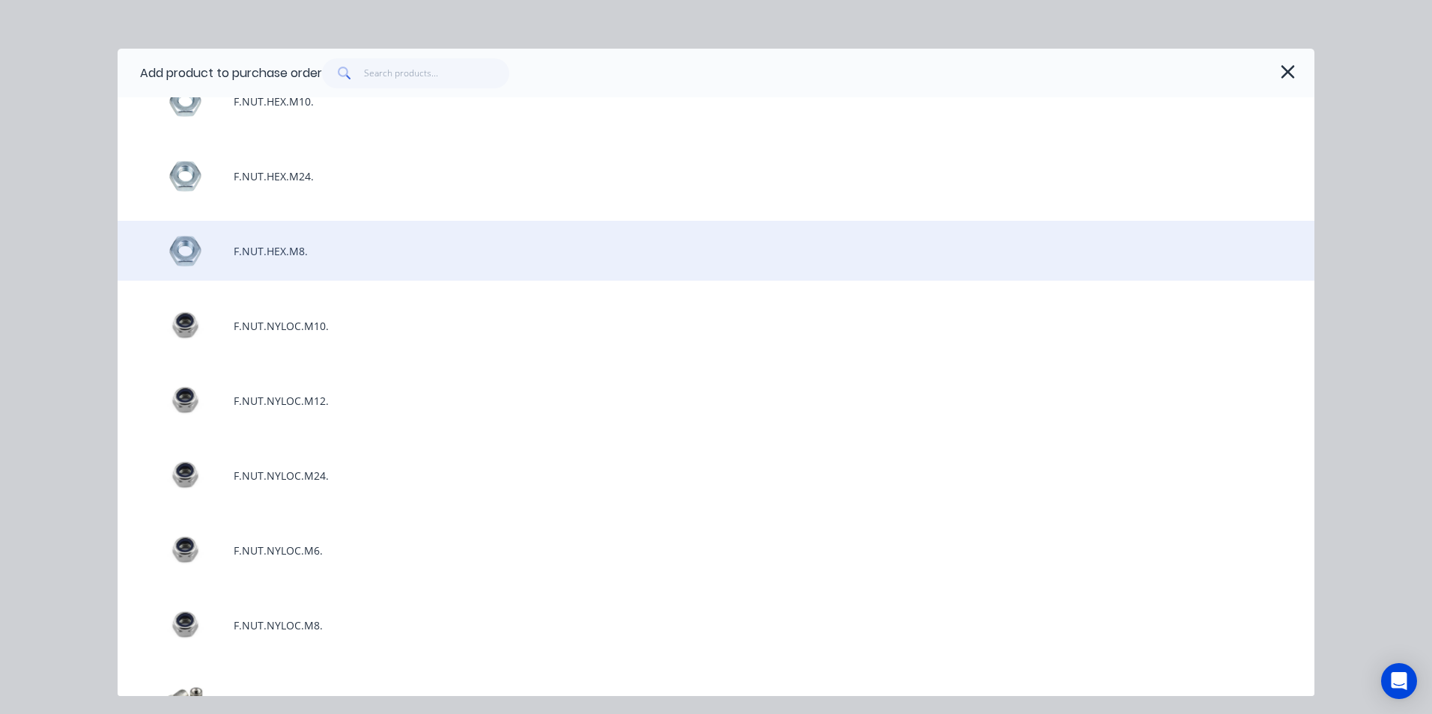
click at [254, 257] on div "F.NUT.HEX.M8." at bounding box center [716, 251] width 1196 height 60
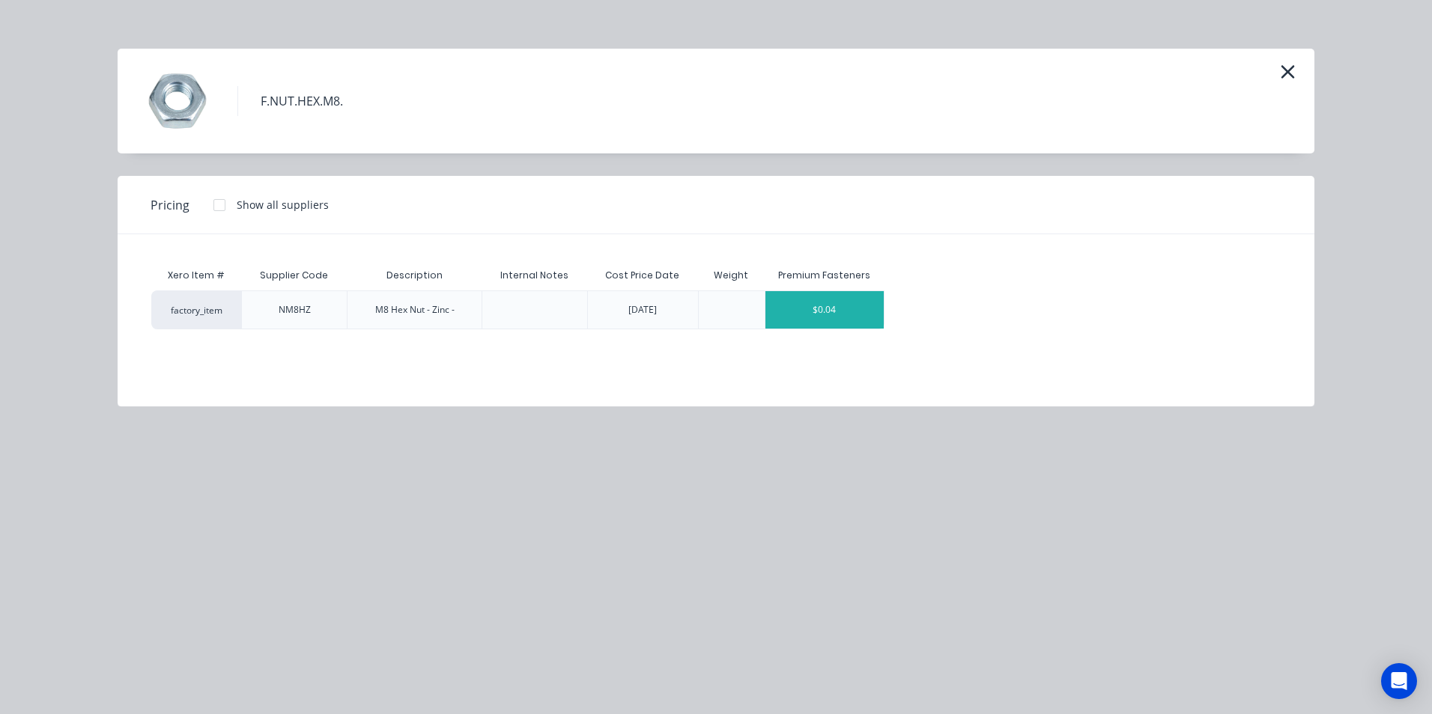
click at [860, 309] on div "$0.04" at bounding box center [824, 309] width 119 height 37
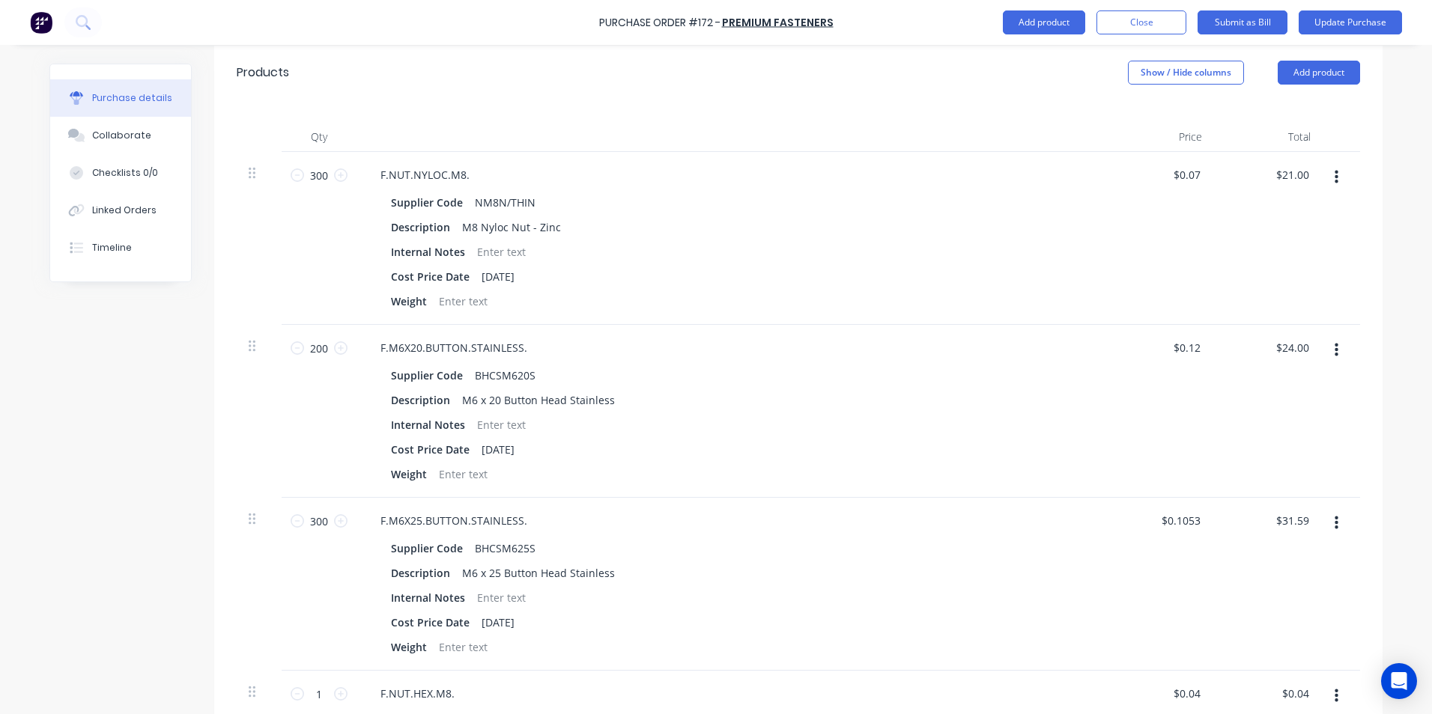
scroll to position [530, 0]
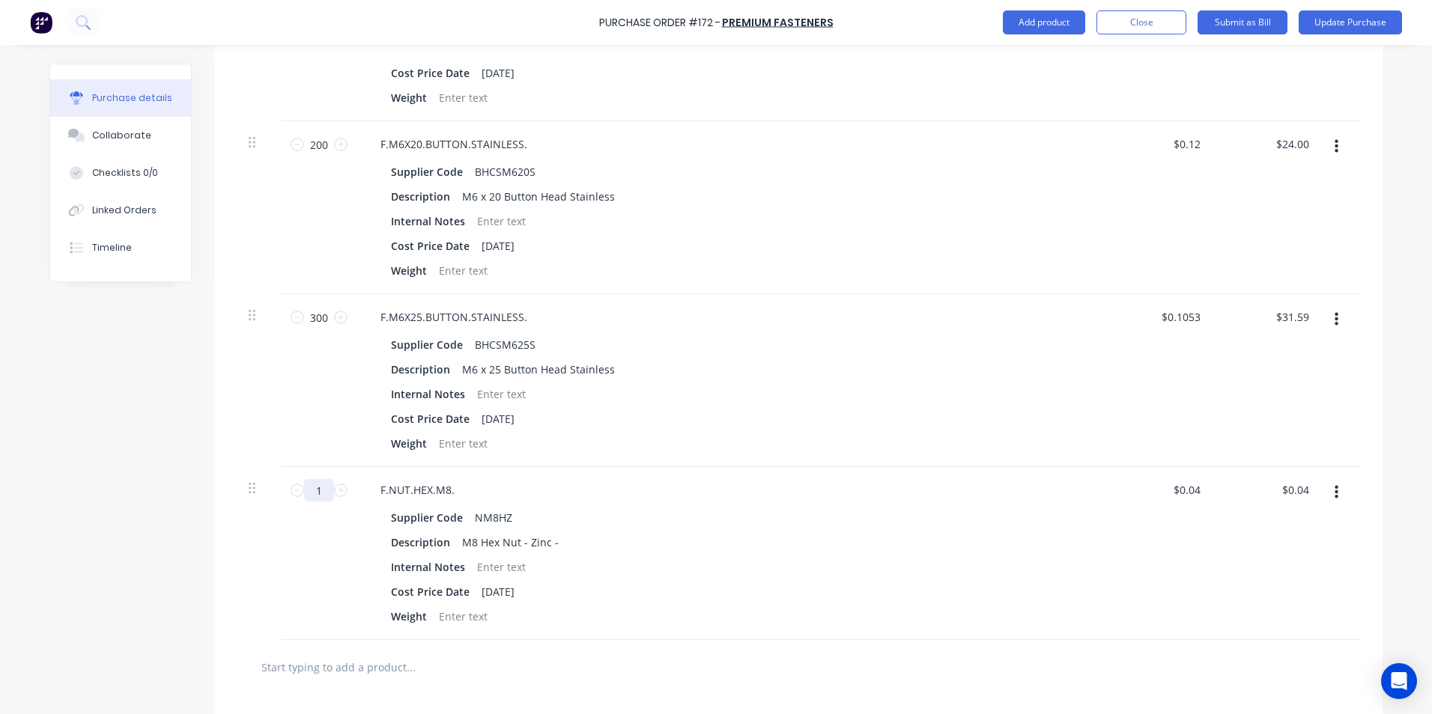
click at [317, 487] on input "1" at bounding box center [319, 490] width 30 height 22
type textarea "x"
type input "3"
type input "$0.12"
type textarea "x"
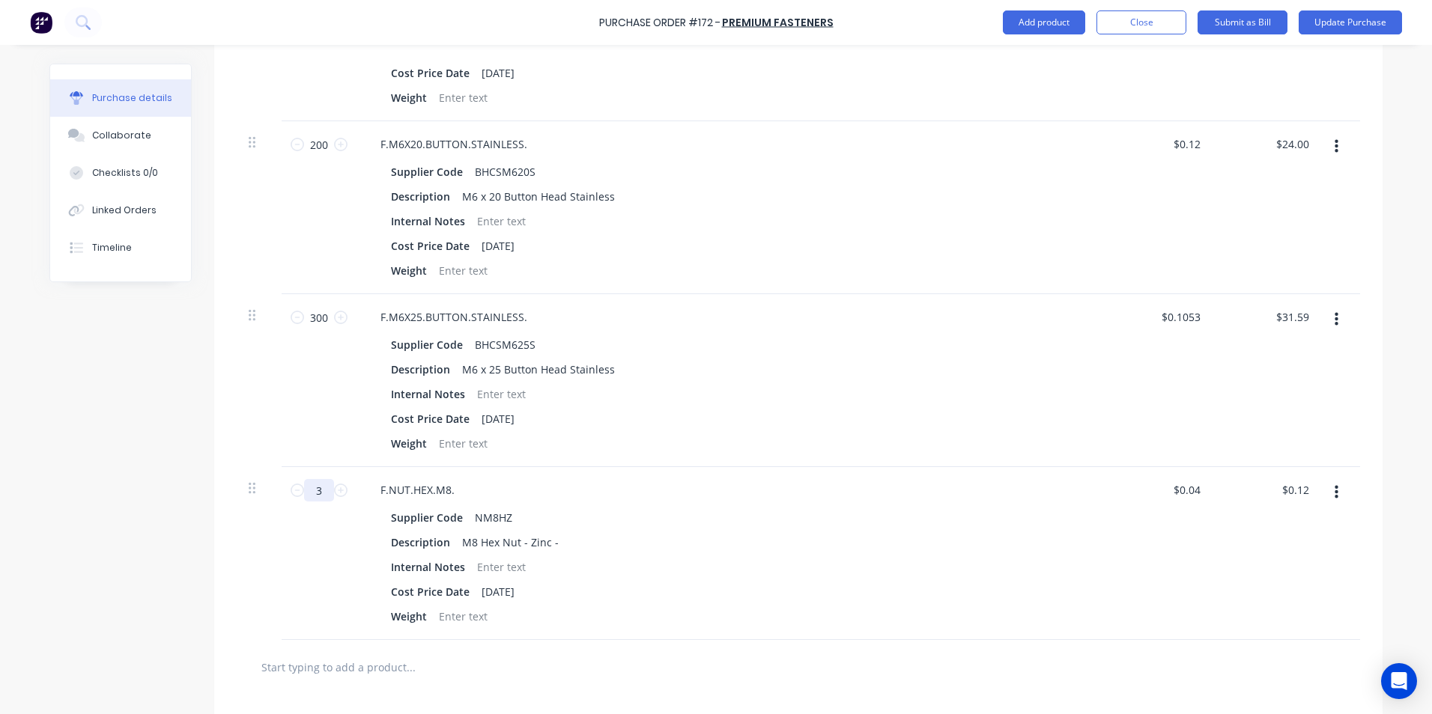
type input "30"
type input "$1.20"
type textarea "x"
type input "300"
type input "$12.00"
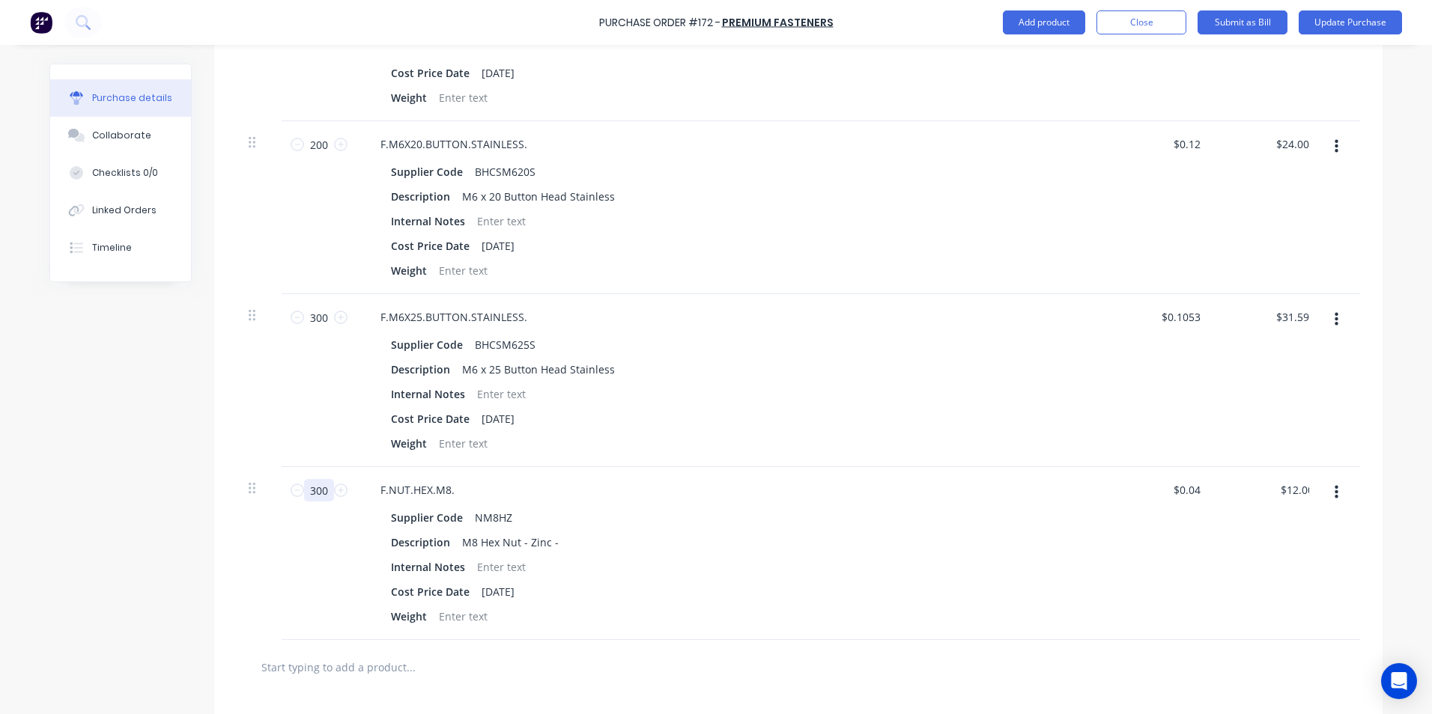
type textarea "x"
type input "300"
click at [734, 574] on div "Internal Notes" at bounding box center [728, 567] width 686 height 22
type textarea "x"
drag, startPoint x: 1304, startPoint y: 489, endPoint x: 1269, endPoint y: 496, distance: 35.2
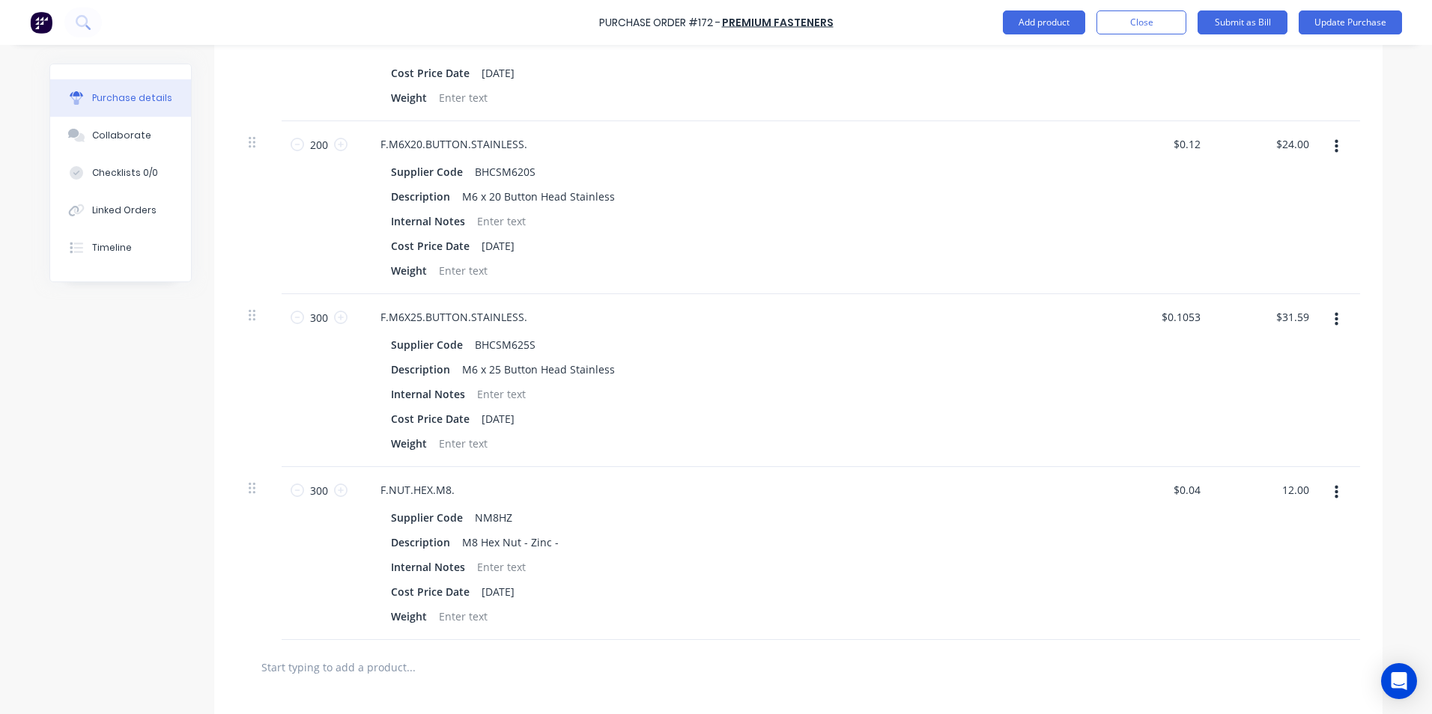
click at [1269, 496] on div "12.00 12.00" at bounding box center [1268, 553] width 109 height 173
type input "10"
type textarea "x"
type input "10.89"
type textarea "x"
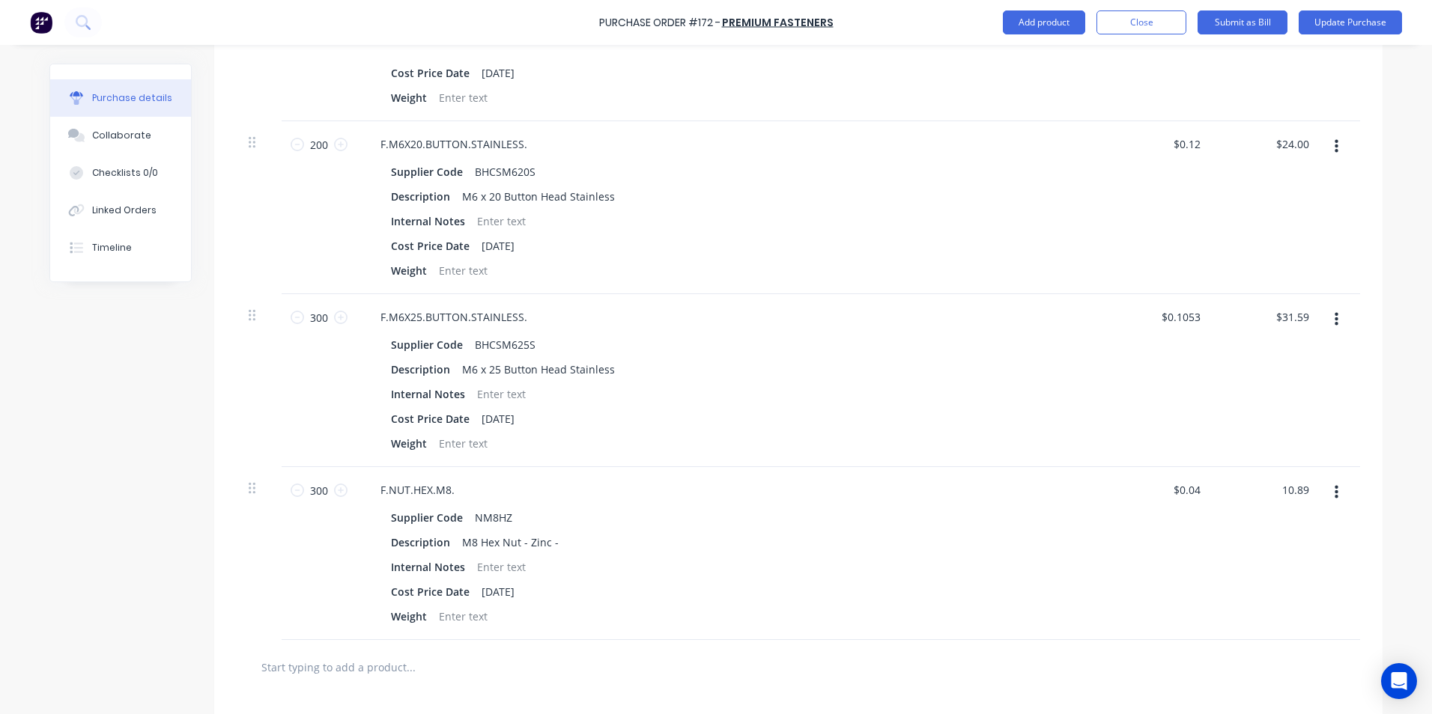
type input "$0.0363"
type input "$10.89"
click at [1199, 559] on div "$0.0363 $0.0363" at bounding box center [1159, 553] width 109 height 173
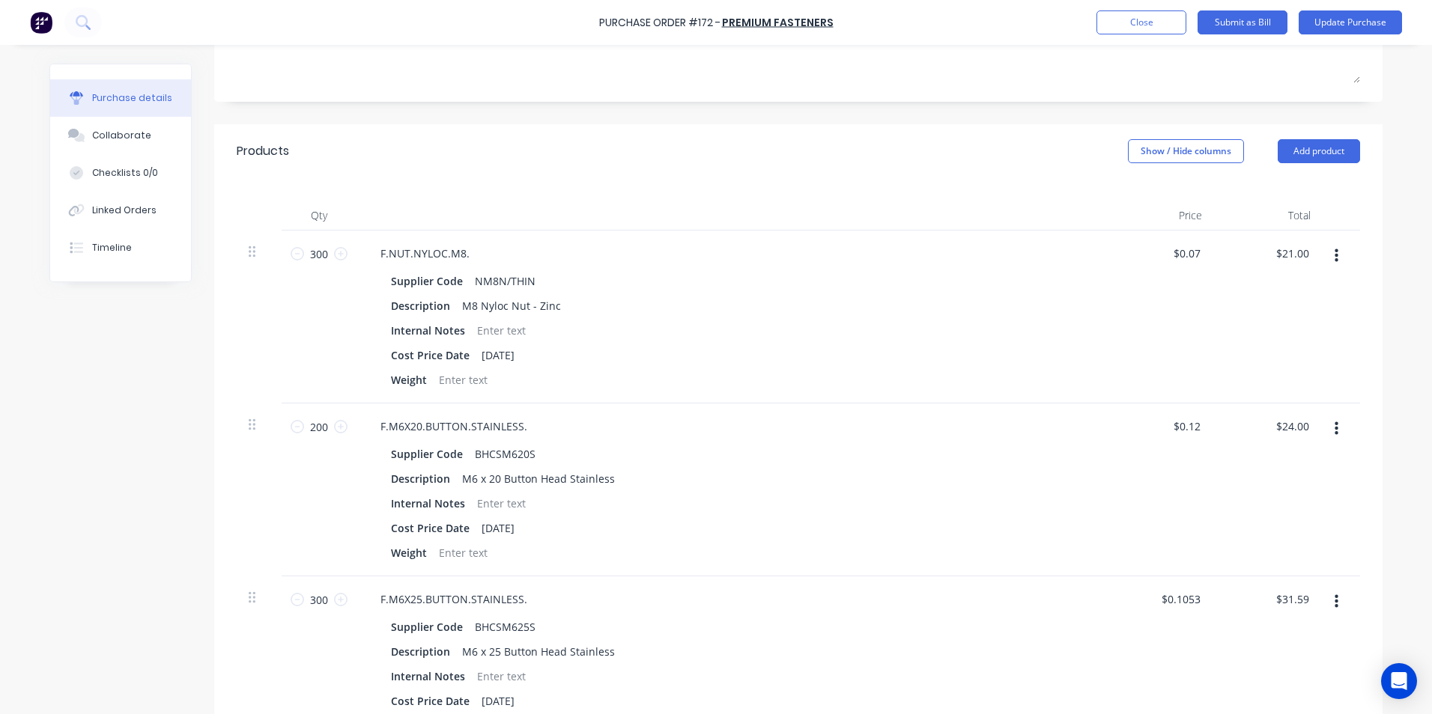
scroll to position [0, 0]
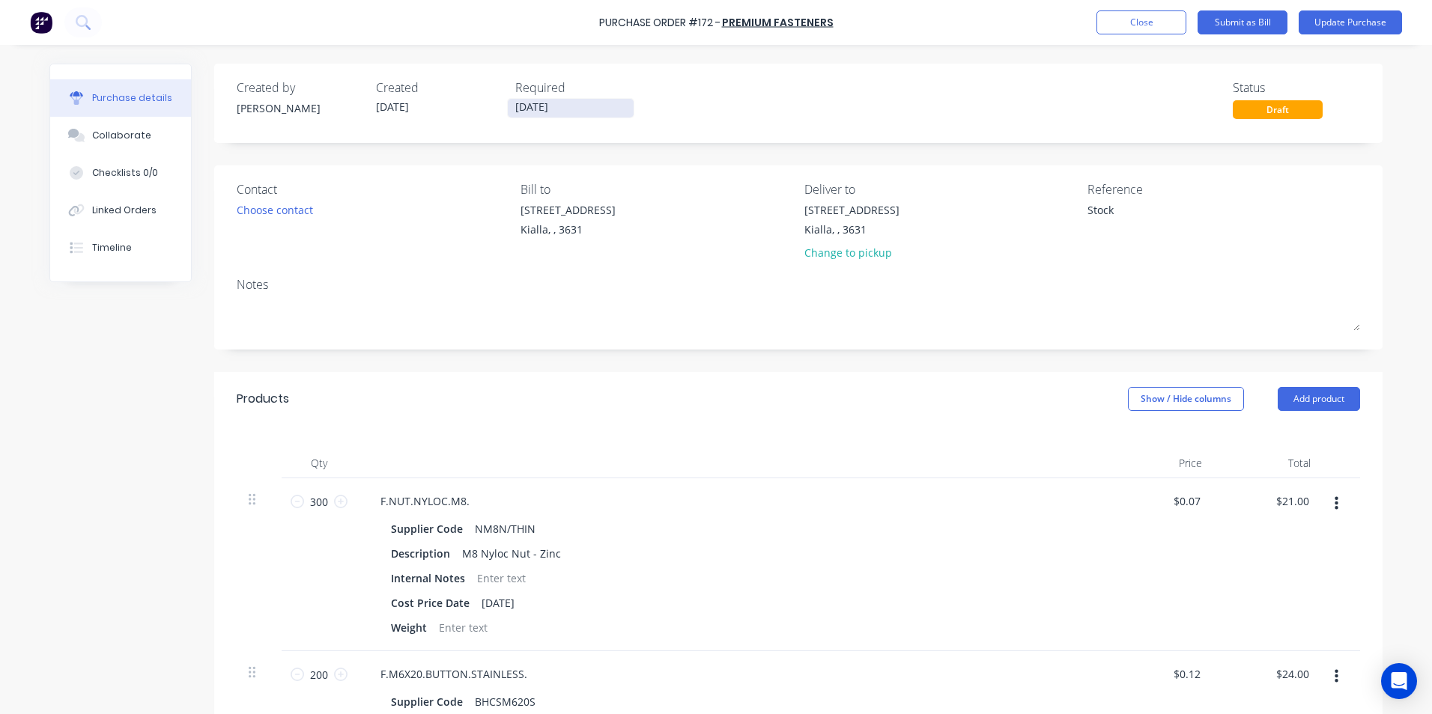
click at [563, 107] on input "[DATE]" at bounding box center [571, 108] width 126 height 19
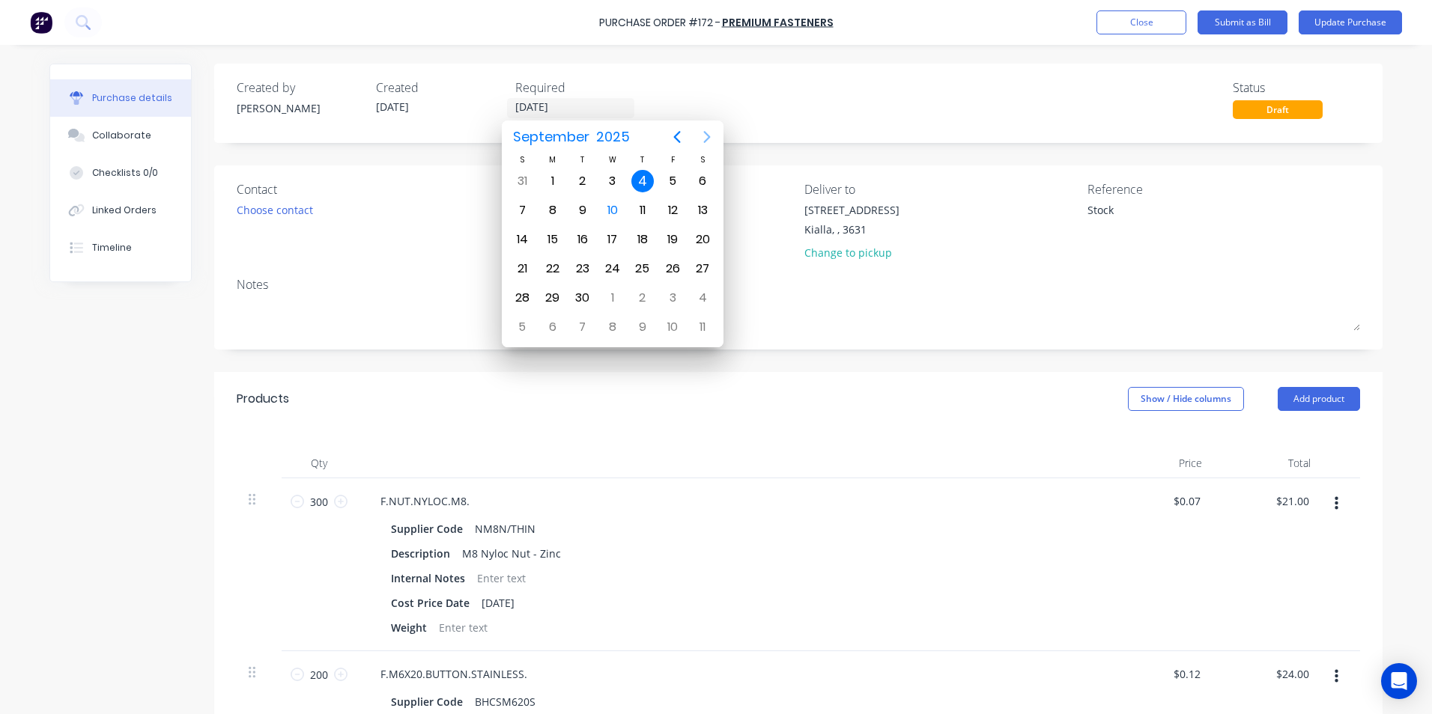
click at [708, 136] on icon "Next page" at bounding box center [707, 137] width 7 height 12
click at [707, 270] on div "25" at bounding box center [702, 269] width 22 height 22
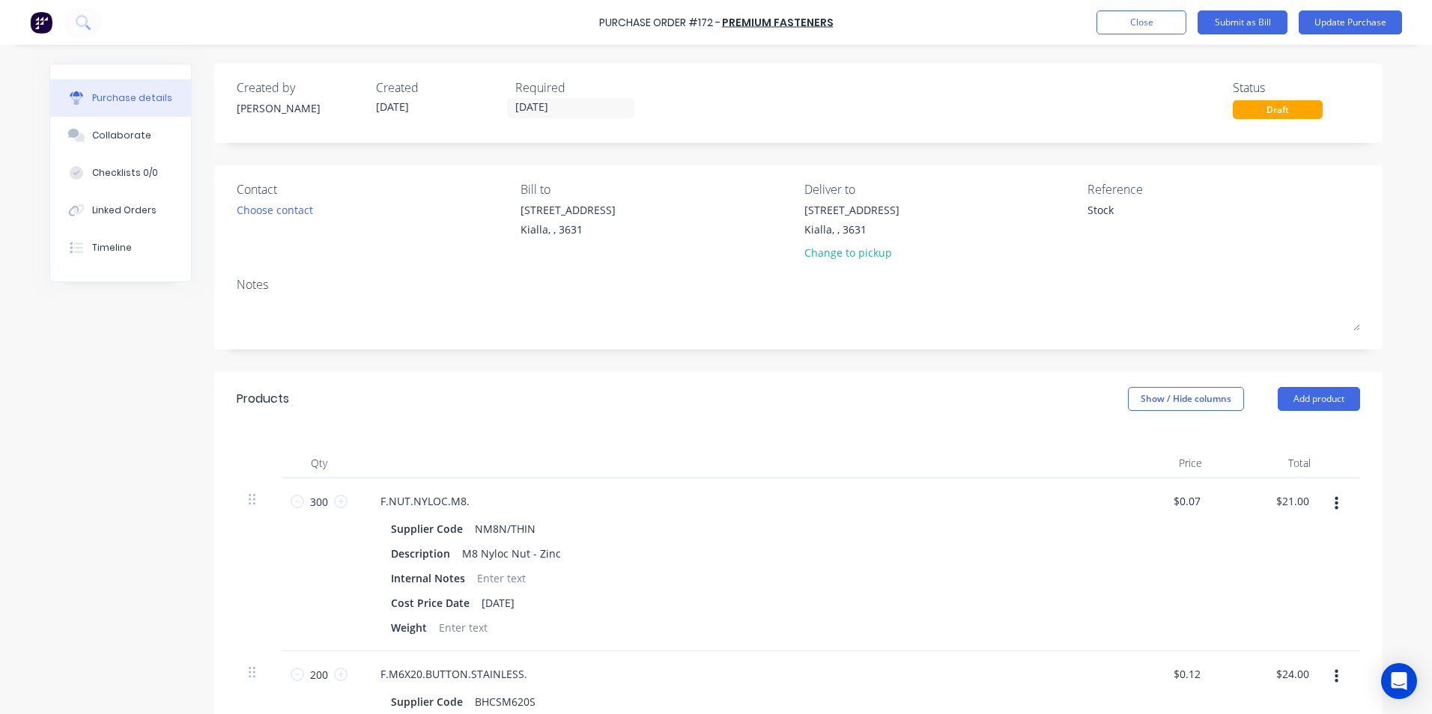
type textarea "x"
type input "[DATE]"
click at [1108, 210] on textarea "Stock" at bounding box center [1180, 219] width 187 height 34
type textarea "x"
type textarea "S"
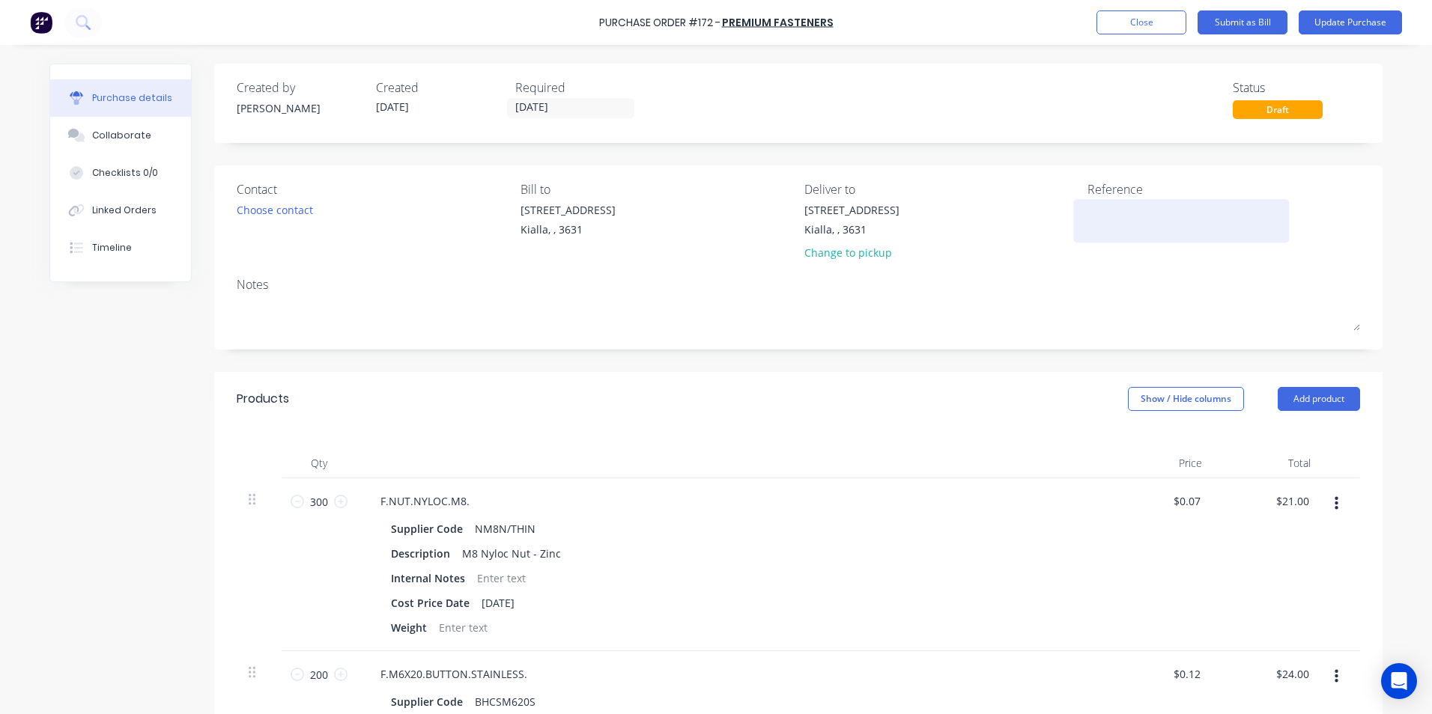
type textarea "S"
type textarea "x"
type textarea "SI-000"
type textarea "x"
type textarea "SI-00013"
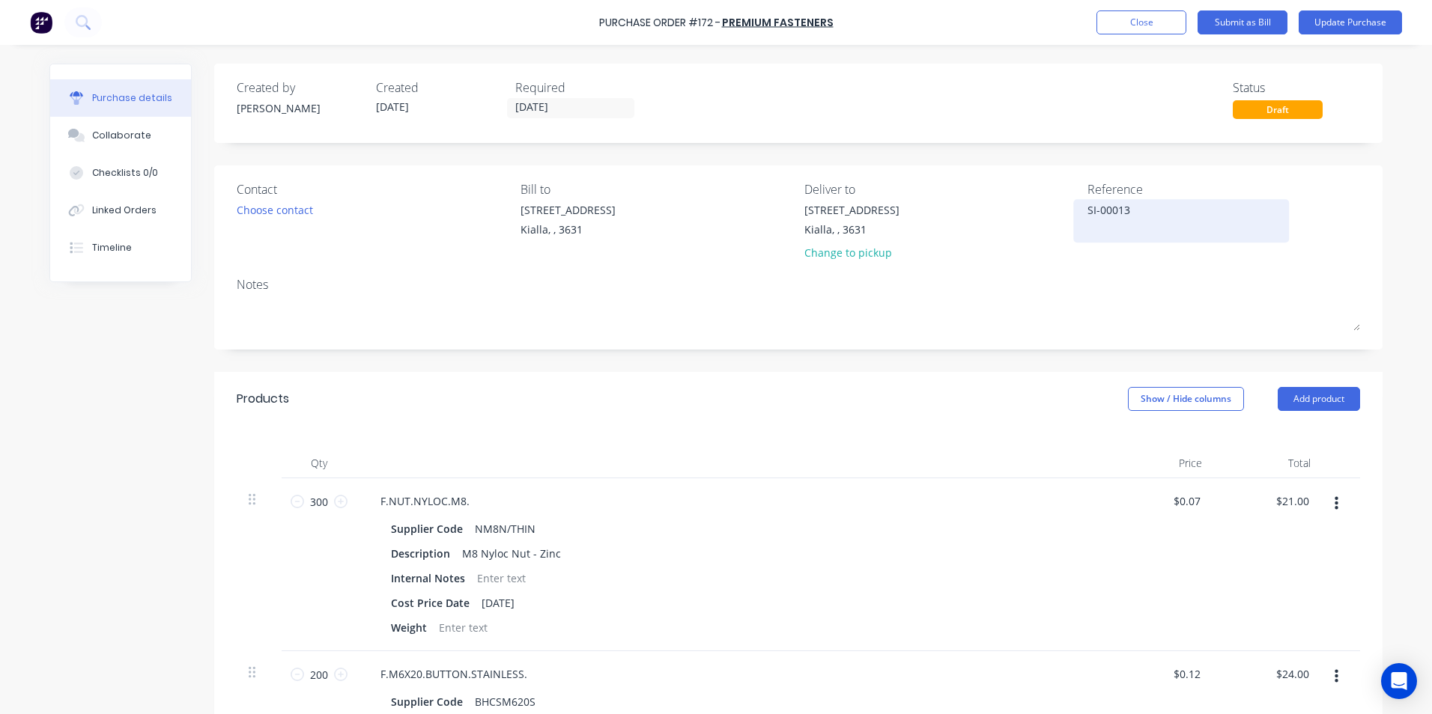
type textarea "x"
type textarea "SI-000136"
type textarea "x"
type textarea "SI-0001365"
type textarea "x"
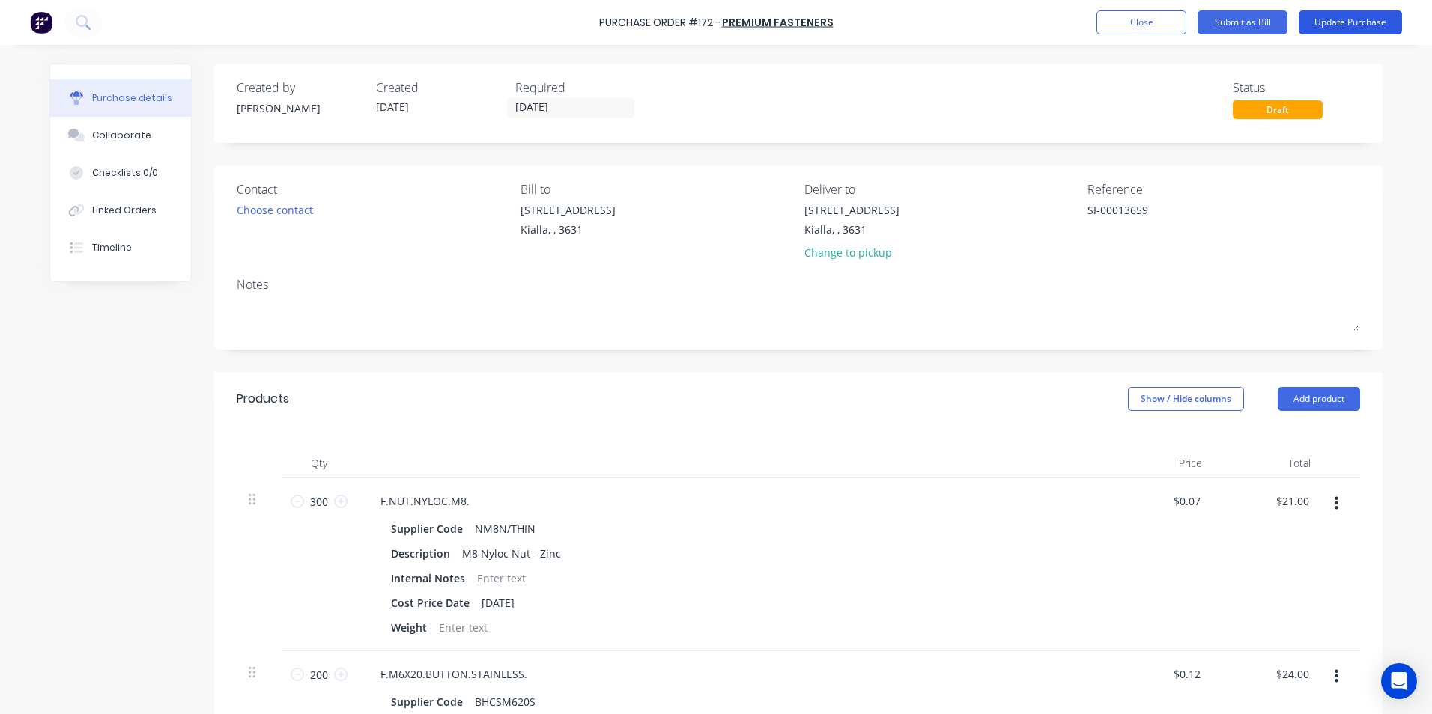
type textarea "SI-00013659"
type textarea "x"
type textarea "SI-00013659"
click at [1365, 26] on button "Update Purchase" at bounding box center [1349, 22] width 103 height 24
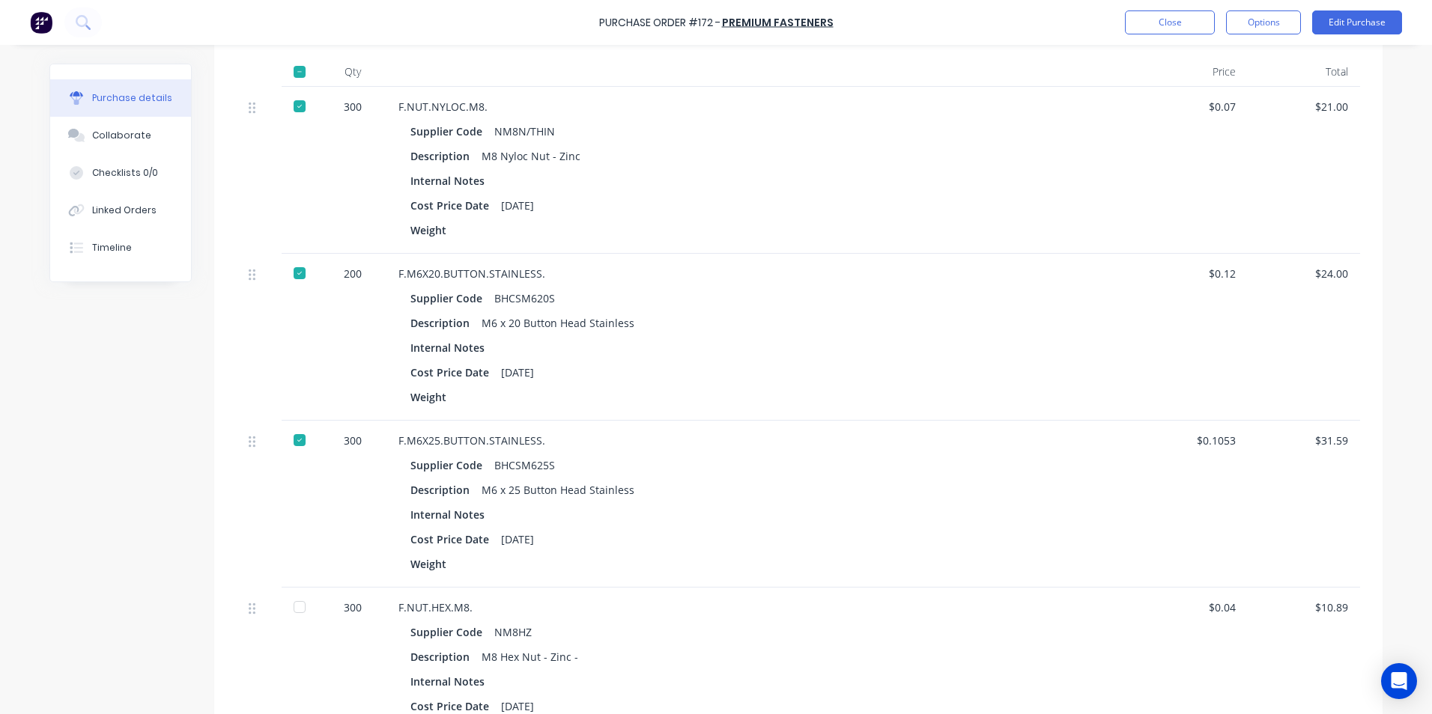
scroll to position [374, 0]
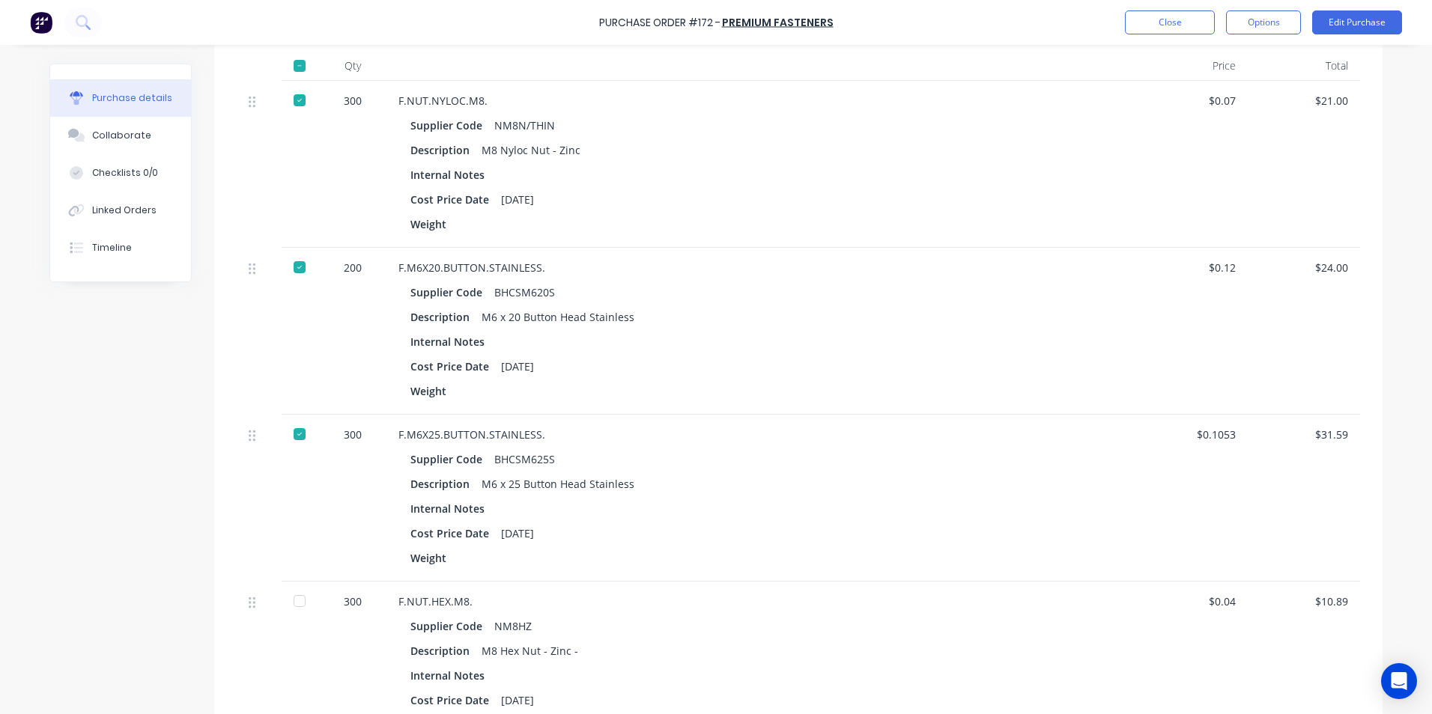
click at [297, 601] on div at bounding box center [300, 601] width 30 height 30
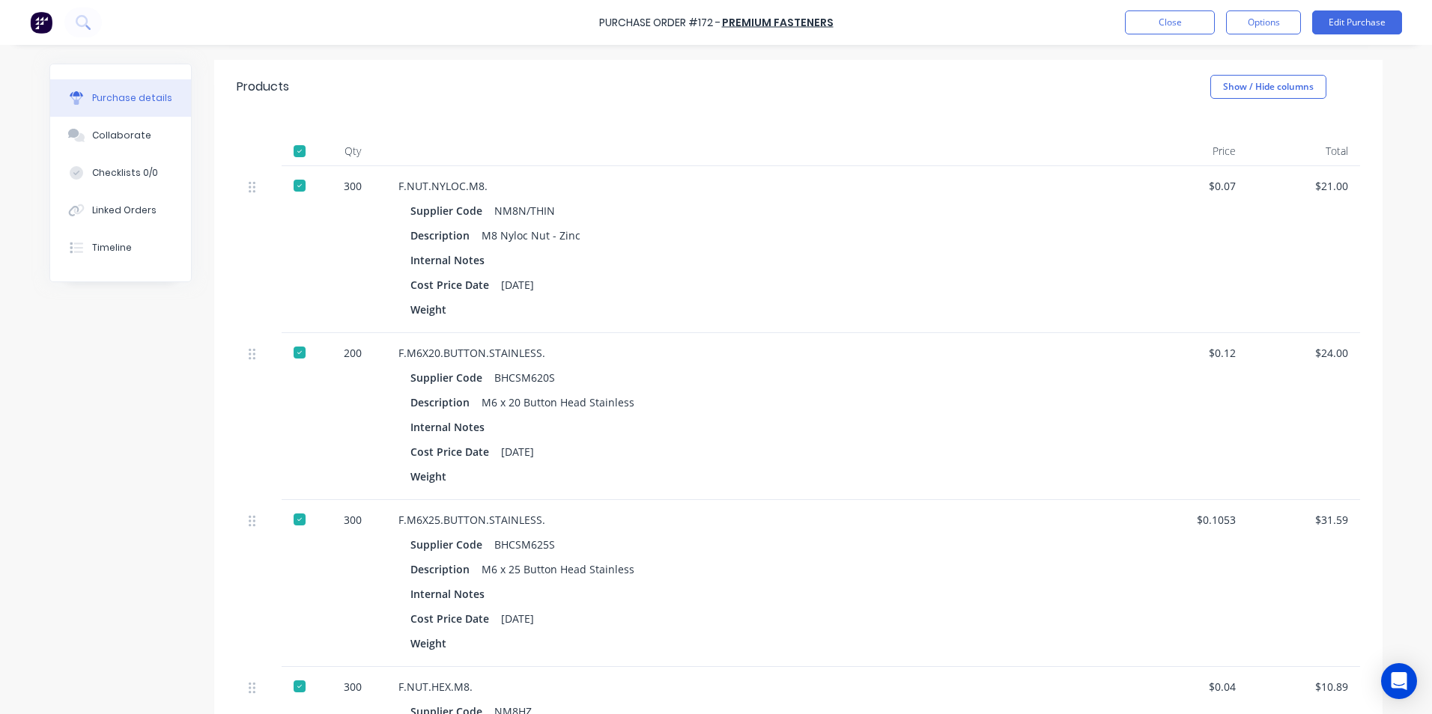
scroll to position [0, 0]
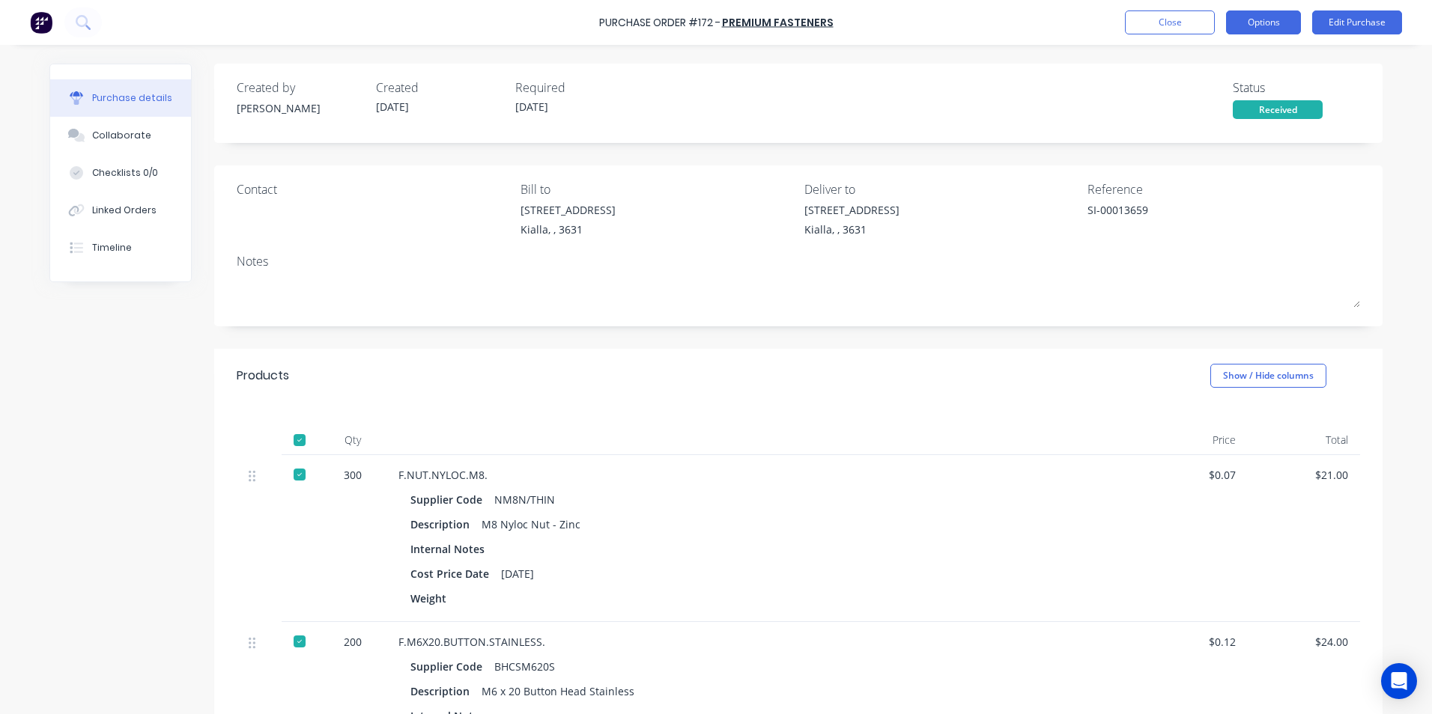
click at [1262, 24] on button "Options" at bounding box center [1263, 22] width 75 height 24
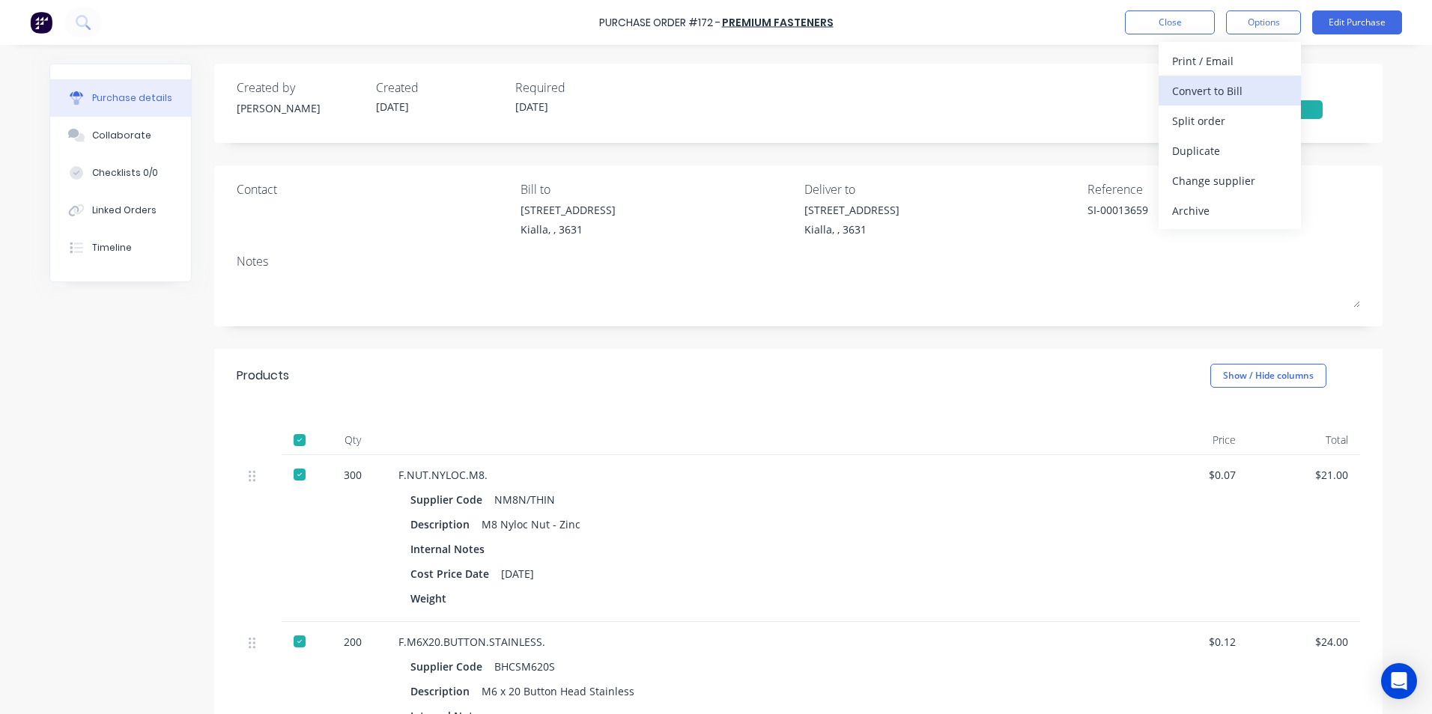
click at [1216, 91] on div "Convert to Bill" at bounding box center [1229, 91] width 115 height 22
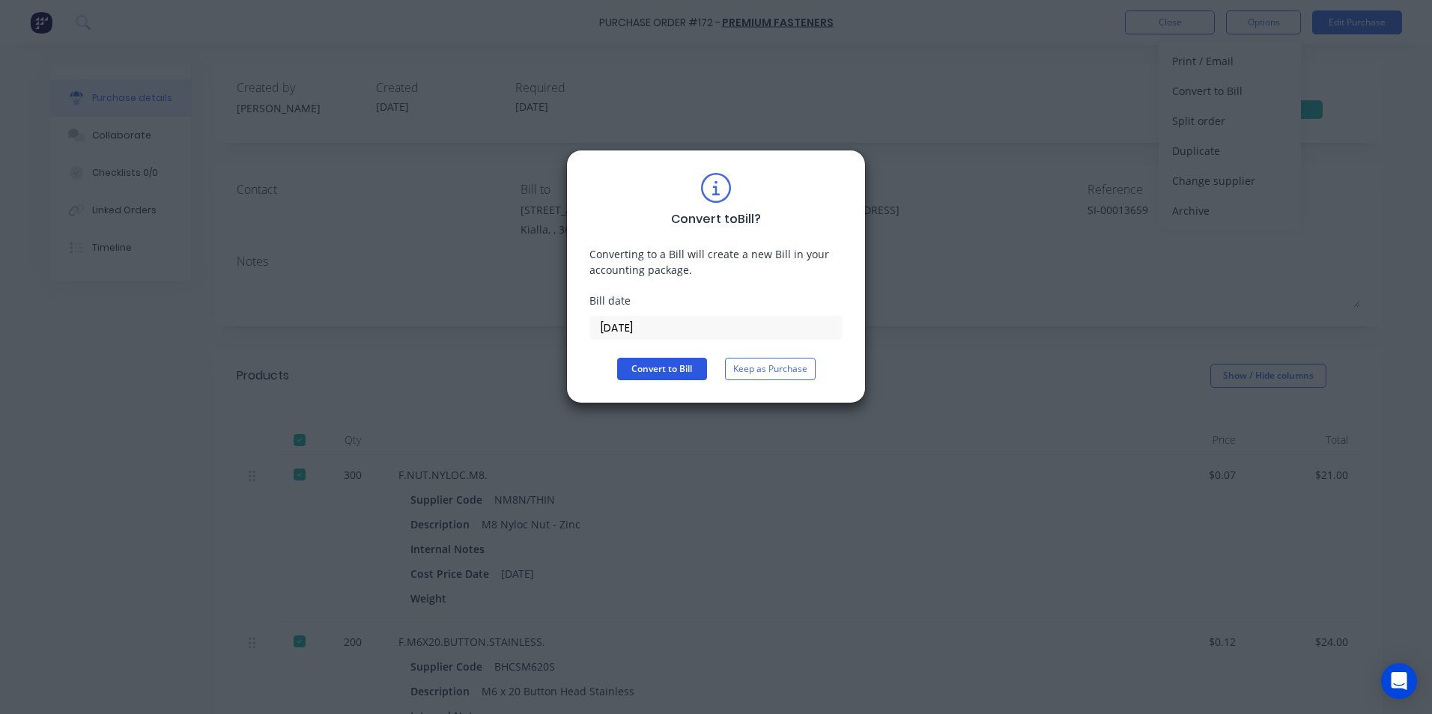
click at [699, 371] on button "Convert to Bill" at bounding box center [662, 369] width 90 height 22
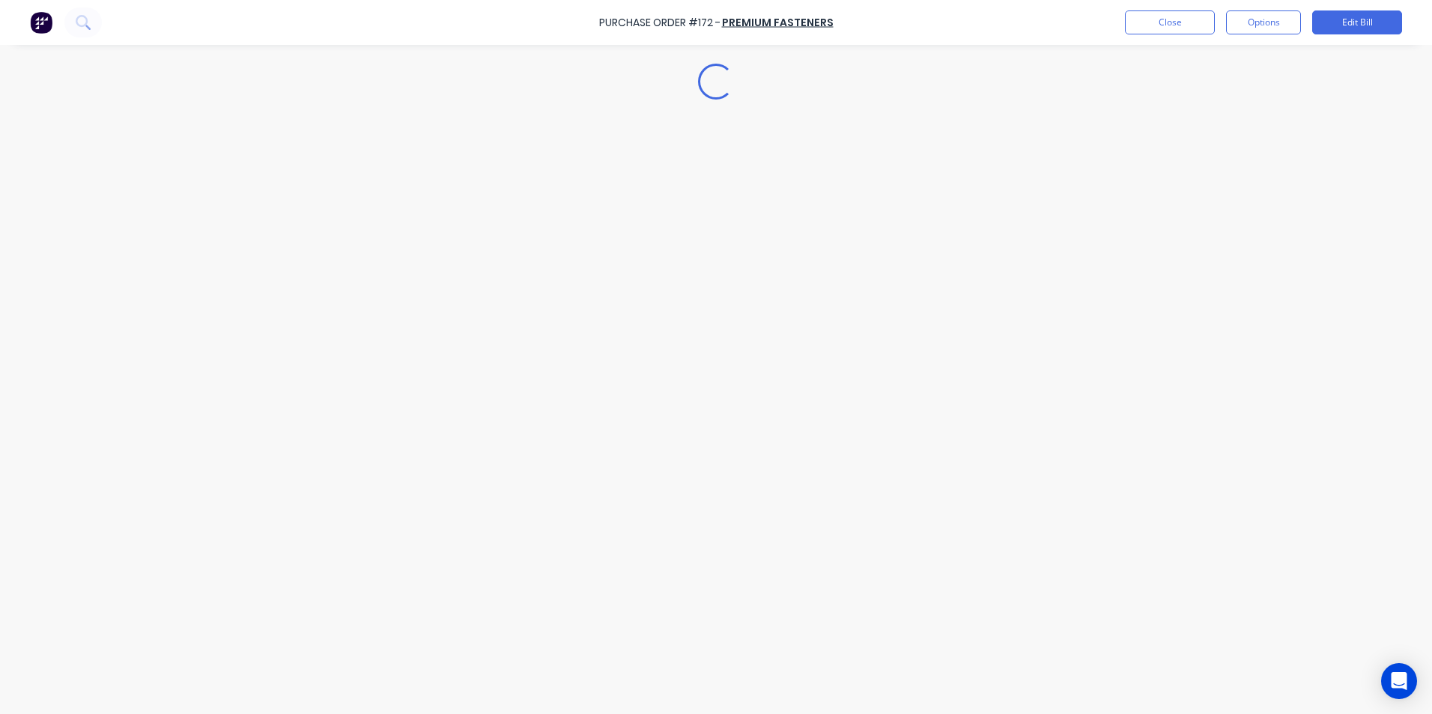
type textarea "x"
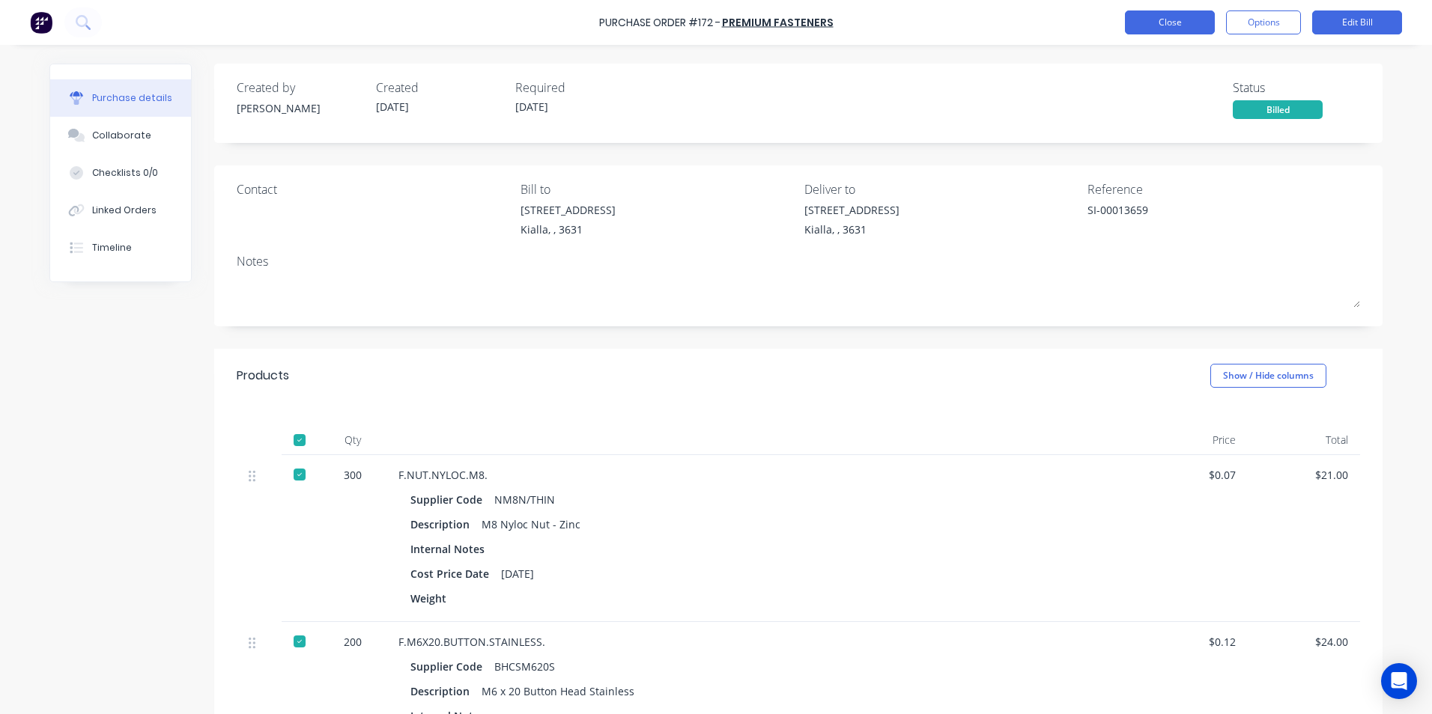
click at [1159, 18] on button "Close" at bounding box center [1170, 22] width 90 height 24
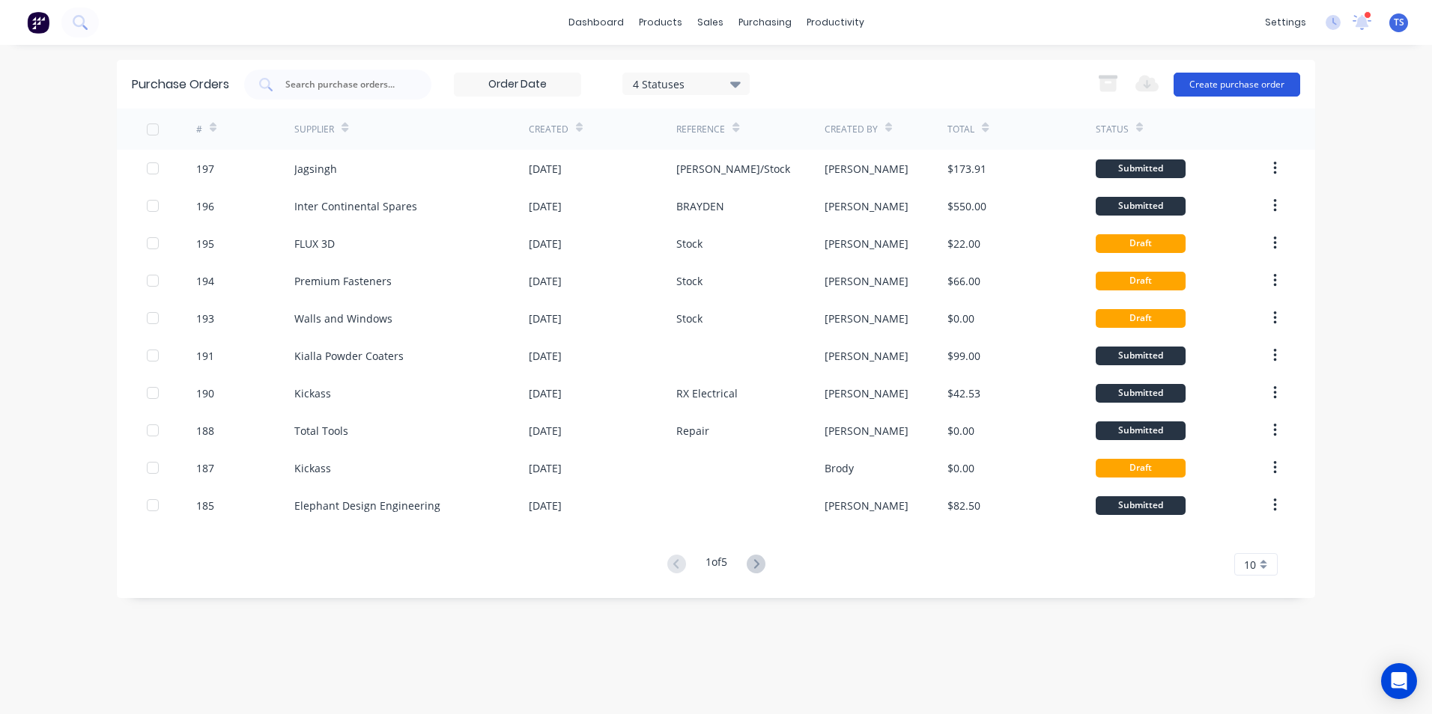
click at [1222, 85] on button "Create purchase order" at bounding box center [1236, 85] width 127 height 24
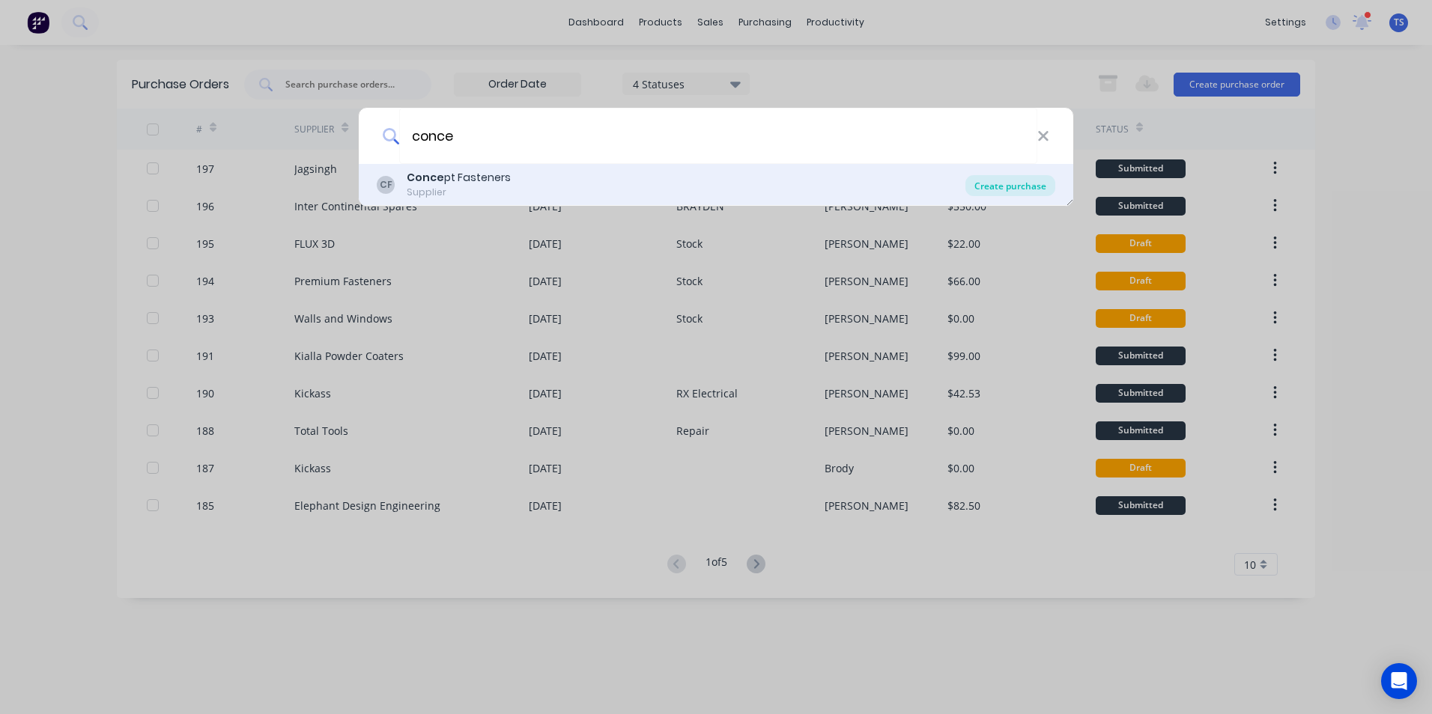
type input "conce"
click at [993, 184] on div "Create purchase" at bounding box center [1010, 185] width 90 height 21
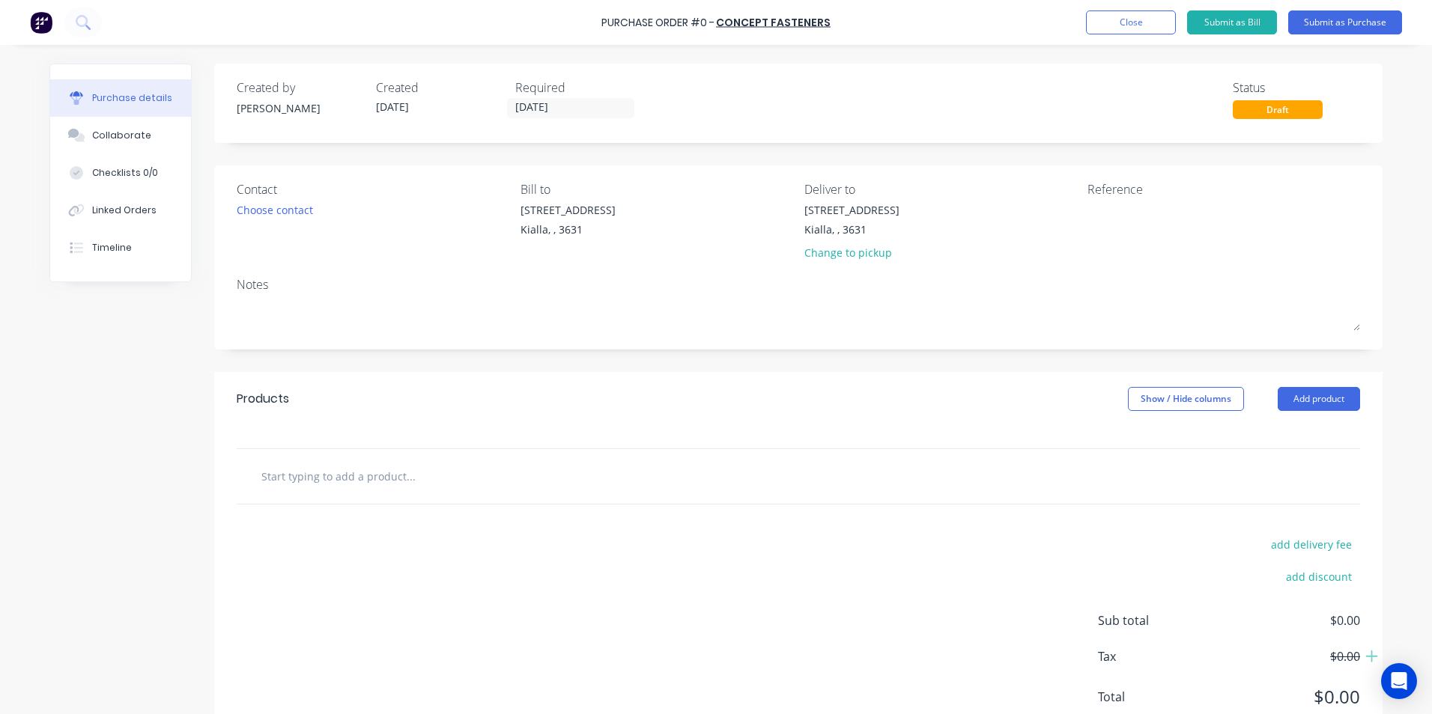
click at [317, 482] on input "text" at bounding box center [410, 476] width 299 height 30
click at [1324, 401] on button "Add product" at bounding box center [1318, 399] width 82 height 24
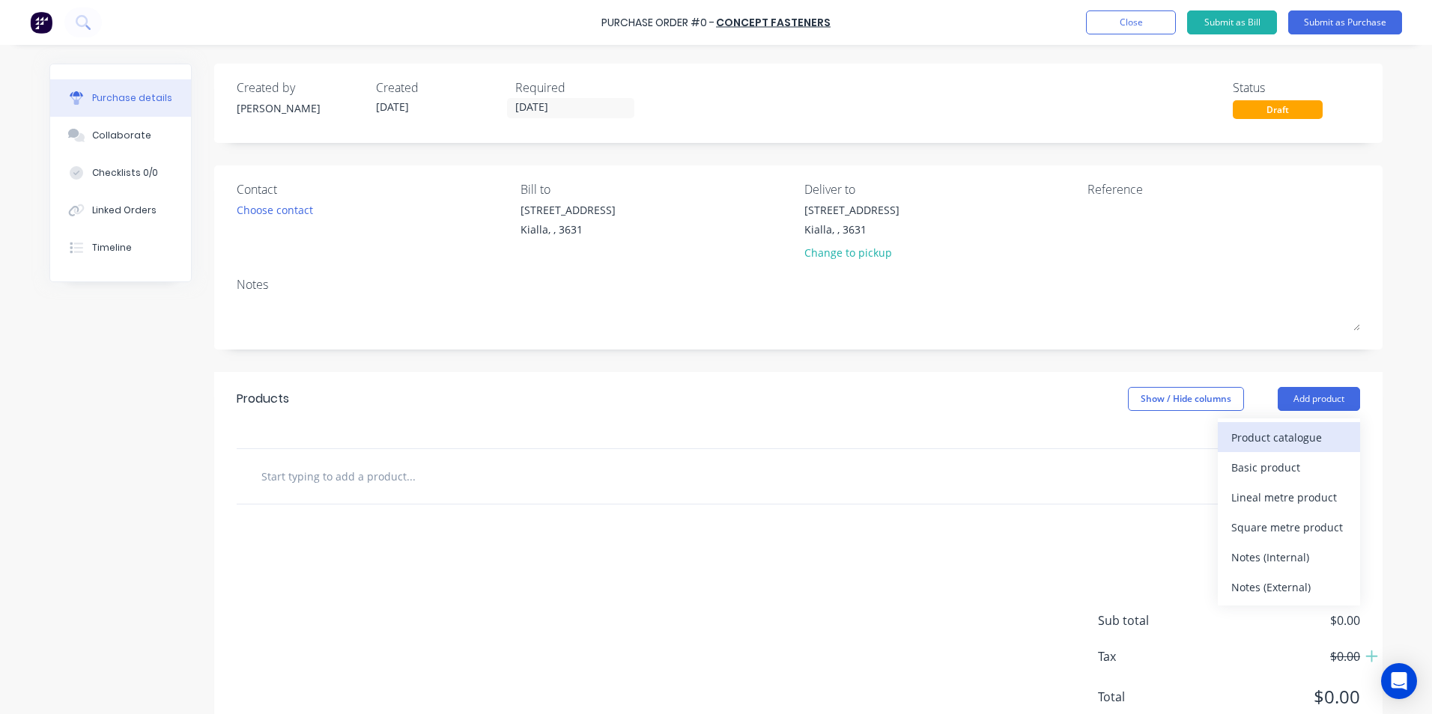
click at [1283, 440] on div "Product catalogue" at bounding box center [1288, 438] width 115 height 22
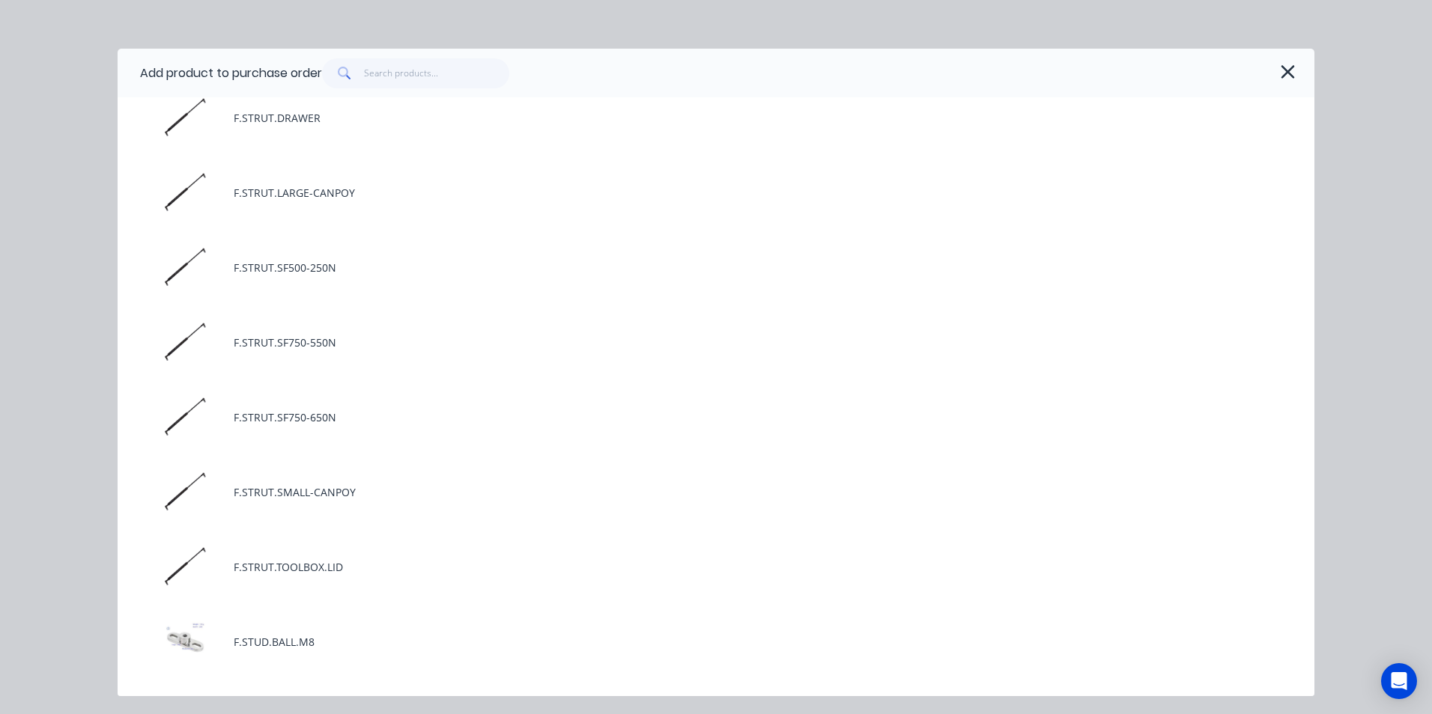
scroll to position [599, 0]
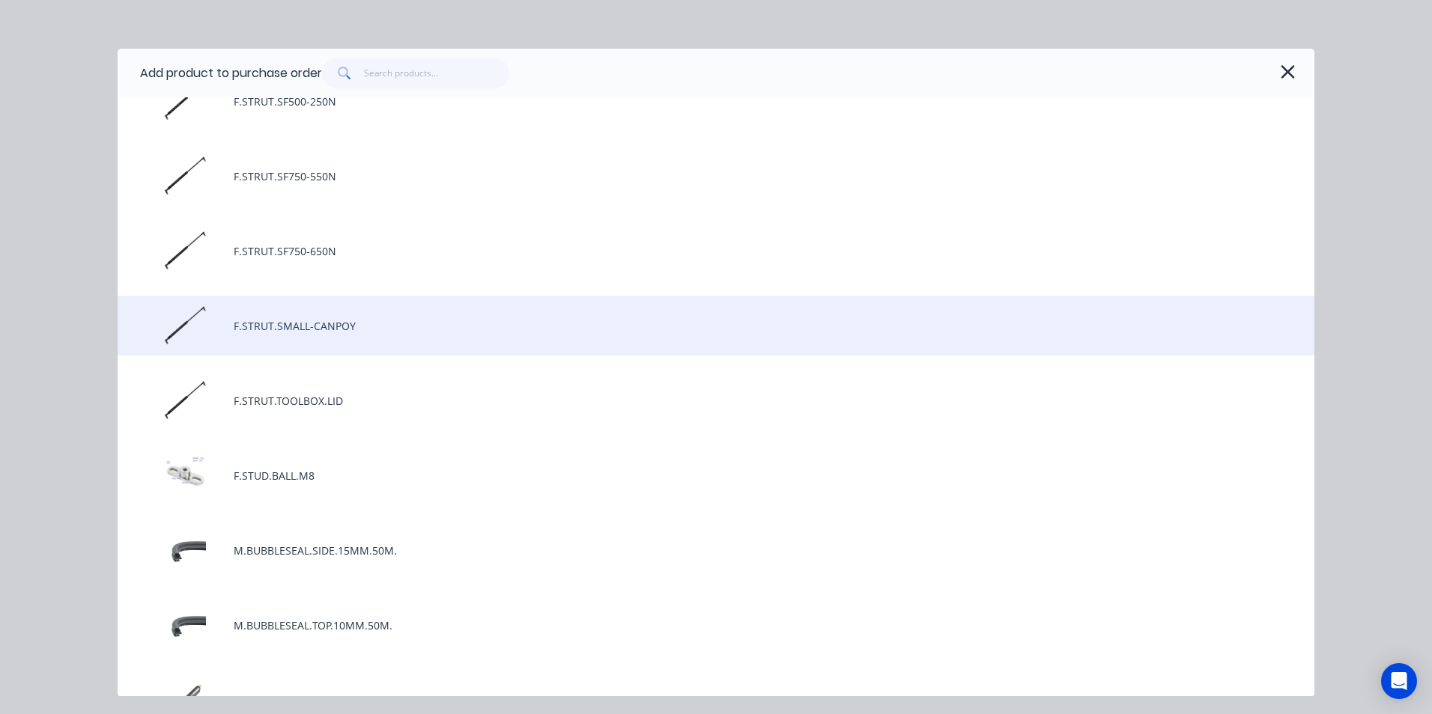
click at [294, 327] on div "F.STRUT.SMALL-CANPOY" at bounding box center [716, 326] width 1196 height 60
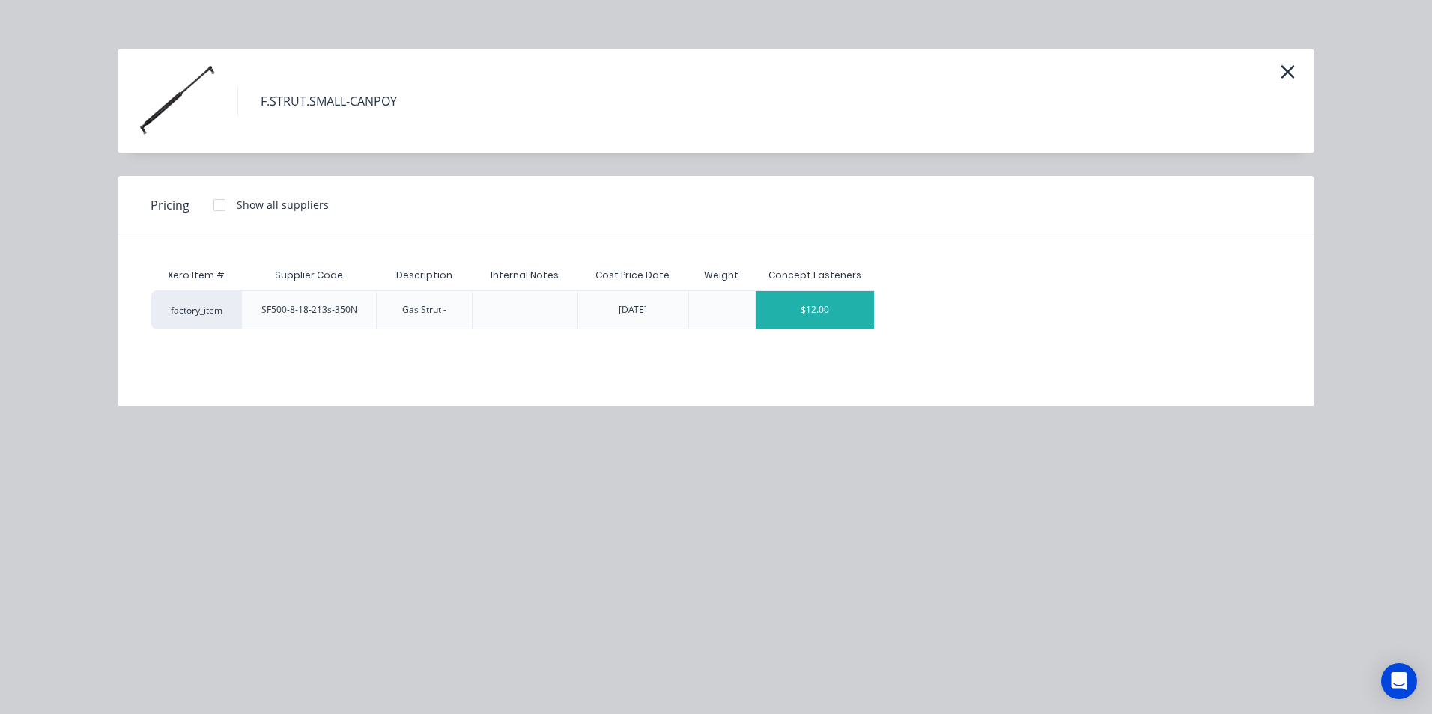
click at [857, 308] on div "$12.00" at bounding box center [814, 309] width 119 height 37
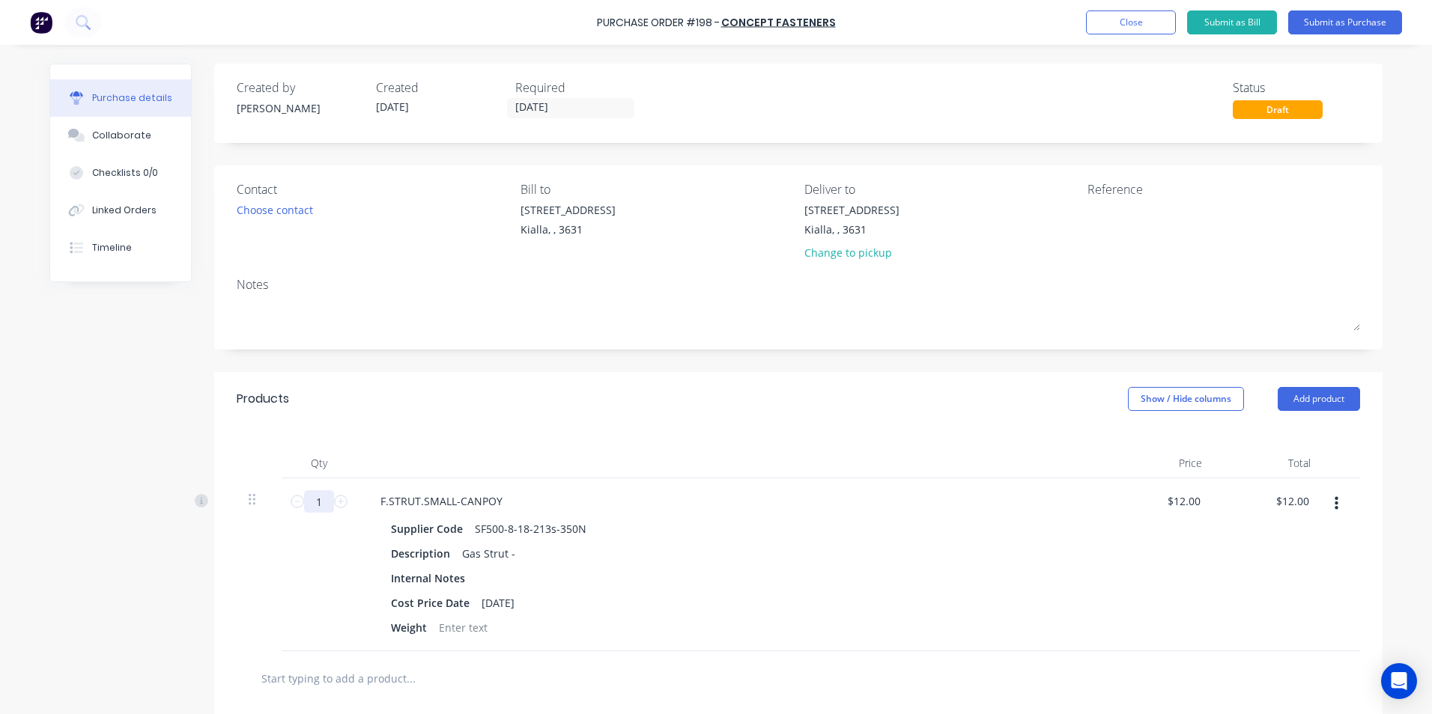
click at [317, 502] on input "1" at bounding box center [319, 501] width 30 height 22
type input "2"
type input "$24.00"
type input "20"
type input "$240.00"
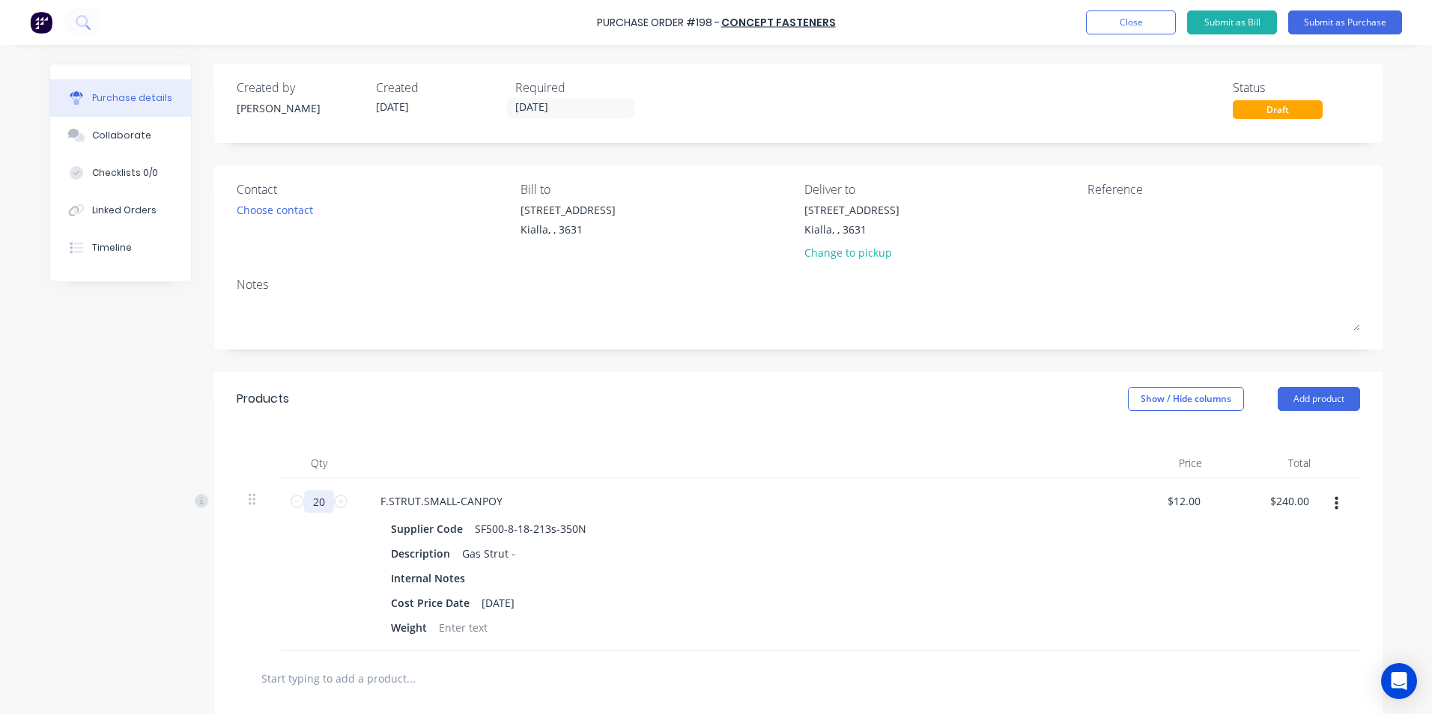
type input "20"
click at [771, 552] on div "Description Gas Strut -" at bounding box center [728, 554] width 686 height 22
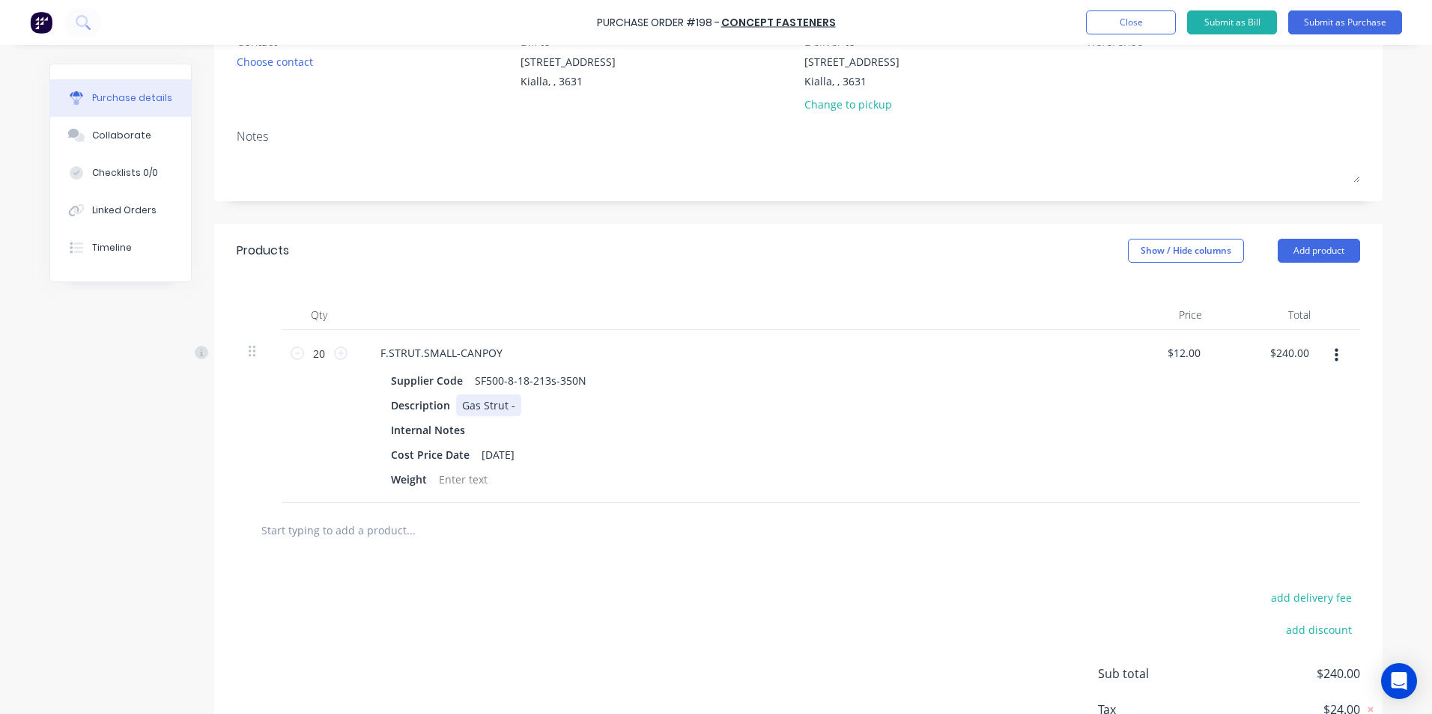
scroll to position [150, 0]
click at [1319, 249] on button "Add product" at bounding box center [1318, 249] width 82 height 24
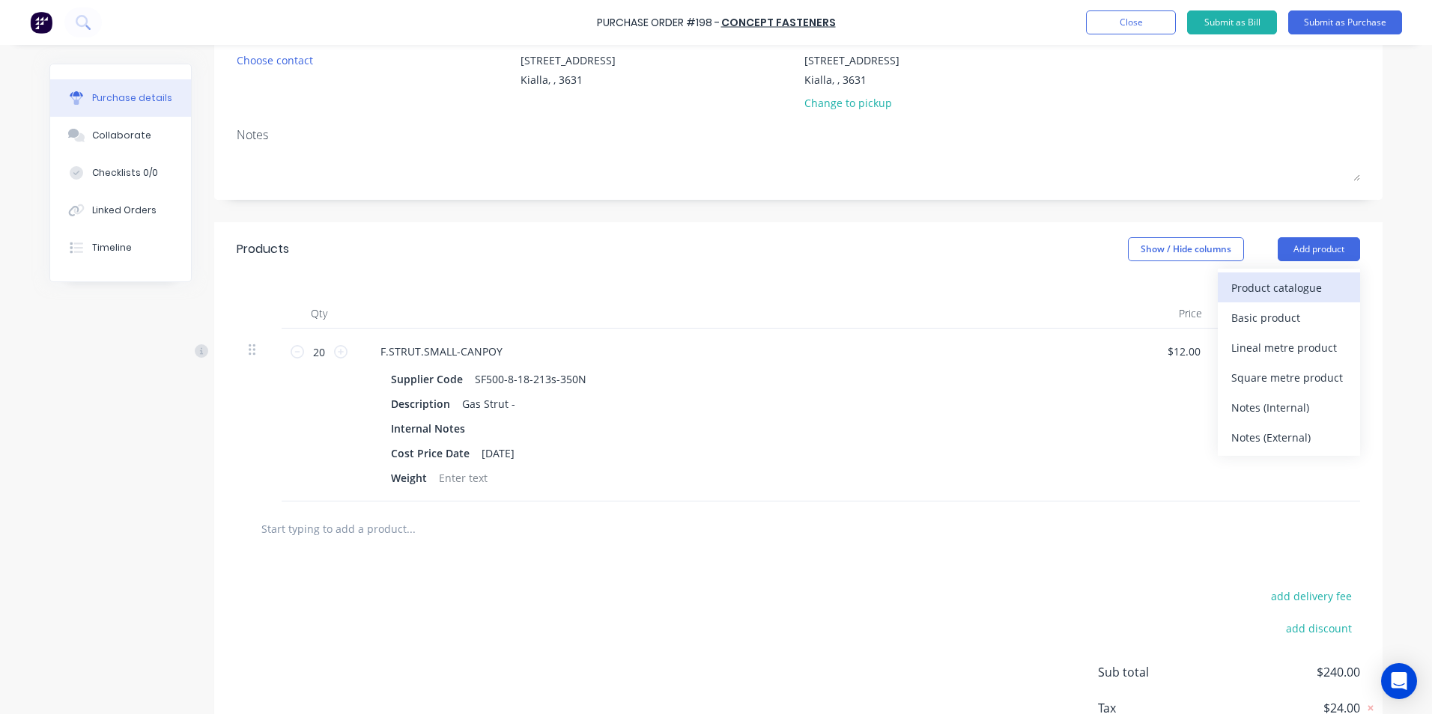
click at [1270, 287] on div "Product catalogue" at bounding box center [1288, 288] width 115 height 22
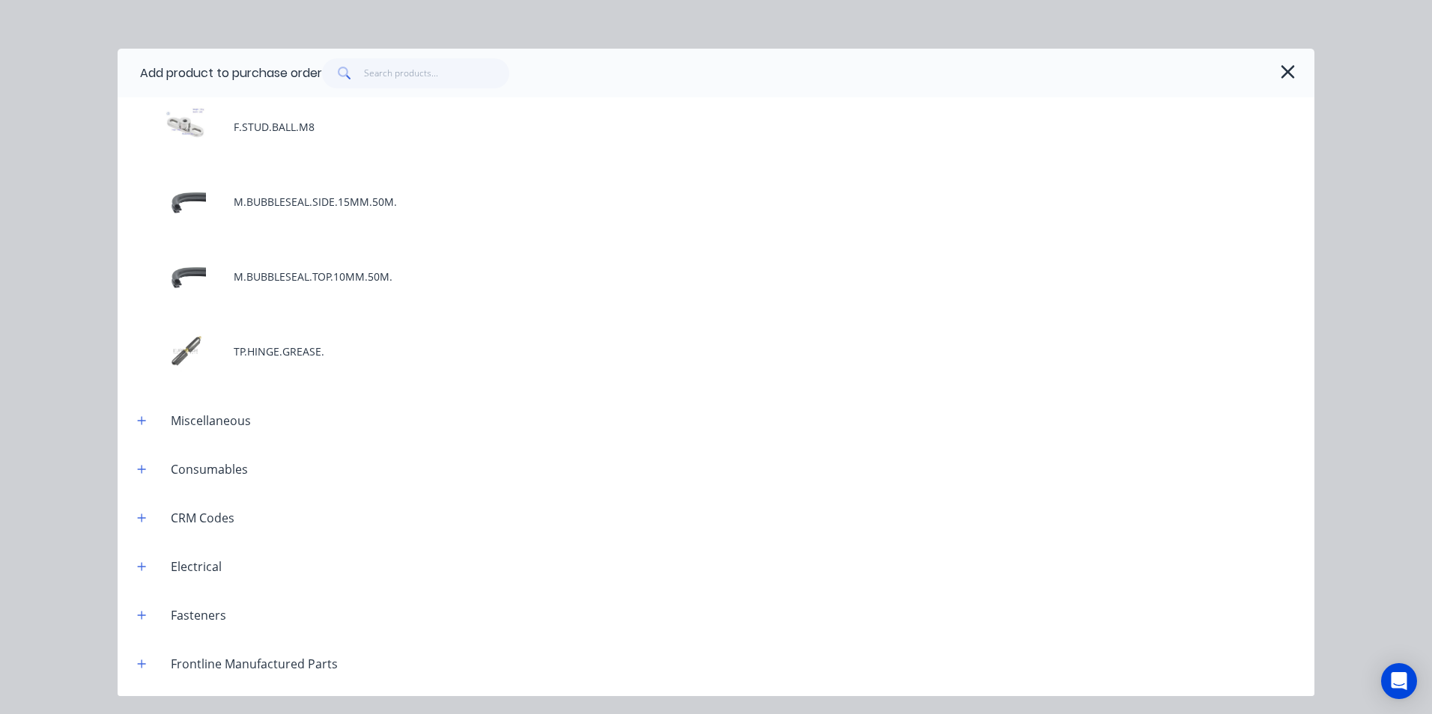
scroll to position [973, 0]
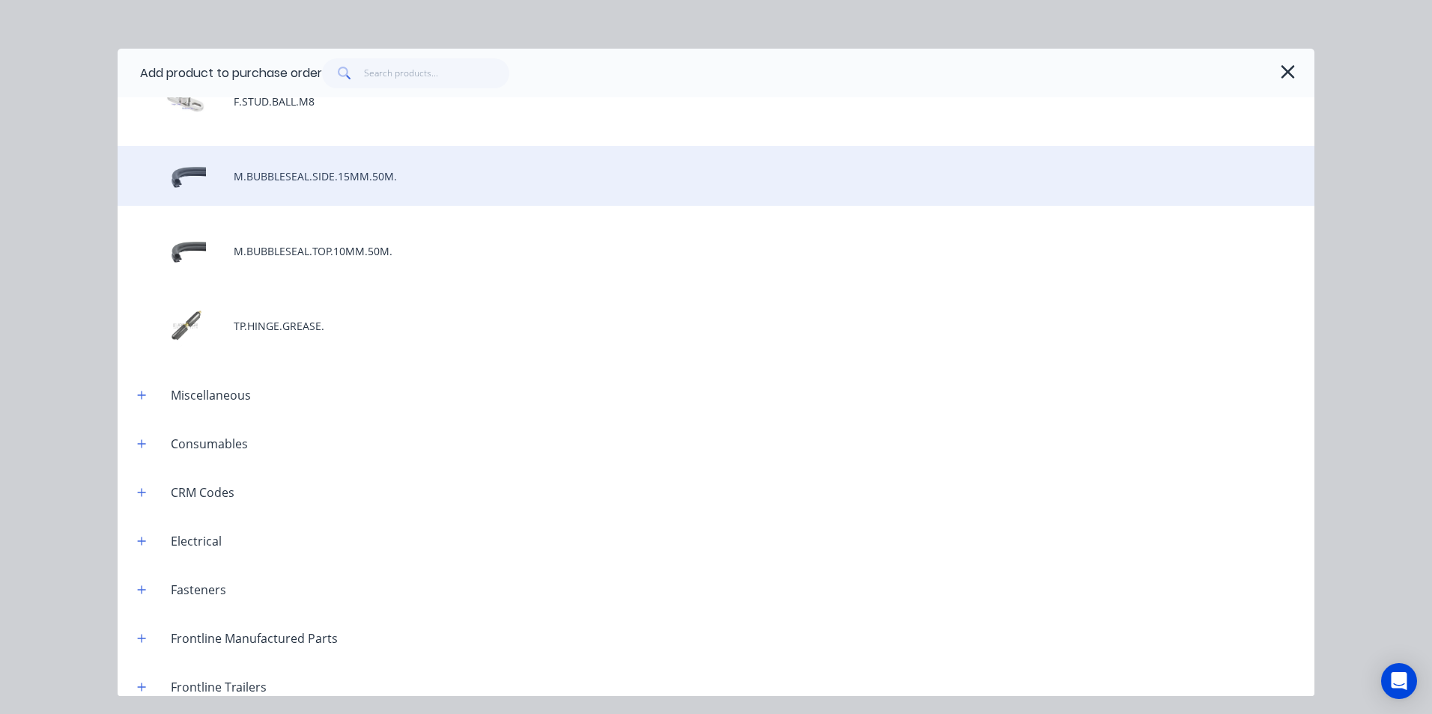
click at [356, 172] on div "M.BUBBLESEAL.SIDE.15MM.50M." at bounding box center [716, 176] width 1196 height 60
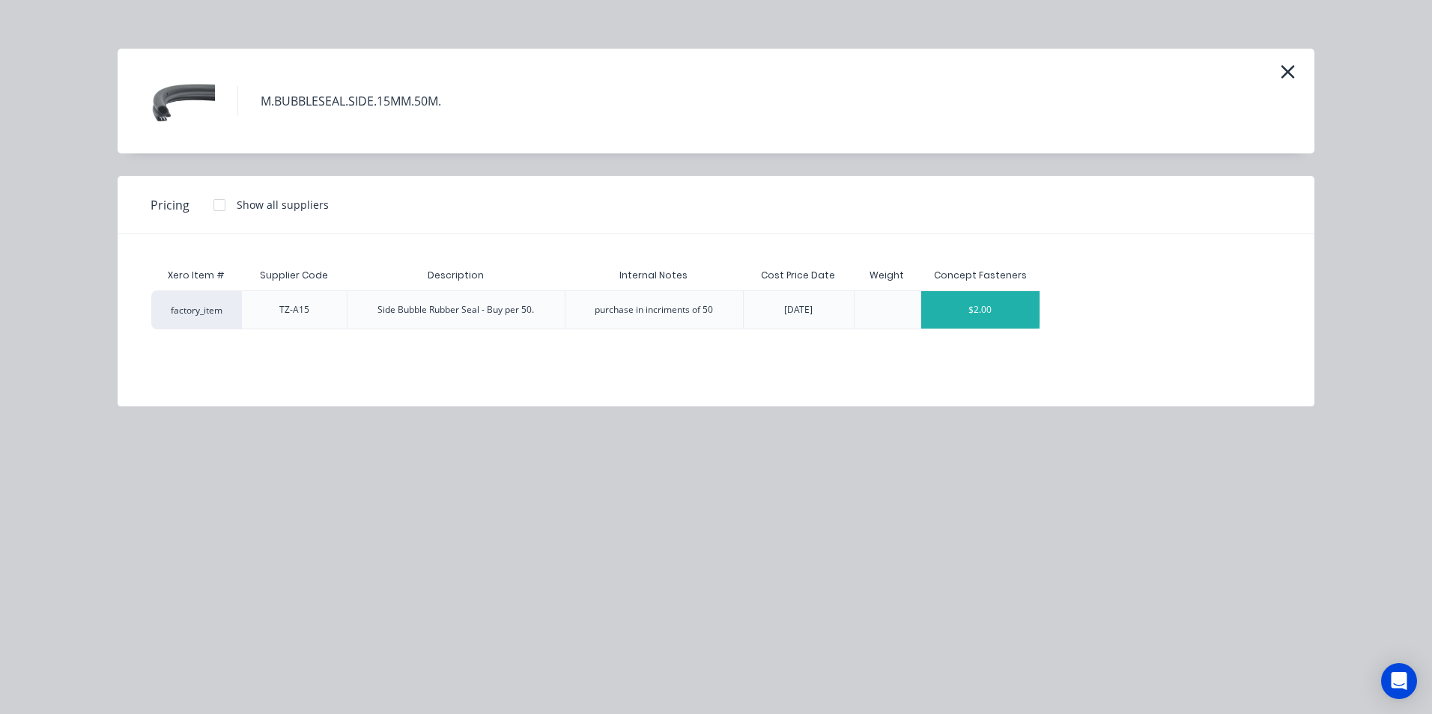
click at [997, 307] on div "$2.00" at bounding box center [980, 309] width 119 height 37
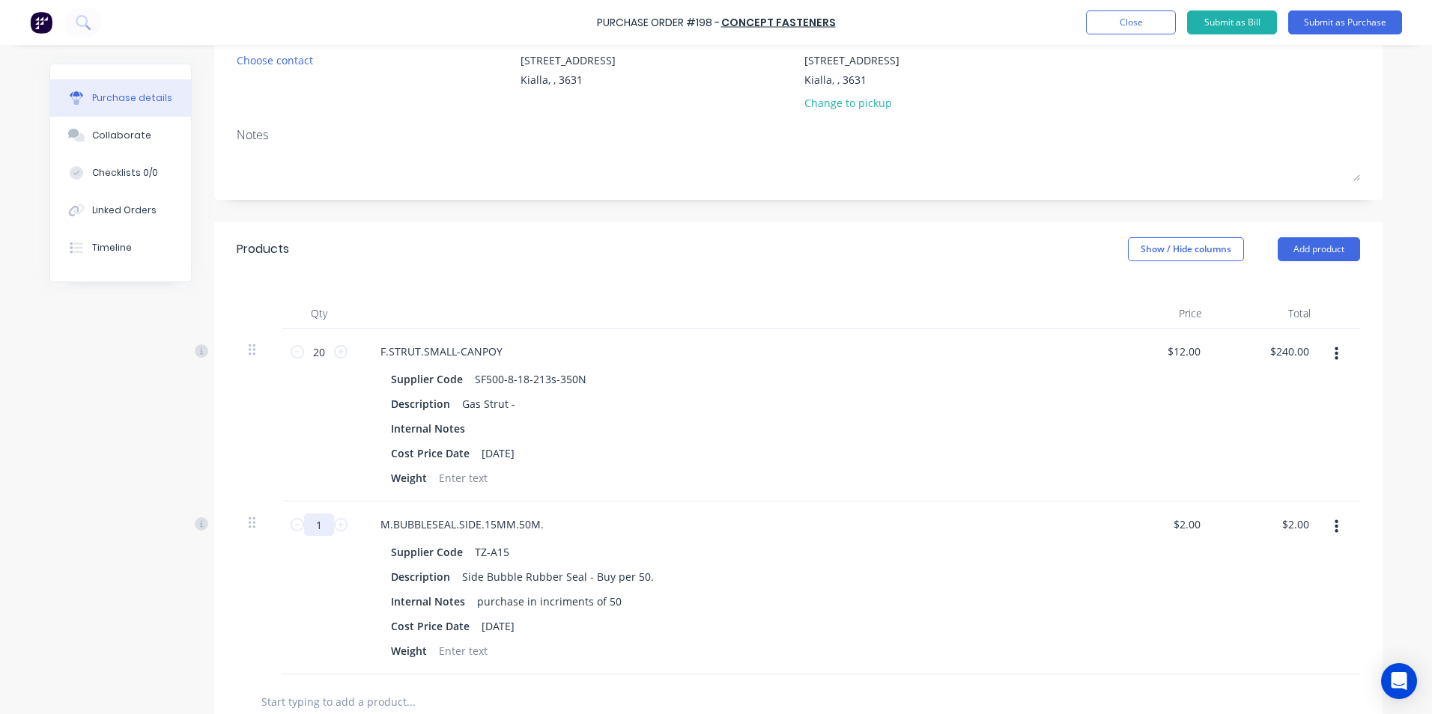
click at [310, 525] on input "1" at bounding box center [319, 525] width 30 height 22
type input "5"
click at [749, 613] on div "Supplier Code TZ-A15 Description Side Bubble Rubber Seal - Buy per 50. Internal…" at bounding box center [730, 601] width 725 height 121
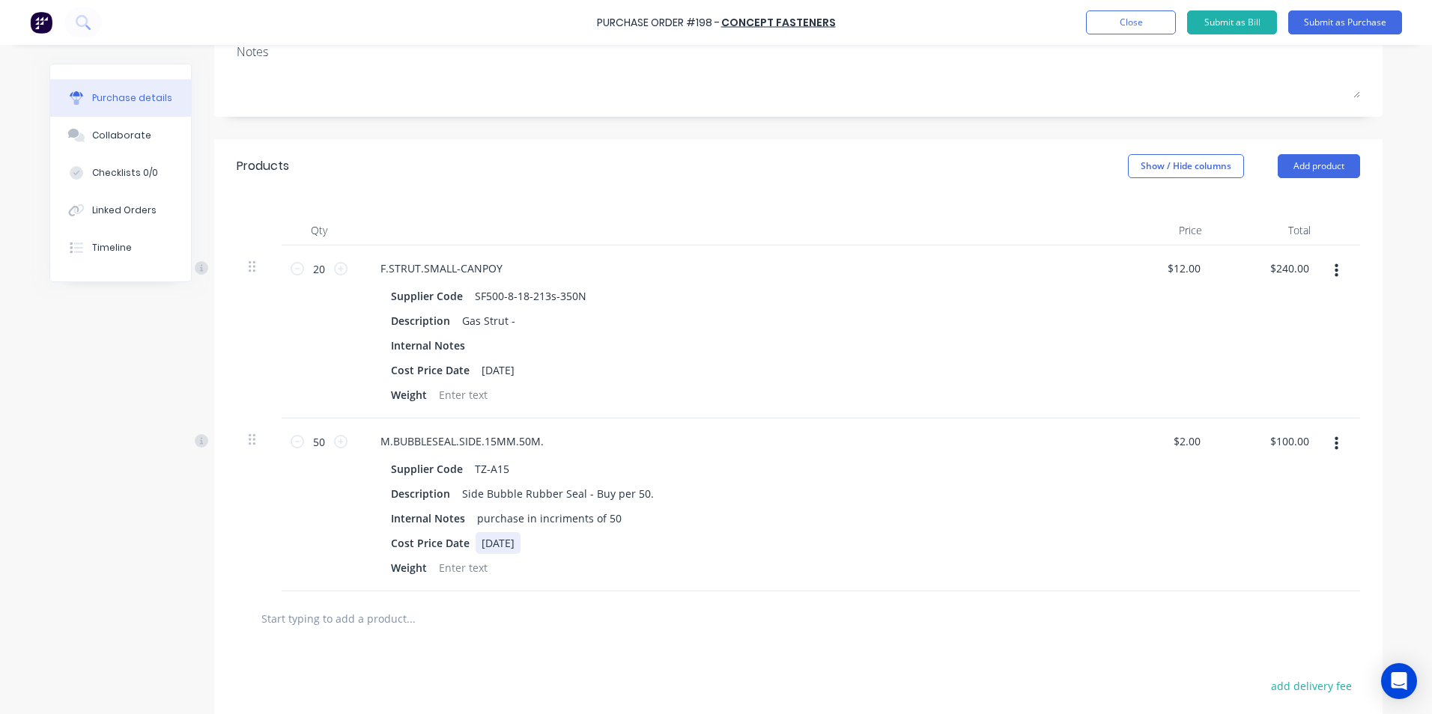
scroll to position [150, 0]
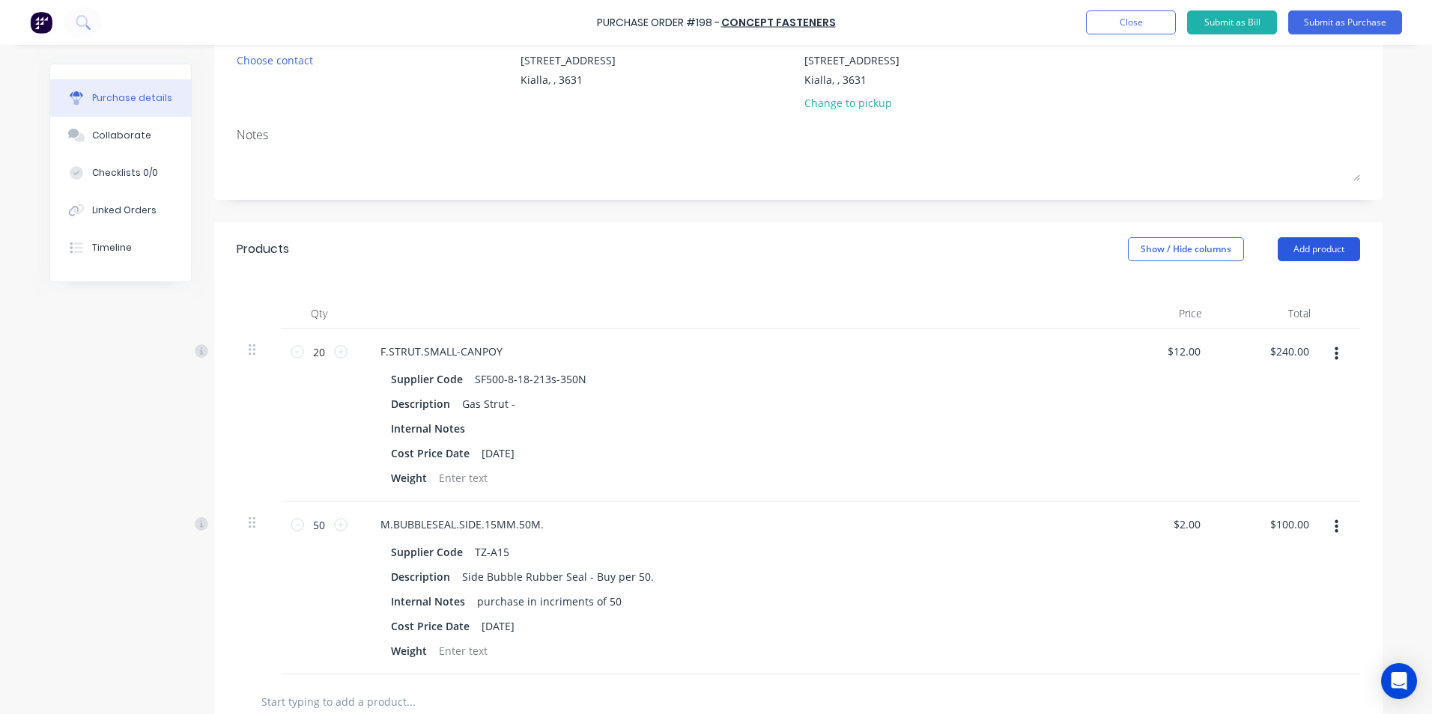
click at [1314, 250] on button "Add product" at bounding box center [1318, 249] width 82 height 24
click at [1299, 291] on div "Product catalogue" at bounding box center [1288, 288] width 115 height 22
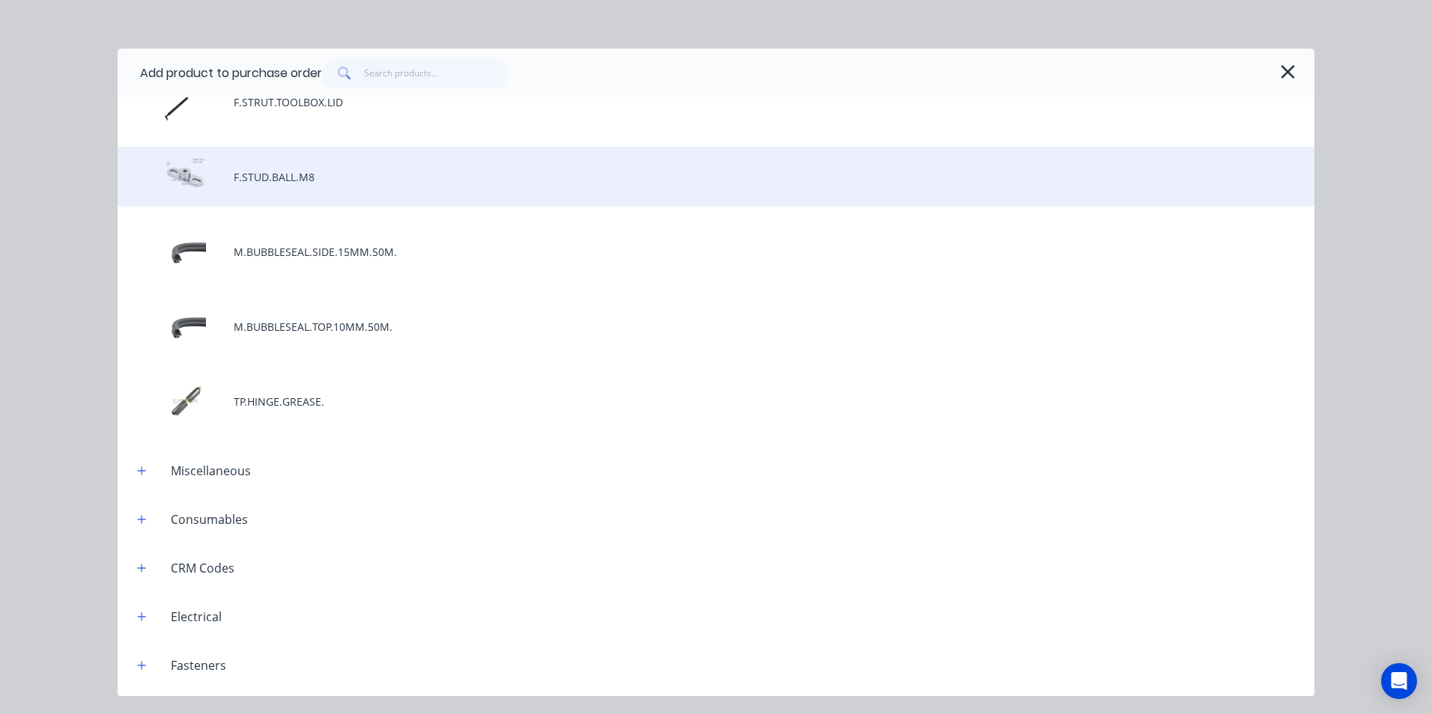
scroll to position [898, 0]
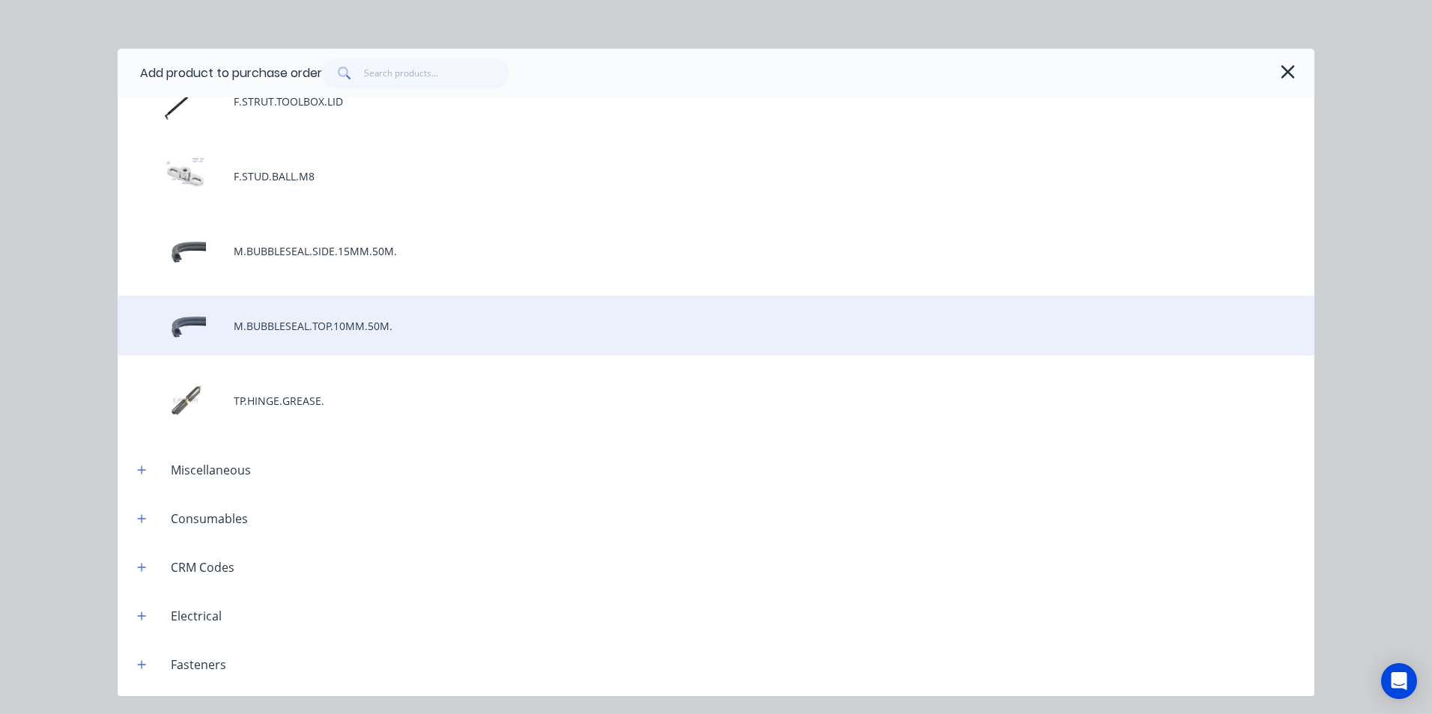
click at [354, 330] on div "M.BUBBLESEAL.TOP.10MM.50M." at bounding box center [716, 326] width 1196 height 60
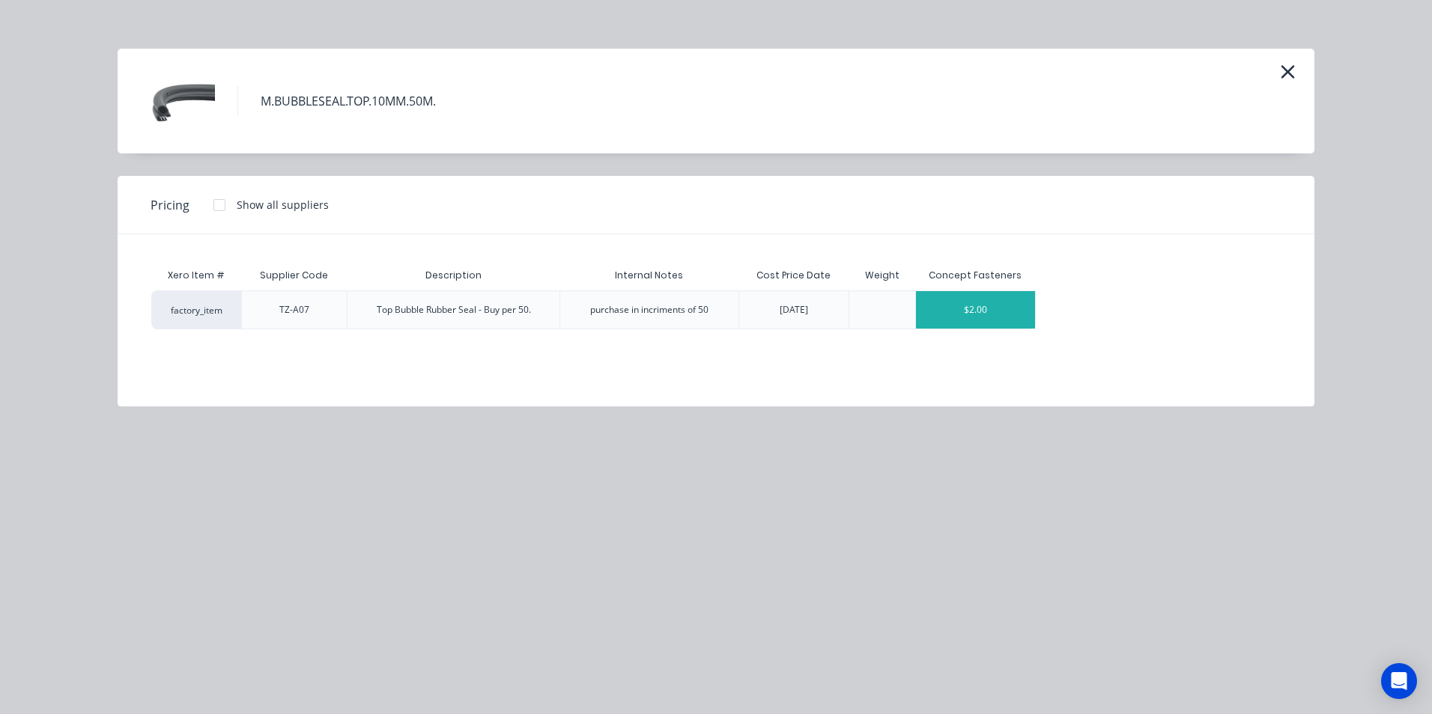
click at [1021, 317] on div "$2.00" at bounding box center [975, 309] width 119 height 37
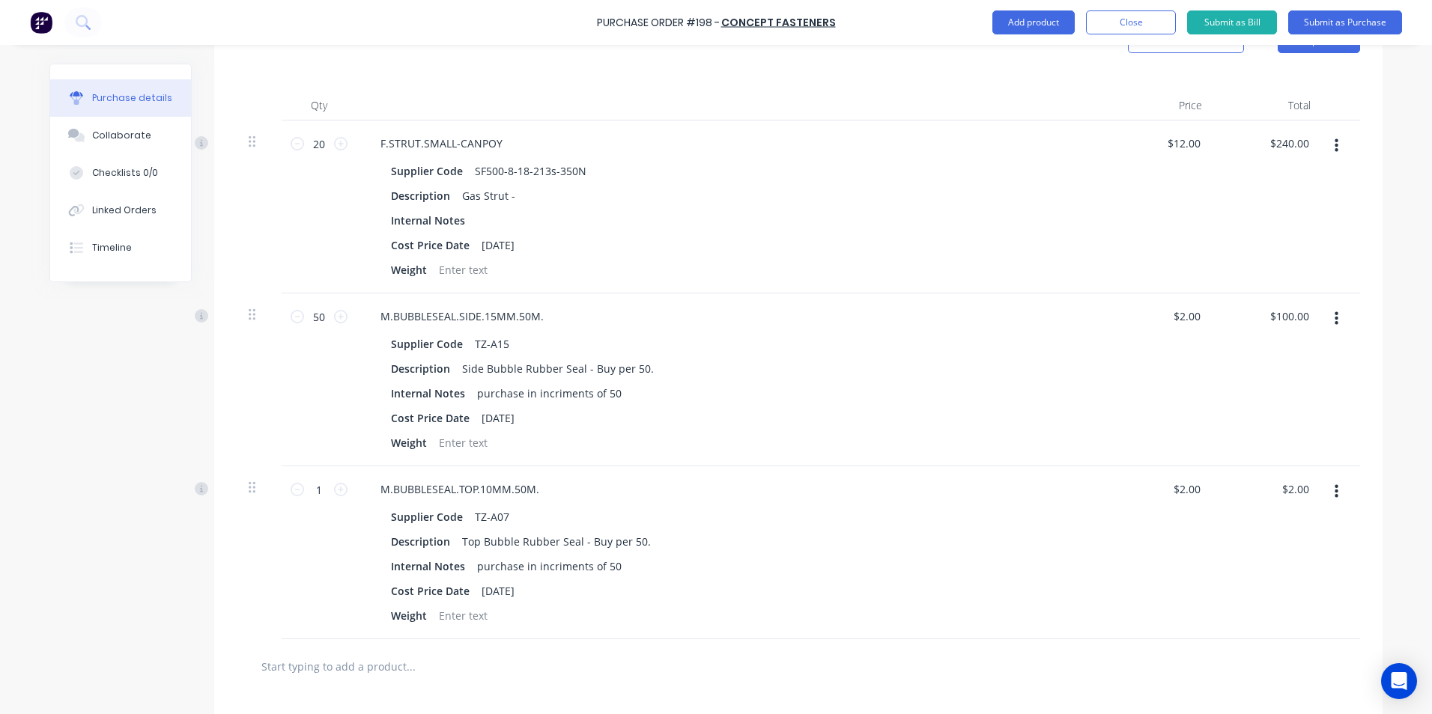
scroll to position [374, 0]
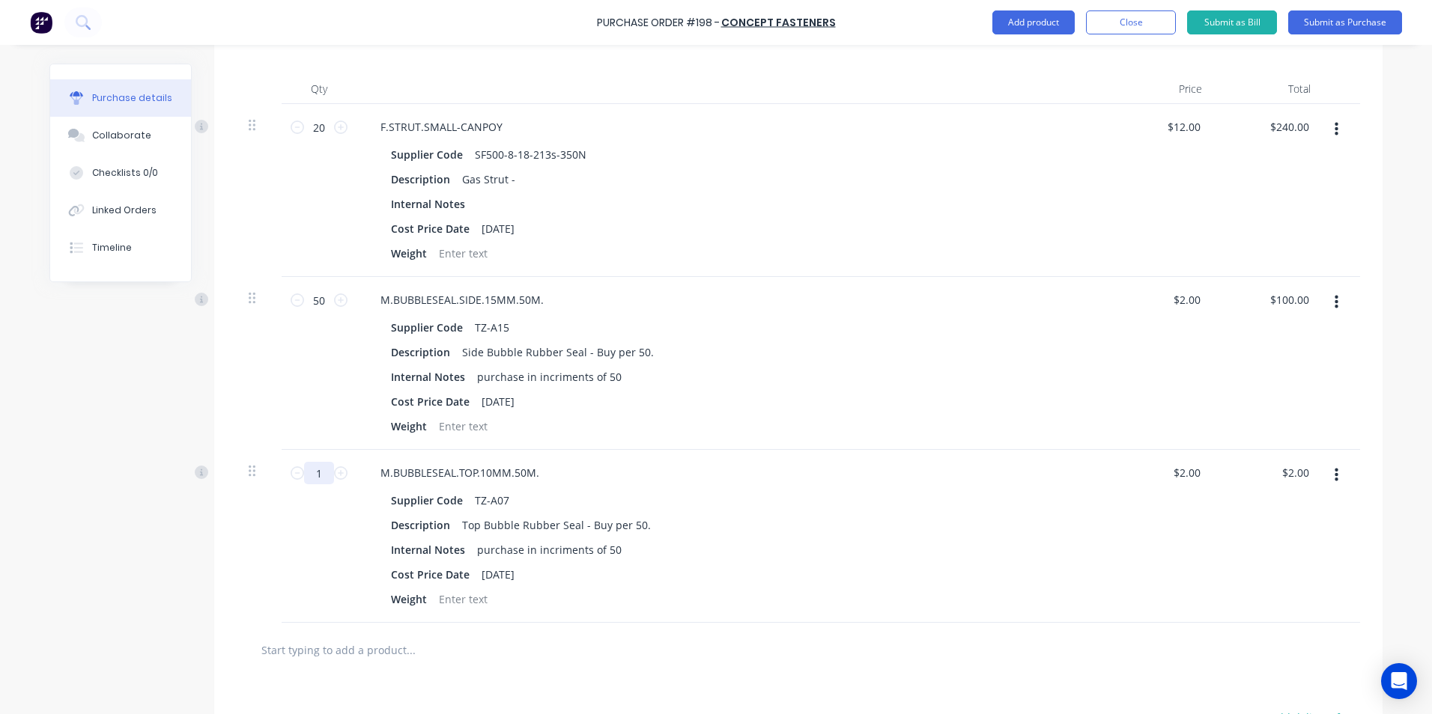
click at [314, 475] on input "1" at bounding box center [319, 473] width 30 height 22
click at [744, 577] on div "Cost Price Date [DATE]" at bounding box center [728, 575] width 686 height 22
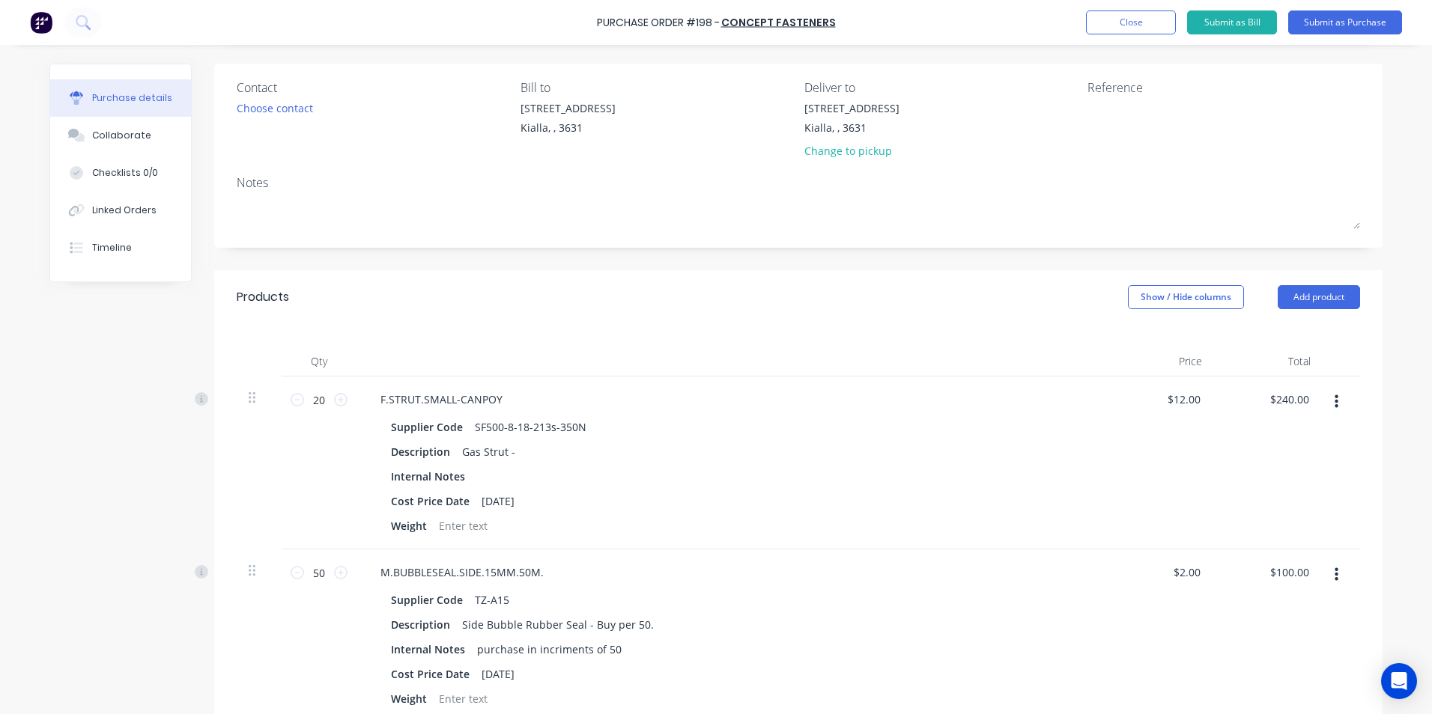
scroll to position [0, 0]
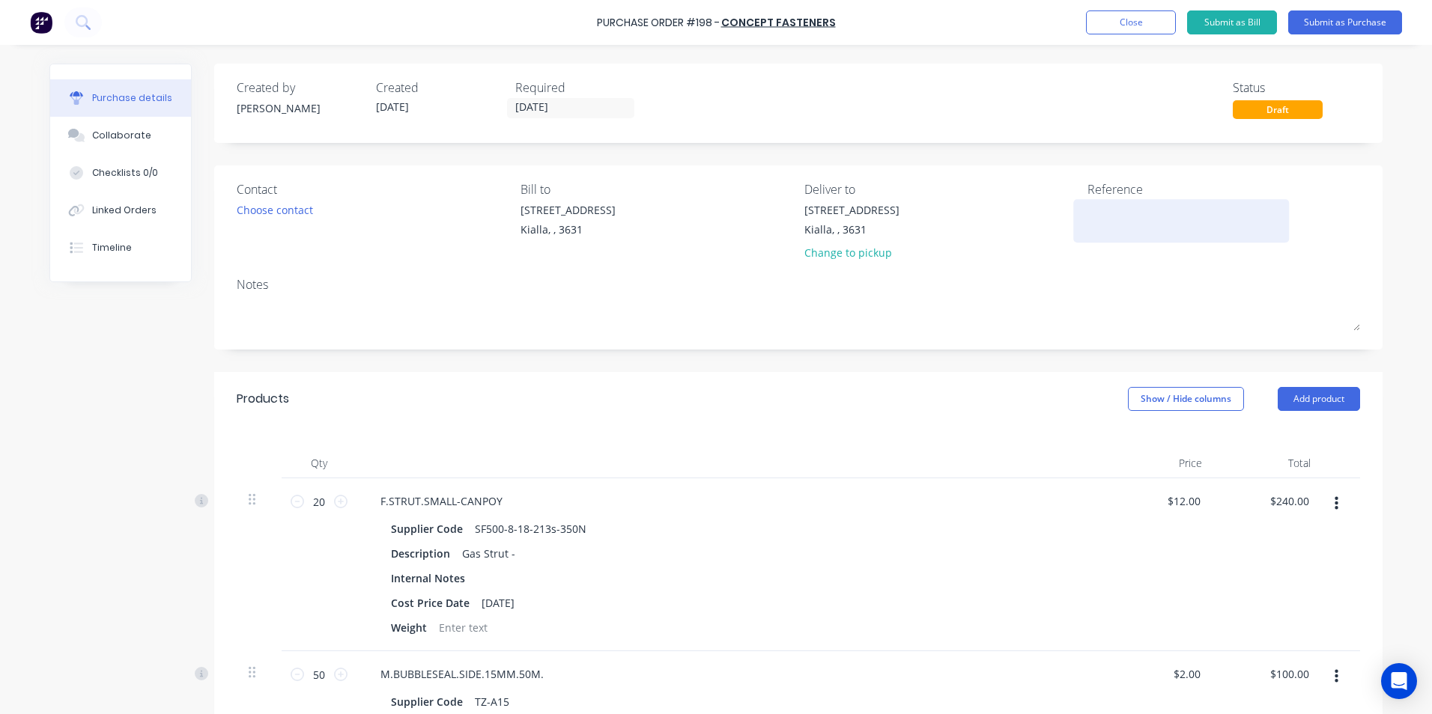
click at [1097, 211] on textarea at bounding box center [1180, 219] width 187 height 34
click at [1353, 25] on button "Submit as Purchase" at bounding box center [1345, 22] width 114 height 24
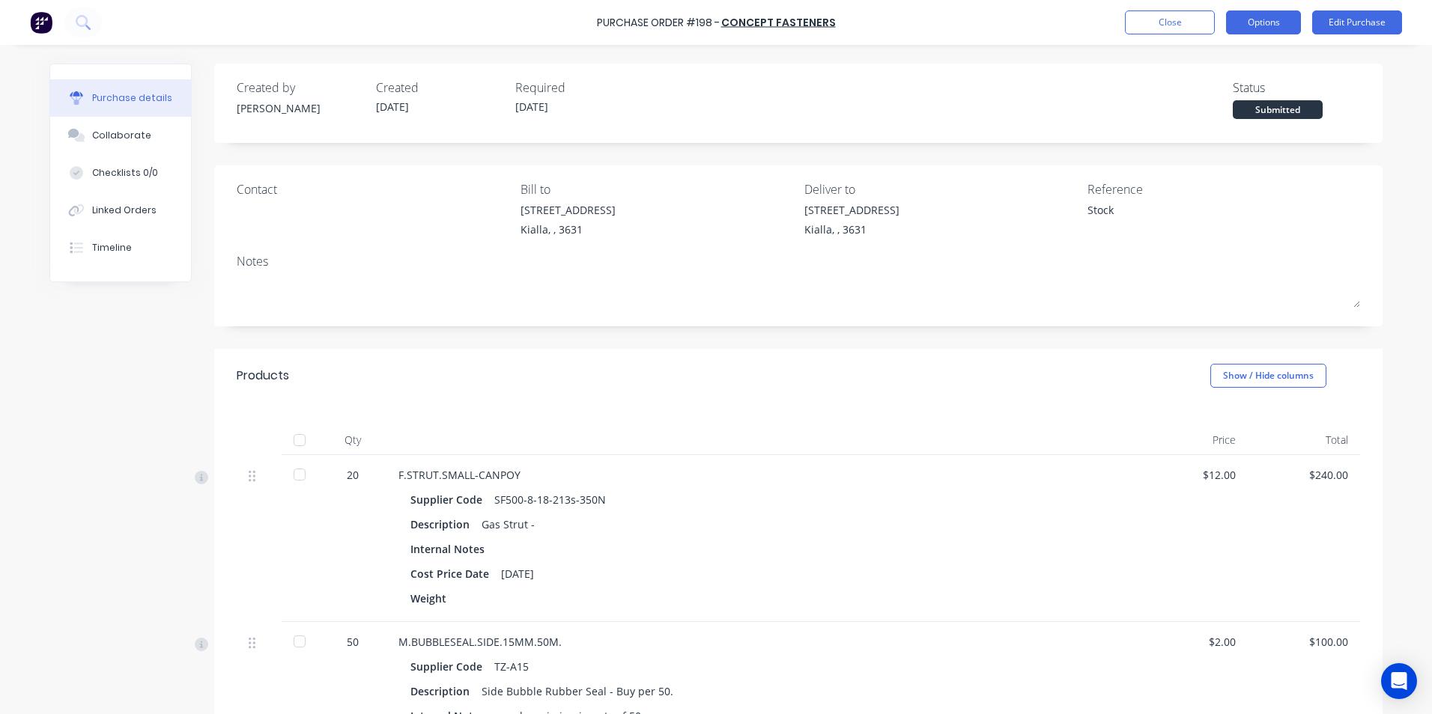
click at [1268, 18] on button "Options" at bounding box center [1263, 22] width 75 height 24
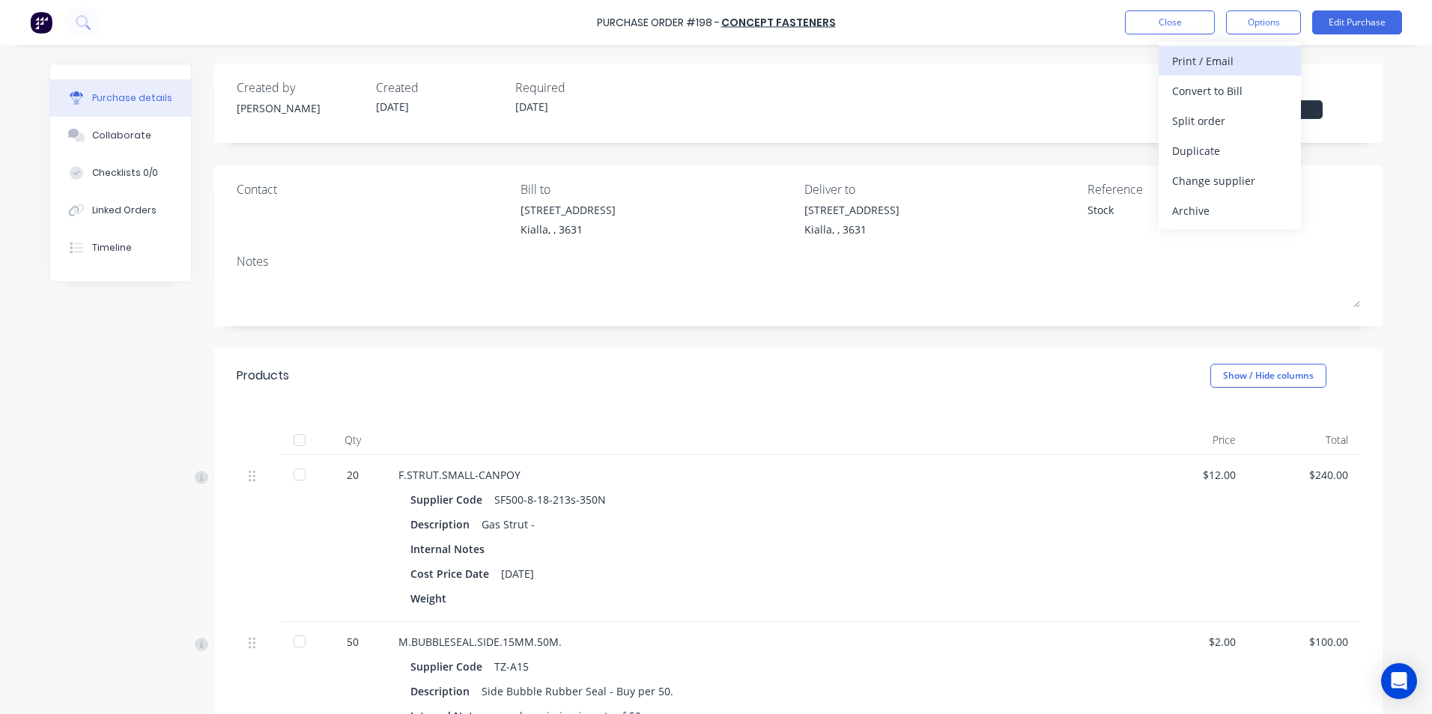
click at [1241, 62] on div "Print / Email" at bounding box center [1229, 61] width 115 height 22
click at [1238, 95] on div "With pricing" at bounding box center [1229, 91] width 115 height 22
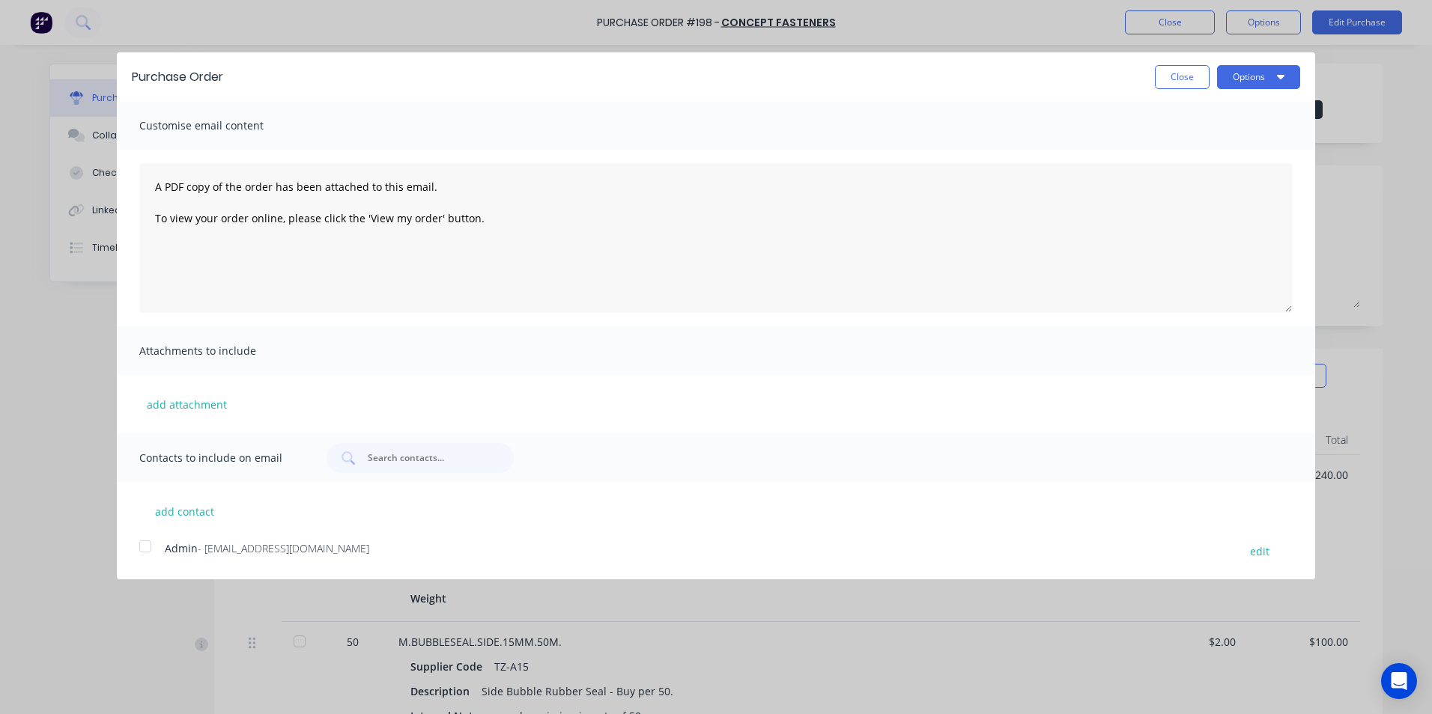
click at [148, 547] on div at bounding box center [145, 547] width 30 height 30
click at [1261, 76] on button "Options" at bounding box center [1258, 77] width 83 height 24
click at [1220, 142] on div "Email" at bounding box center [1228, 145] width 115 height 22
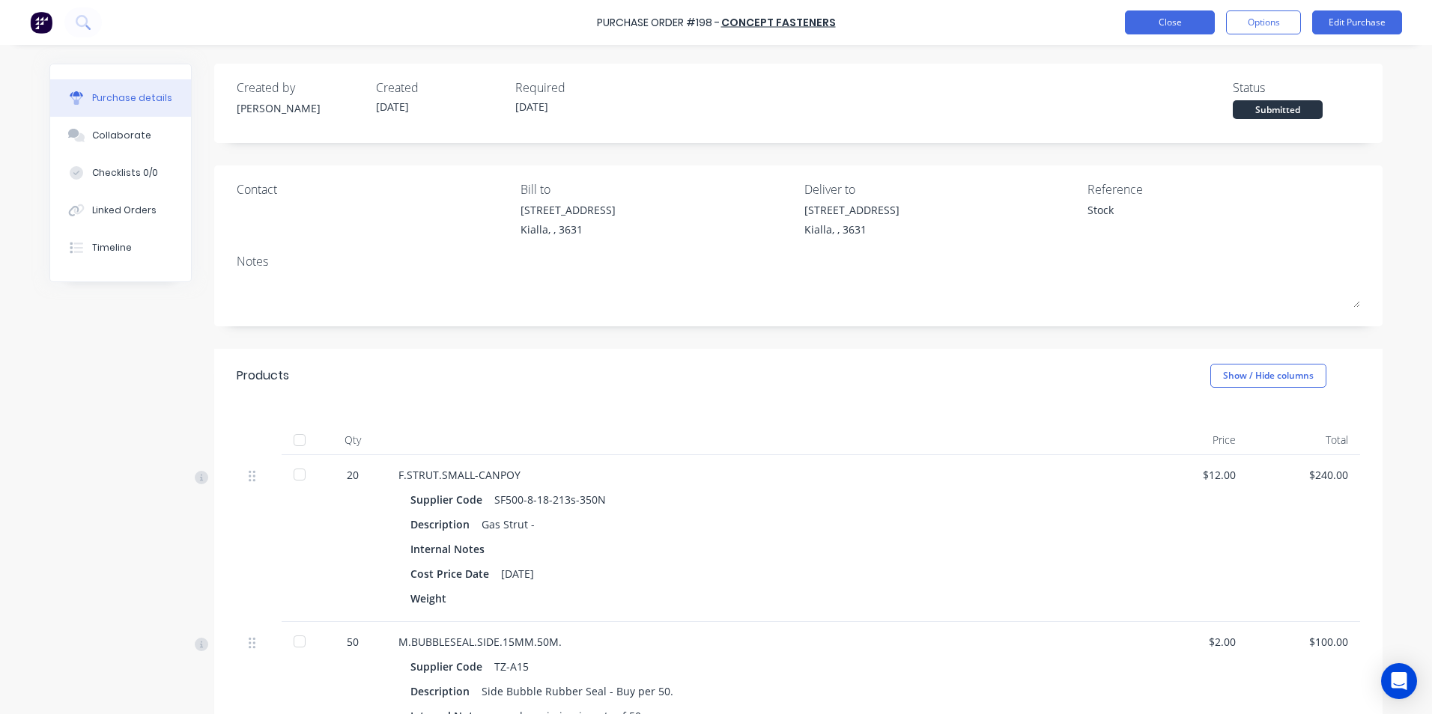
click at [1175, 22] on button "Close" at bounding box center [1170, 22] width 90 height 24
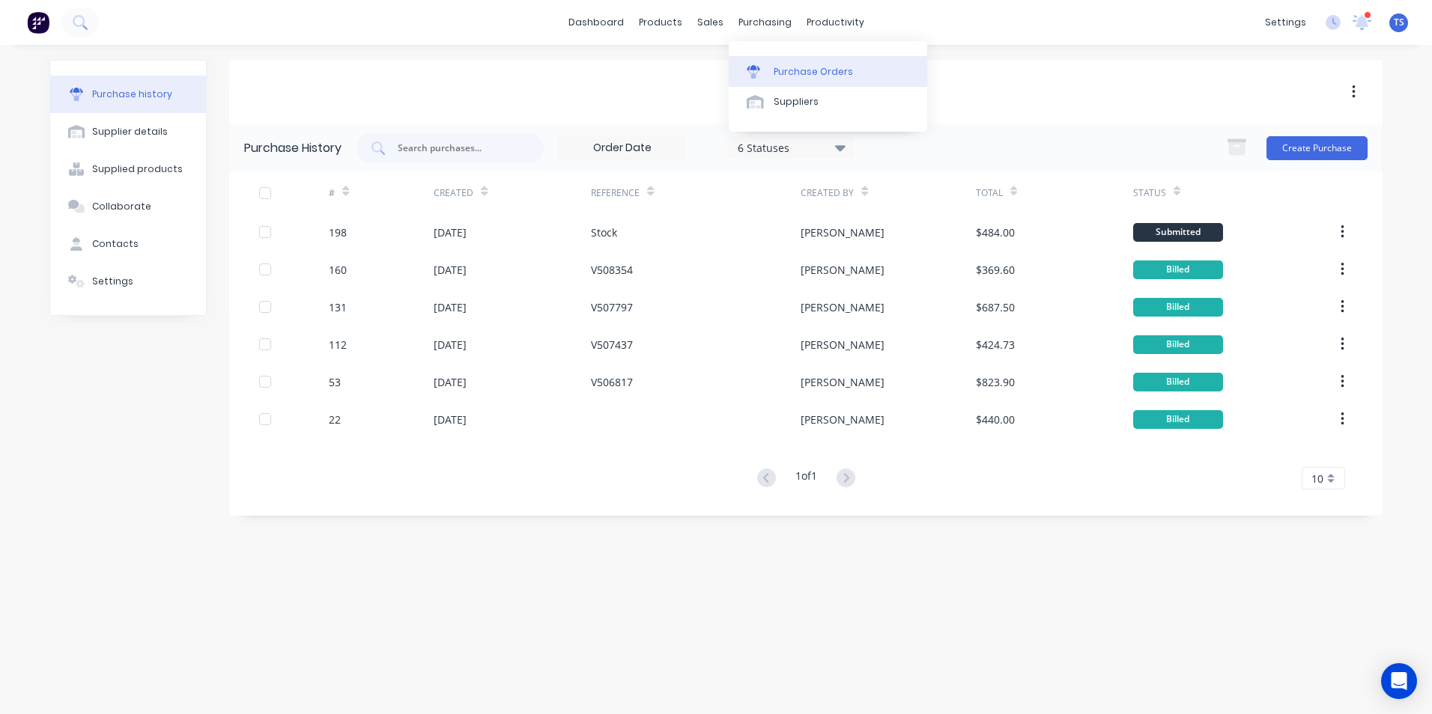
click at [824, 69] on div "Purchase Orders" at bounding box center [812, 71] width 79 height 13
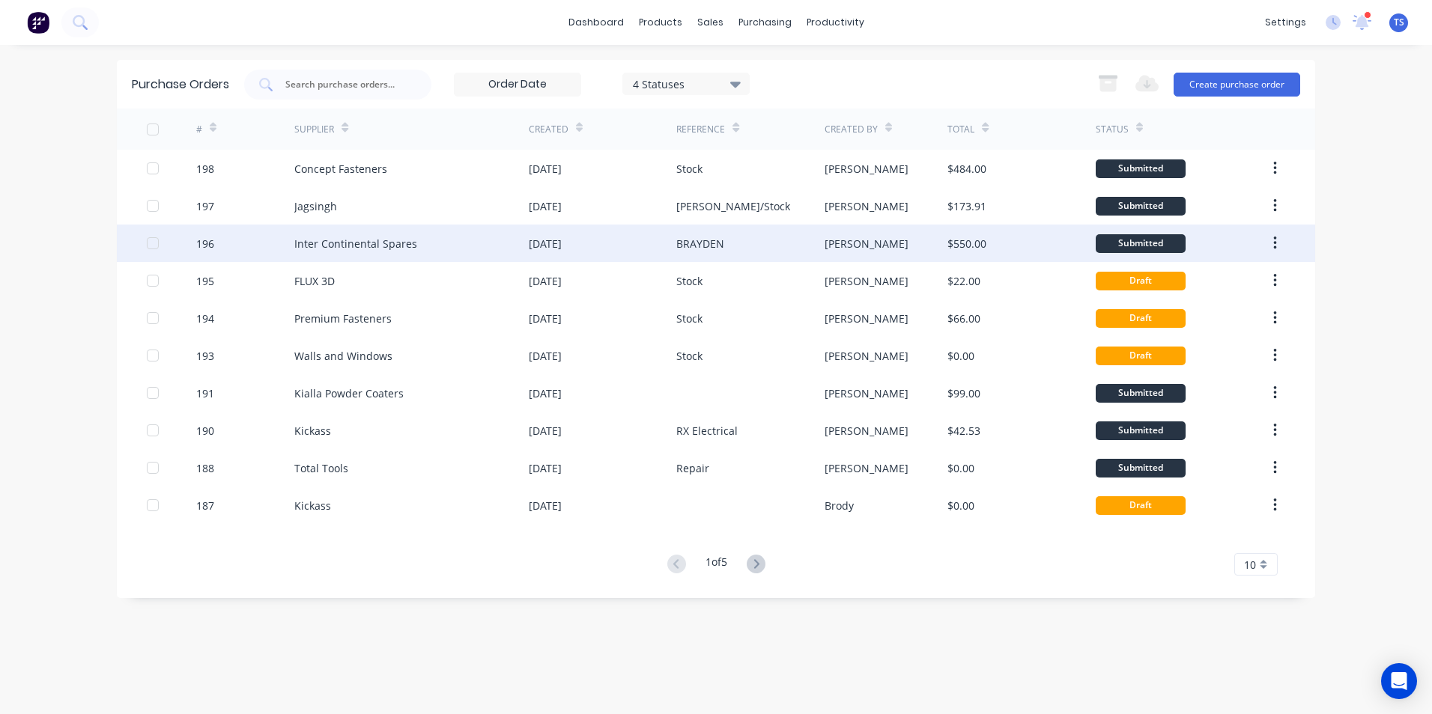
click at [305, 249] on div "Inter Continental Spares" at bounding box center [355, 244] width 123 height 16
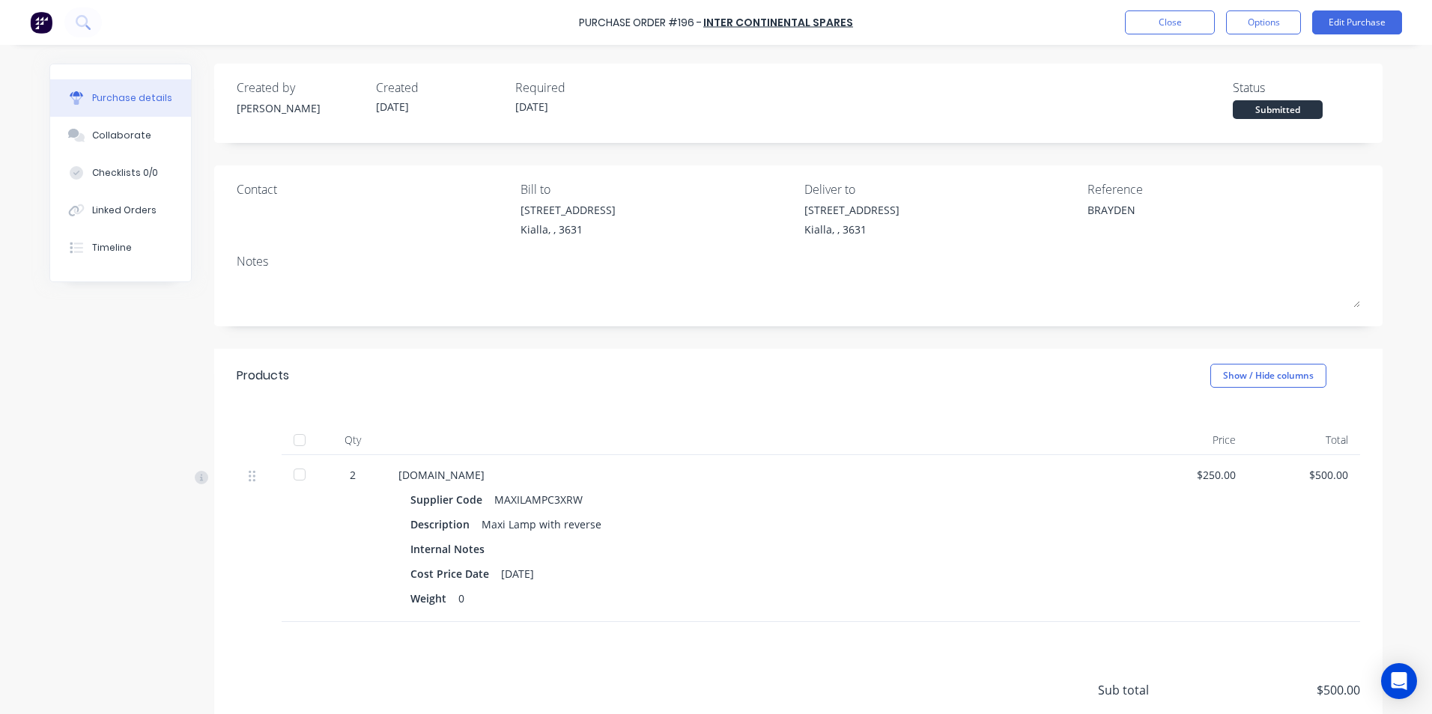
click at [294, 439] on div at bounding box center [300, 440] width 30 height 30
click at [1167, 24] on button "Close" at bounding box center [1170, 22] width 90 height 24
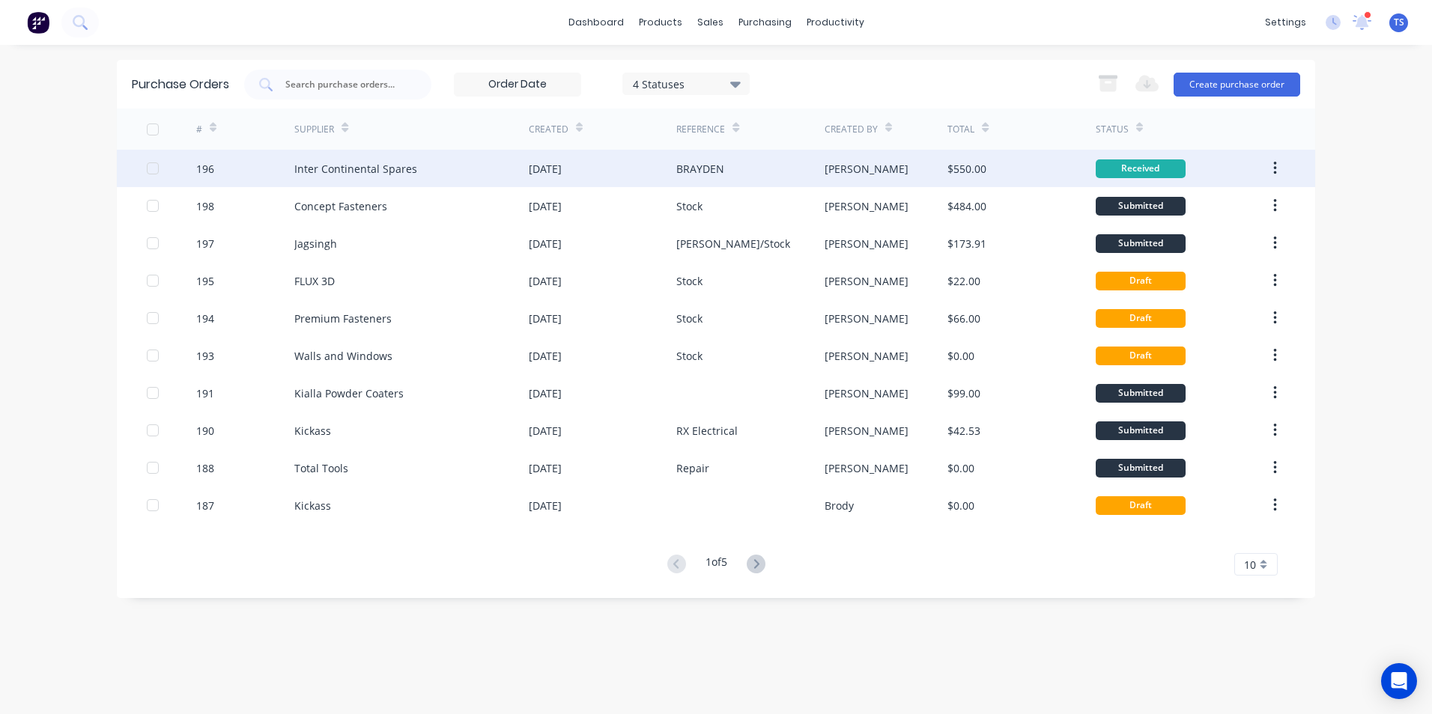
click at [327, 166] on div "Inter Continental Spares" at bounding box center [355, 169] width 123 height 16
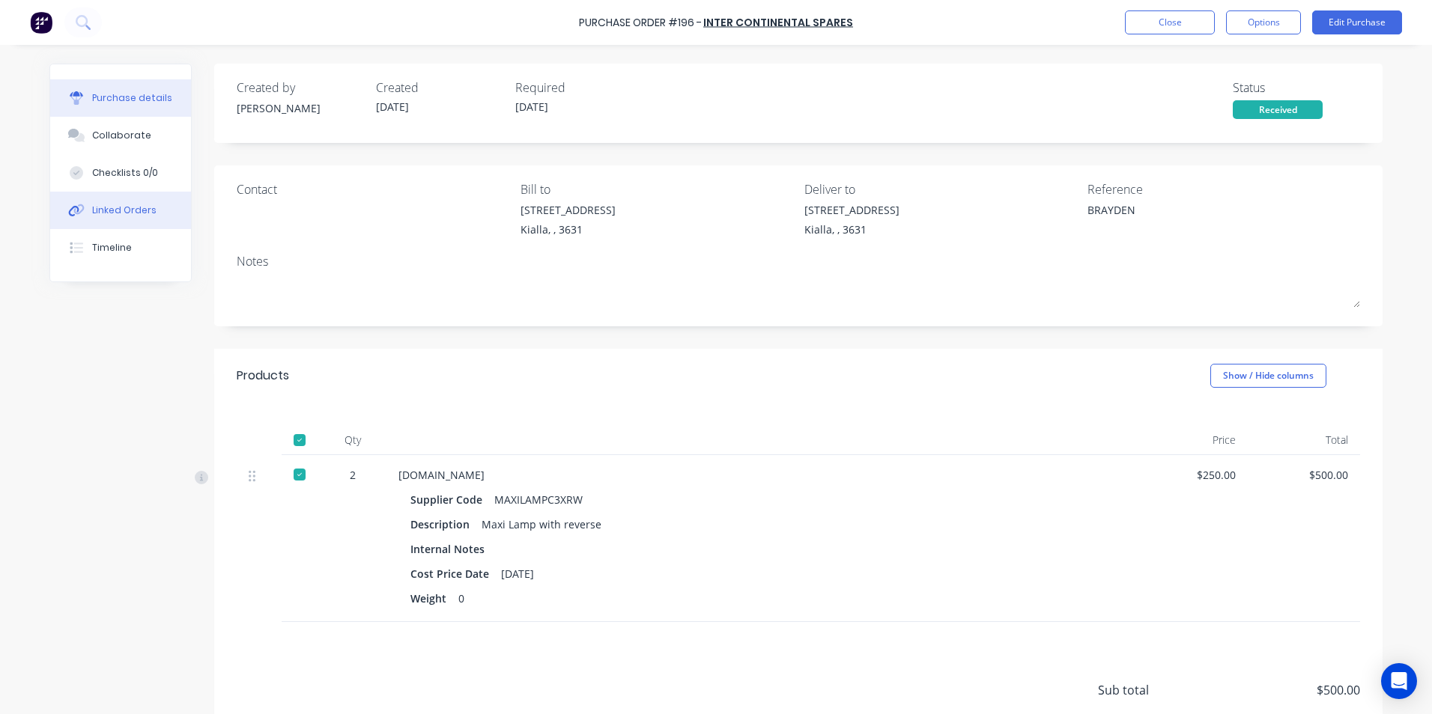
click at [106, 210] on div "Linked Orders" at bounding box center [124, 210] width 64 height 13
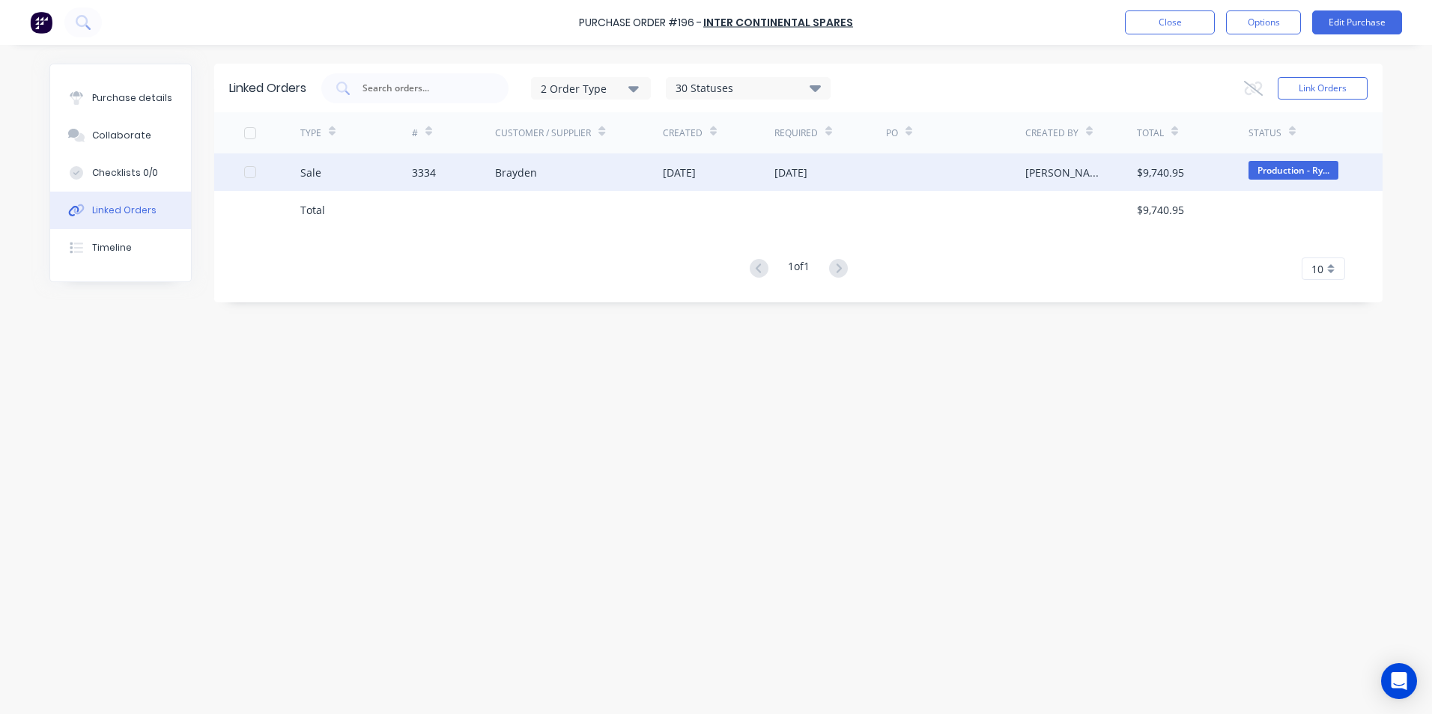
click at [320, 174] on div "Sale" at bounding box center [356, 171] width 112 height 37
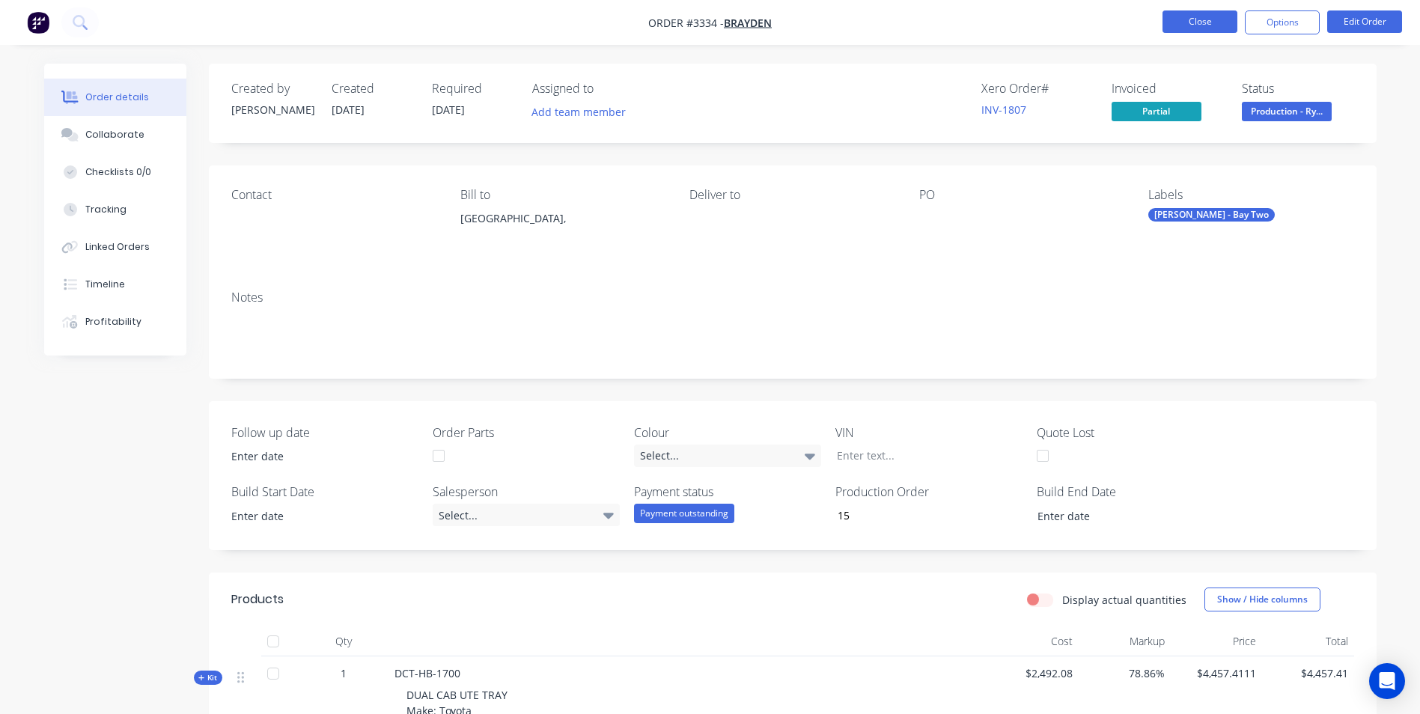
click at [1182, 26] on button "Close" at bounding box center [1200, 21] width 75 height 22
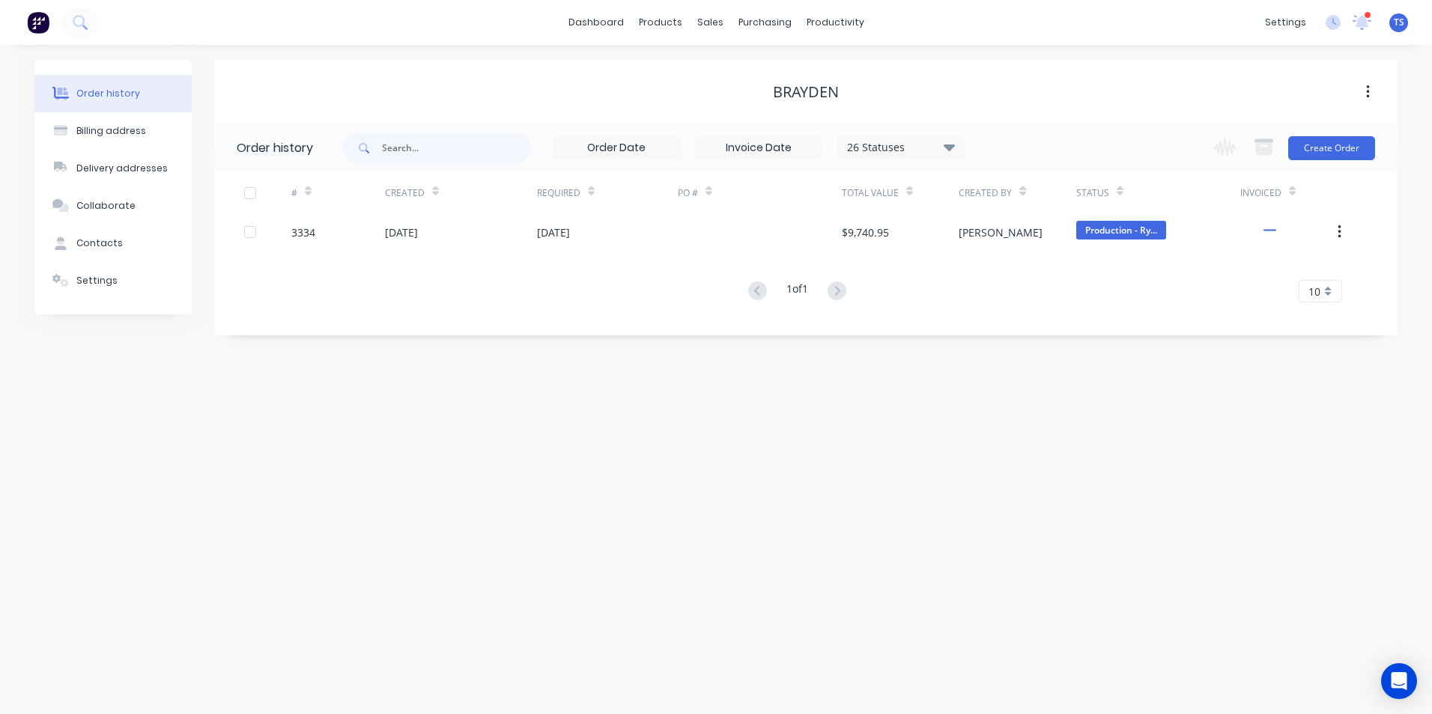
click at [116, 94] on div "Order history" at bounding box center [108, 93] width 64 height 13
click at [800, 68] on div "Purchase Orders" at bounding box center [812, 71] width 79 height 13
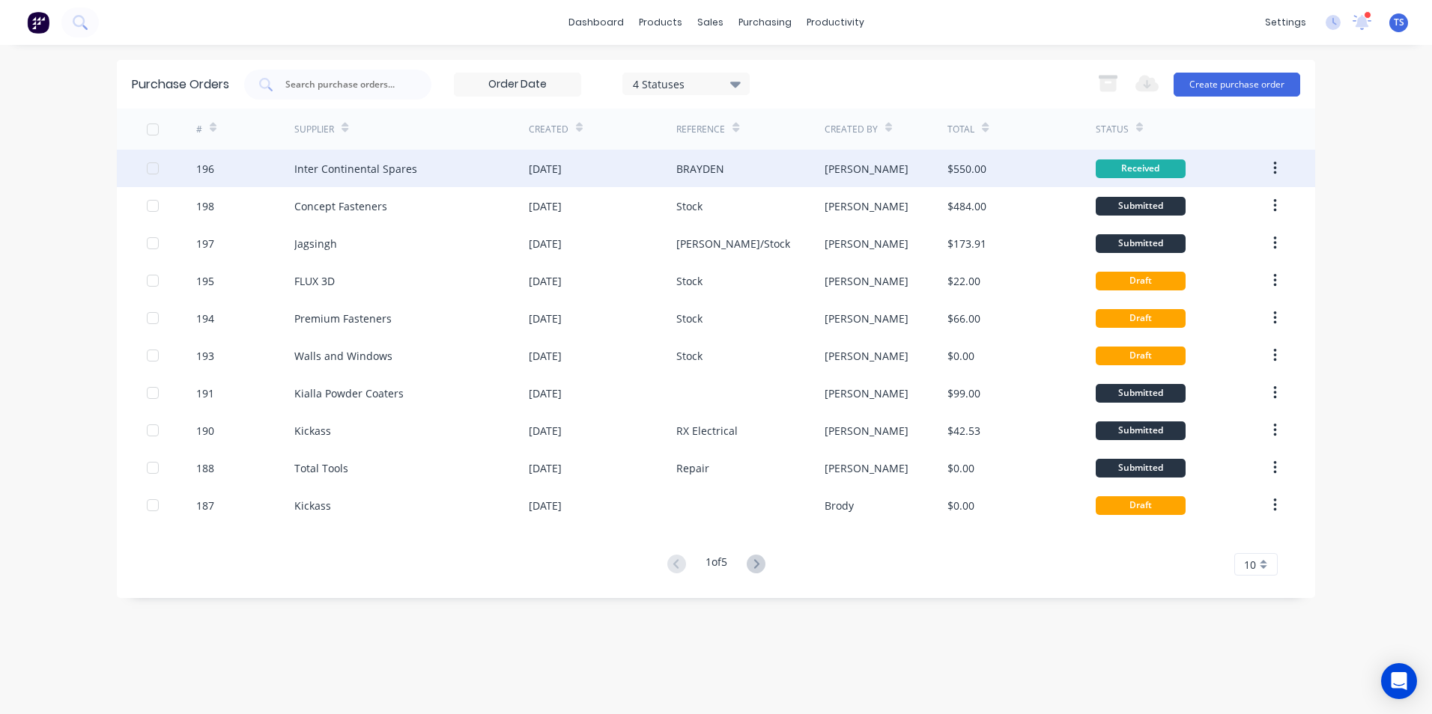
click at [360, 170] on div "Inter Continental Spares" at bounding box center [355, 169] width 123 height 16
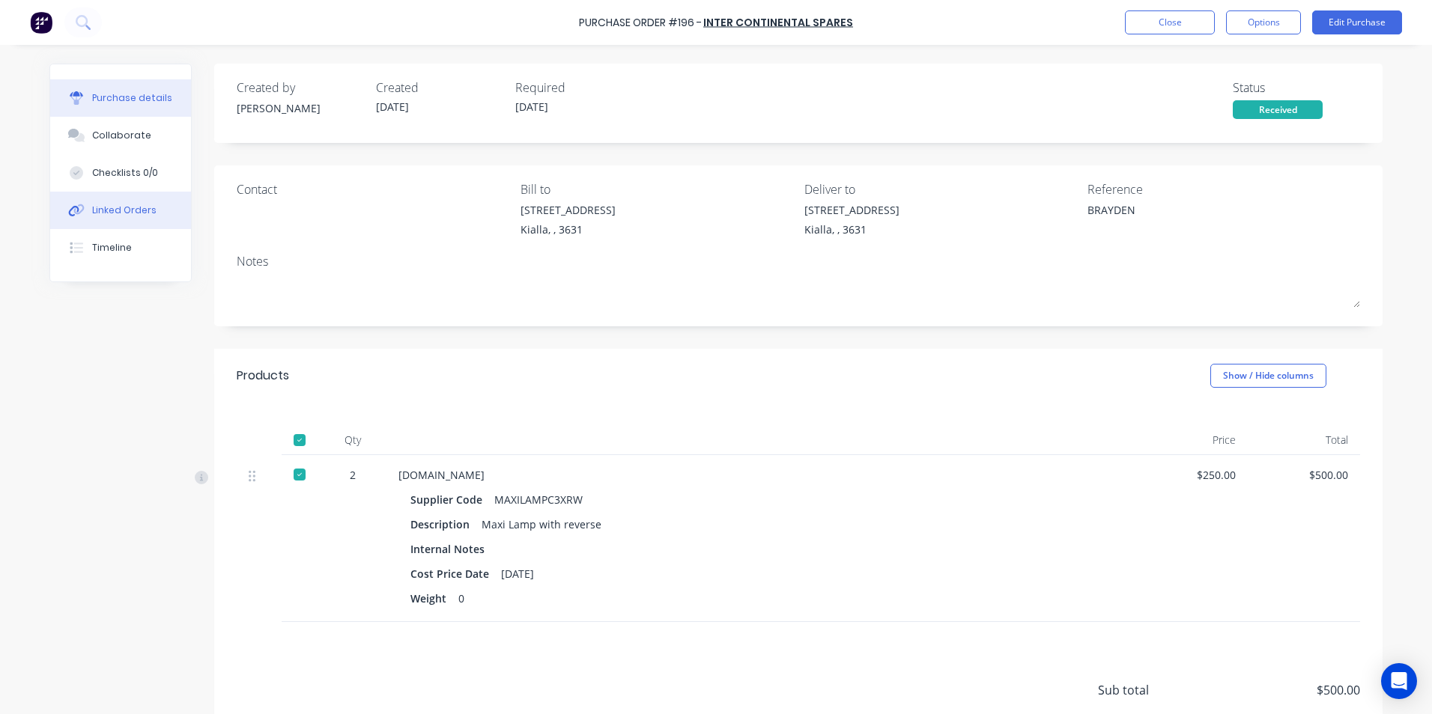
click at [106, 212] on div "Linked Orders" at bounding box center [124, 210] width 64 height 13
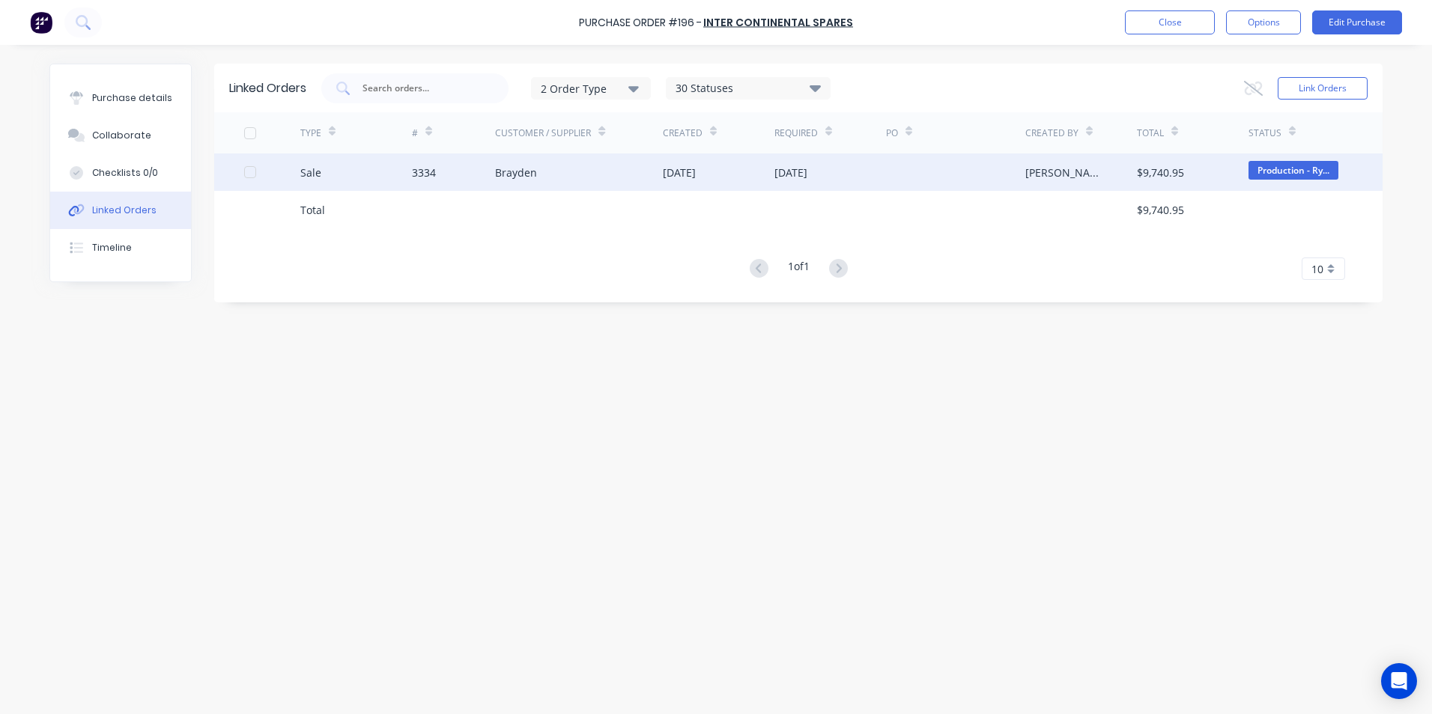
click at [308, 175] on div "Sale" at bounding box center [310, 173] width 21 height 16
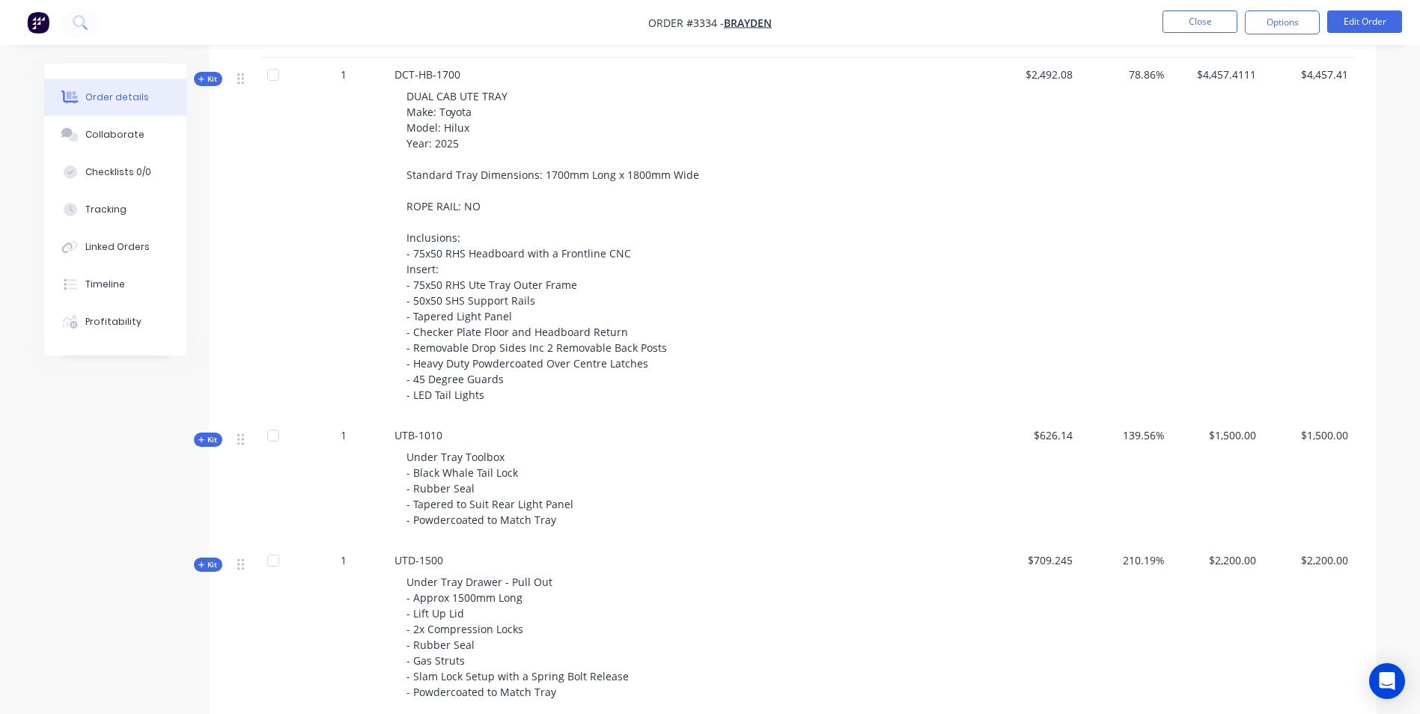
scroll to position [374, 0]
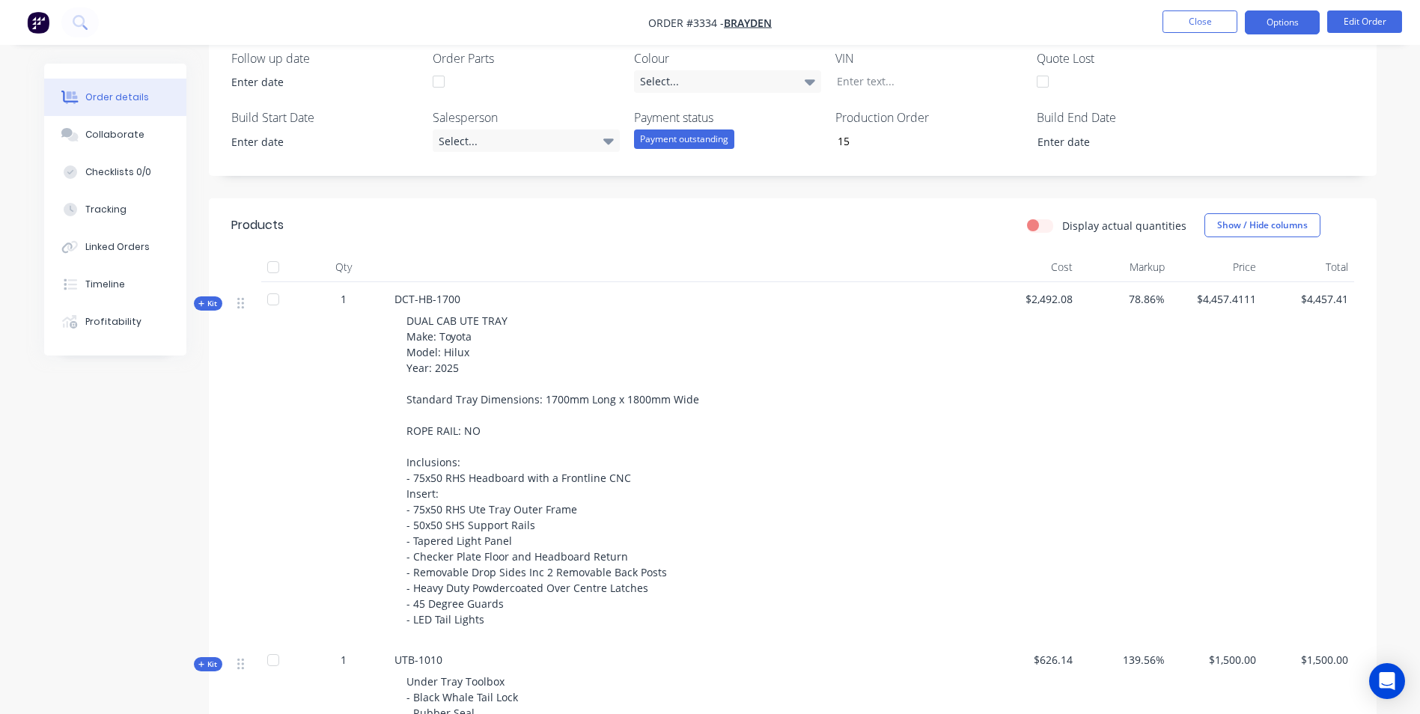
click at [1283, 25] on button "Options" at bounding box center [1282, 22] width 75 height 24
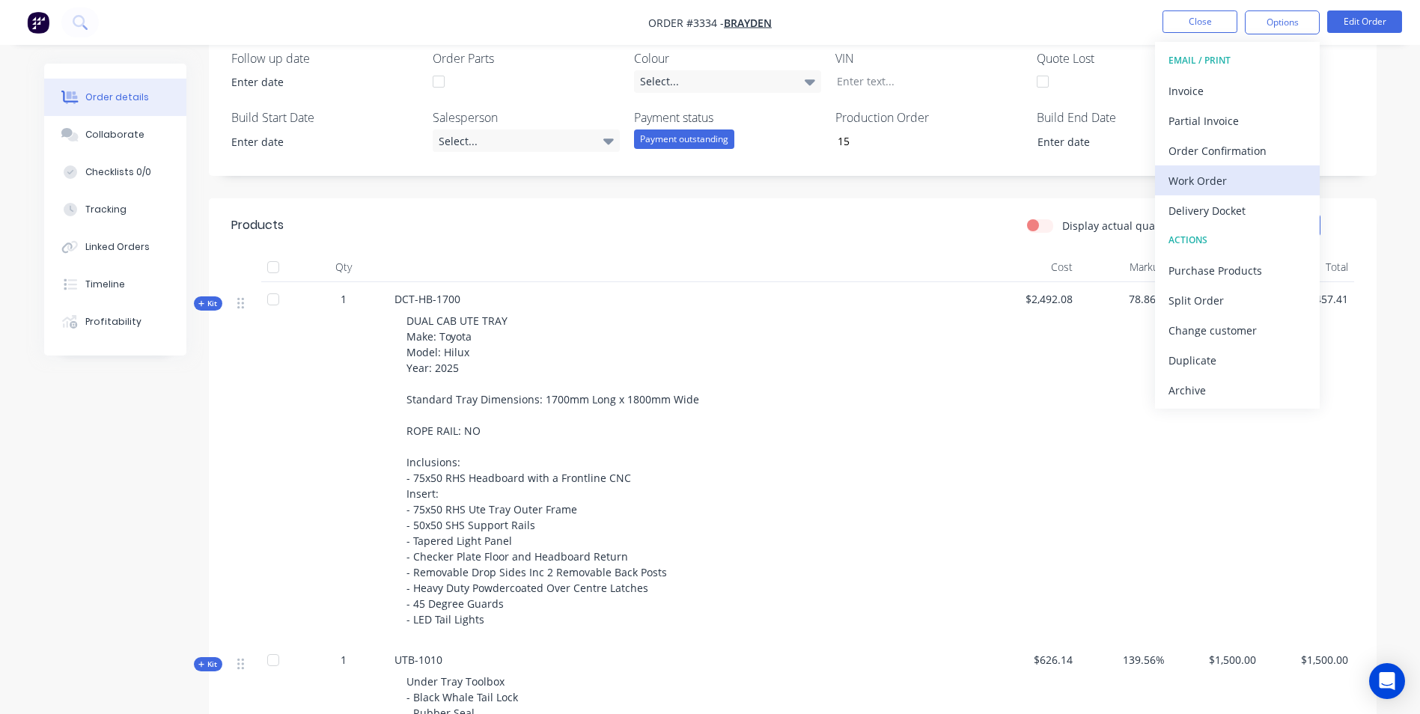
click at [1219, 182] on div "Work Order" at bounding box center [1238, 181] width 138 height 22
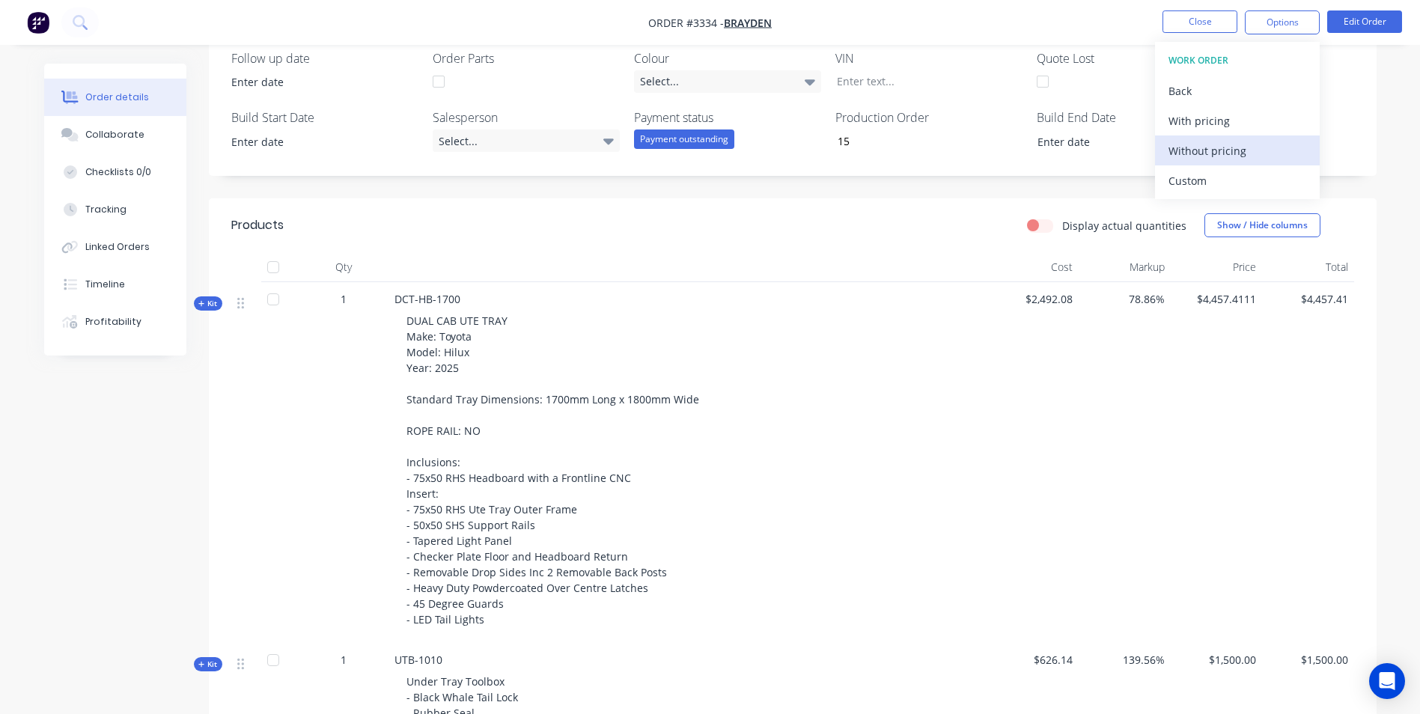
click at [1223, 150] on div "Without pricing" at bounding box center [1238, 151] width 138 height 22
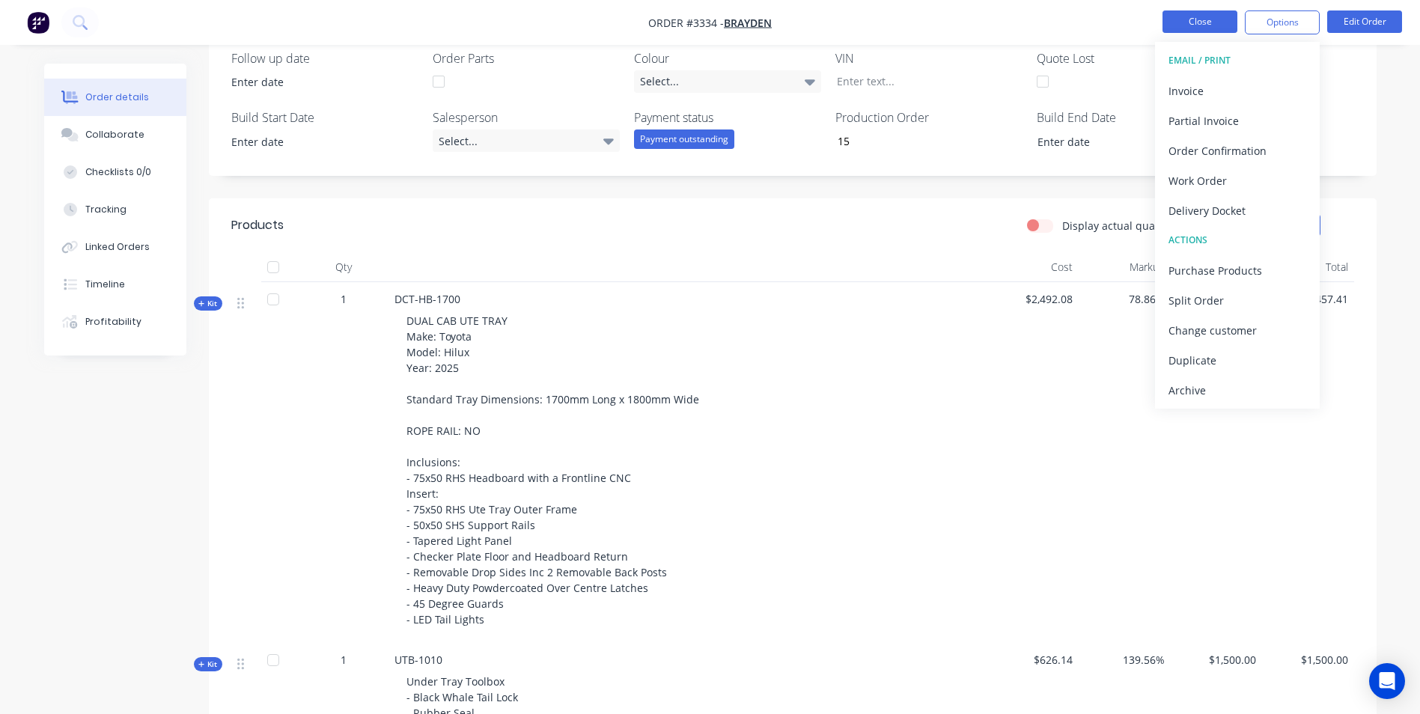
click at [1196, 22] on button "Close" at bounding box center [1200, 21] width 75 height 22
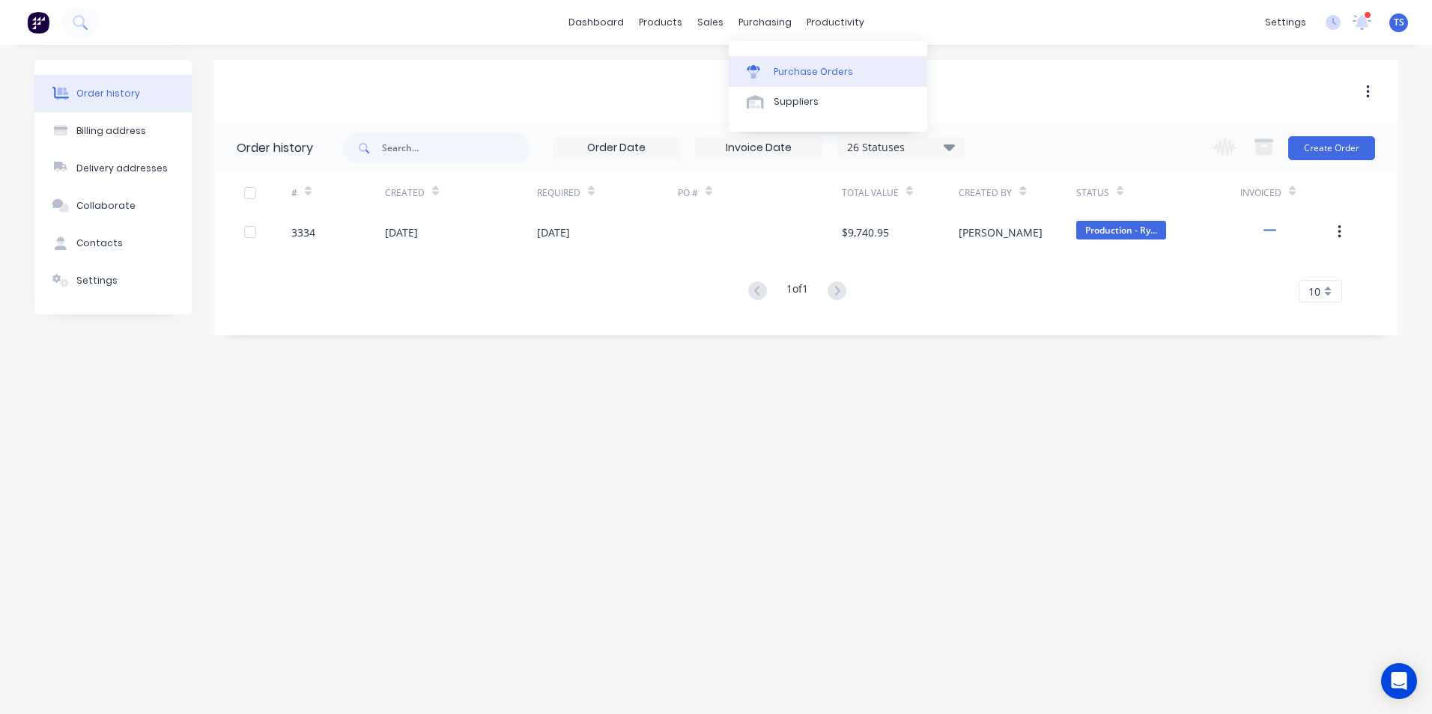
click at [776, 72] on div "Purchase Orders" at bounding box center [812, 71] width 79 height 13
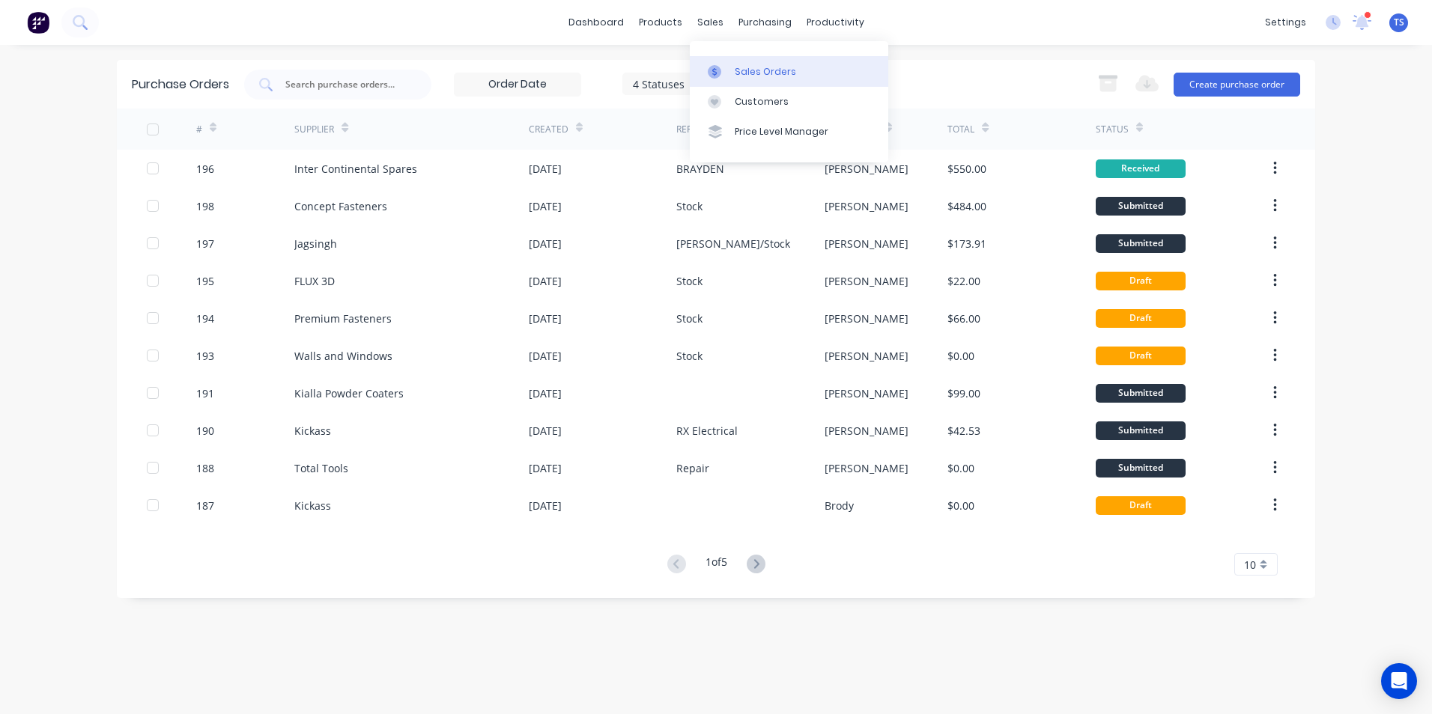
click at [737, 65] on div "Sales Orders" at bounding box center [765, 71] width 61 height 13
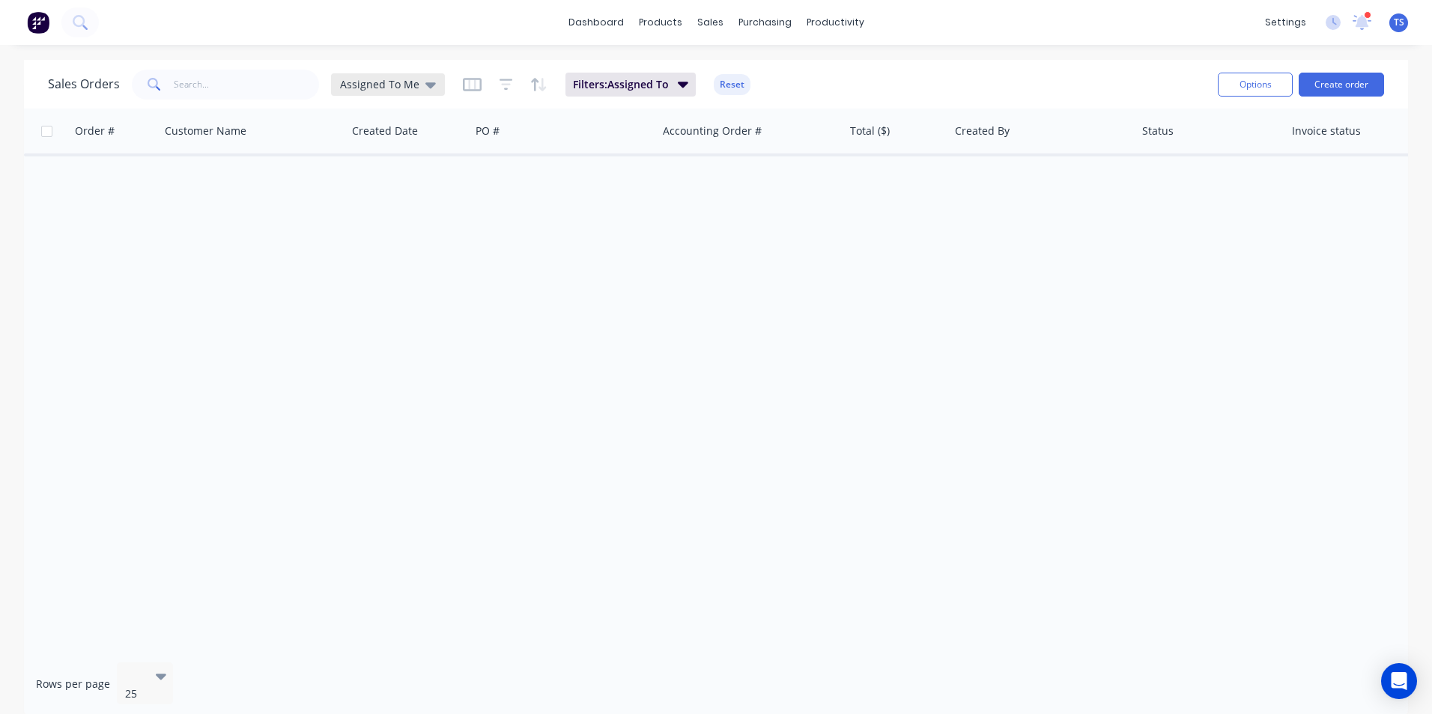
click at [428, 87] on icon at bounding box center [430, 84] width 10 height 16
click at [418, 303] on button "Assigned To Team" at bounding box center [420, 302] width 171 height 17
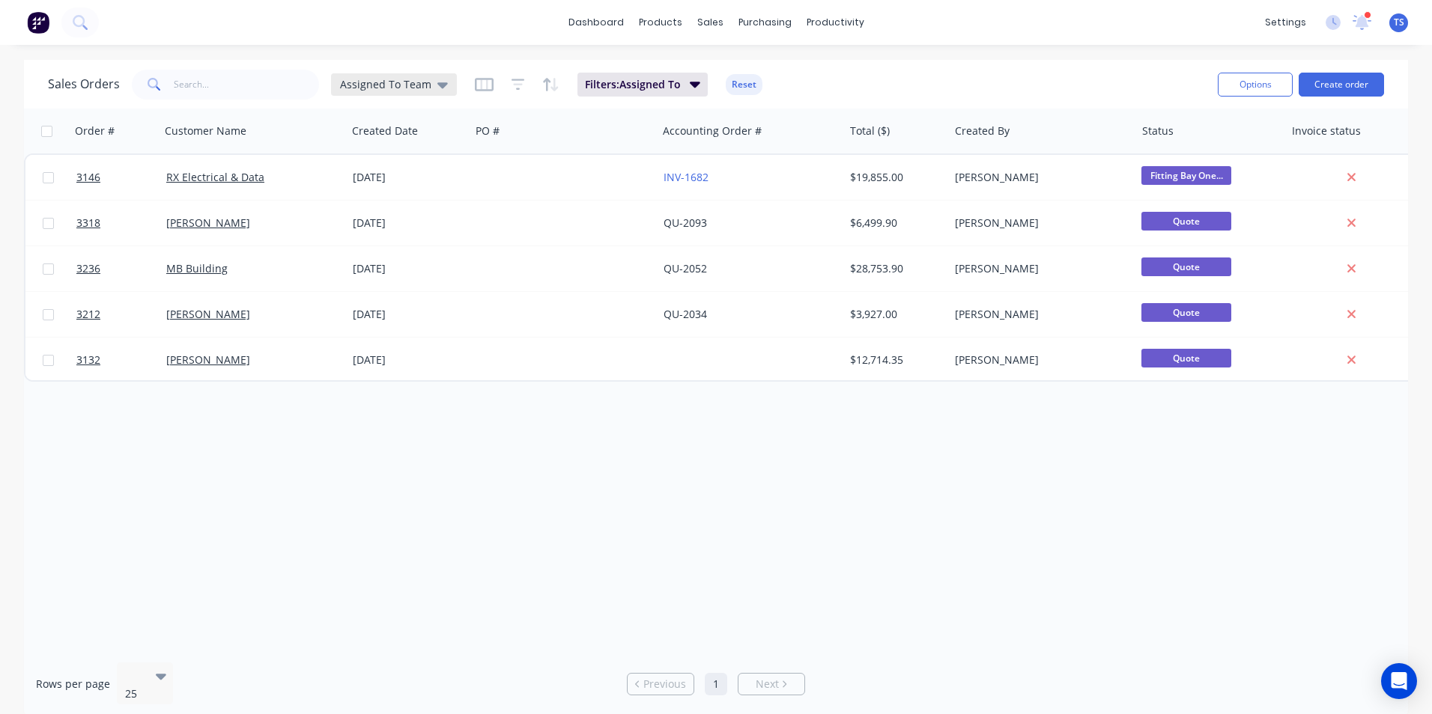
click at [426, 75] on div "Assigned To Team" at bounding box center [394, 84] width 126 height 22
